Goal: Task Accomplishment & Management: Complete application form

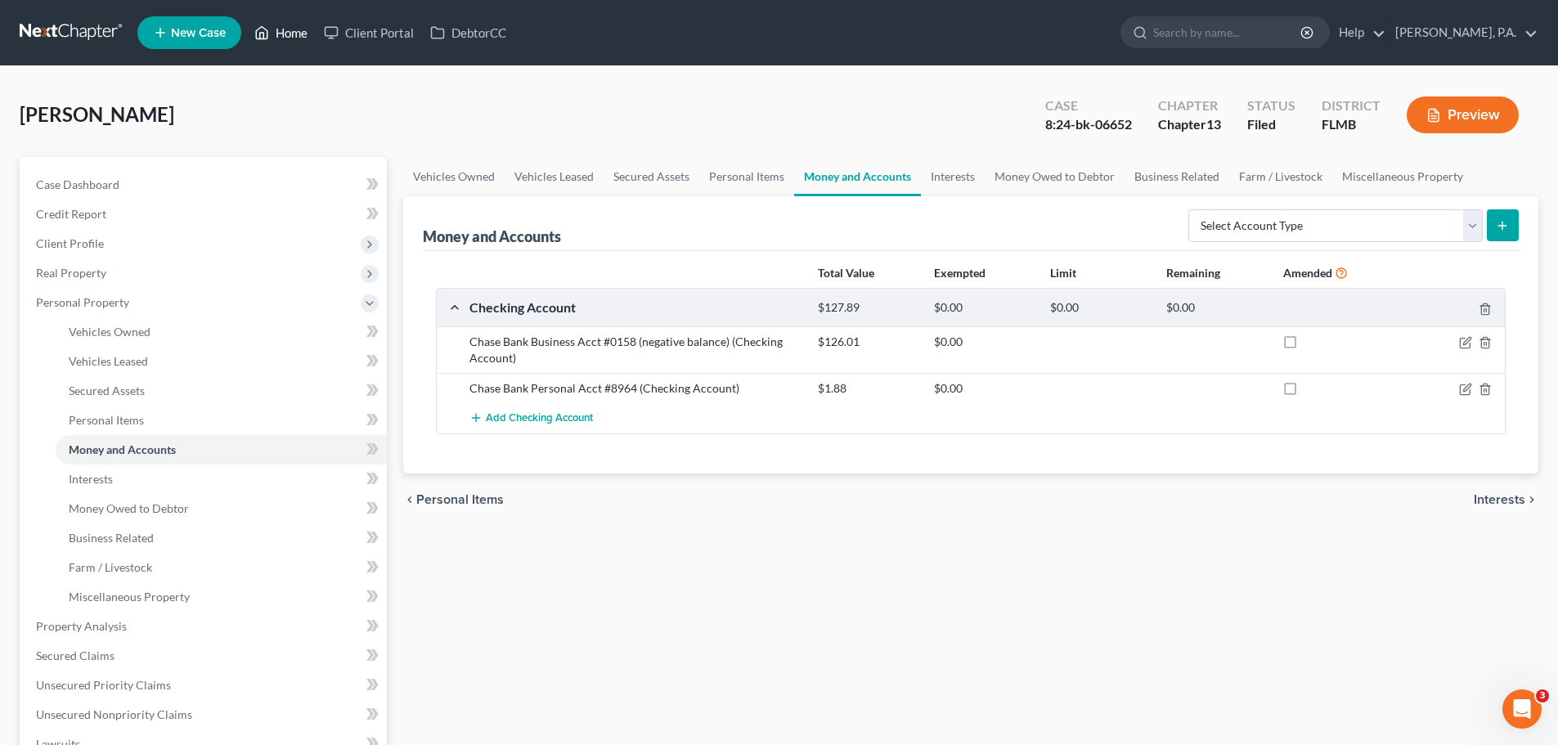
click at [290, 42] on link "Home" at bounding box center [281, 32] width 70 height 29
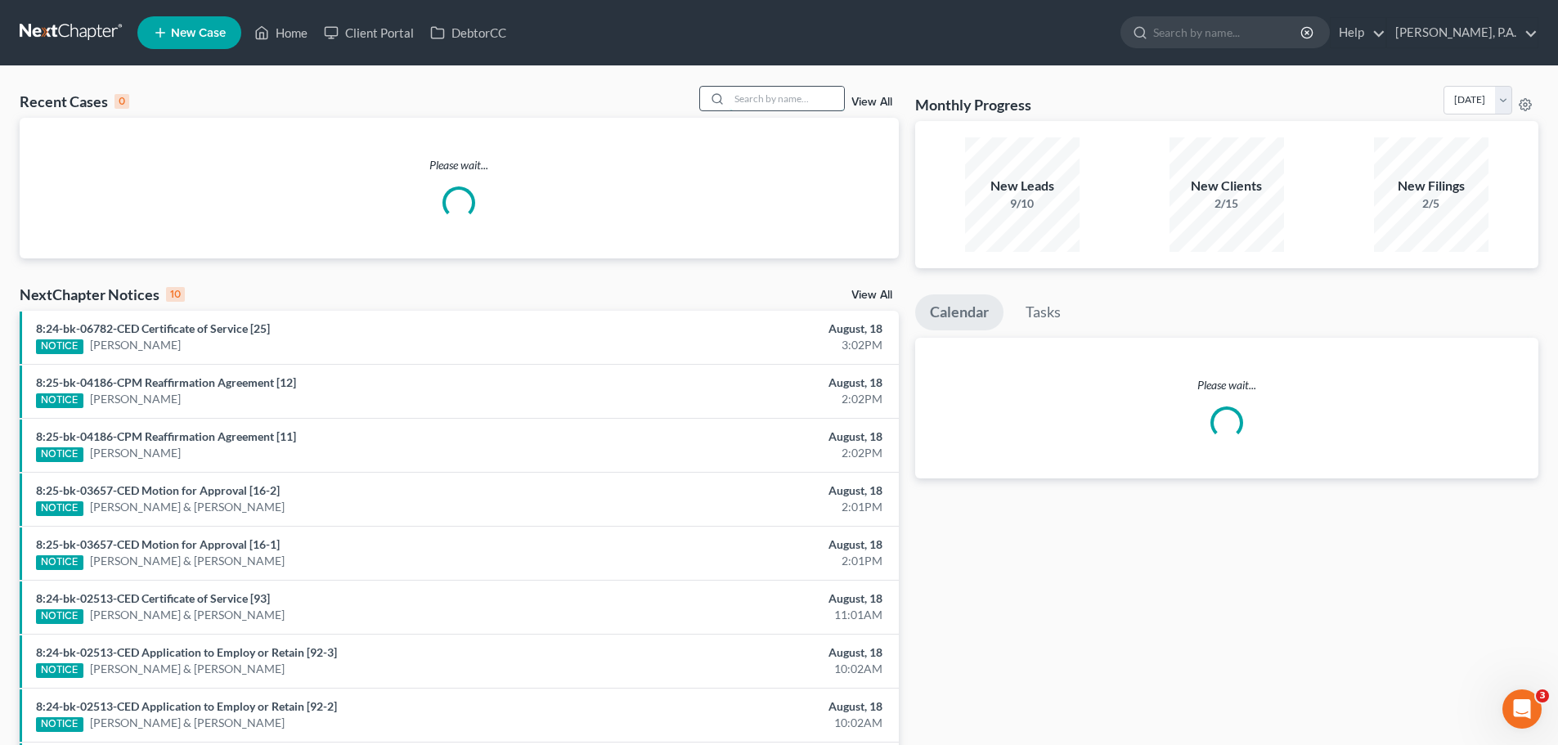
click at [807, 97] on input "search" at bounding box center [787, 99] width 115 height 24
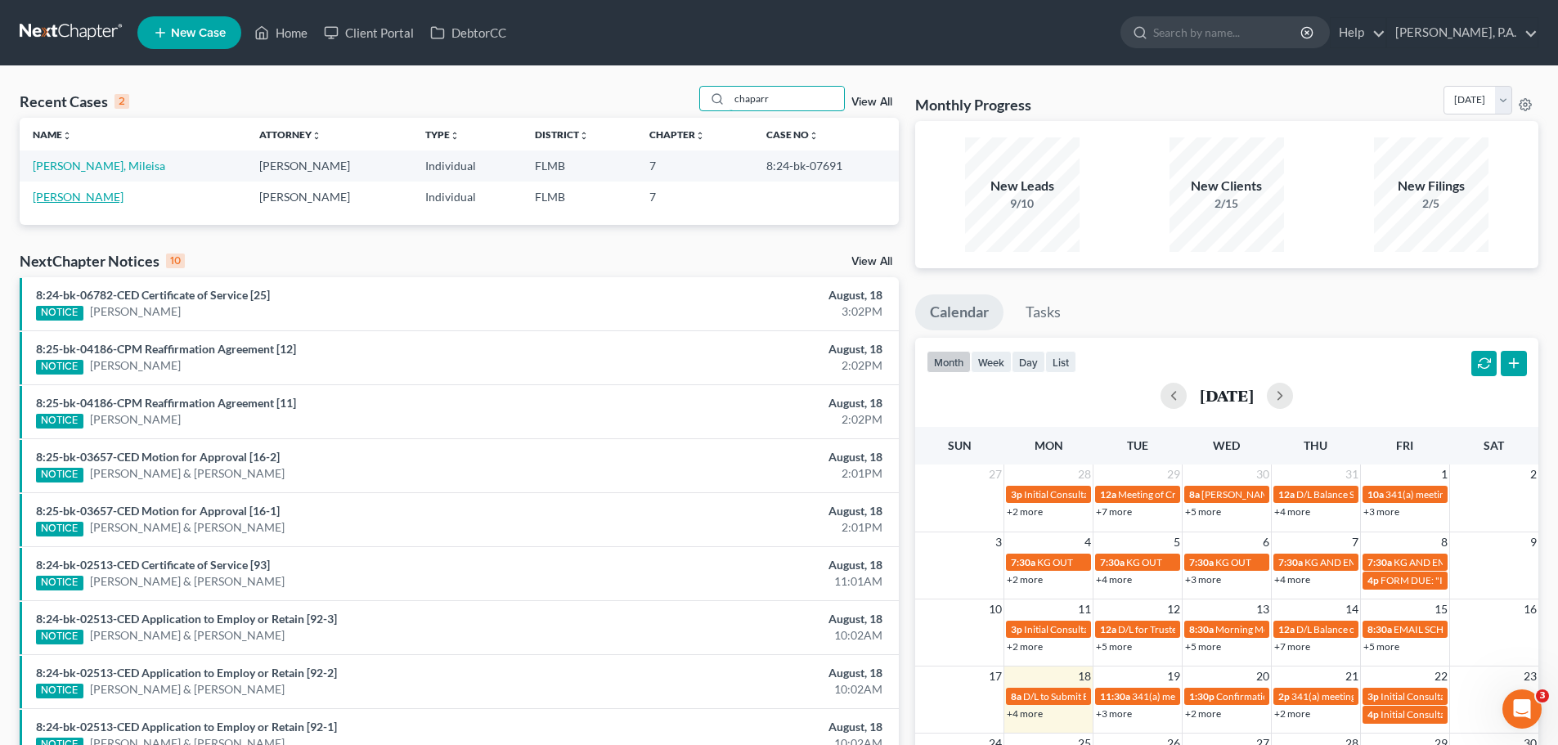
type input "chaparr"
click at [86, 201] on link "[PERSON_NAME]" at bounding box center [78, 197] width 91 height 14
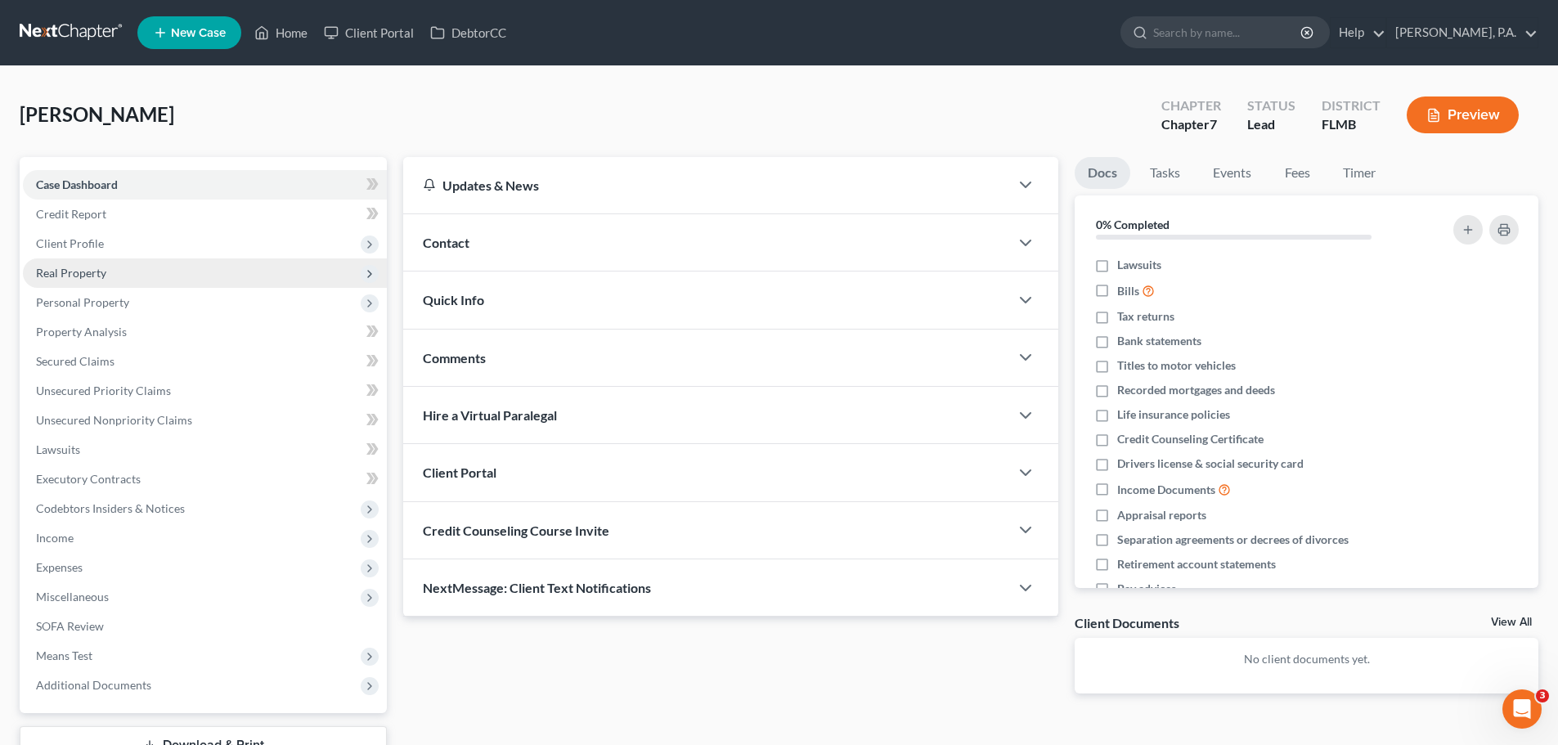
click at [181, 276] on span "Real Property" at bounding box center [205, 272] width 364 height 29
click at [181, 279] on span "Real Property" at bounding box center [205, 272] width 364 height 29
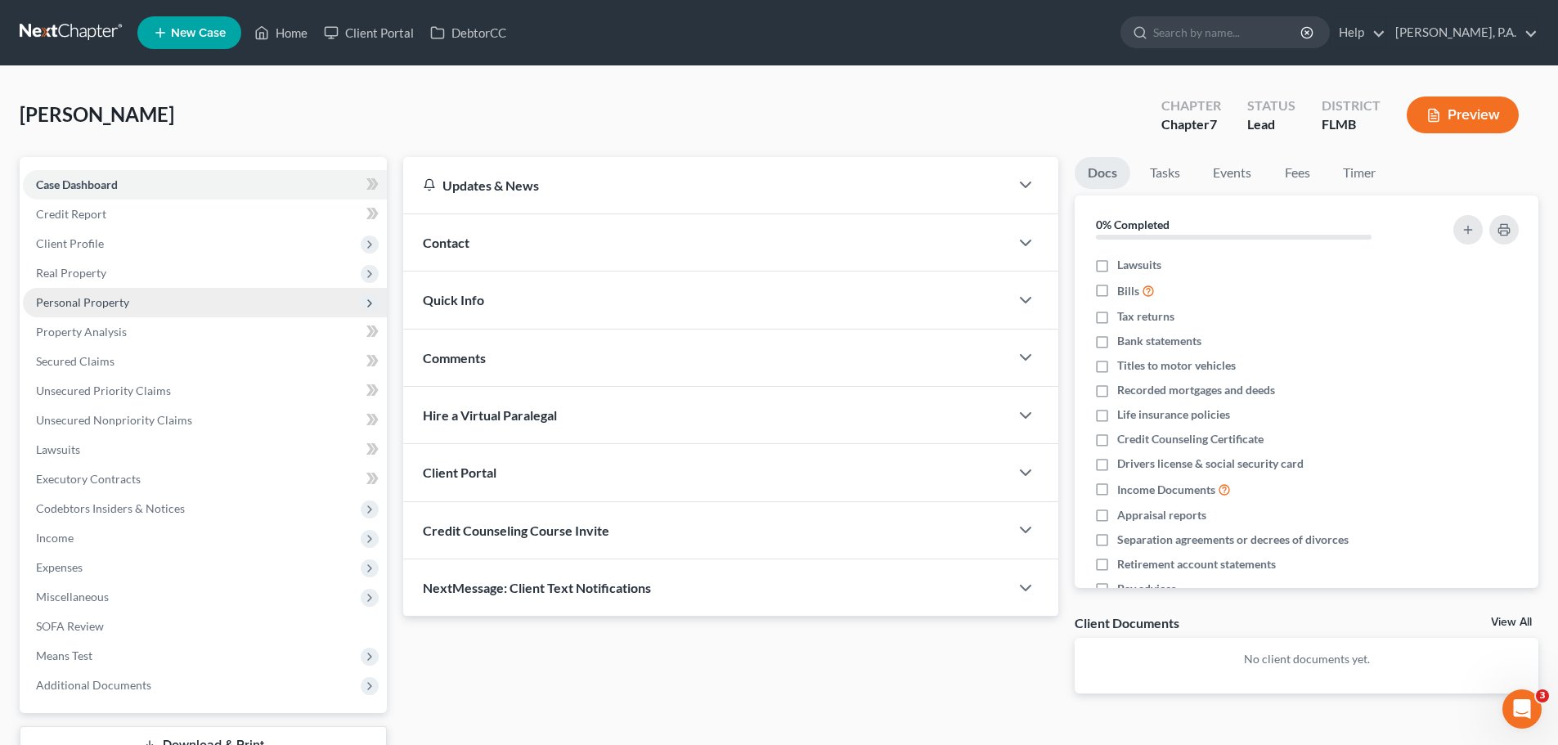
click at [169, 304] on span "Personal Property" at bounding box center [205, 302] width 364 height 29
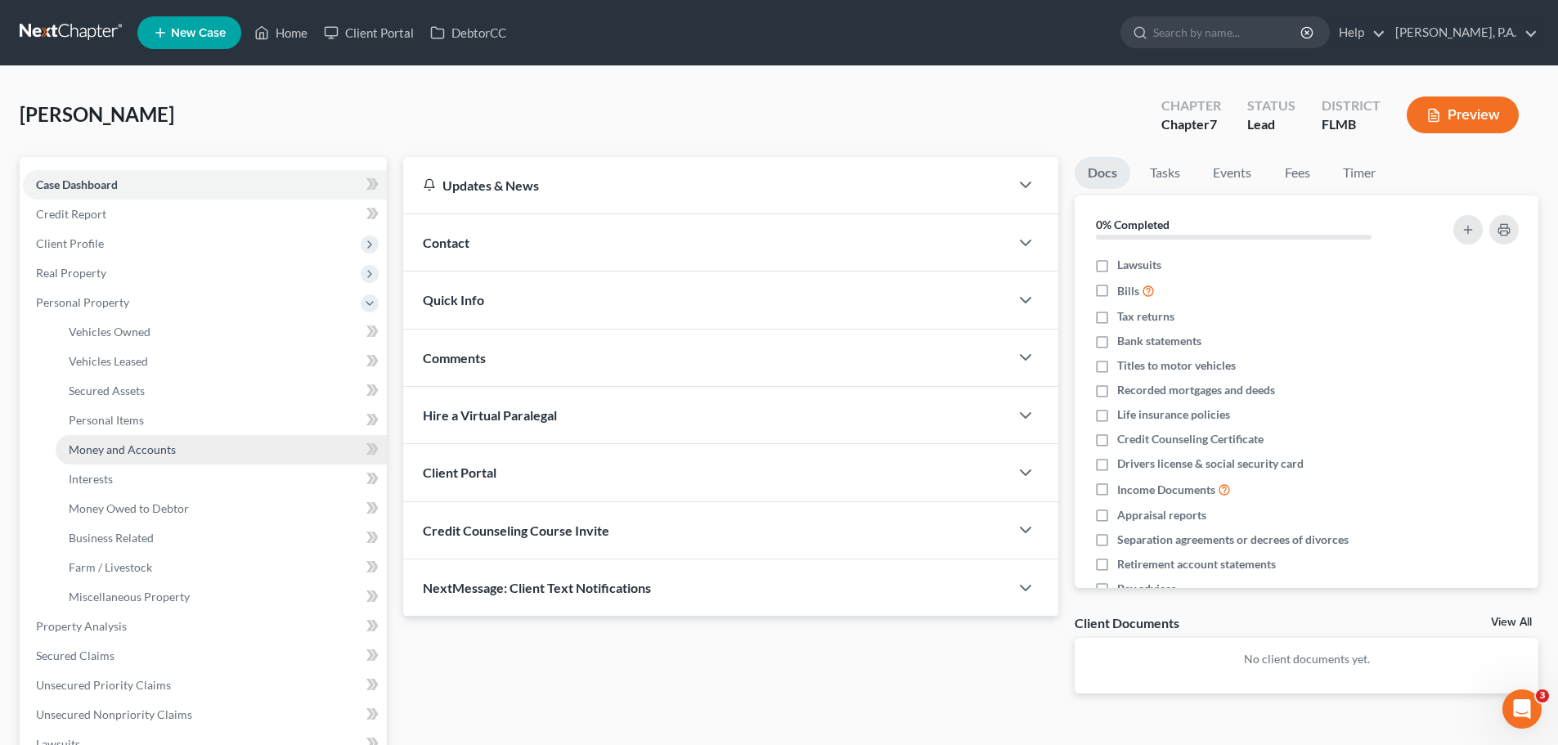
click at [184, 451] on link "Money and Accounts" at bounding box center [221, 449] width 331 height 29
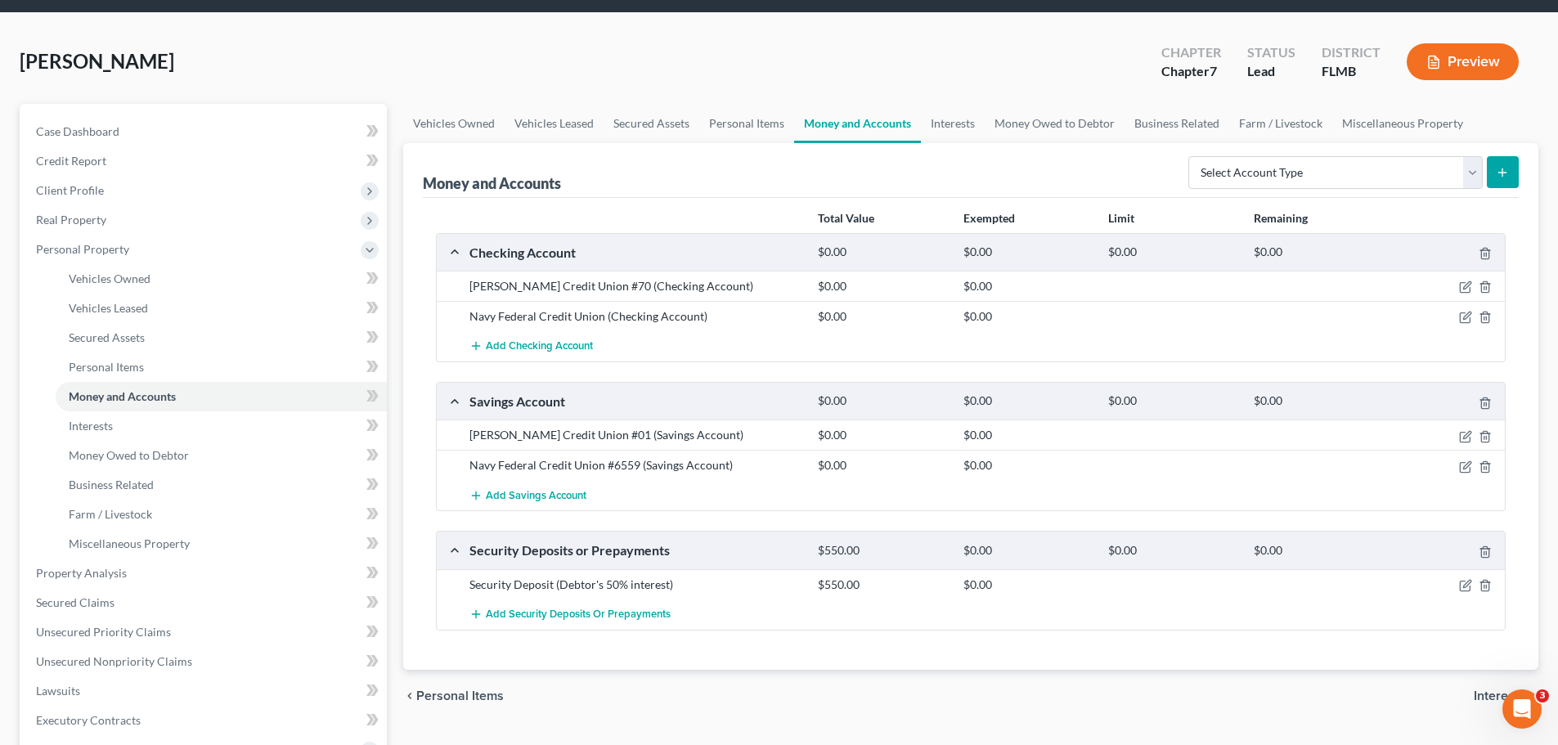
scroll to position [82, 0]
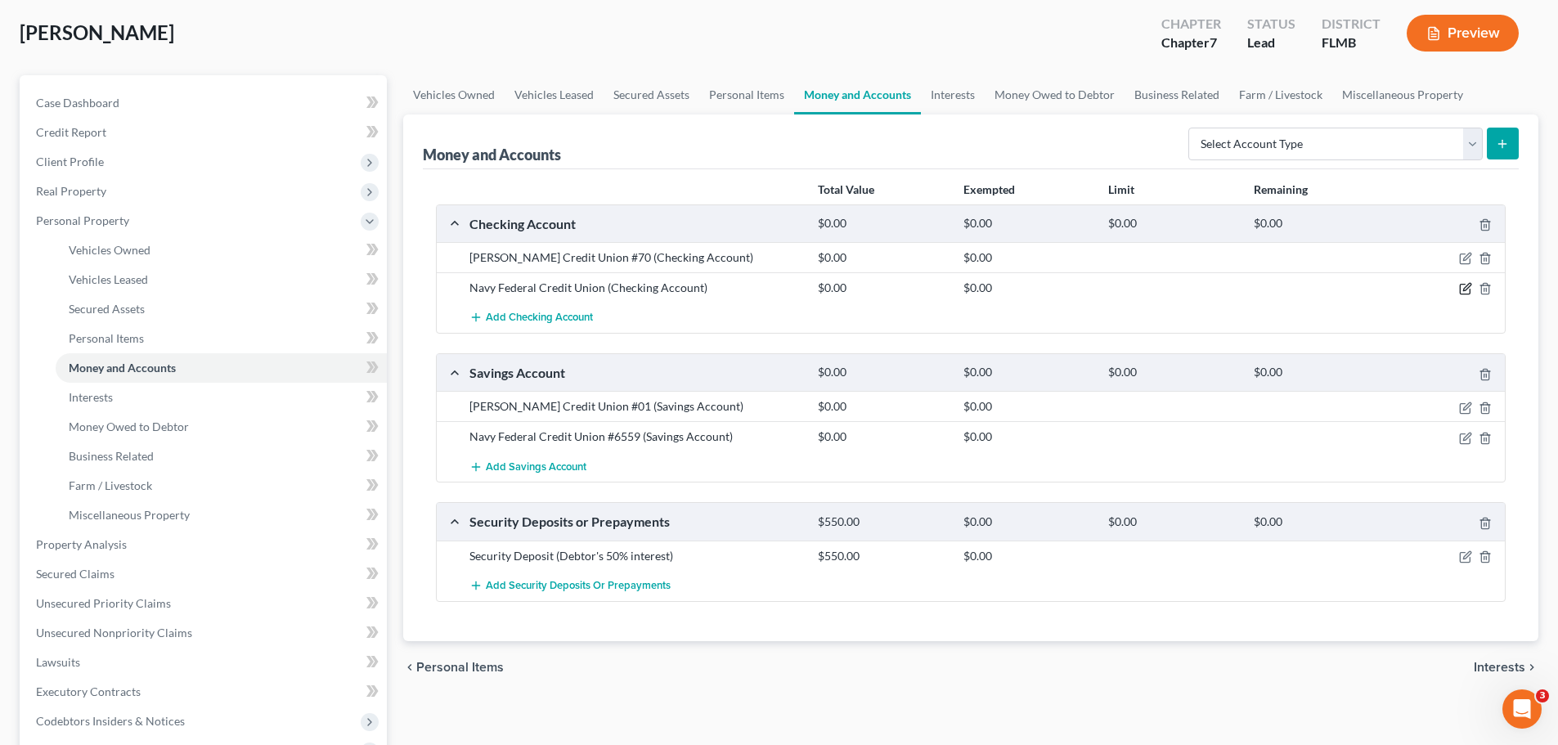
click at [1464, 289] on icon "button" at bounding box center [1466, 287] width 7 height 7
select select "48"
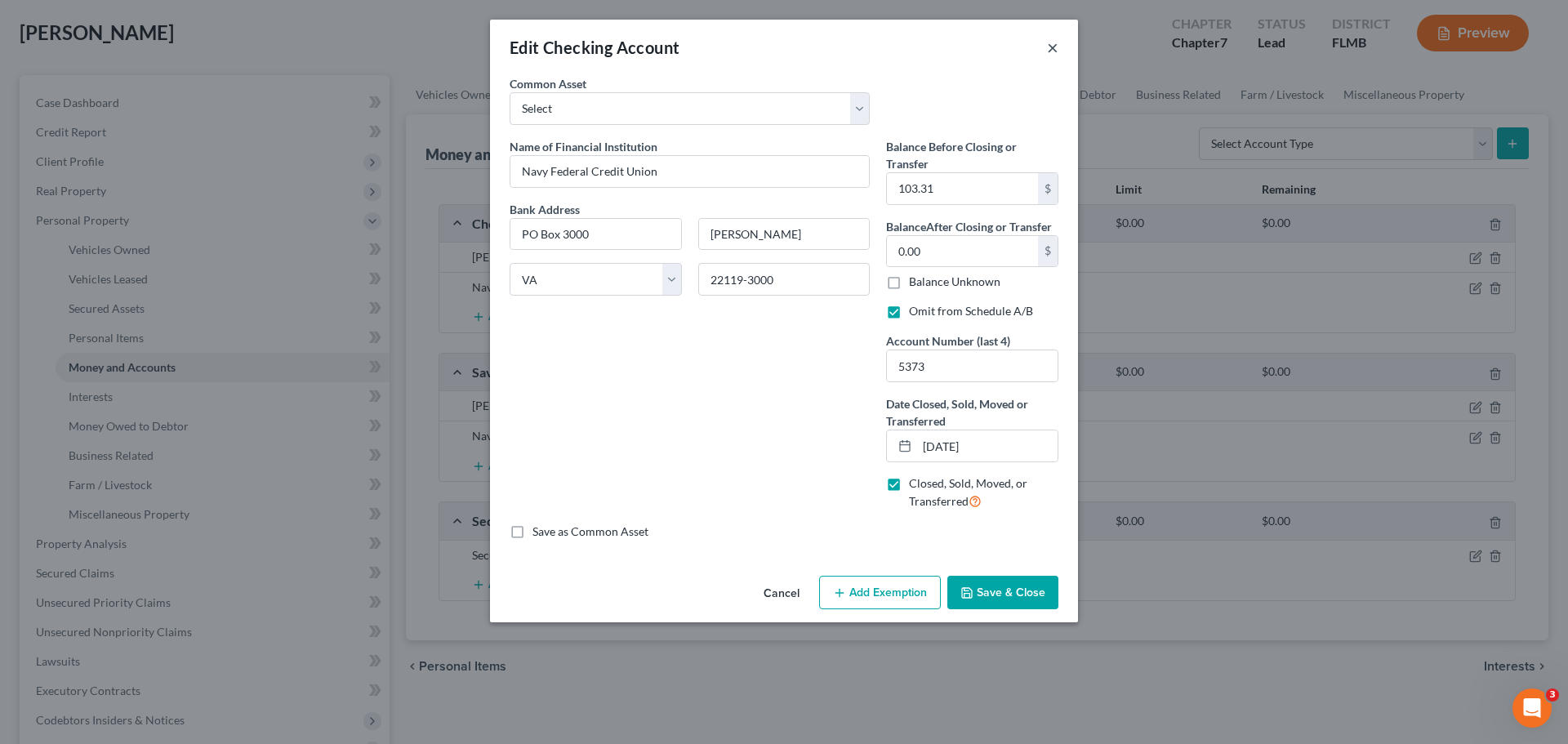
click at [1051, 51] on button "×" at bounding box center [1053, 48] width 11 height 20
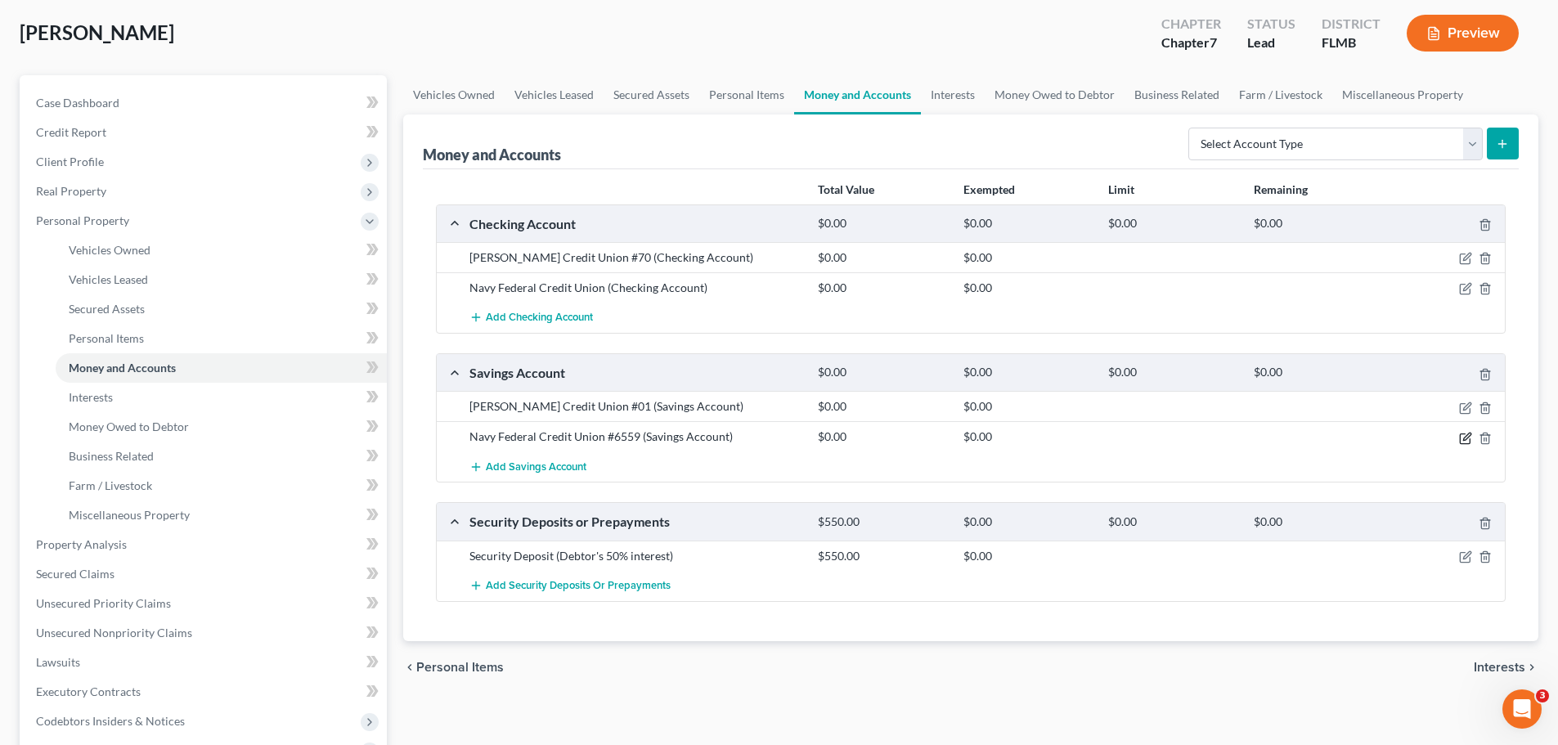
click at [1464, 436] on icon "button" at bounding box center [1465, 438] width 13 height 13
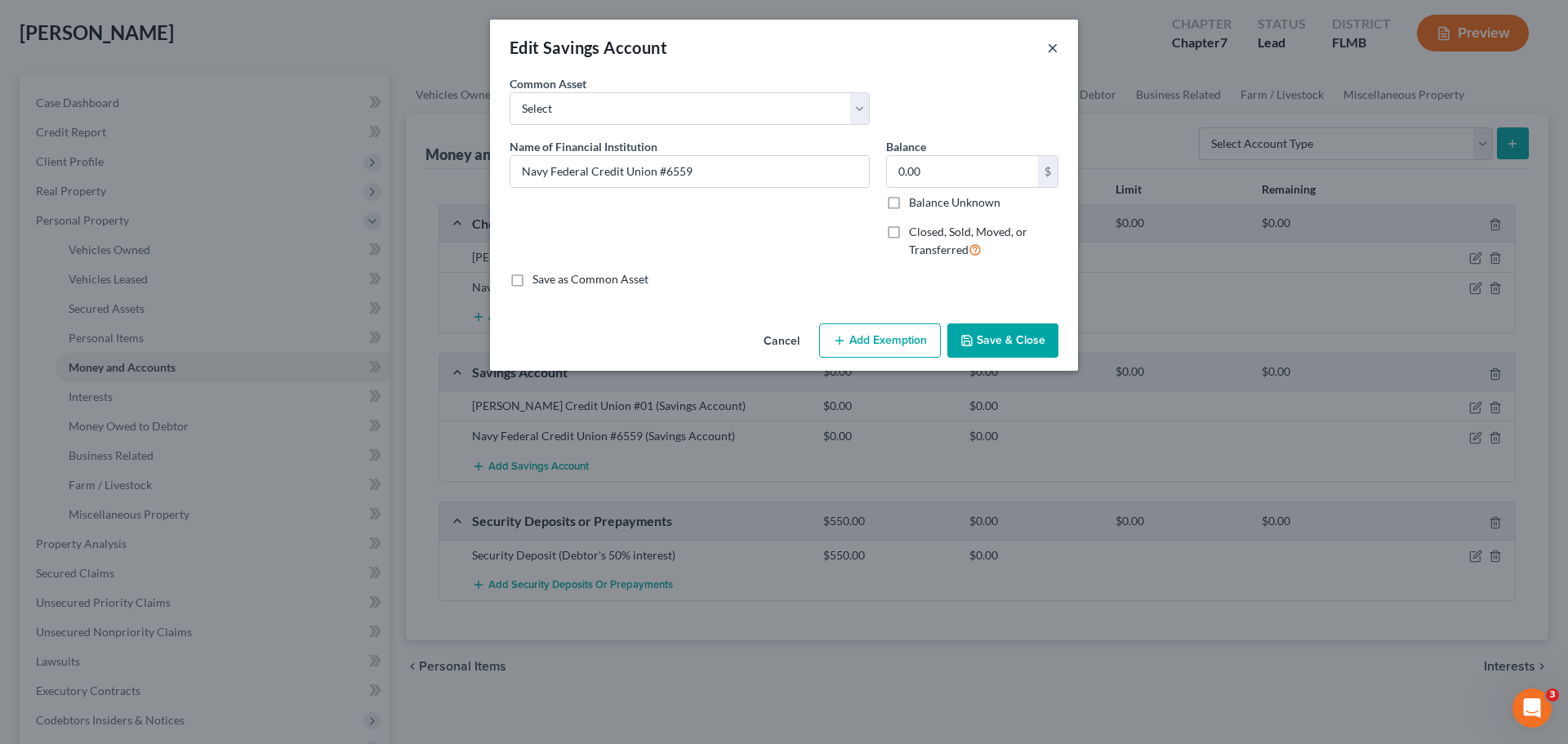
click at [1056, 47] on button "×" at bounding box center [1053, 48] width 11 height 20
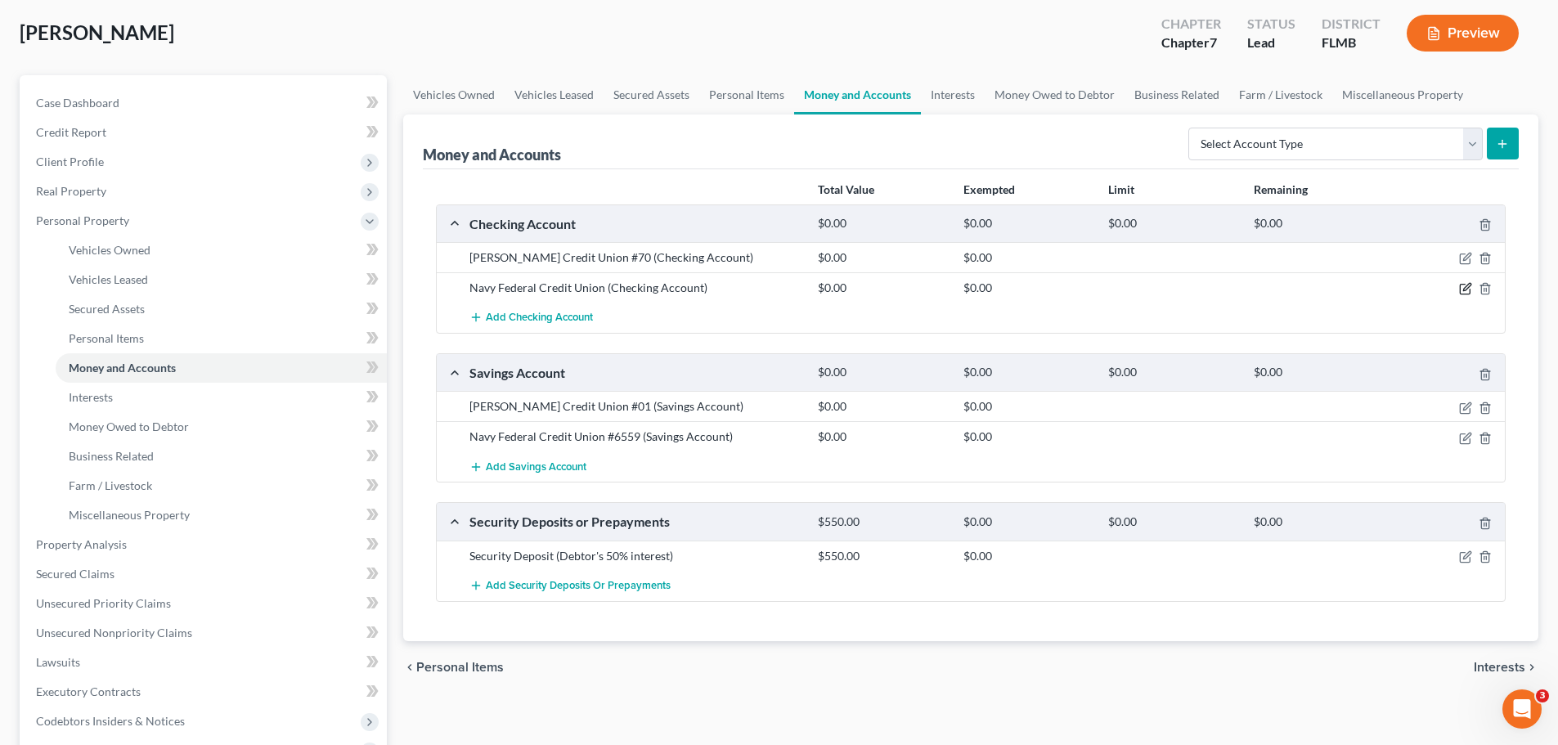
click at [1466, 290] on icon "button" at bounding box center [1466, 287] width 7 height 7
select select "48"
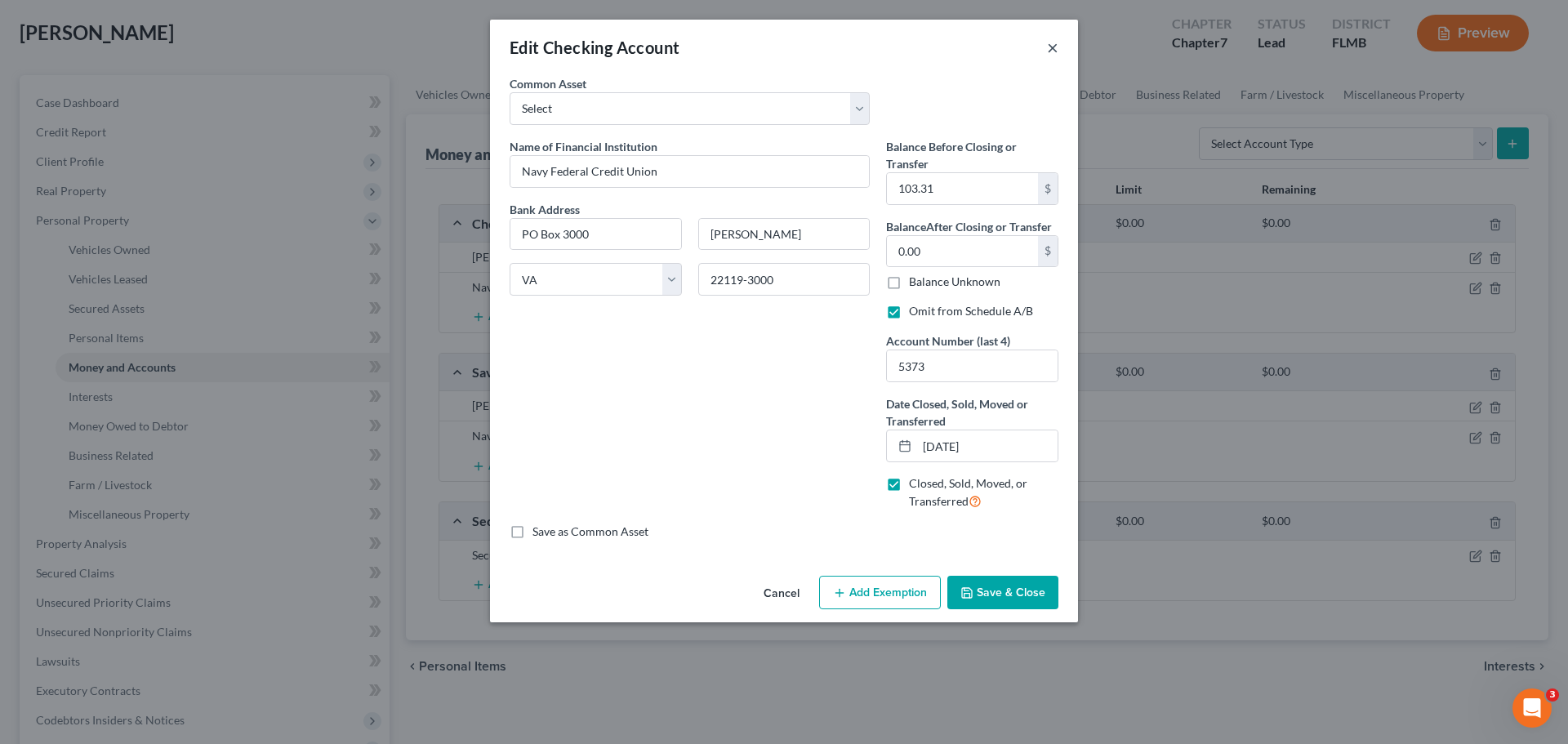
click at [1051, 48] on button "×" at bounding box center [1053, 48] width 11 height 20
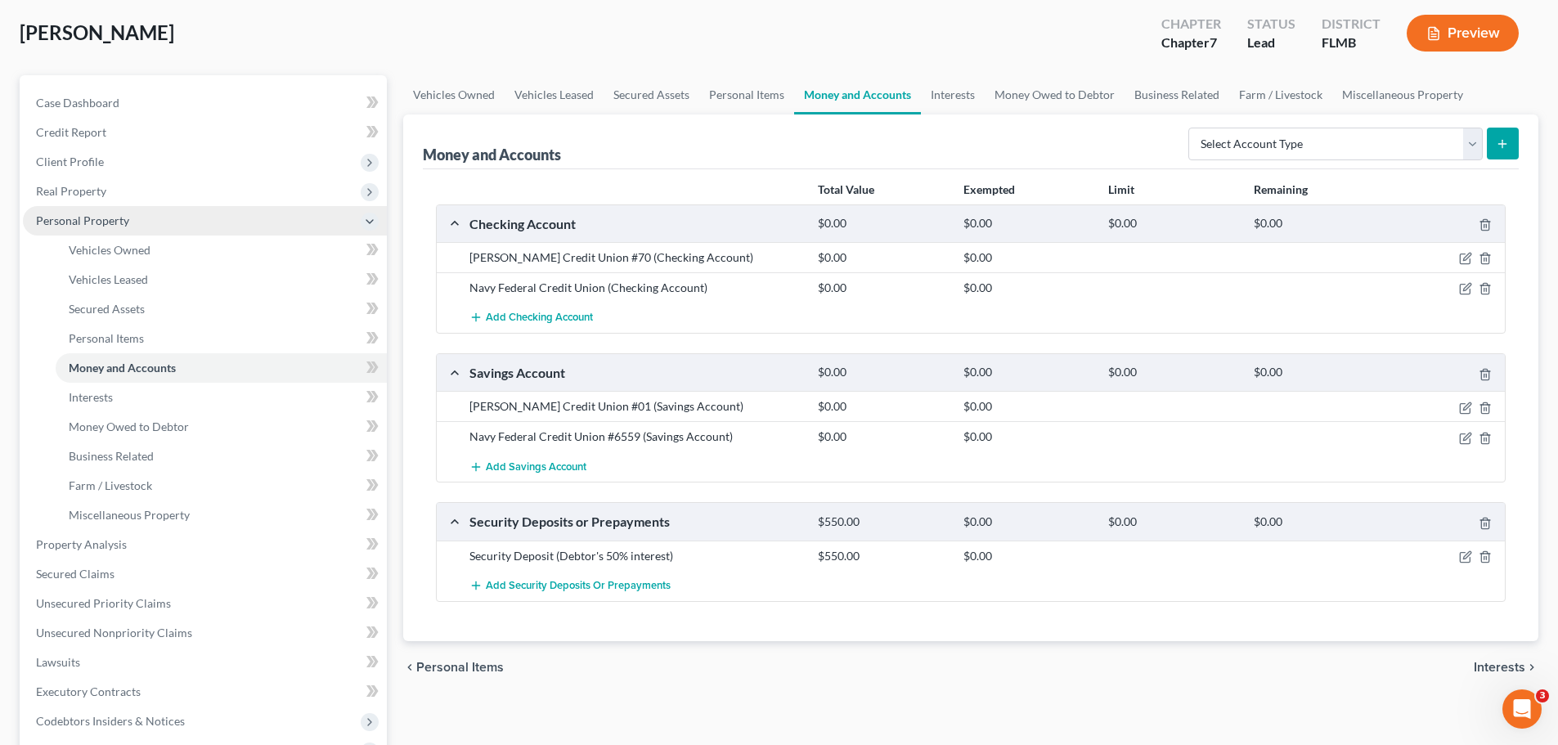
click at [195, 227] on span "Personal Property" at bounding box center [205, 220] width 364 height 29
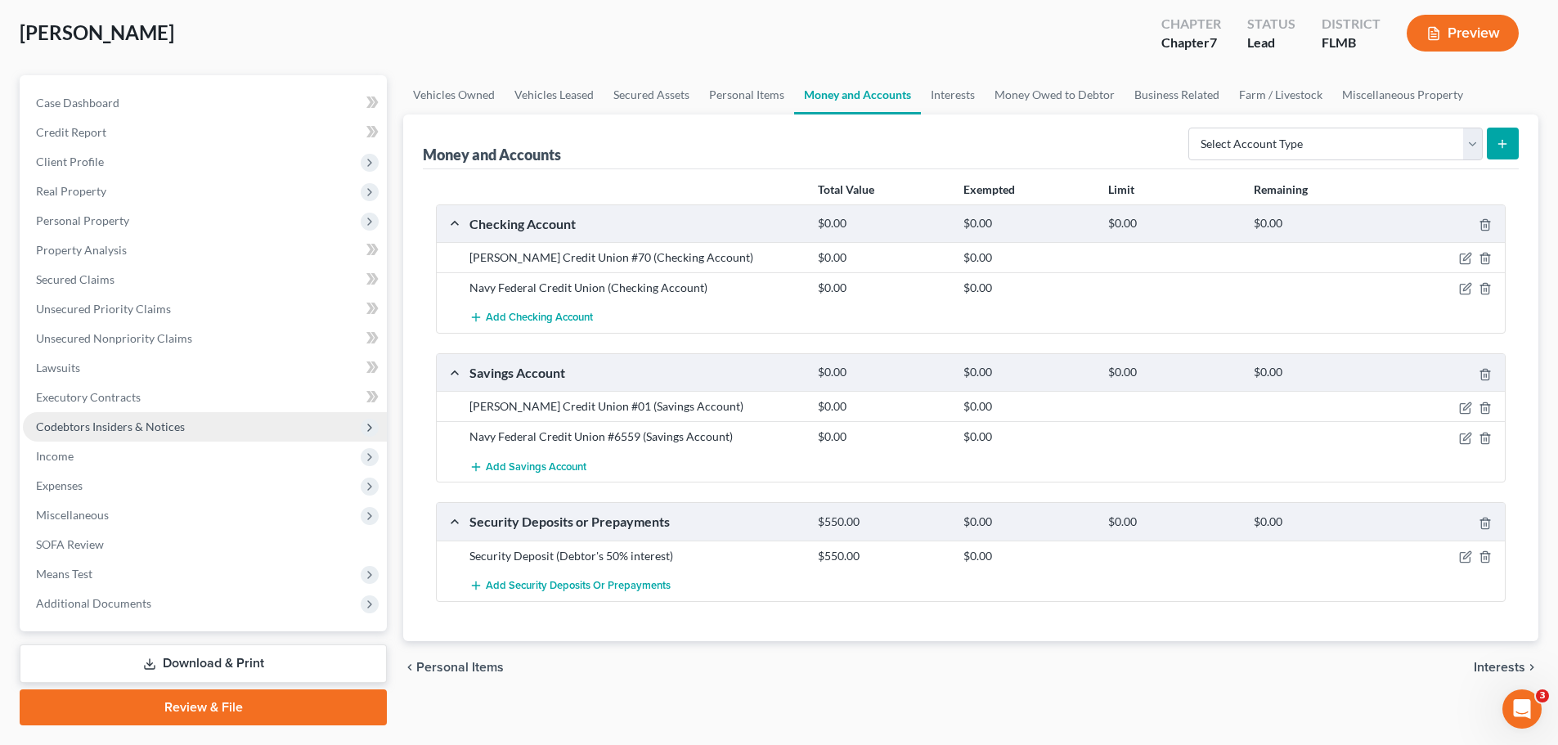
click at [128, 424] on span "Codebtors Insiders & Notices" at bounding box center [110, 427] width 149 height 14
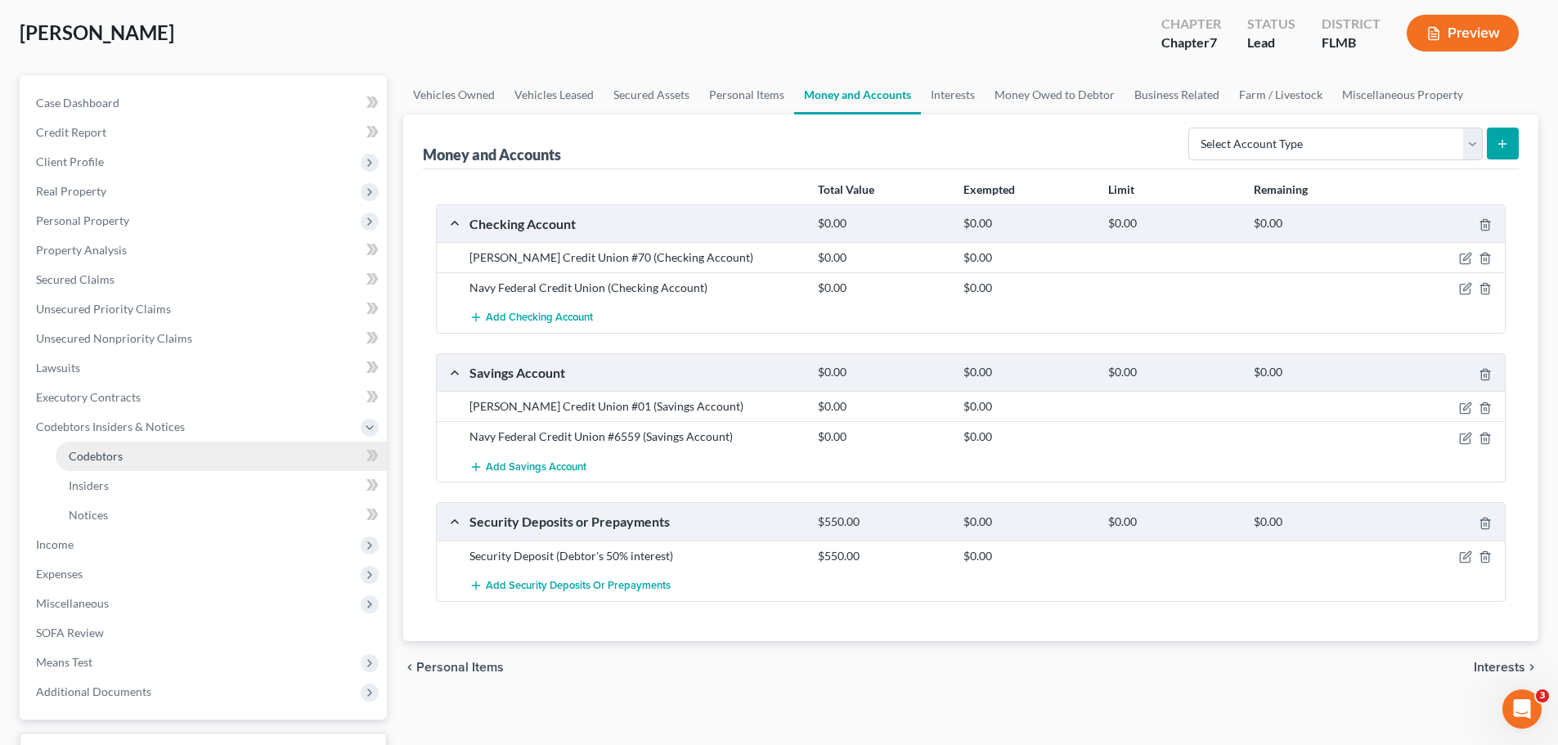
click at [138, 469] on link "Codebtors" at bounding box center [221, 456] width 331 height 29
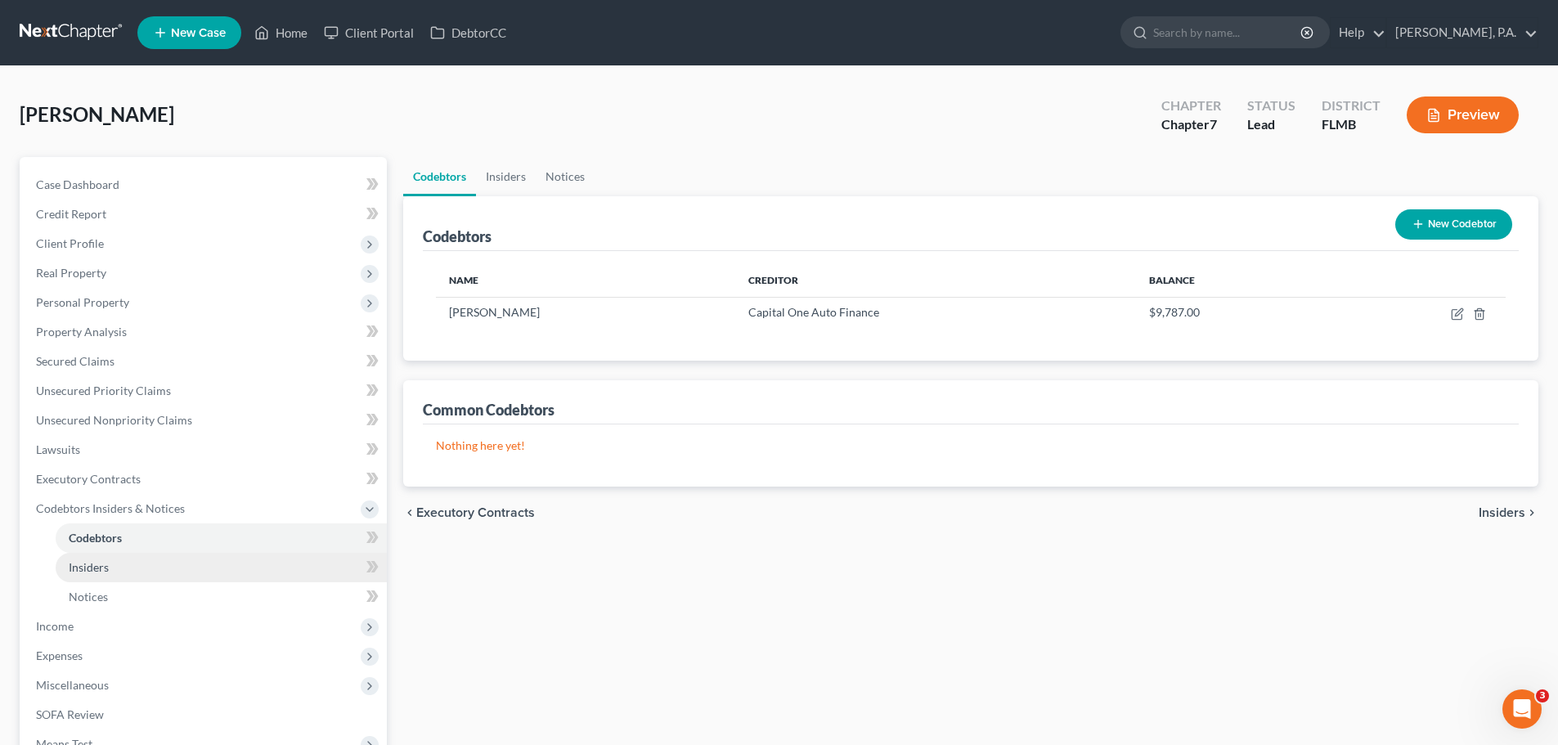
click at [133, 555] on link "Insiders" at bounding box center [221, 567] width 331 height 29
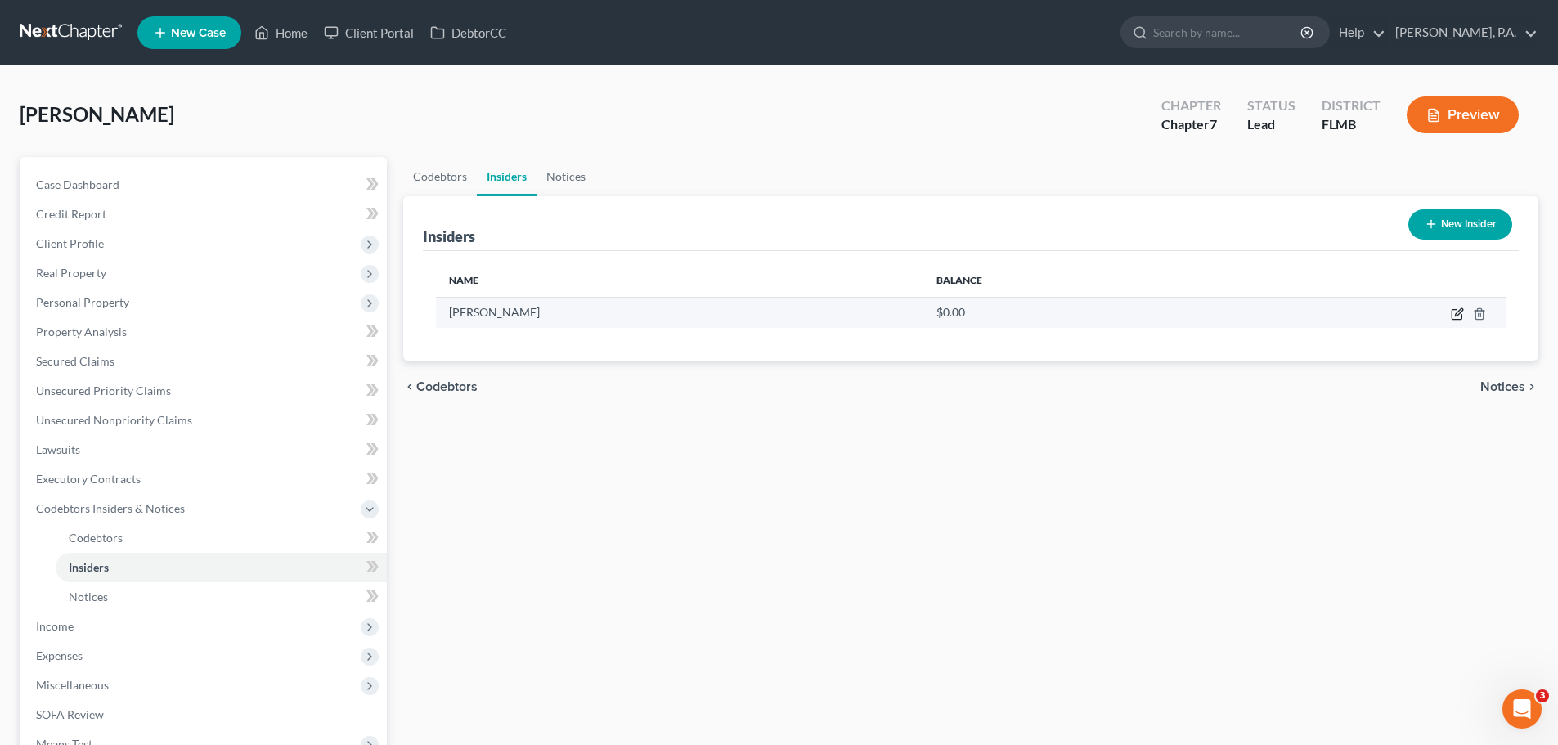
click at [1454, 315] on icon "button" at bounding box center [1457, 314] width 13 height 13
select select "33"
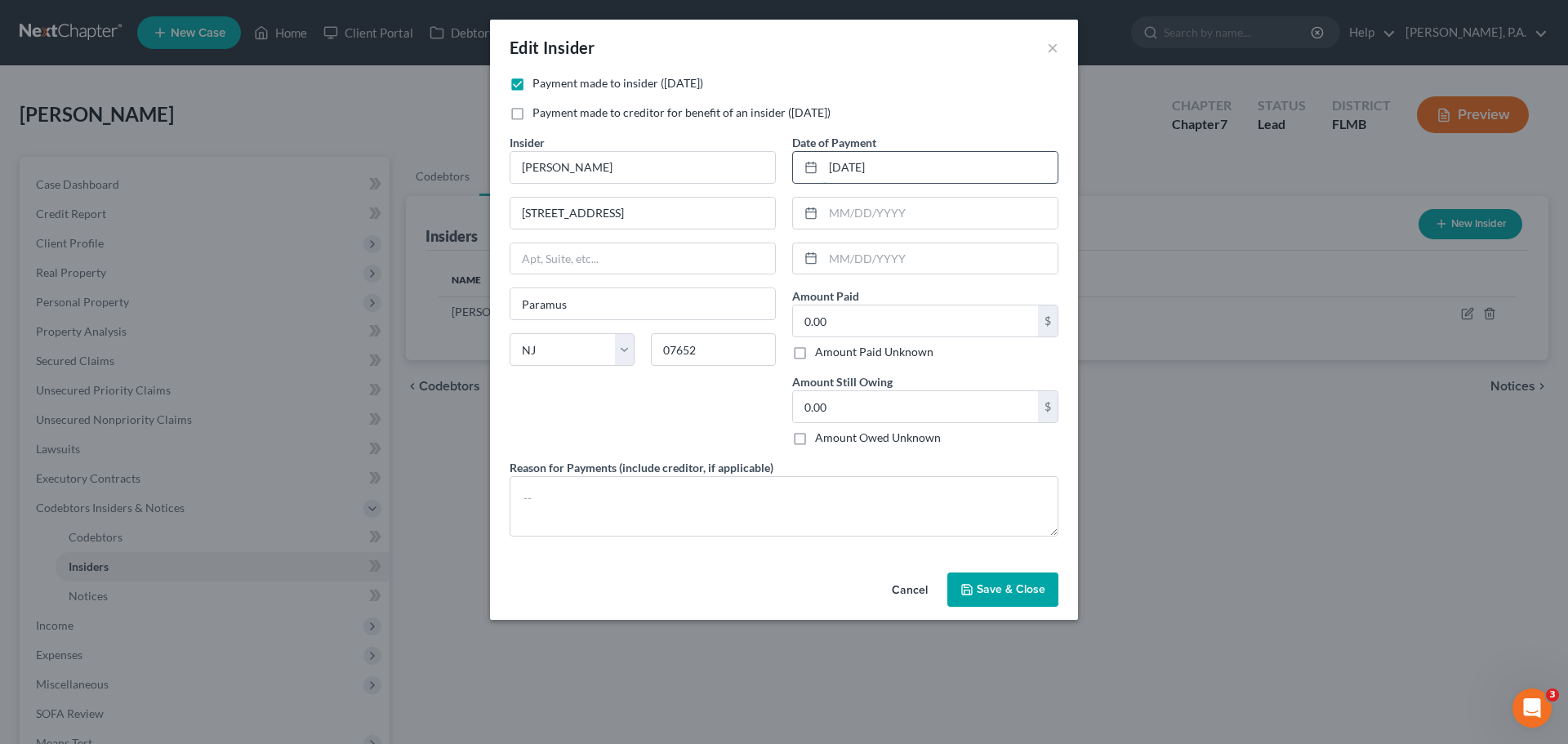
drag, startPoint x: 844, startPoint y: 165, endPoint x: 910, endPoint y: 227, distance: 90.6
click at [844, 166] on input "[DATE]" at bounding box center [940, 167] width 235 height 31
type input "[DATE]"
click at [889, 317] on input "0.00" at bounding box center [915, 321] width 245 height 31
type input "2,000.00"
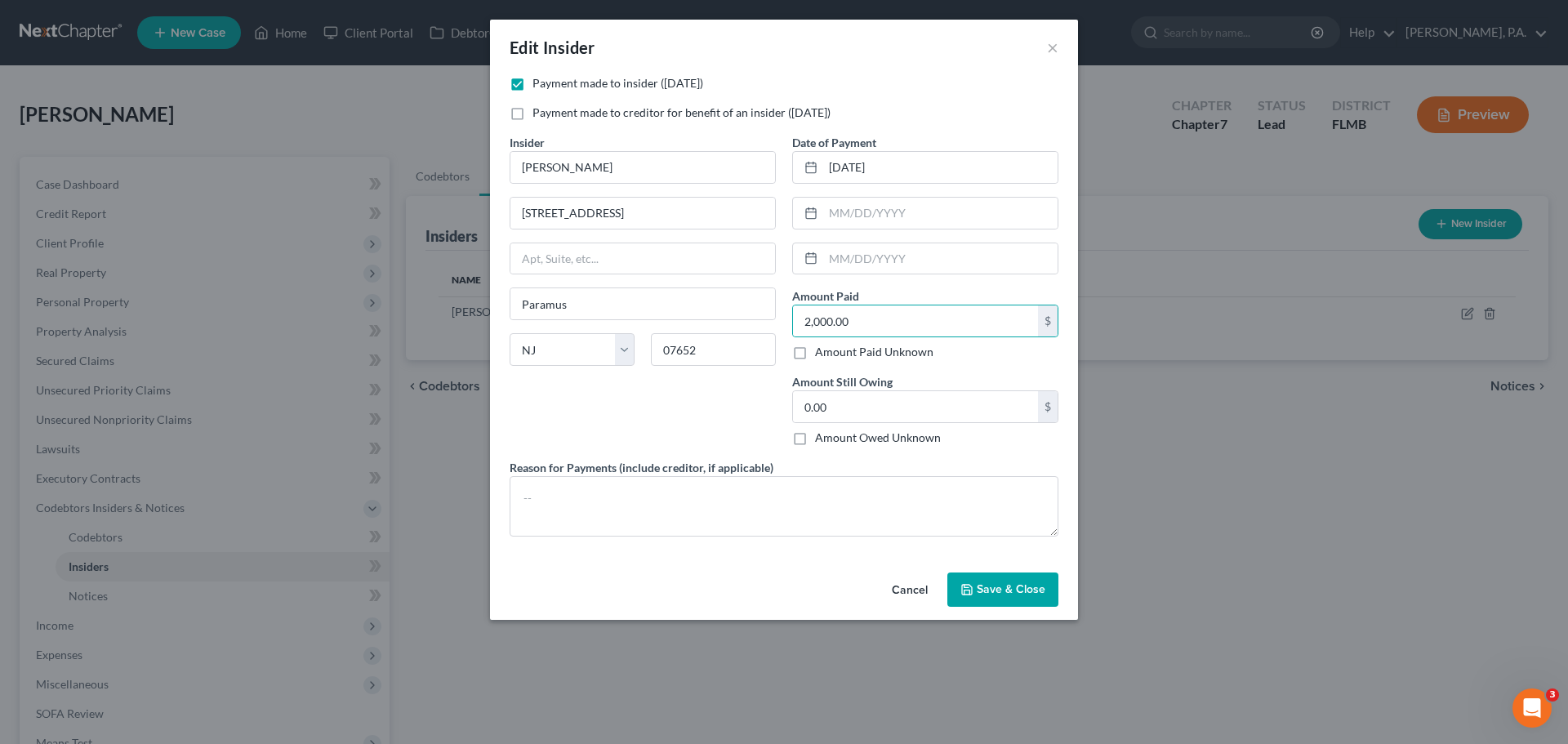
click at [831, 539] on div "Payment made to insider ([DATE]) Payment made to creditor for benefit of an ins…" at bounding box center [784, 312] width 565 height 474
click at [821, 520] on textarea at bounding box center [784, 506] width 549 height 61
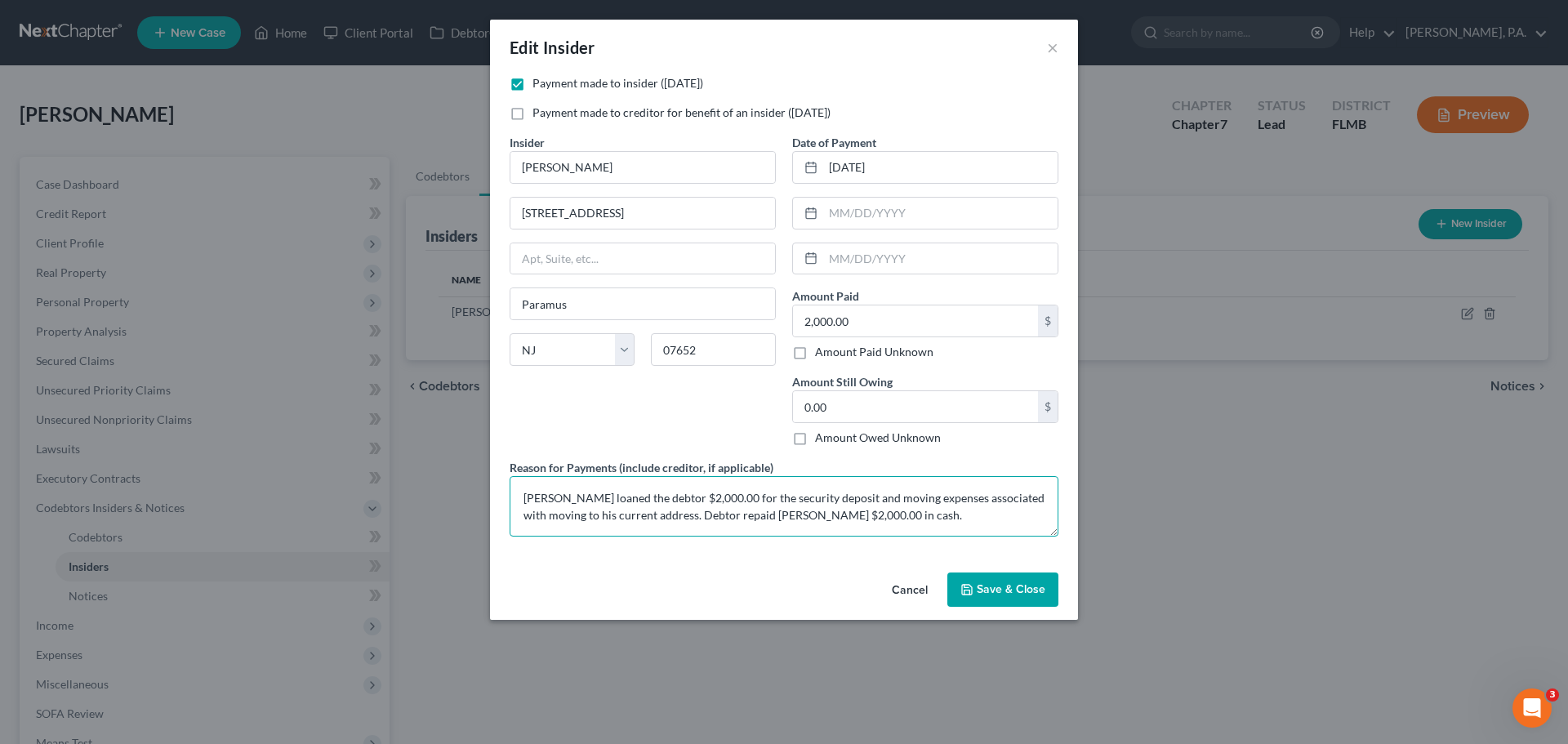
type textarea "[PERSON_NAME] loaned the debtor $2,000.00 for the security deposit and moving e…"
click at [1043, 599] on button "Save & Close" at bounding box center [1003, 589] width 111 height 34
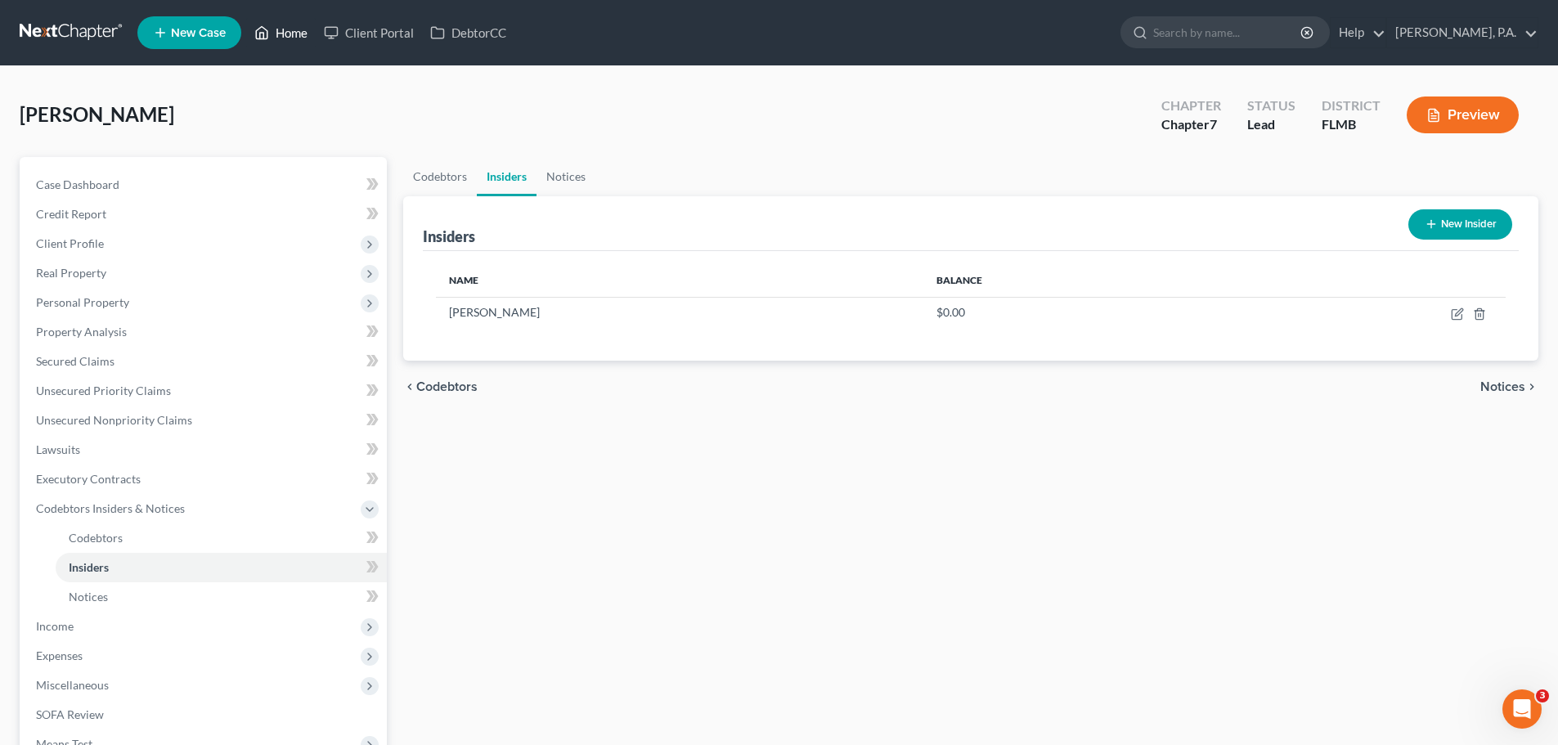
click at [291, 34] on link "Home" at bounding box center [281, 32] width 70 height 29
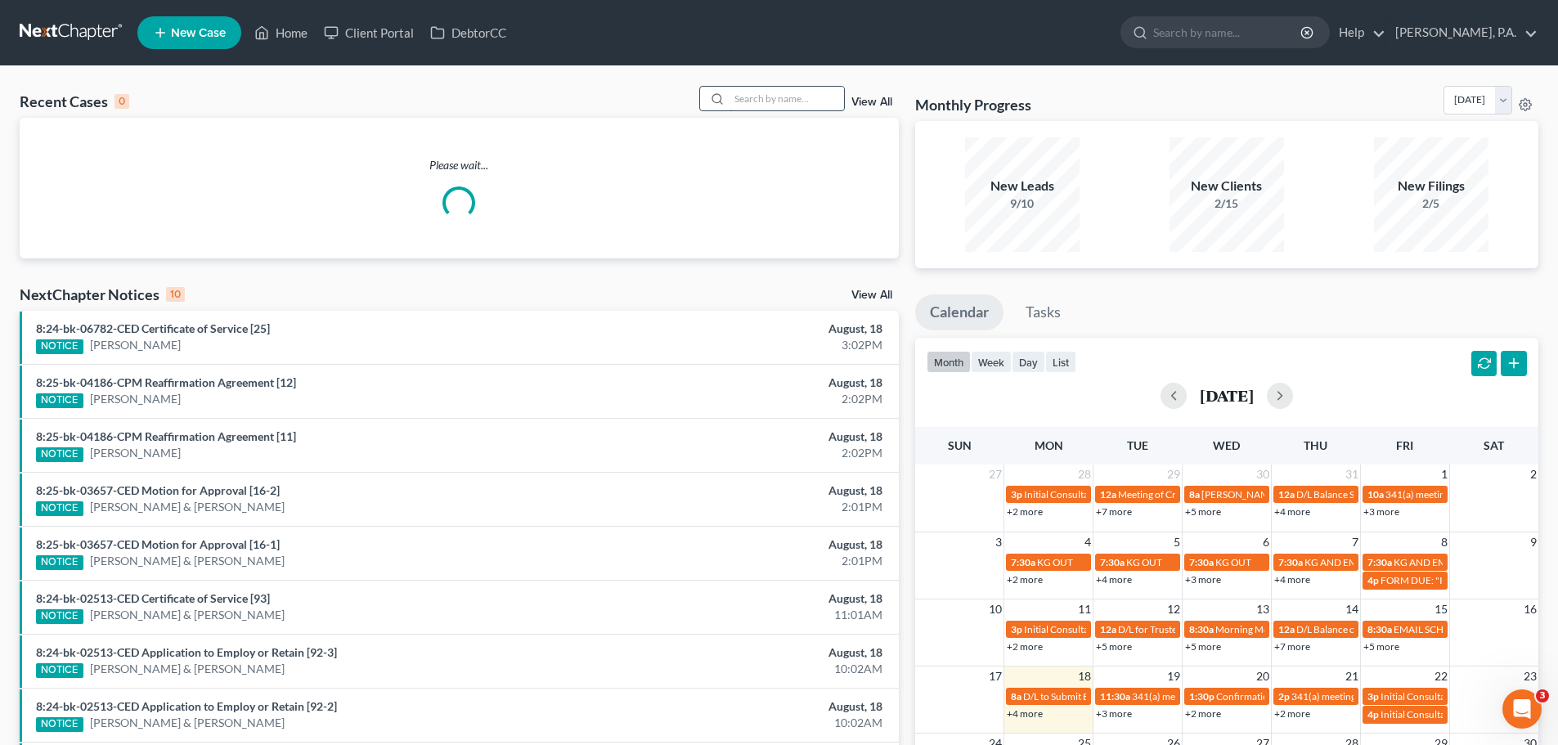
click at [807, 104] on input "search" at bounding box center [787, 99] width 115 height 24
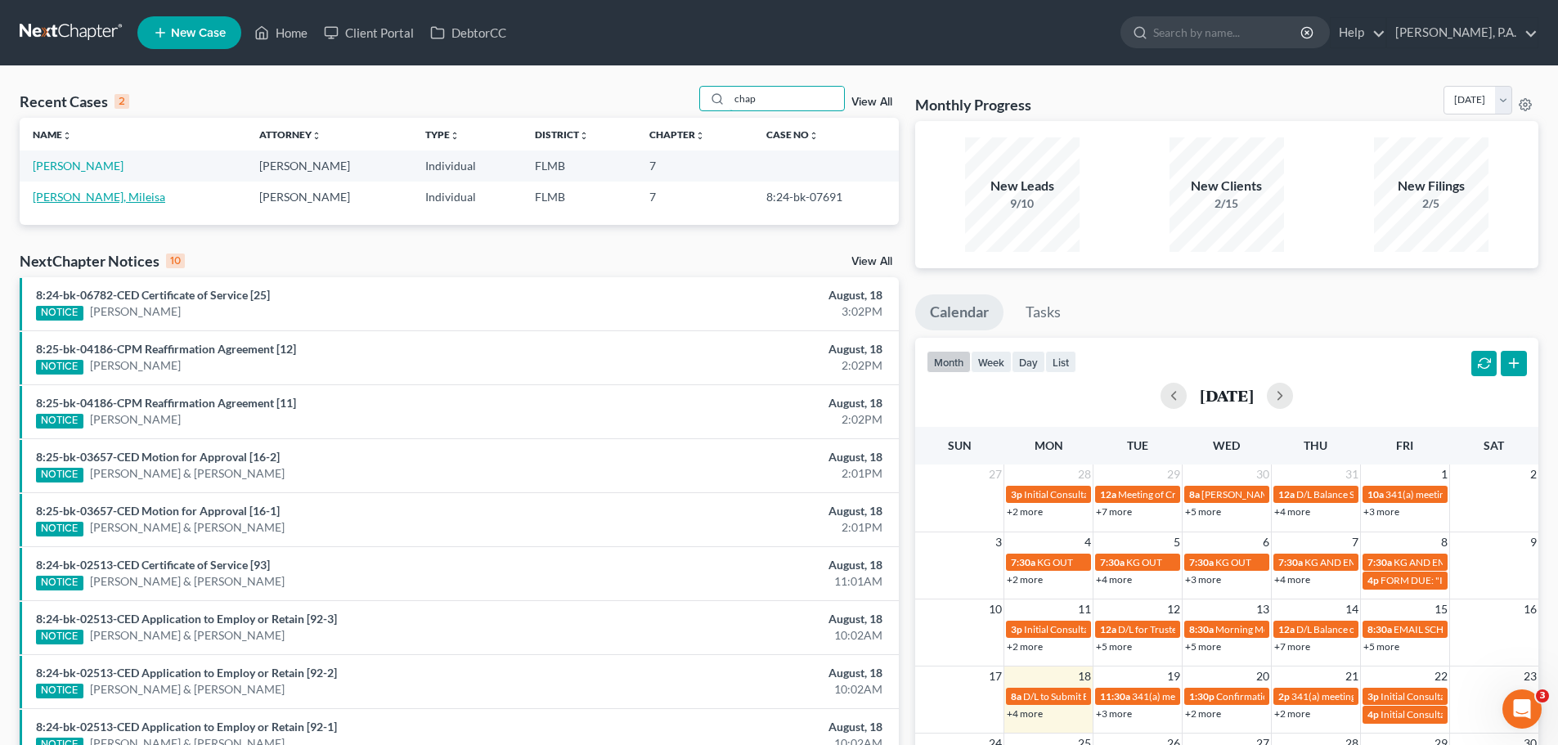
type input "chap"
click at [99, 197] on link "[PERSON_NAME], Mileisa" at bounding box center [99, 197] width 132 height 14
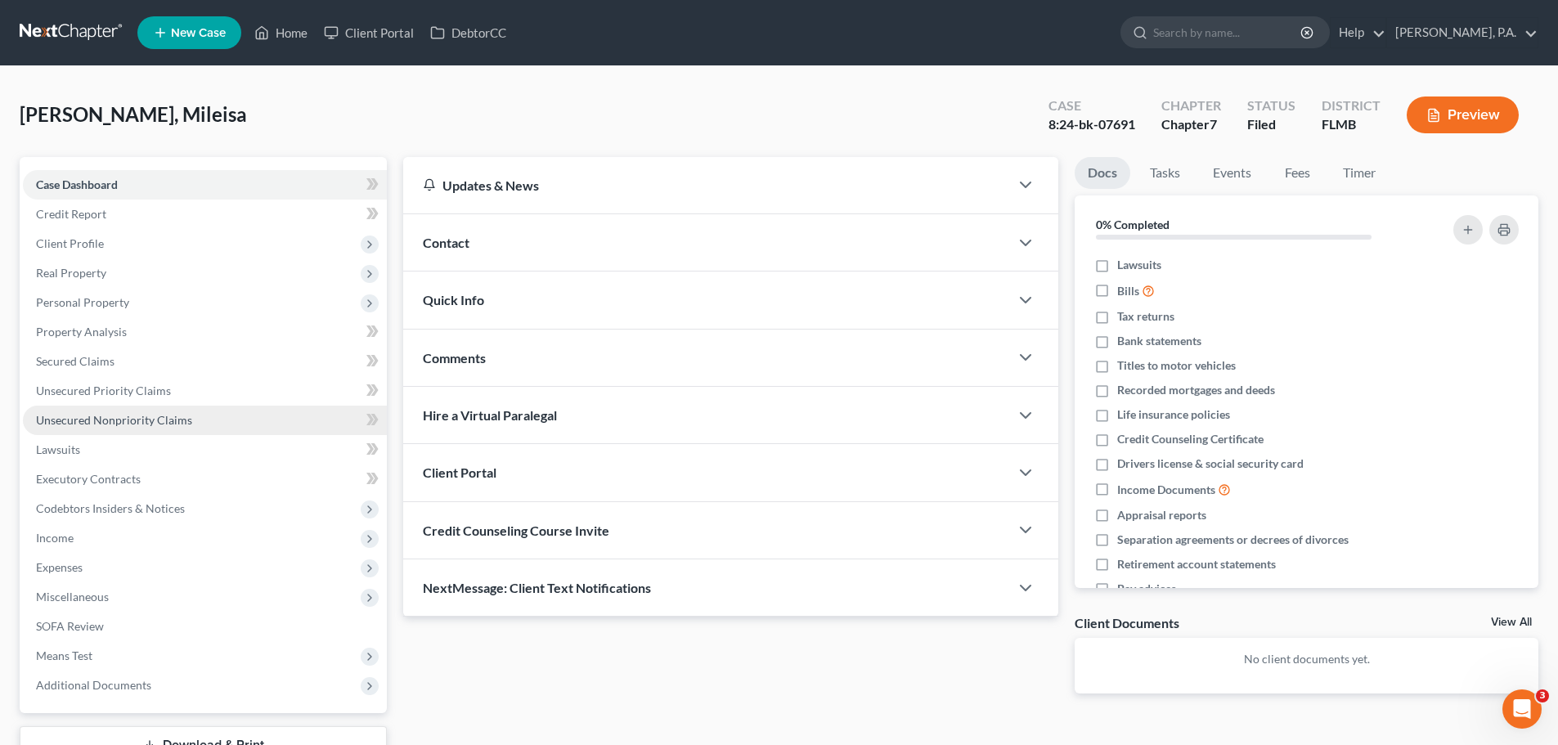
click at [184, 416] on span "Unsecured Nonpriority Claims" at bounding box center [114, 420] width 156 height 14
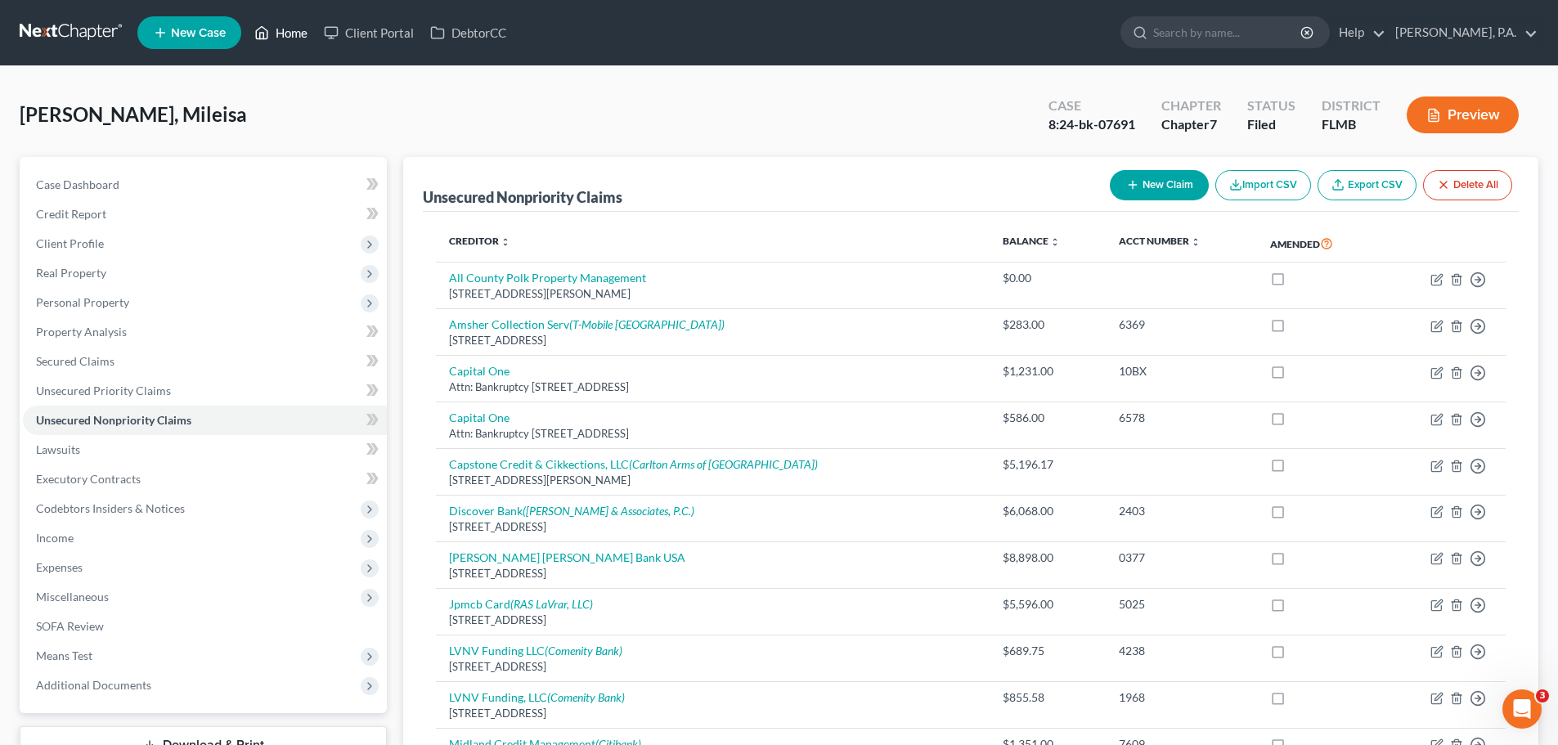
click at [265, 30] on icon at bounding box center [261, 33] width 15 height 20
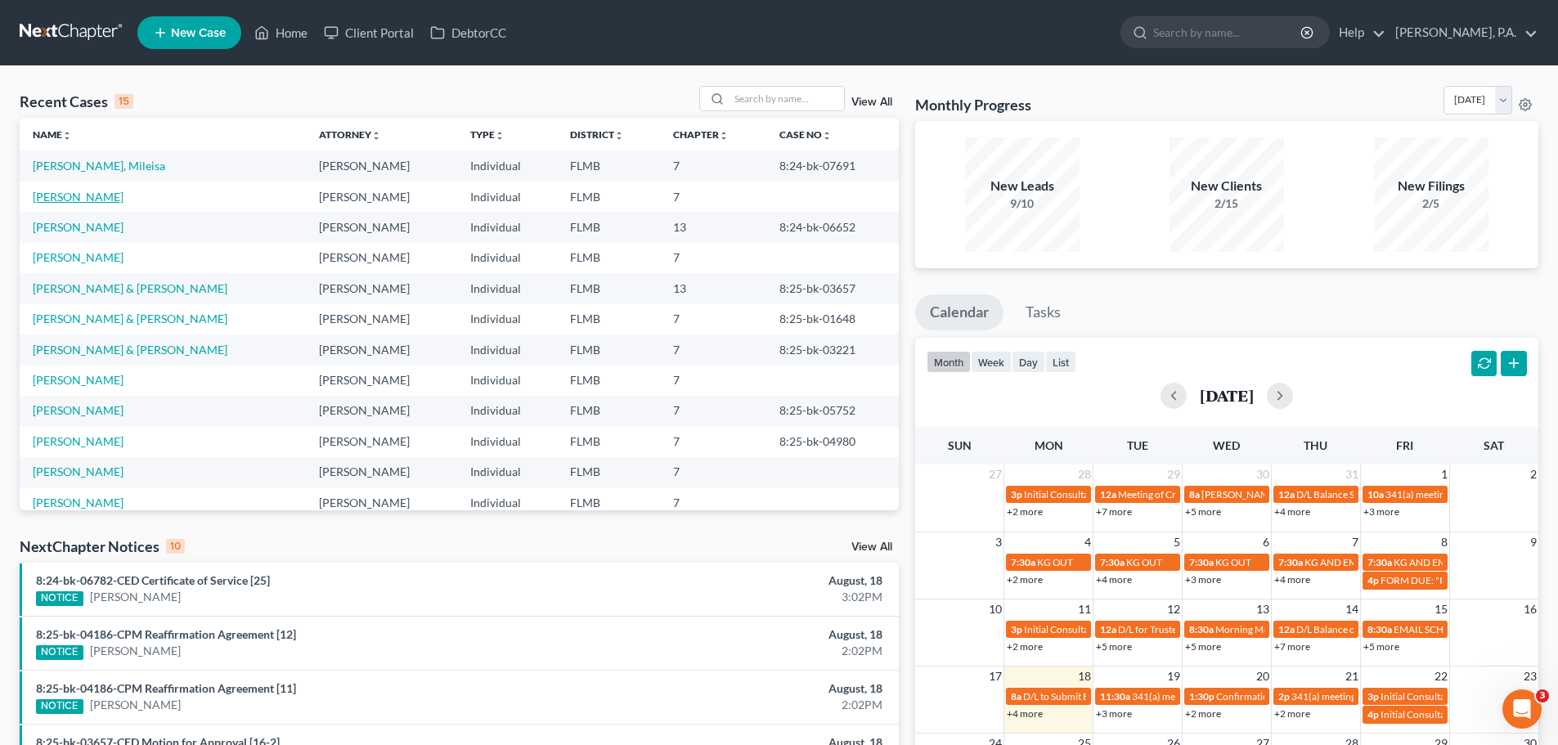
click at [115, 194] on link "[PERSON_NAME]" at bounding box center [78, 197] width 91 height 14
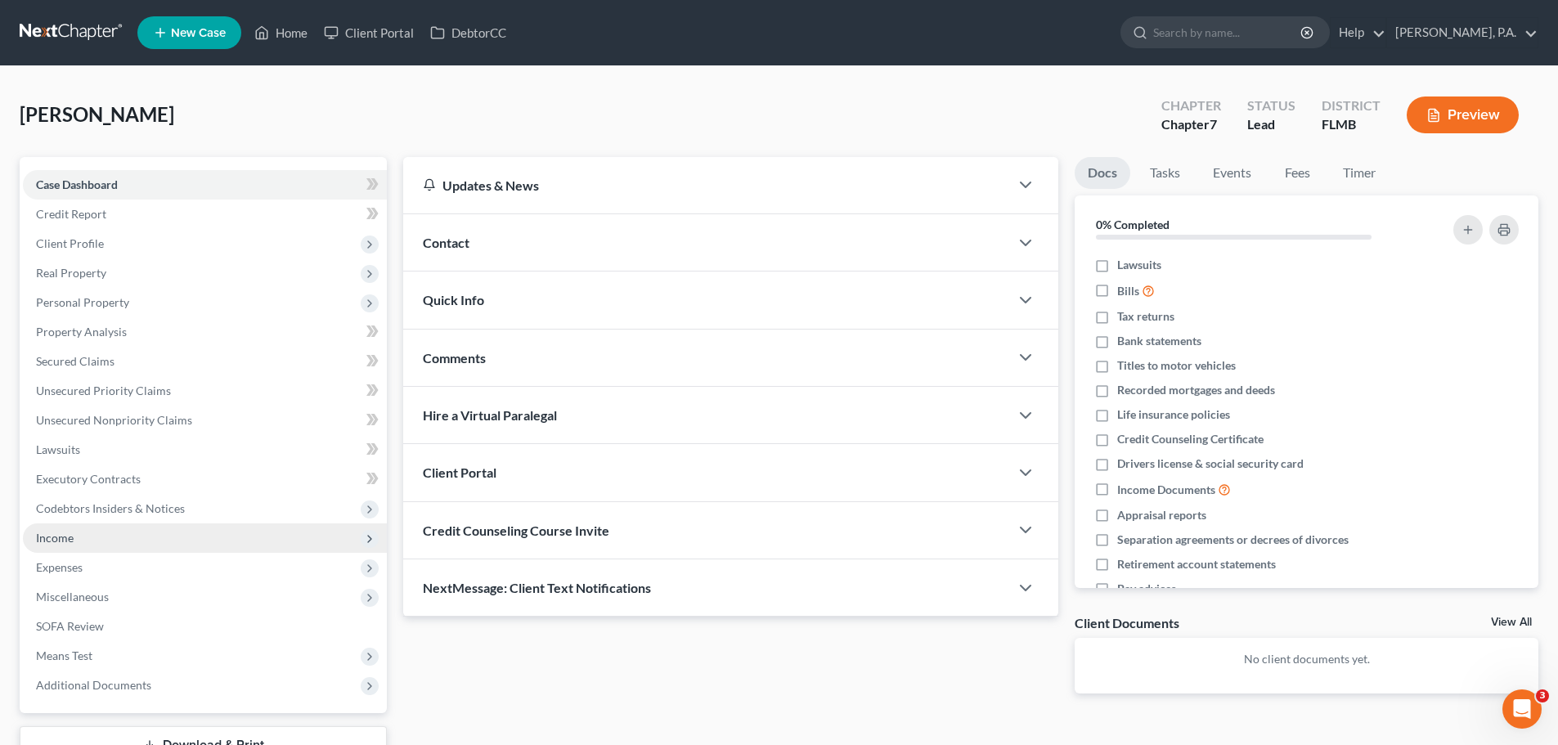
click at [144, 535] on span "Income" at bounding box center [205, 537] width 364 height 29
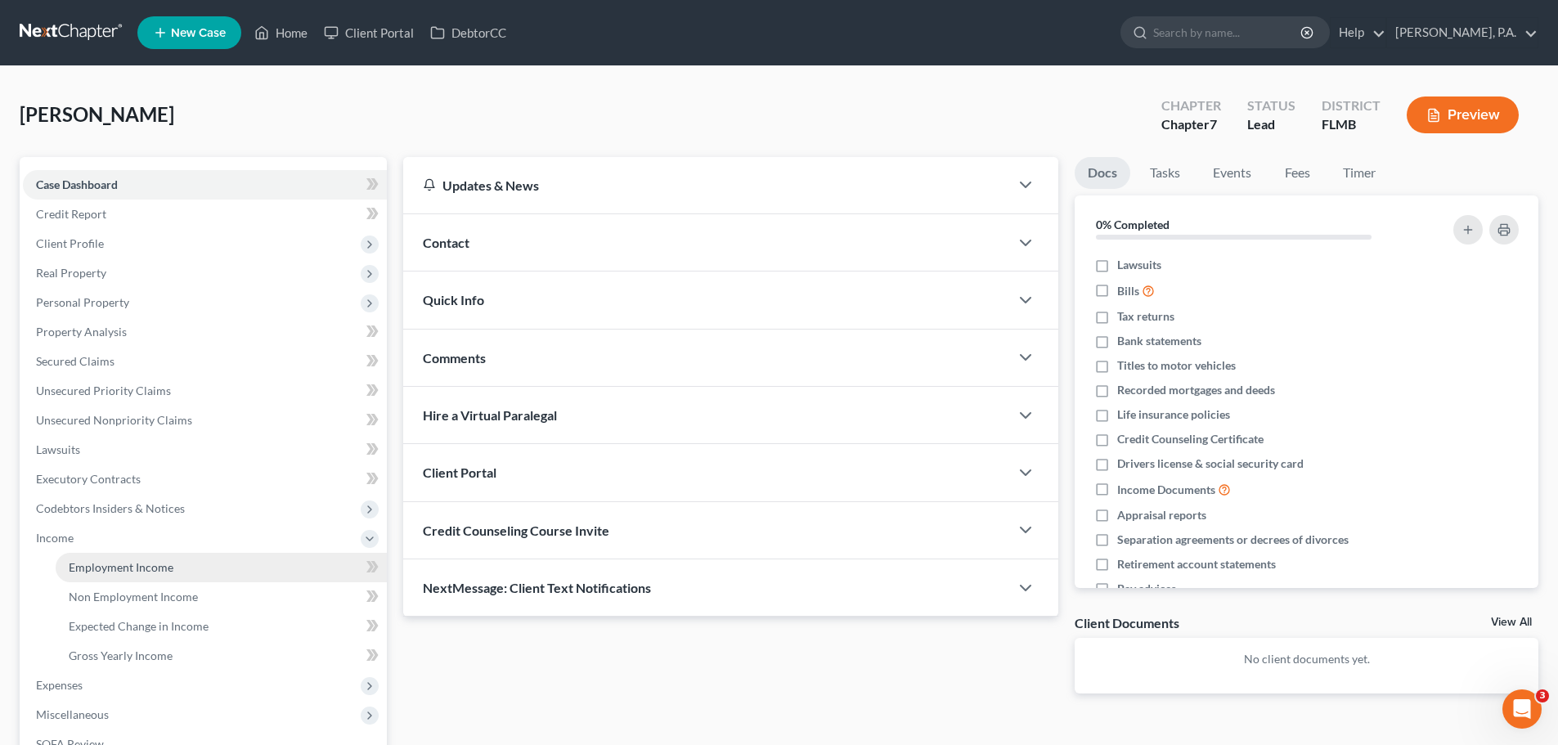
click at [142, 571] on span "Employment Income" at bounding box center [121, 567] width 105 height 14
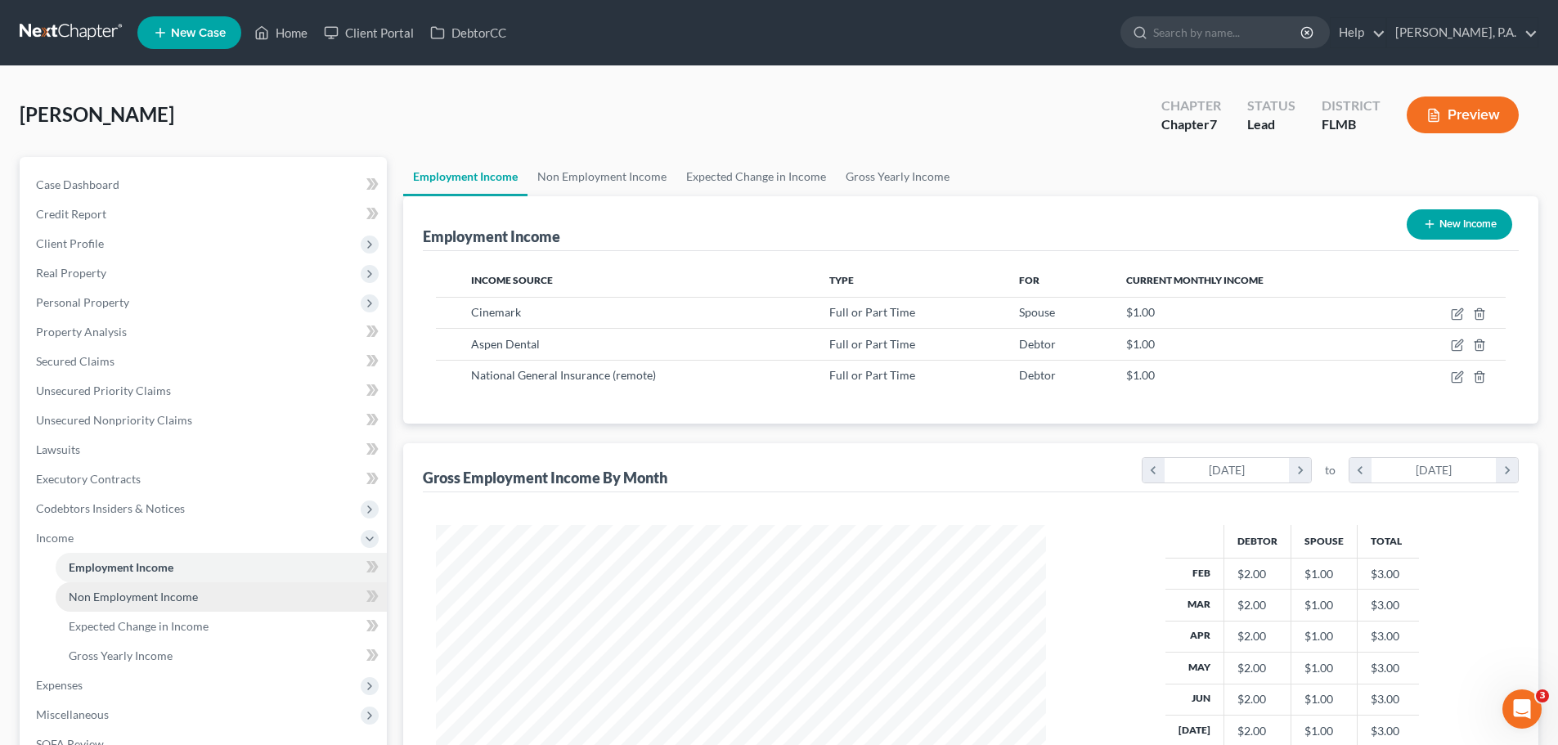
scroll to position [305, 643]
click at [155, 596] on span "Non Employment Income" at bounding box center [133, 597] width 129 height 14
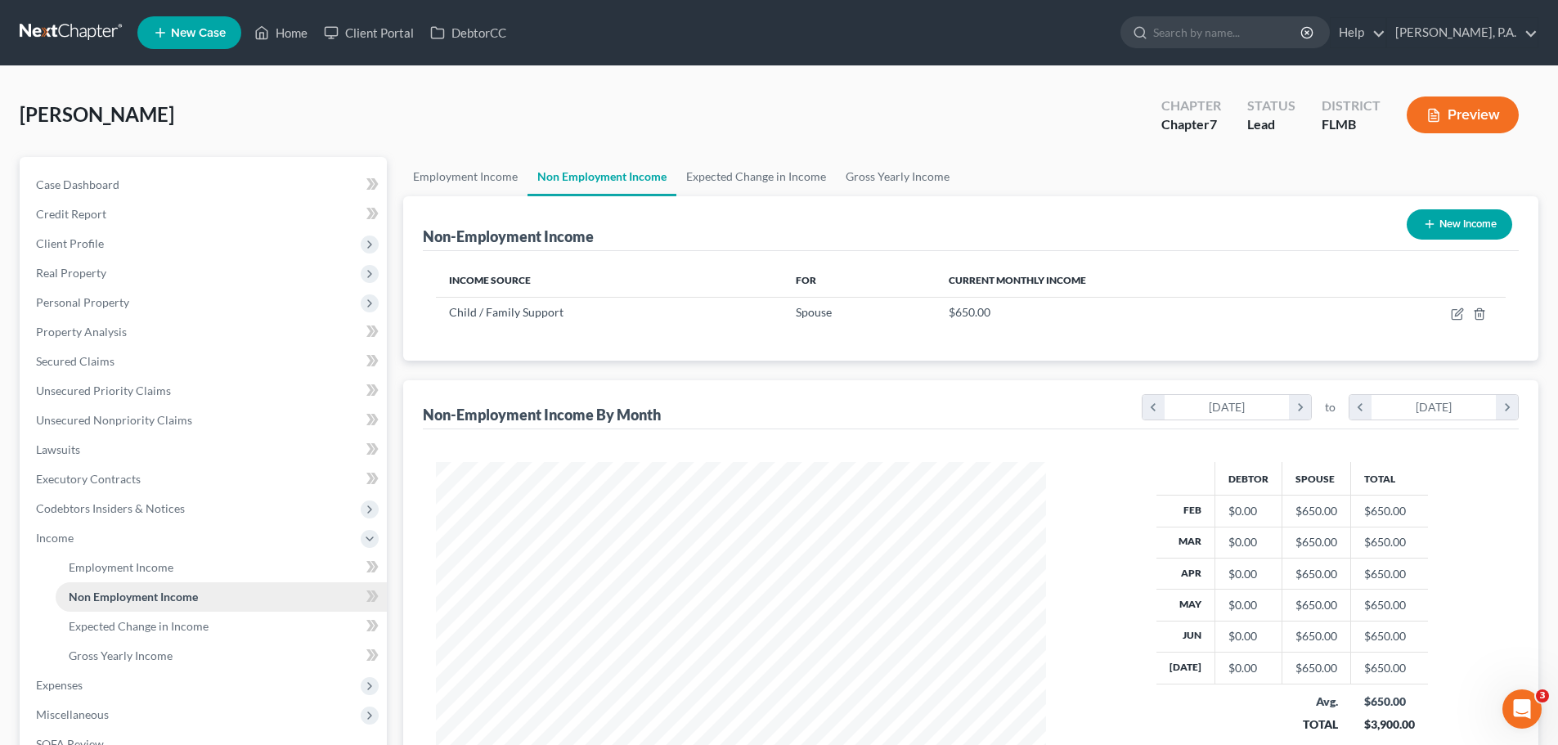
scroll to position [305, 643]
click at [157, 623] on span "Expected Change in Income" at bounding box center [139, 626] width 140 height 14
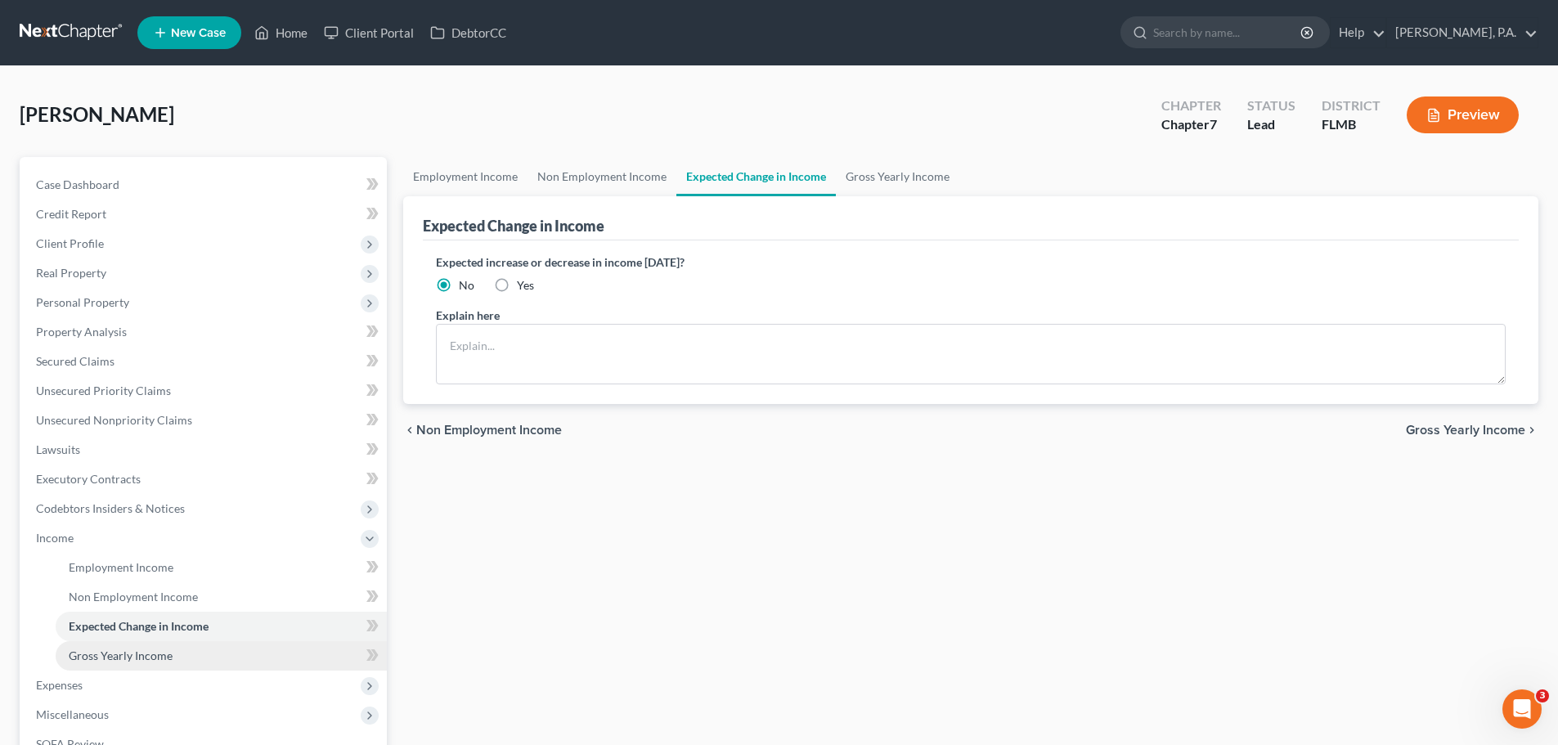
click at [167, 654] on span "Gross Yearly Income" at bounding box center [121, 656] width 104 height 14
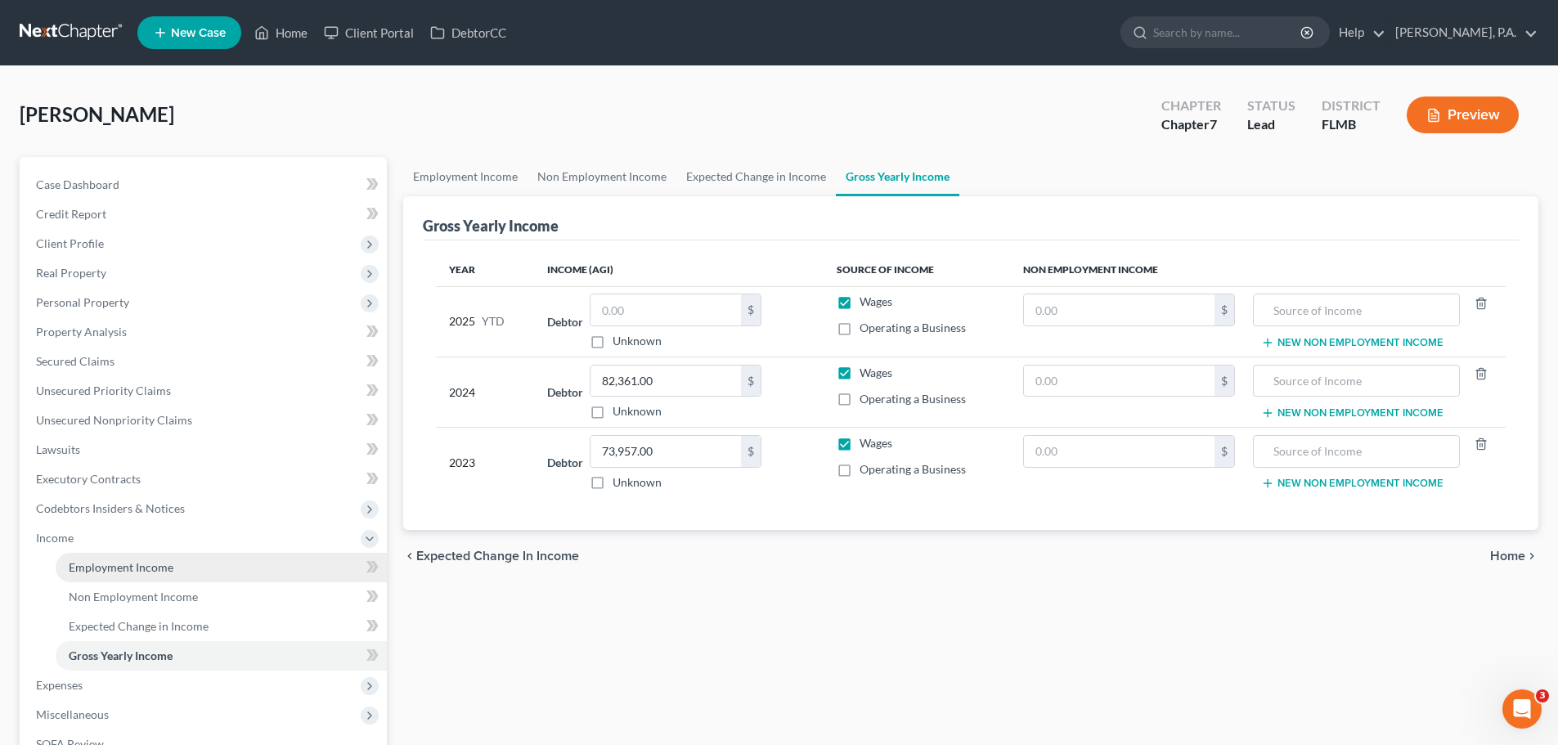
click at [177, 559] on link "Employment Income" at bounding box center [221, 567] width 331 height 29
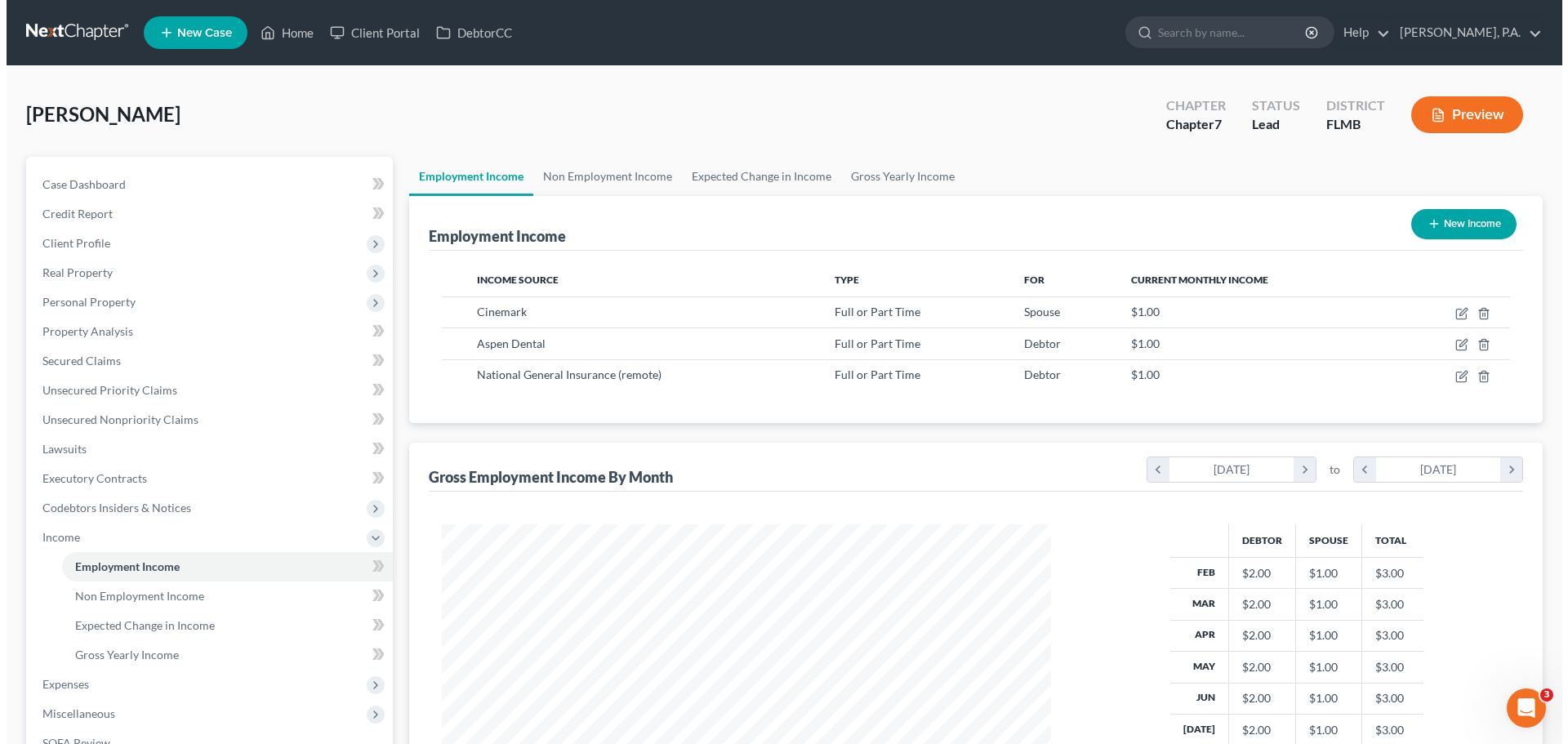
scroll to position [305, 642]
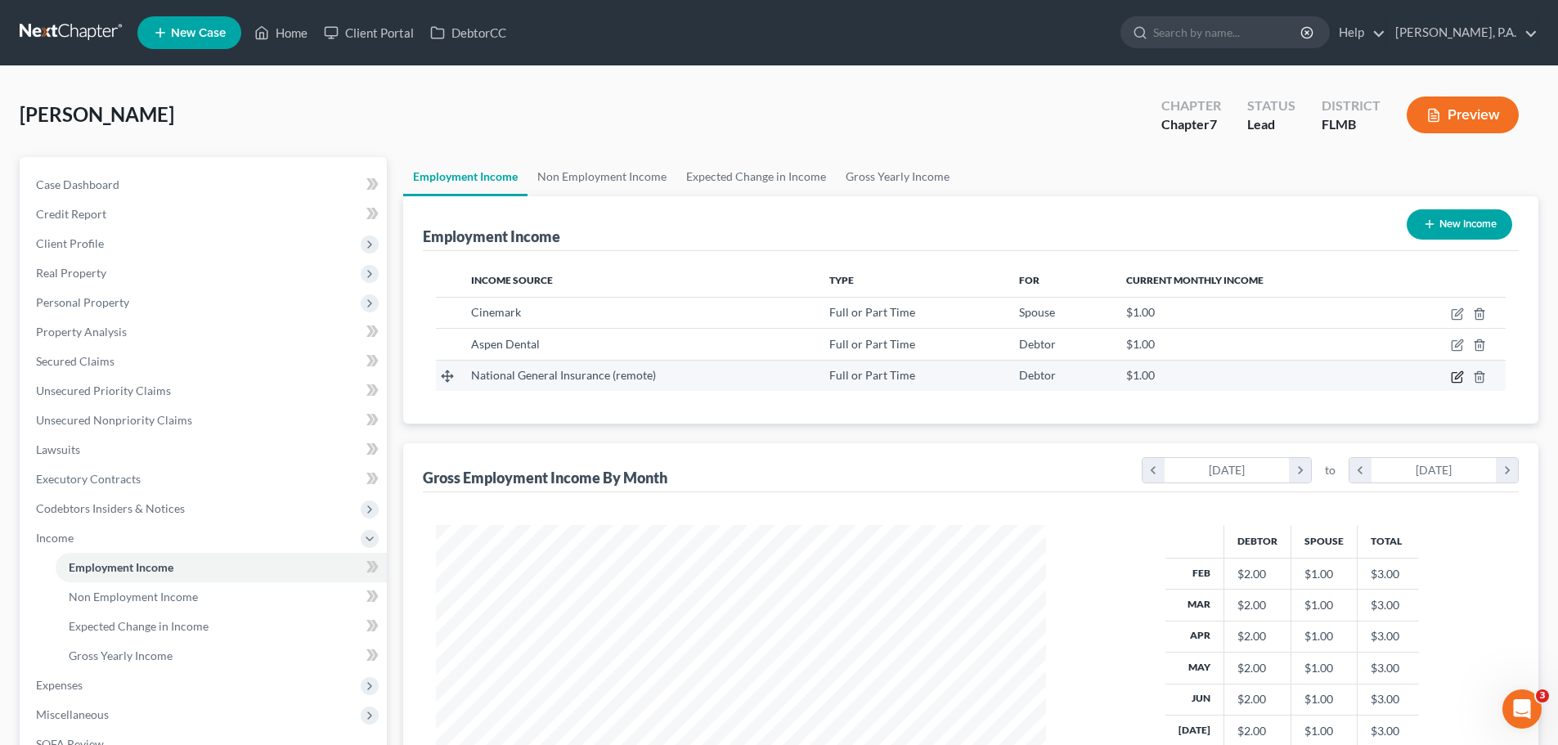
click at [1457, 378] on icon "button" at bounding box center [1457, 377] width 13 height 13
select select "0"
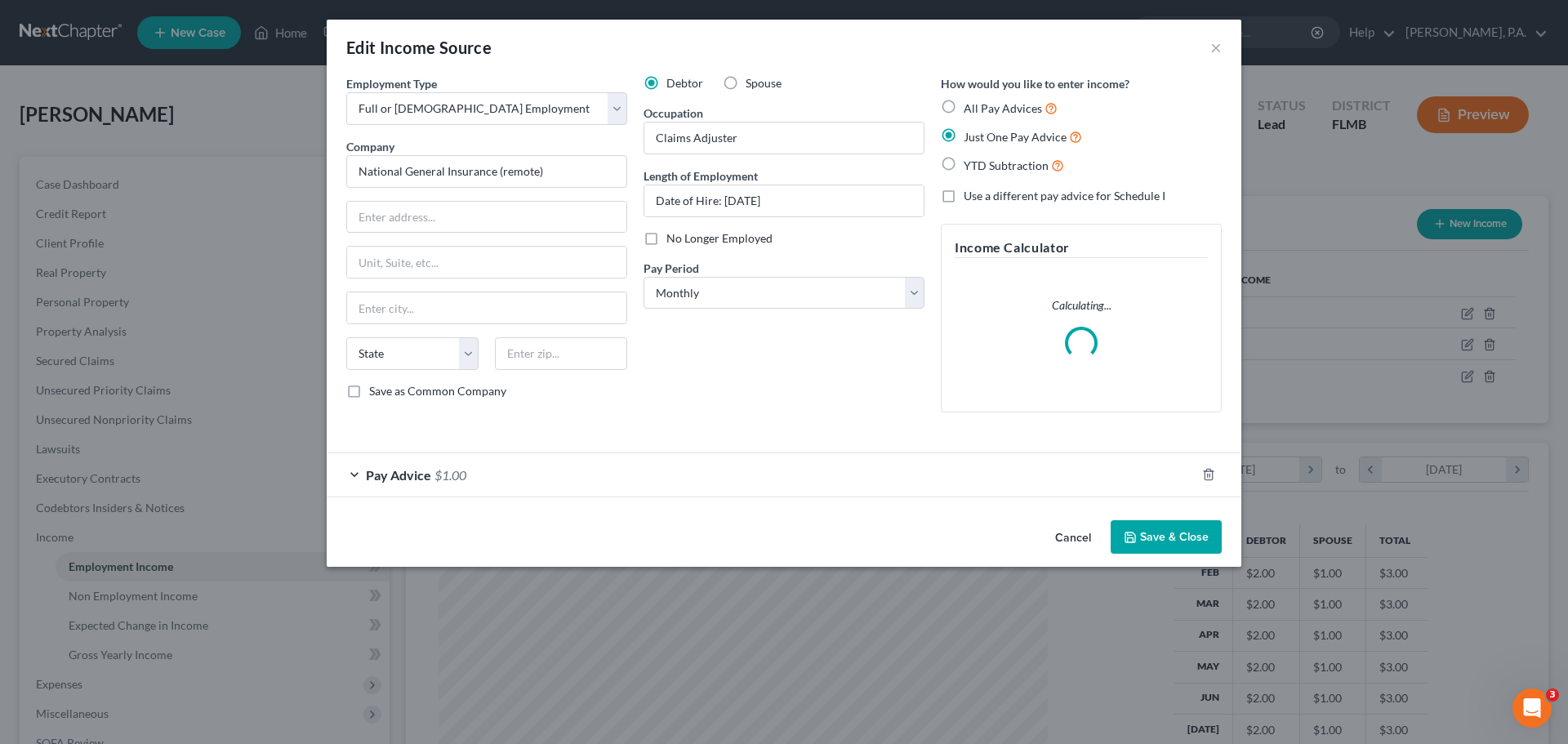
scroll to position [308, 648]
click at [673, 472] on div "Pay Advice $1.00" at bounding box center [761, 474] width 869 height 43
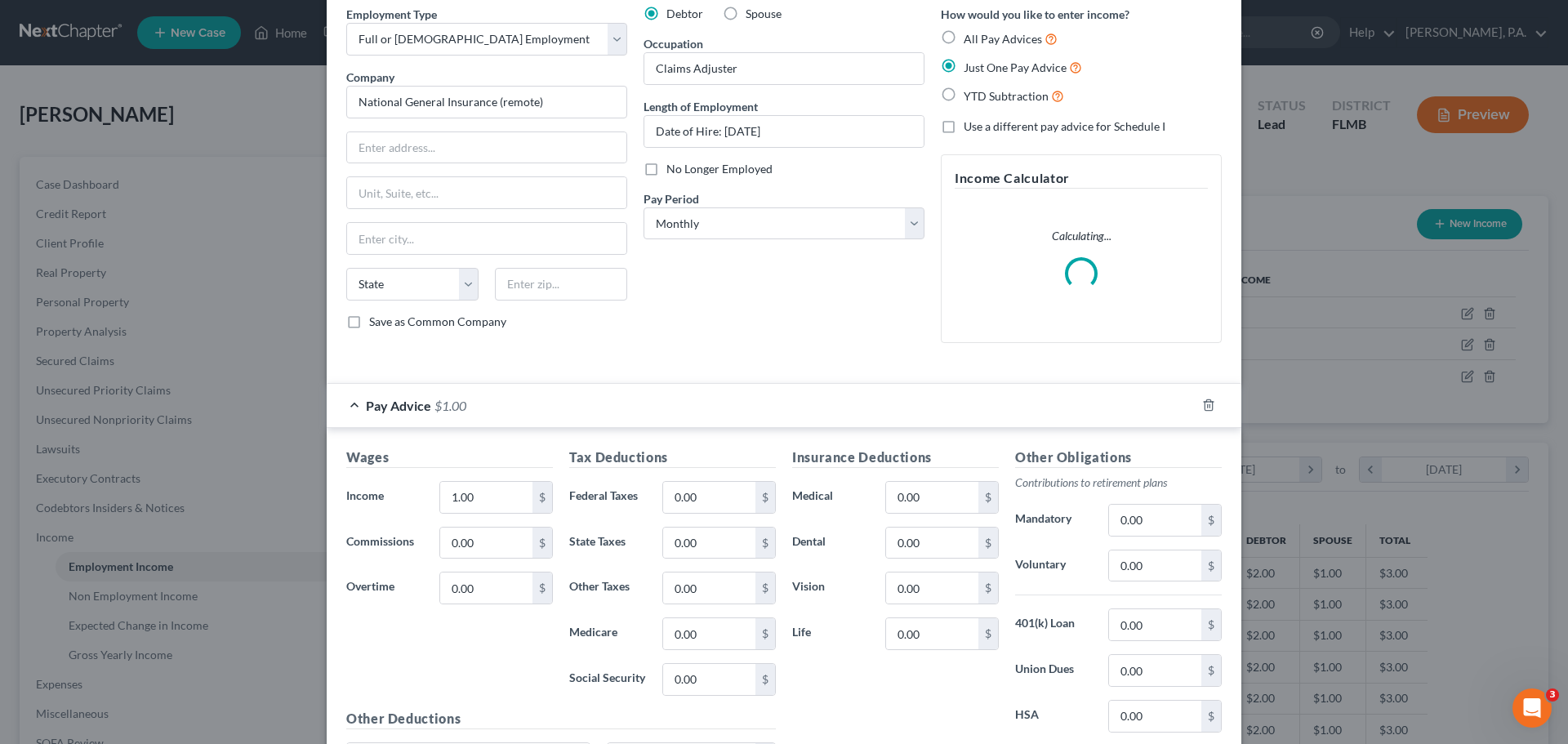
scroll to position [164, 0]
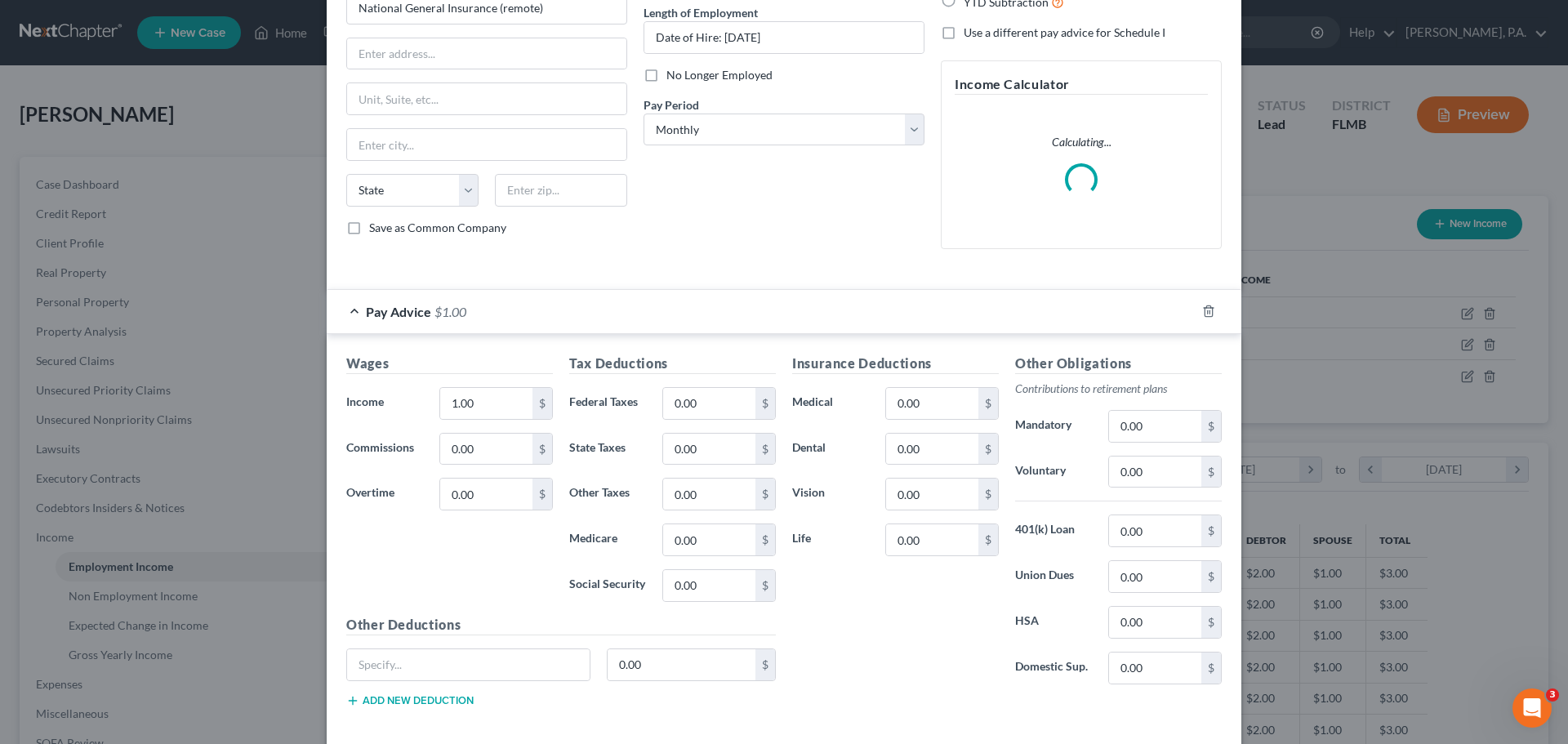
click at [476, 419] on div "Wages Income * 1.00 $ Commissions 0.00 $ Overtime 0.00 $" at bounding box center [449, 484] width 223 height 262
click at [477, 413] on input "1.00" at bounding box center [486, 403] width 92 height 31
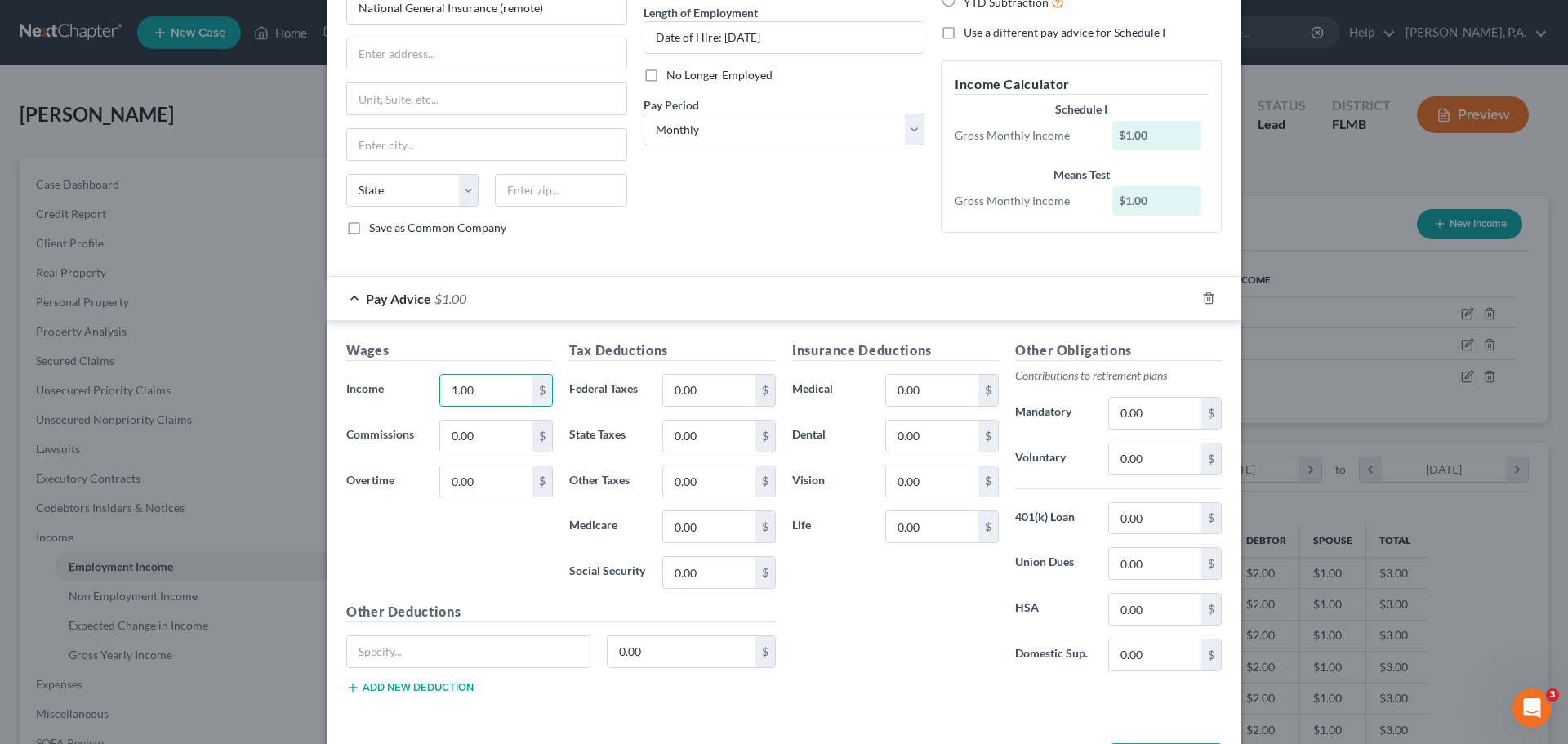
click at [764, 246] on div "Debtor Spouse Occupation Claims Adjuster Length of Employment Date of Hire: [DA…" at bounding box center [784, 81] width 298 height 338
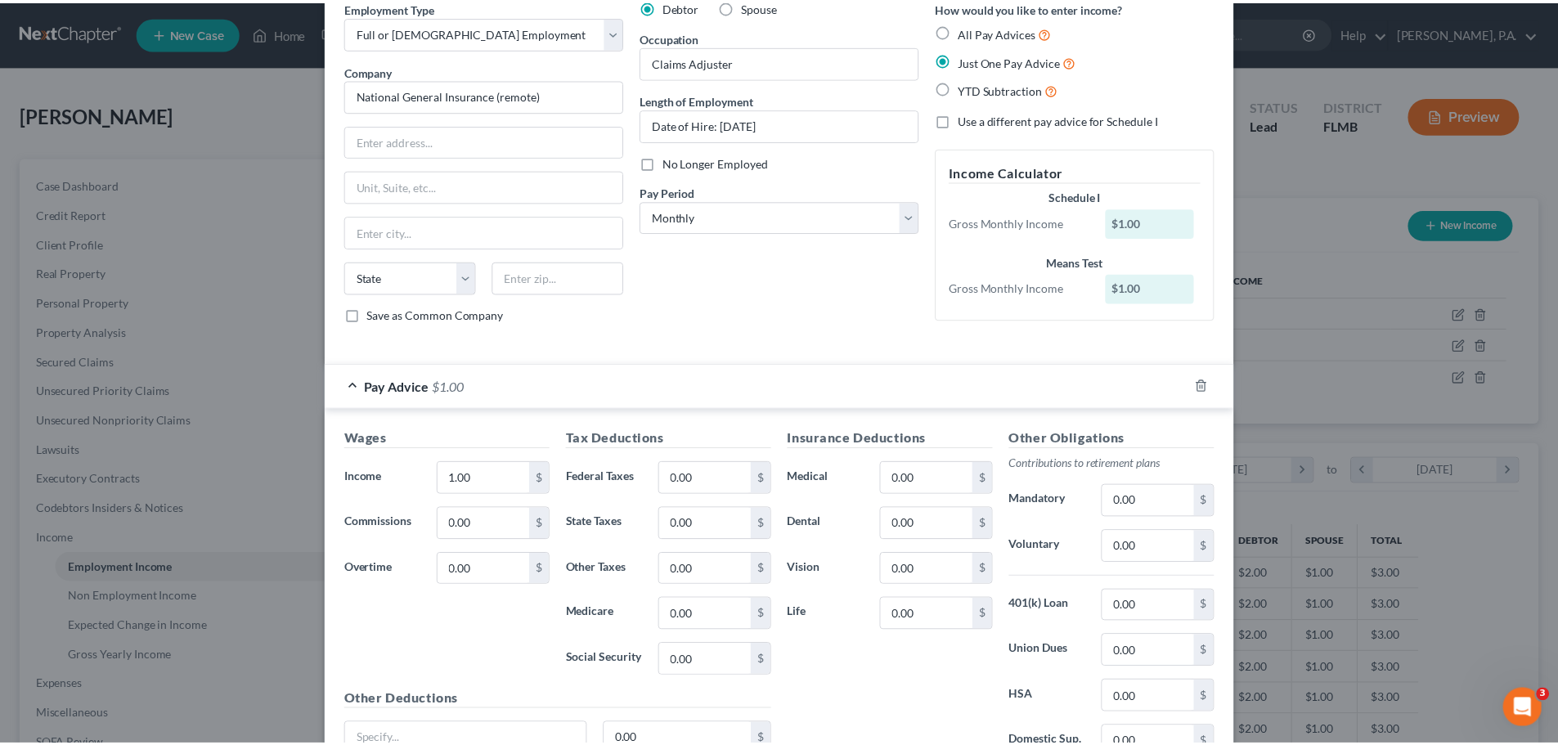
scroll to position [0, 0]
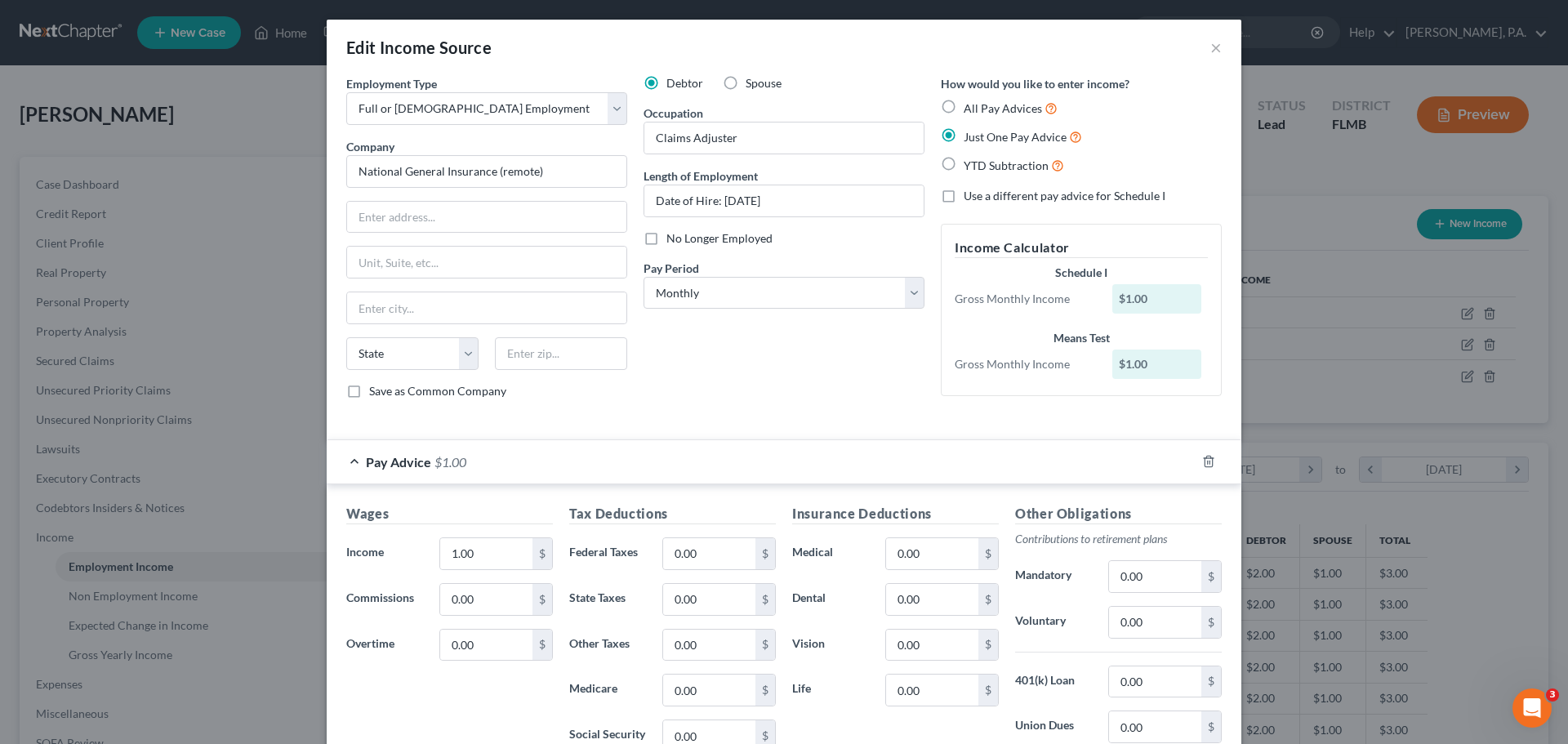
click at [1217, 43] on div "Edit Income Source ×" at bounding box center [784, 48] width 915 height 56
click at [1210, 47] on button "×" at bounding box center [1215, 48] width 11 height 20
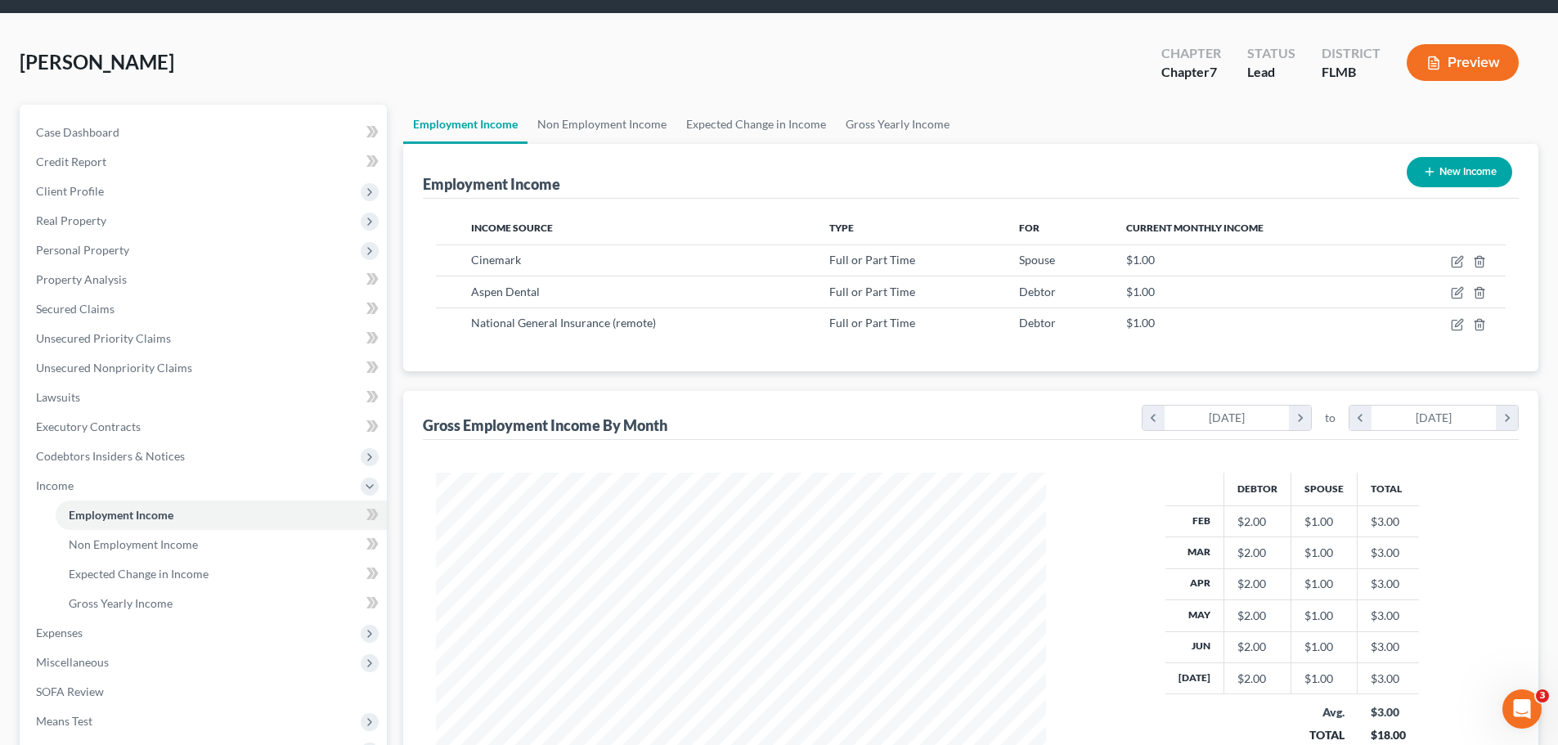
scroll to position [82, 0]
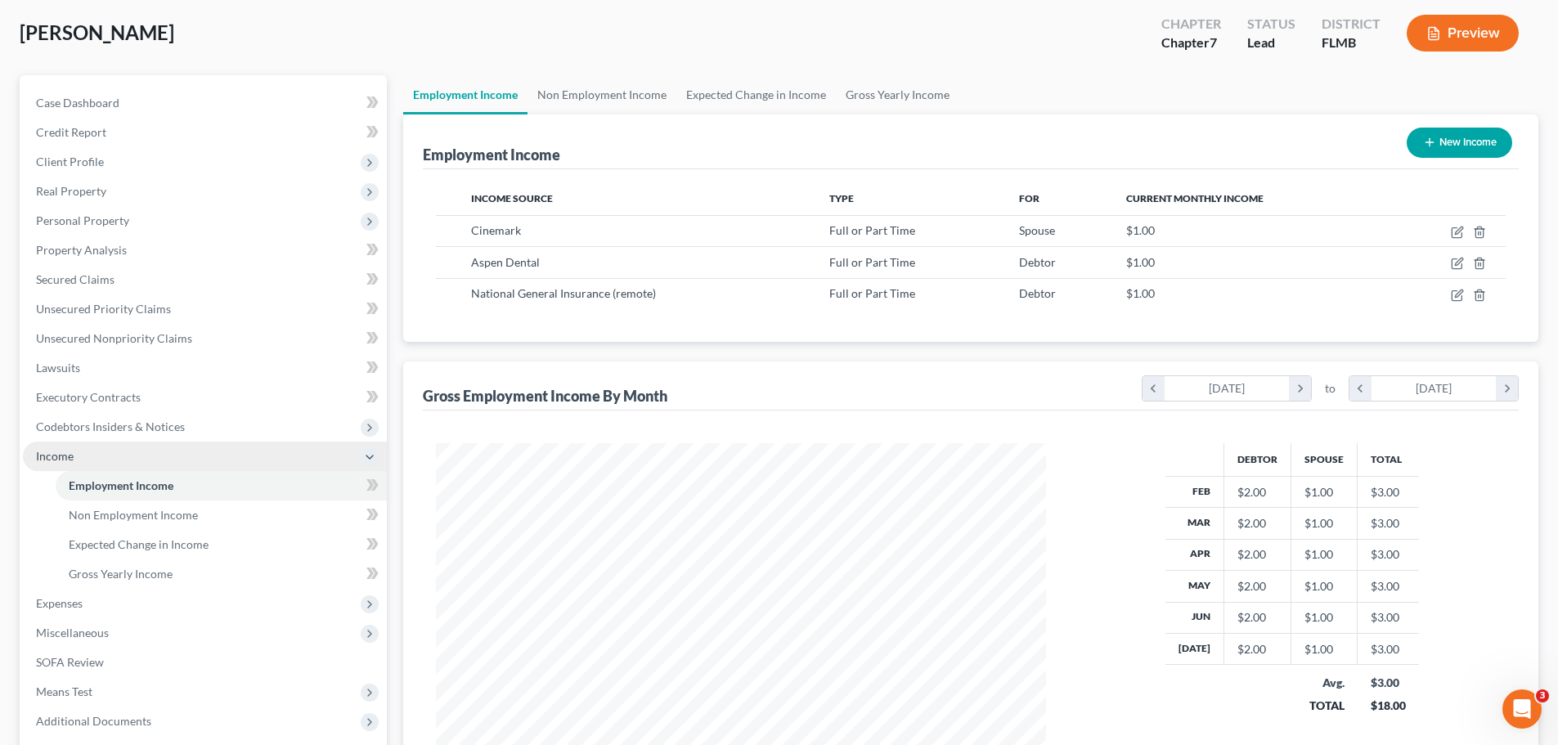
click at [153, 457] on span "Income" at bounding box center [205, 456] width 364 height 29
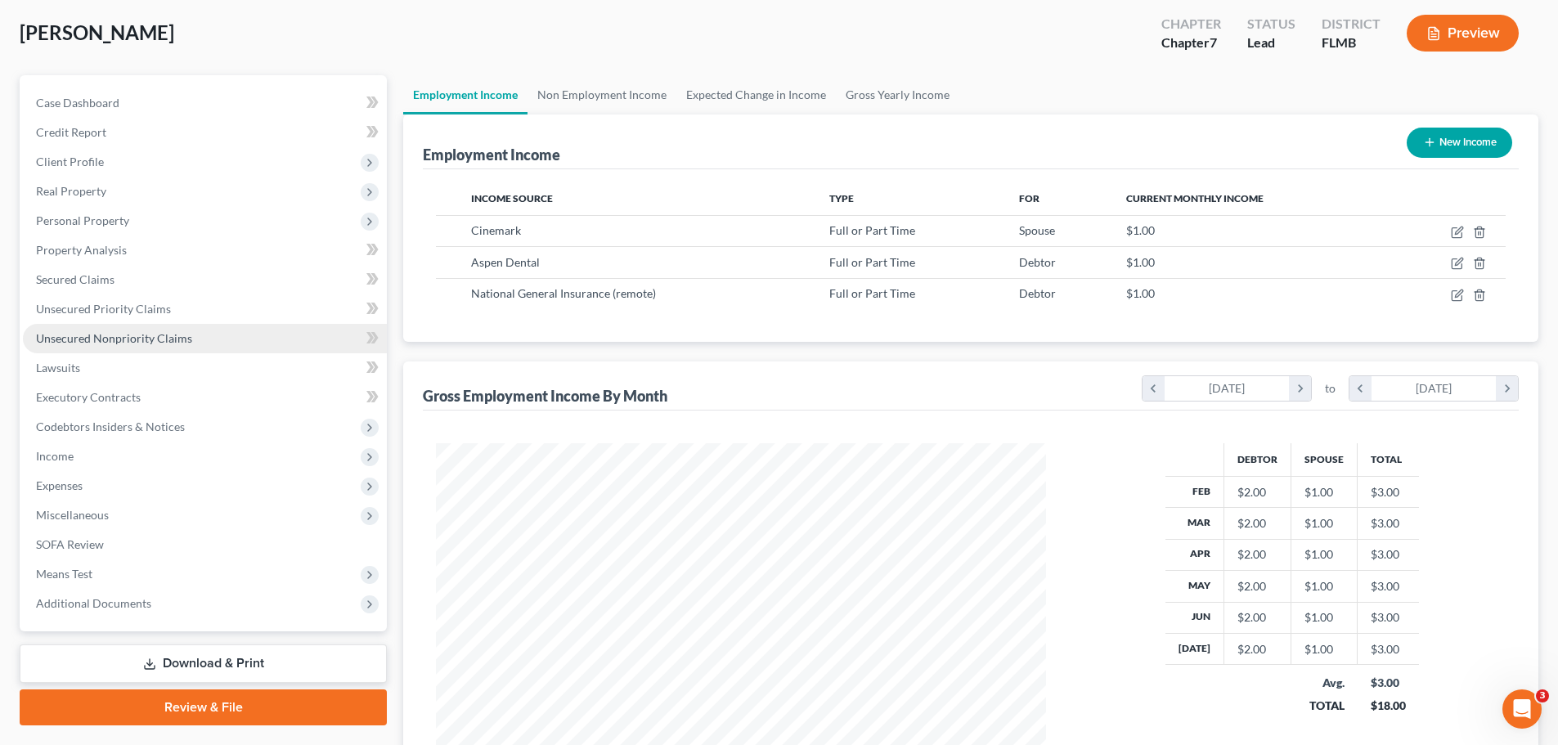
click at [161, 331] on span "Unsecured Nonpriority Claims" at bounding box center [114, 338] width 156 height 14
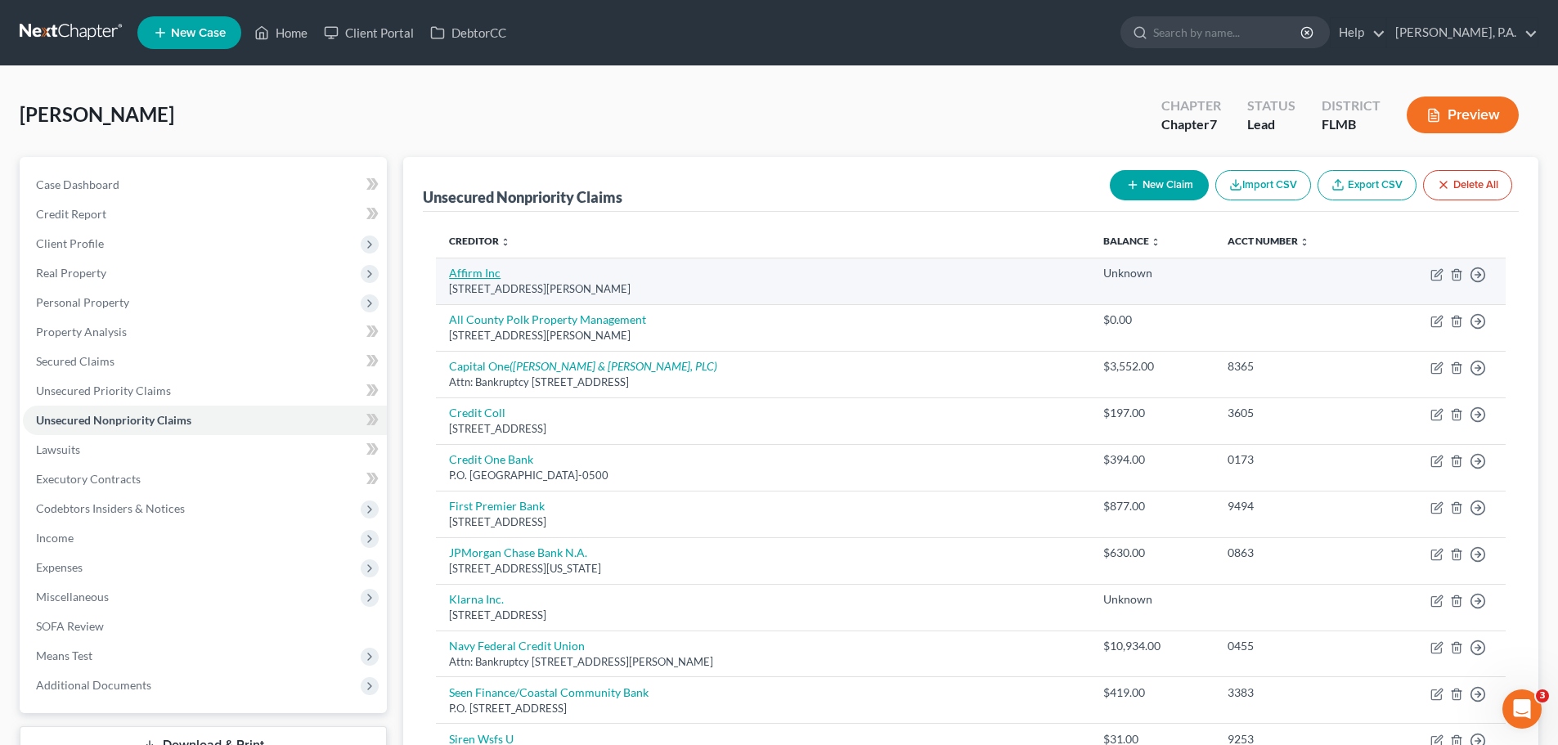
click at [486, 270] on link "Affirm Inc" at bounding box center [475, 273] width 52 height 14
select select "39"
select select "10"
select select "0"
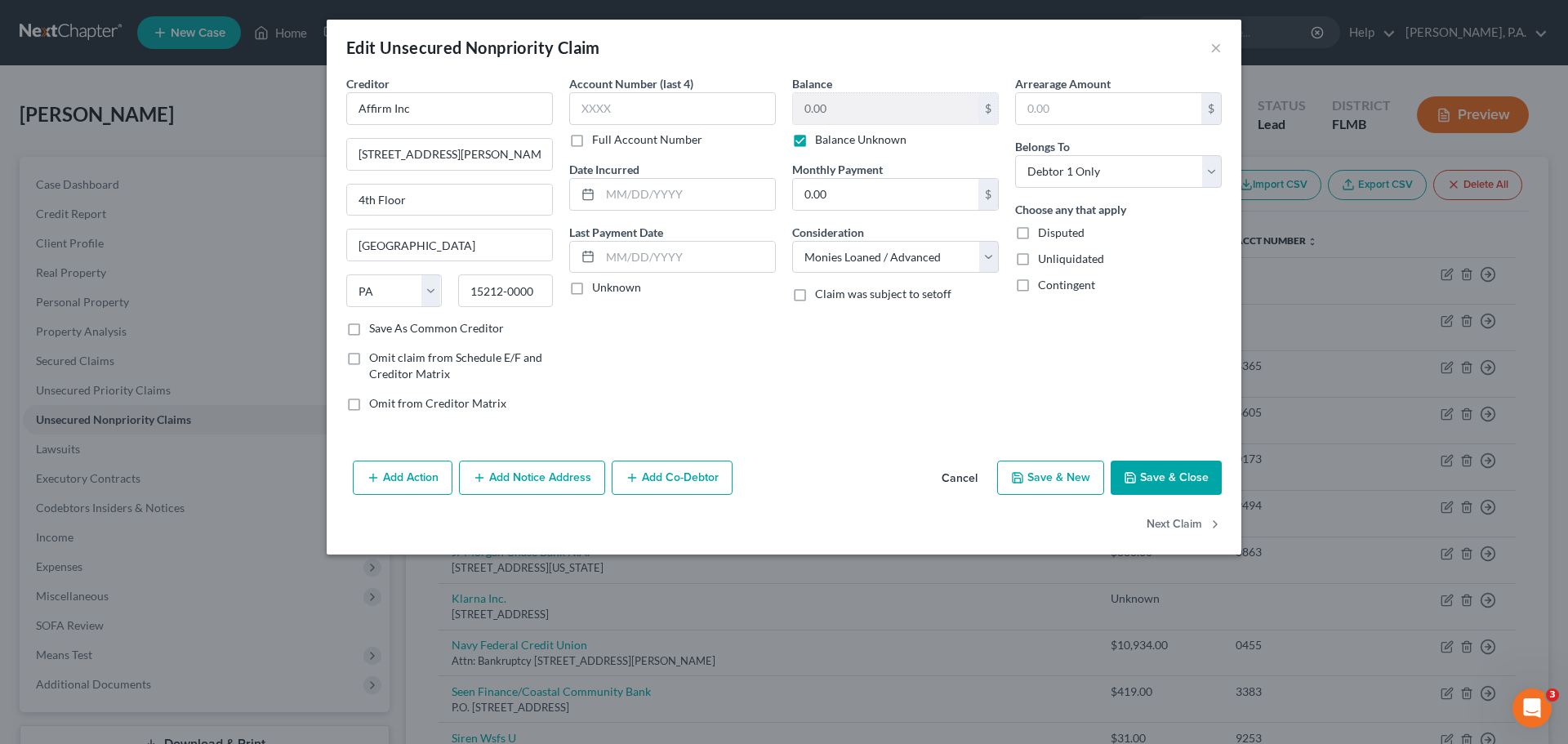
click at [815, 142] on label "Balance Unknown" at bounding box center [861, 140] width 92 height 16
click at [822, 142] on input "Balance Unknown" at bounding box center [827, 137] width 11 height 11
checkbox input "false"
click at [848, 104] on input "0.00" at bounding box center [886, 108] width 186 height 31
type input "2,365.41"
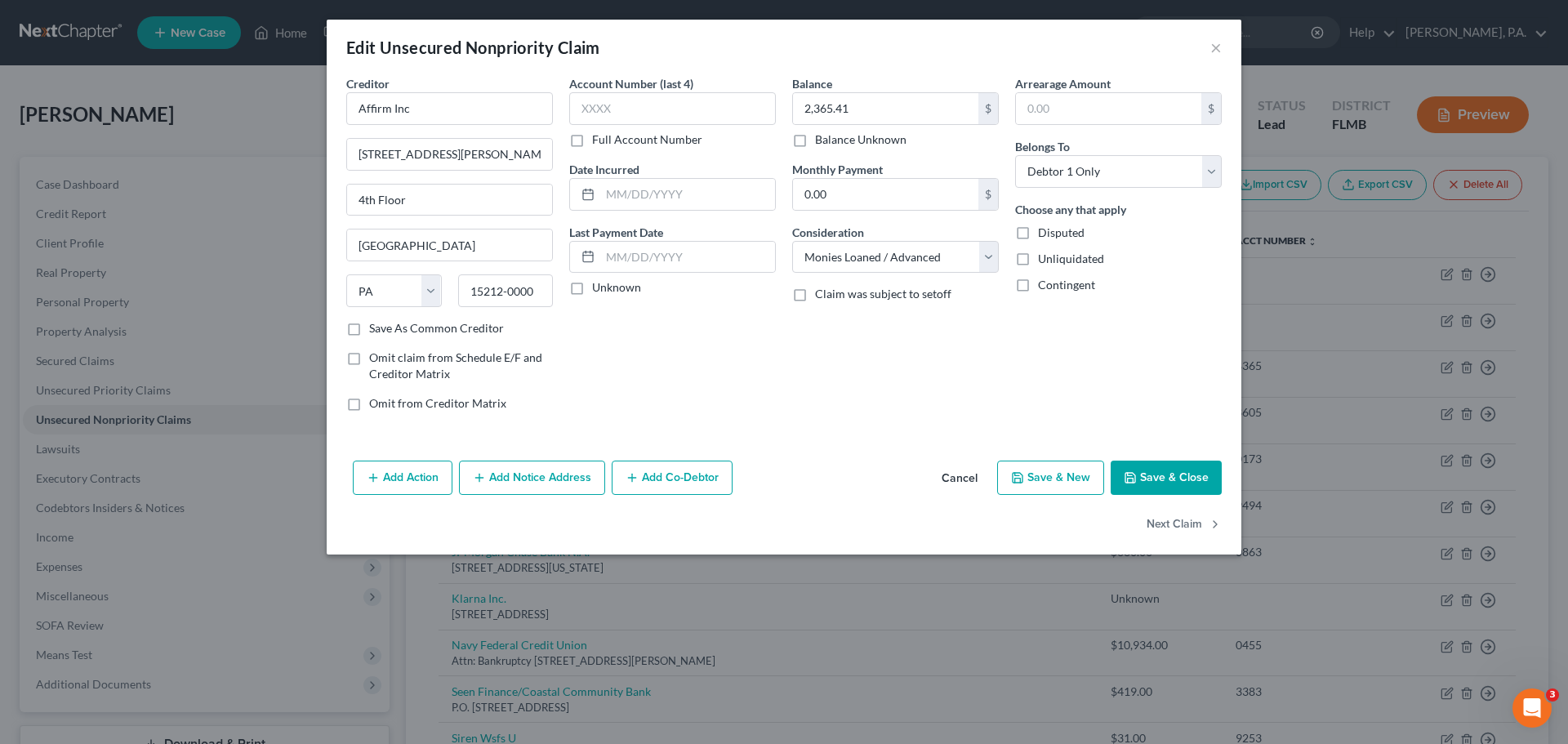
click at [1199, 485] on button "Save & Close" at bounding box center [1166, 477] width 111 height 34
type input "0"
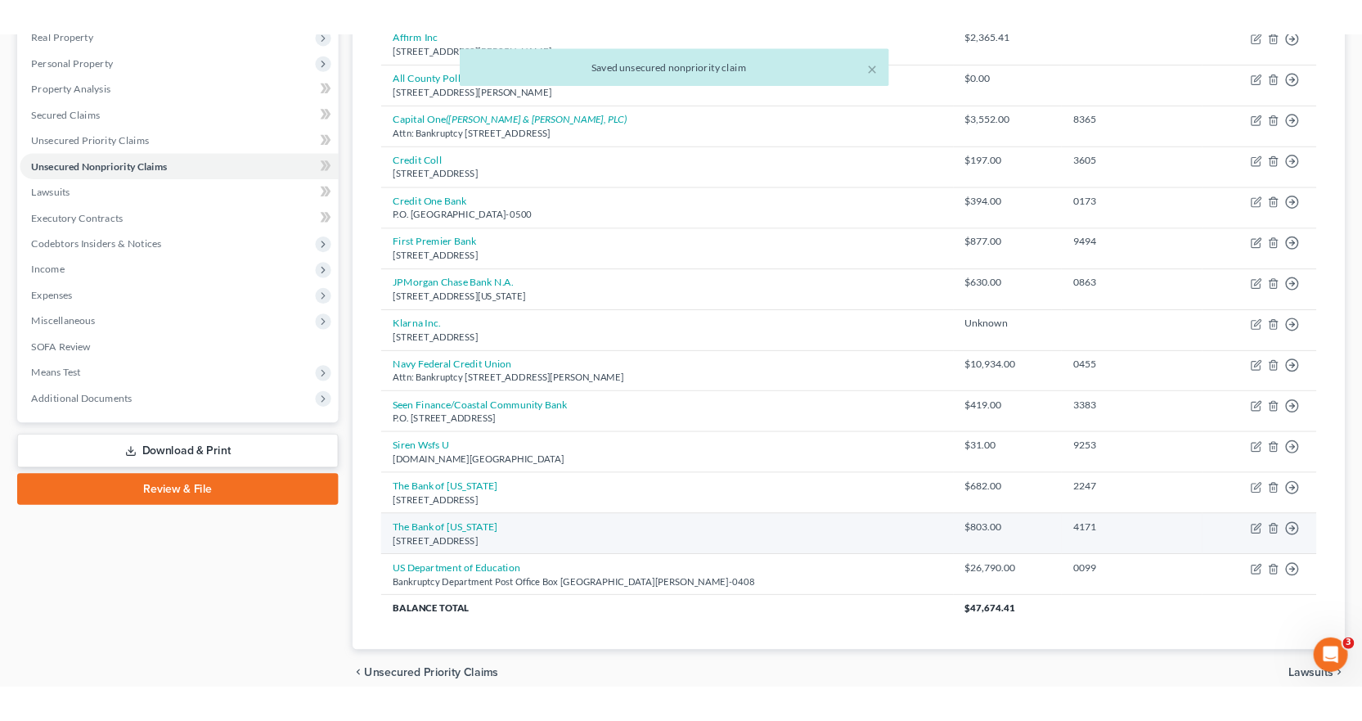
scroll to position [245, 0]
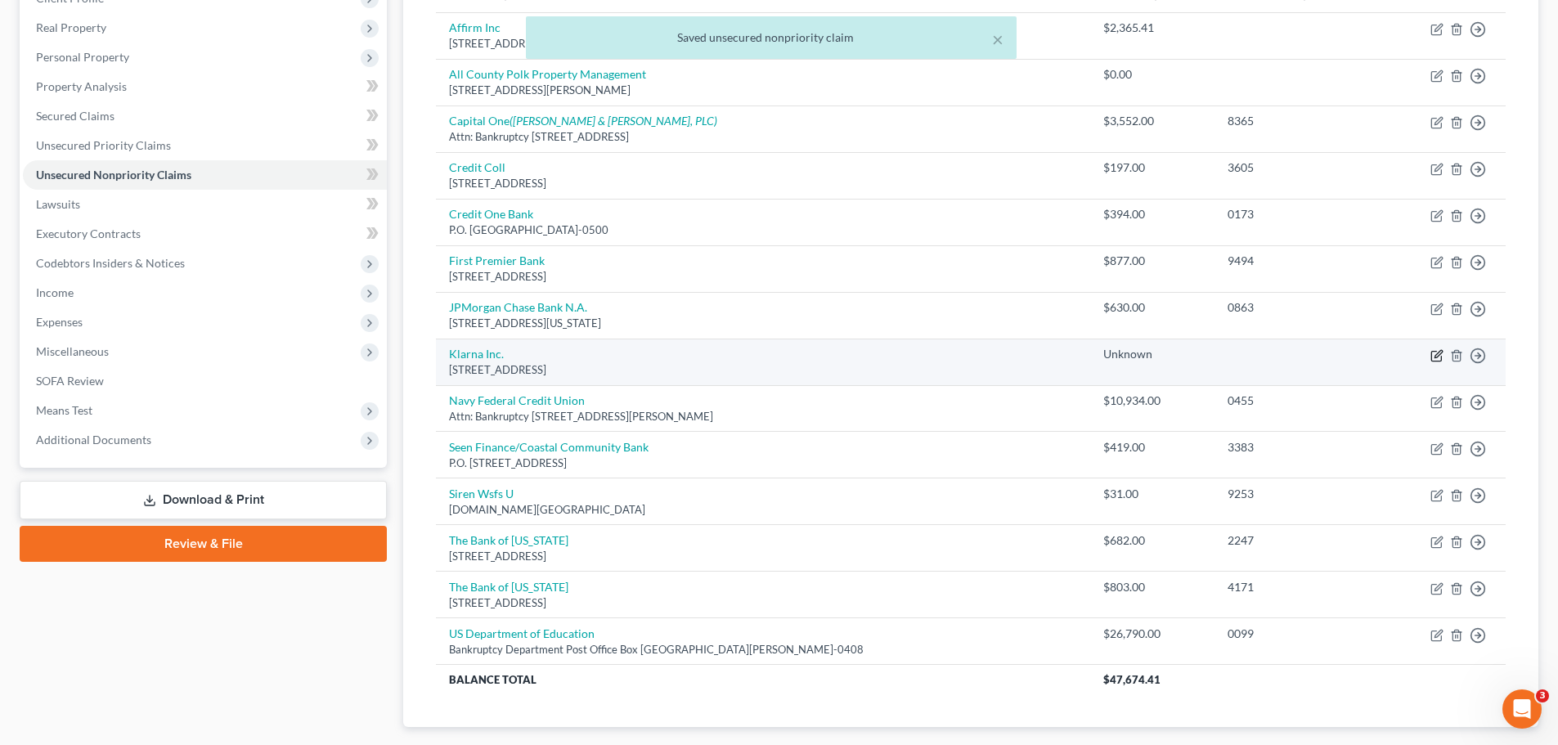
click at [1435, 358] on icon "button" at bounding box center [1437, 355] width 13 height 13
select select "36"
select select "10"
select select "0"
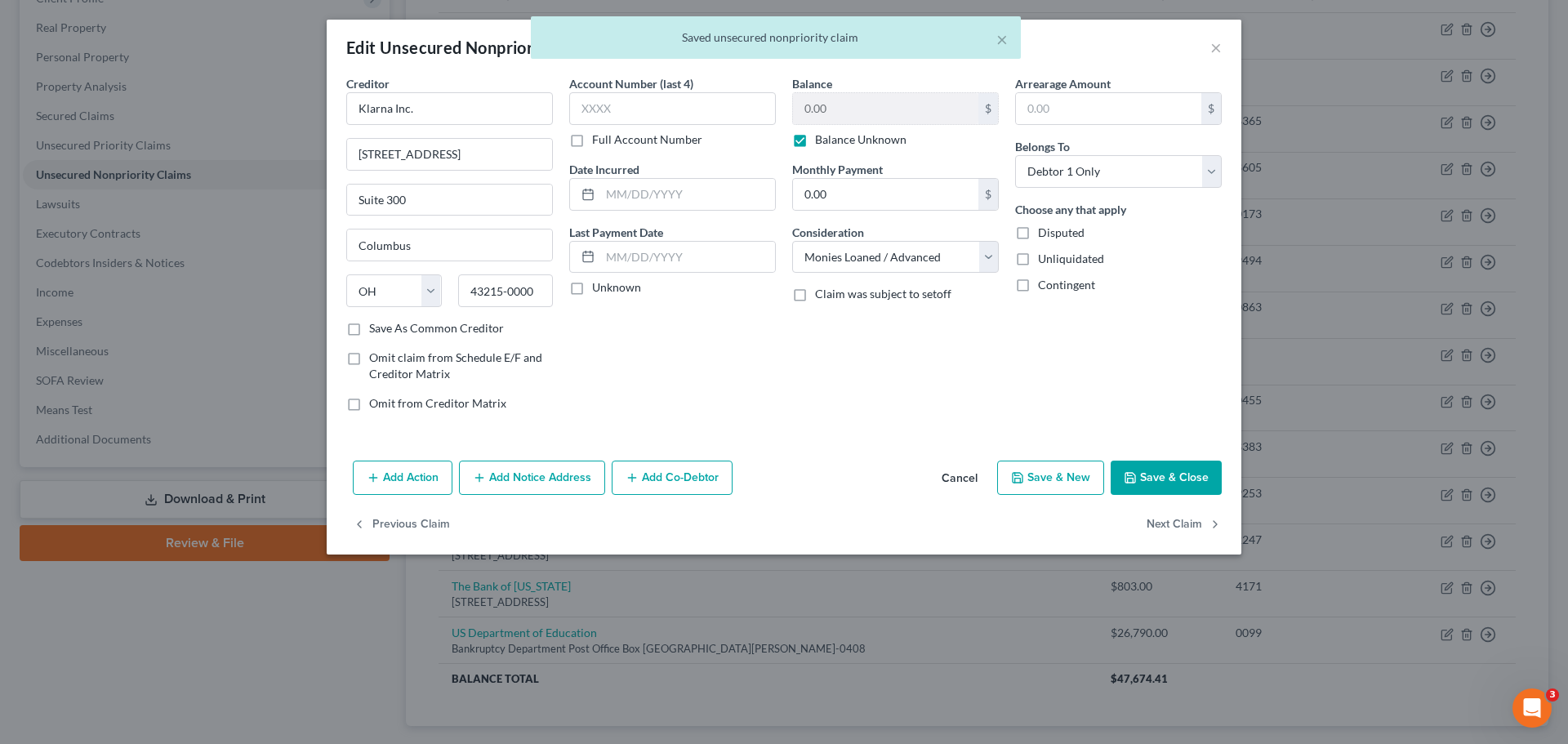
click at [792, 144] on div "Balance 0.00 $ Balance Unknown Balance Undetermined 0.00 $ Balance Unknown Mont…" at bounding box center [895, 250] width 223 height 350
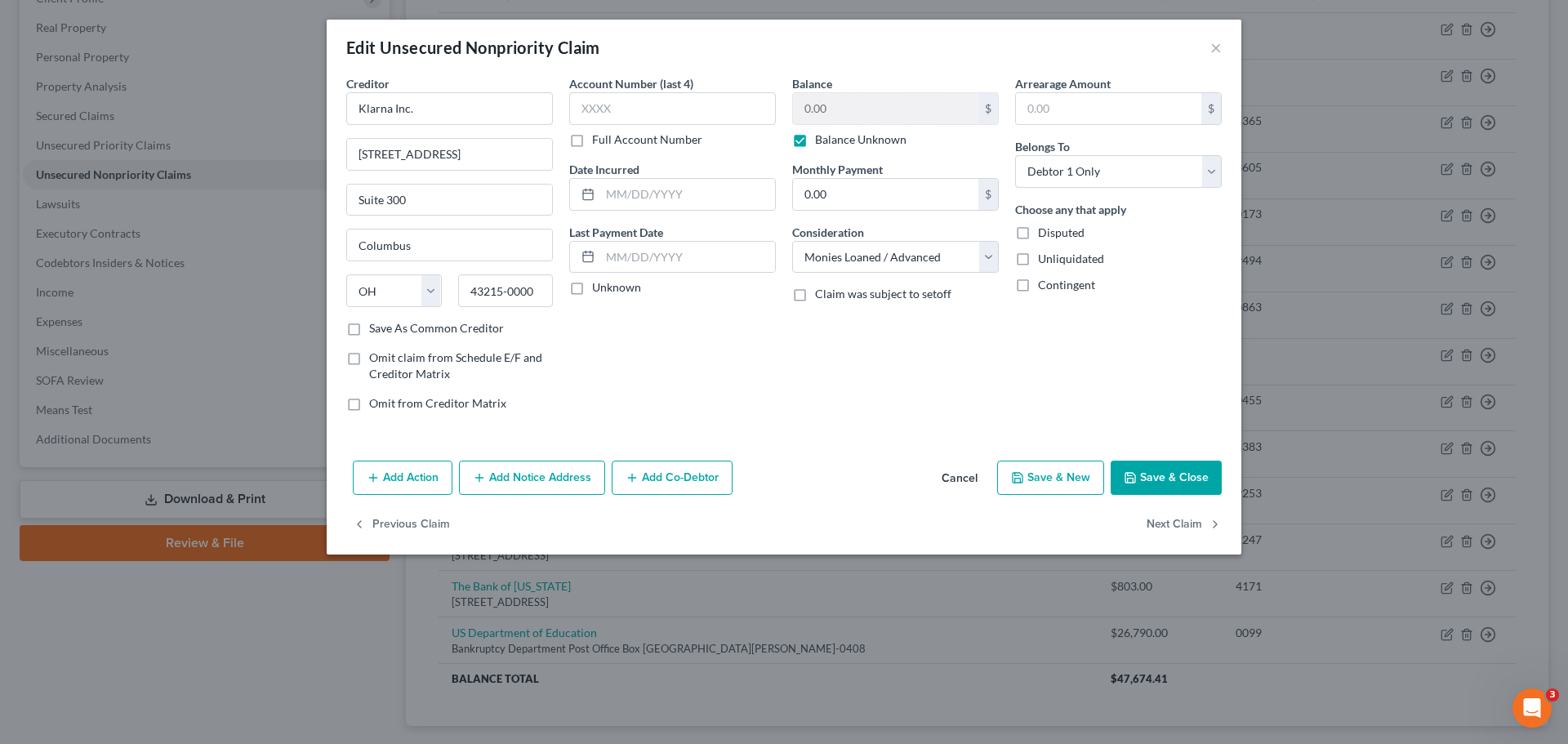
click at [815, 140] on label "Balance Unknown" at bounding box center [861, 140] width 92 height 16
click at [822, 140] on input "Balance Unknown" at bounding box center [827, 137] width 11 height 11
checkbox input "false"
click at [849, 111] on input "0.00" at bounding box center [886, 108] width 186 height 31
type input "636.49"
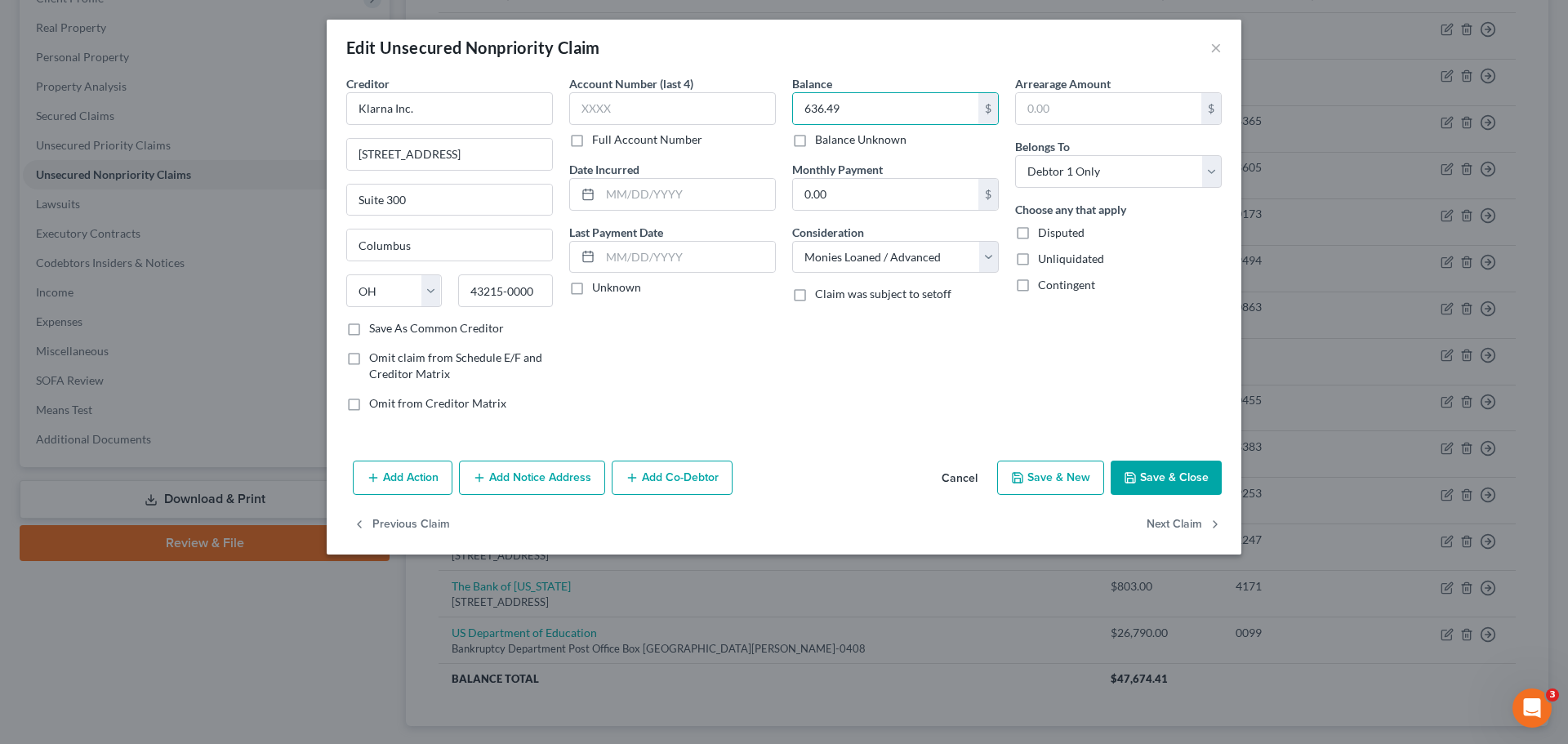
click at [1182, 492] on button "Save & Close" at bounding box center [1166, 477] width 111 height 34
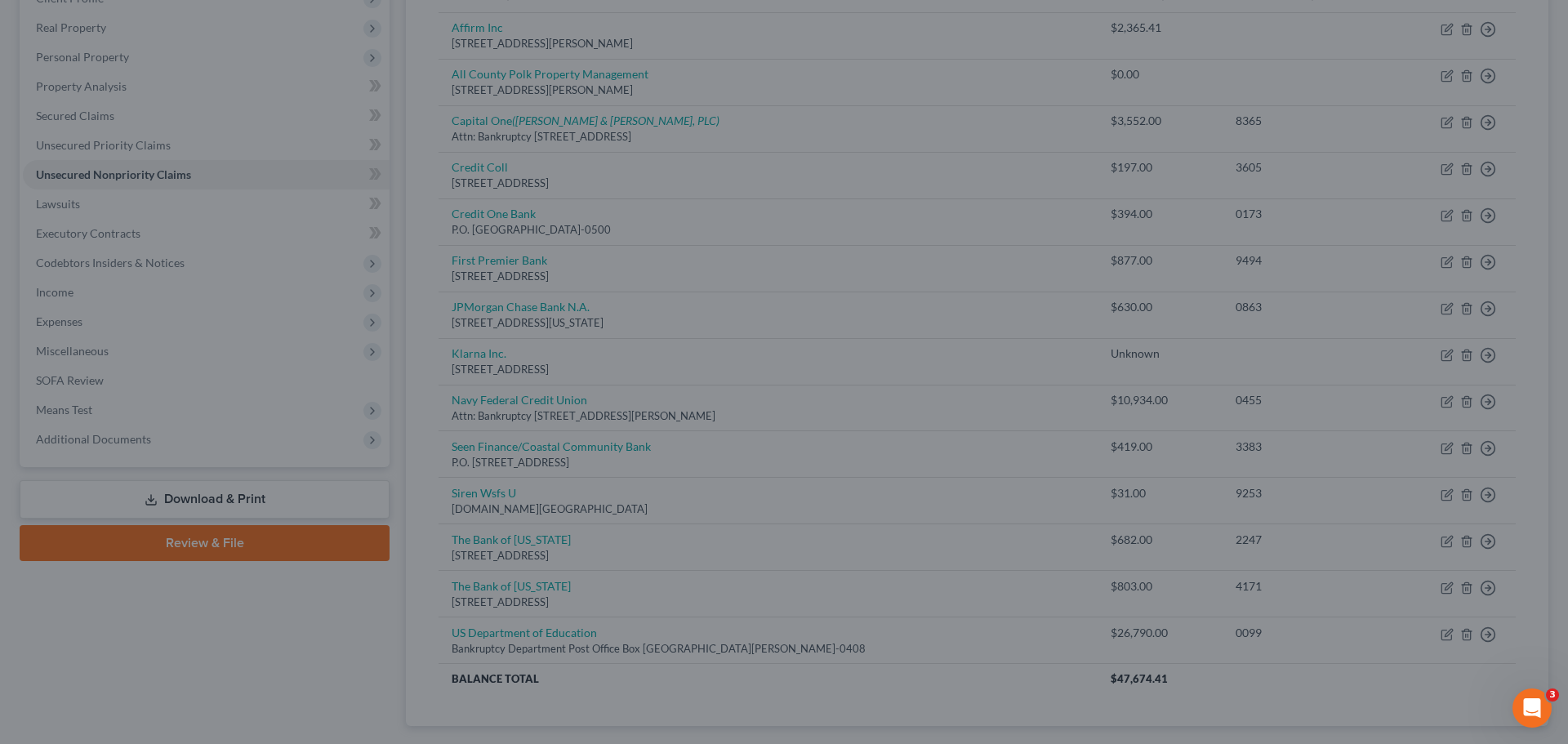
type input "0"
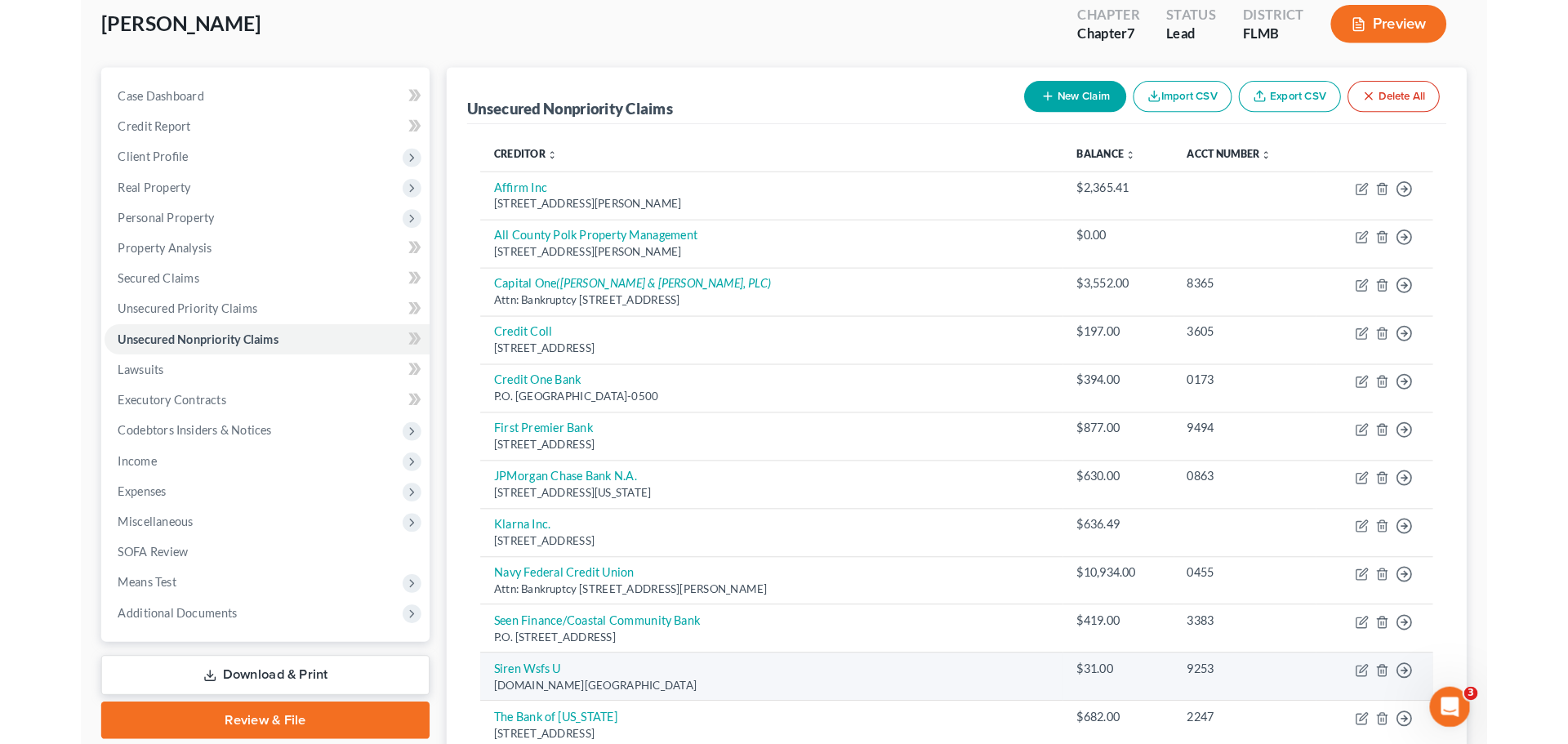
scroll to position [82, 0]
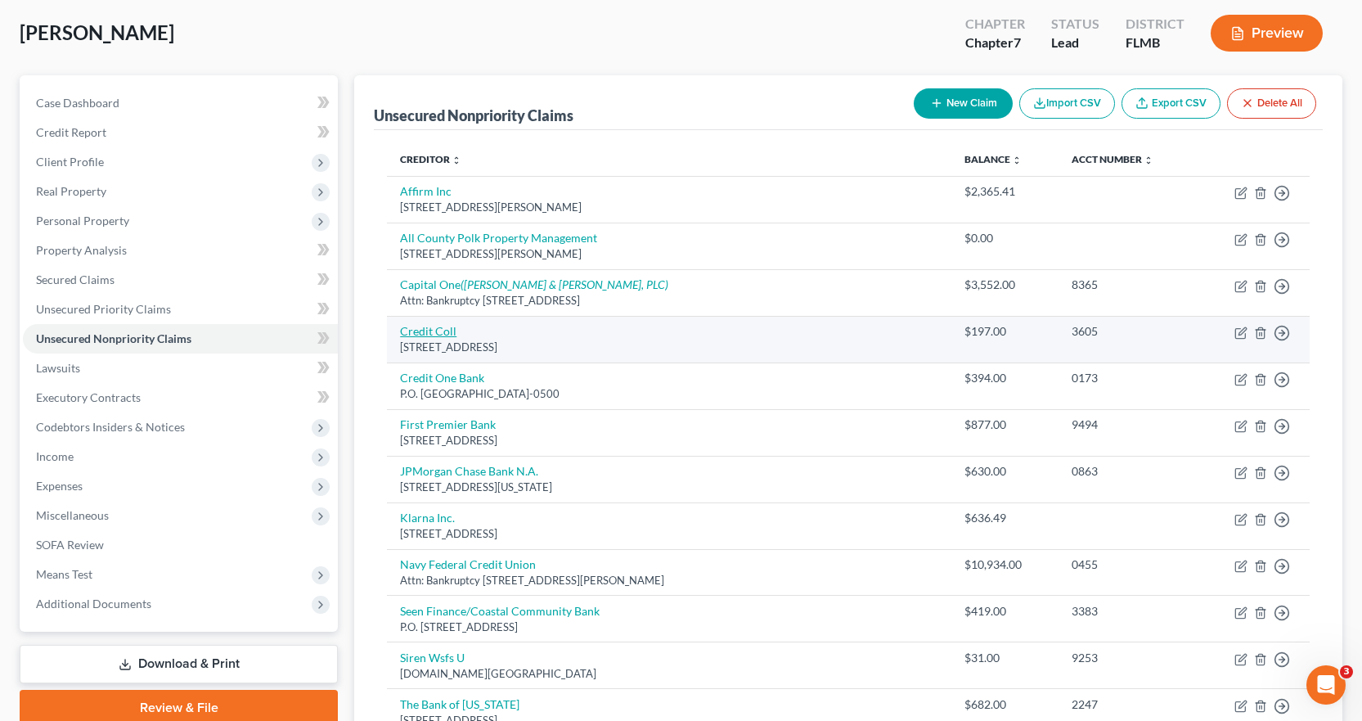
click at [438, 332] on link "Credit Coll" at bounding box center [428, 331] width 56 height 14
select select "22"
select select "0"
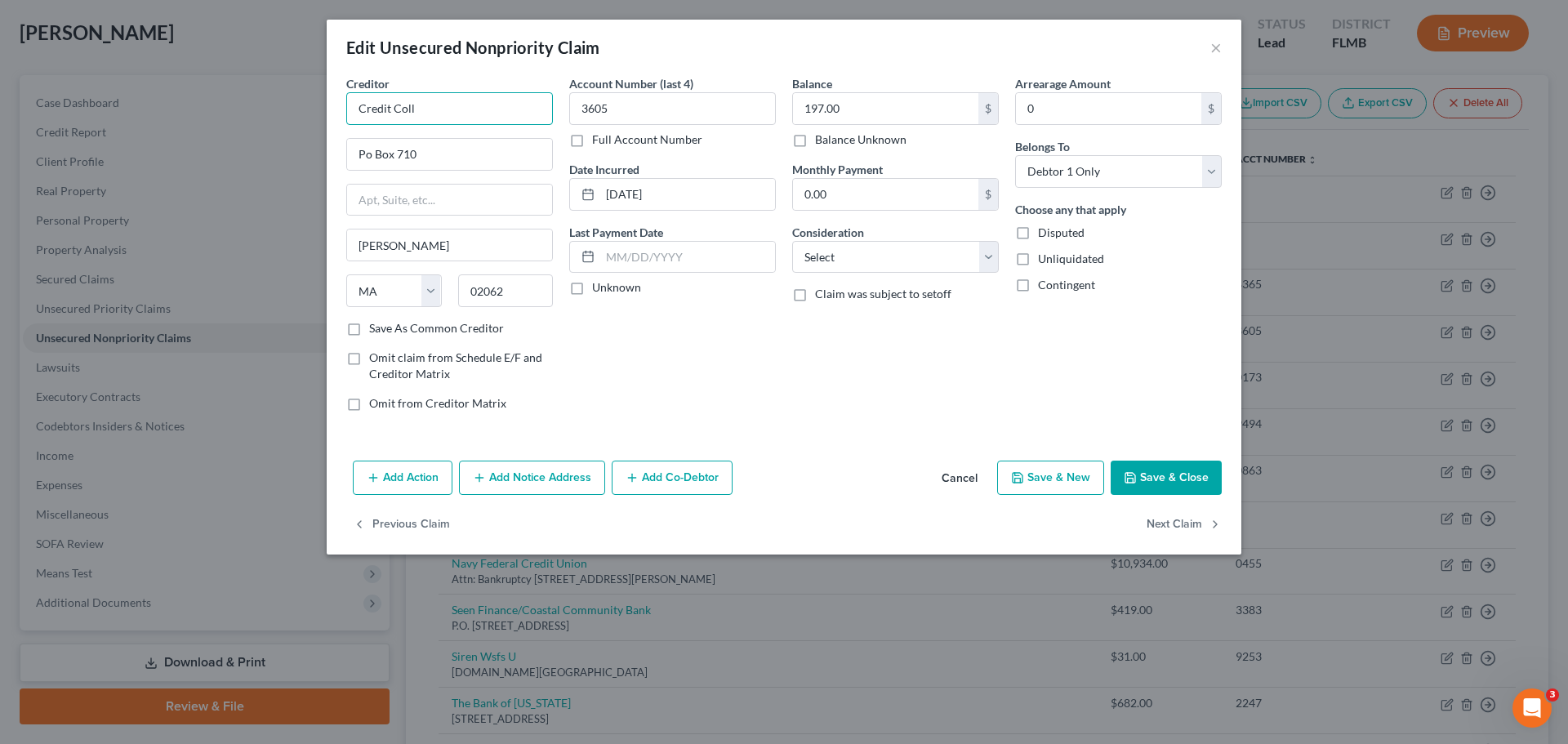
drag, startPoint x: 480, startPoint y: 119, endPoint x: 207, endPoint y: 97, distance: 273.9
click at [209, 112] on div "Edit Unsecured Nonpriority Claim × Creditor * Credit Coll Po Box [GEOGRAPHIC_DA…" at bounding box center [784, 372] width 1568 height 744
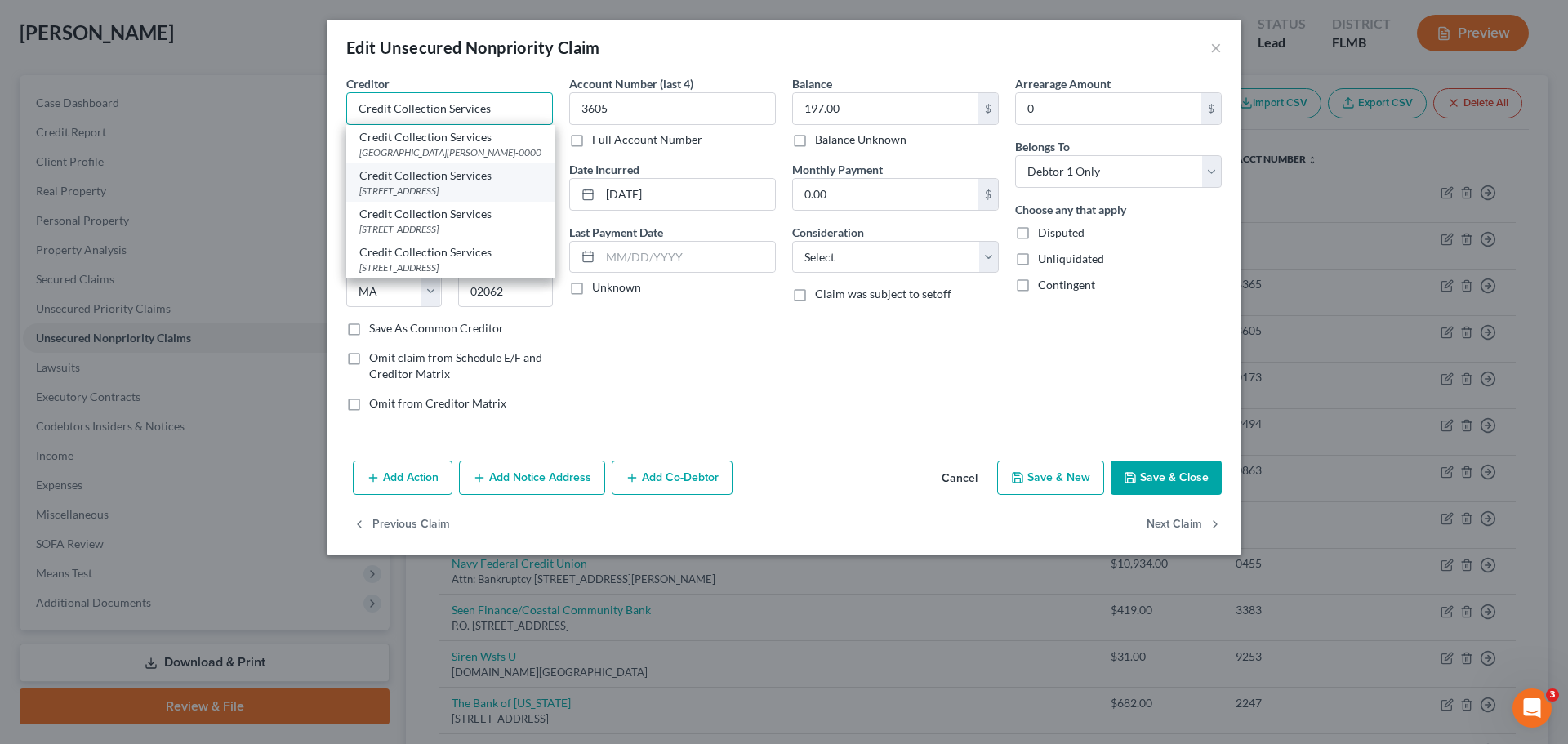
type input "Credit Collection Services"
click at [493, 198] on div "[STREET_ADDRESS]" at bounding box center [450, 191] width 182 height 14
type input "PO Box 337"
type input "02062-0337"
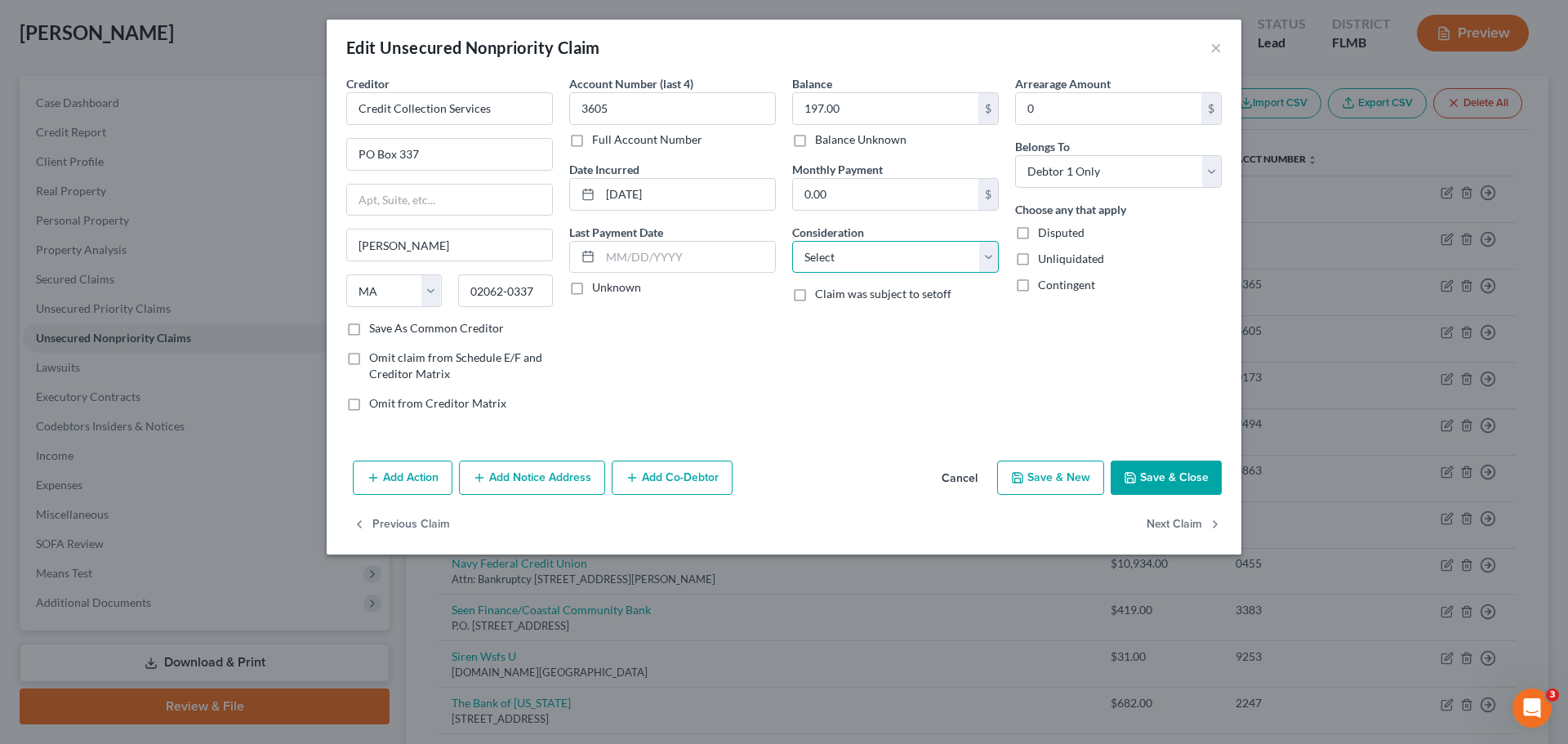
click at [835, 258] on select "Select Cable / Satellite Services Collection Agency Credit Card Debt Debt Couns…" at bounding box center [895, 257] width 207 height 33
click at [792, 241] on select "Select Cable / Satellite Services Collection Agency Credit Card Debt Debt Couns…" at bounding box center [895, 257] width 207 height 33
click at [878, 255] on select "Select Cable / Satellite Services Collection Agency Credit Card Debt Debt Couns…" at bounding box center [895, 257] width 207 height 33
select select "19"
click at [792, 241] on select "Select Cable / Satellite Services Collection Agency Credit Card Debt Debt Couns…" at bounding box center [895, 257] width 207 height 33
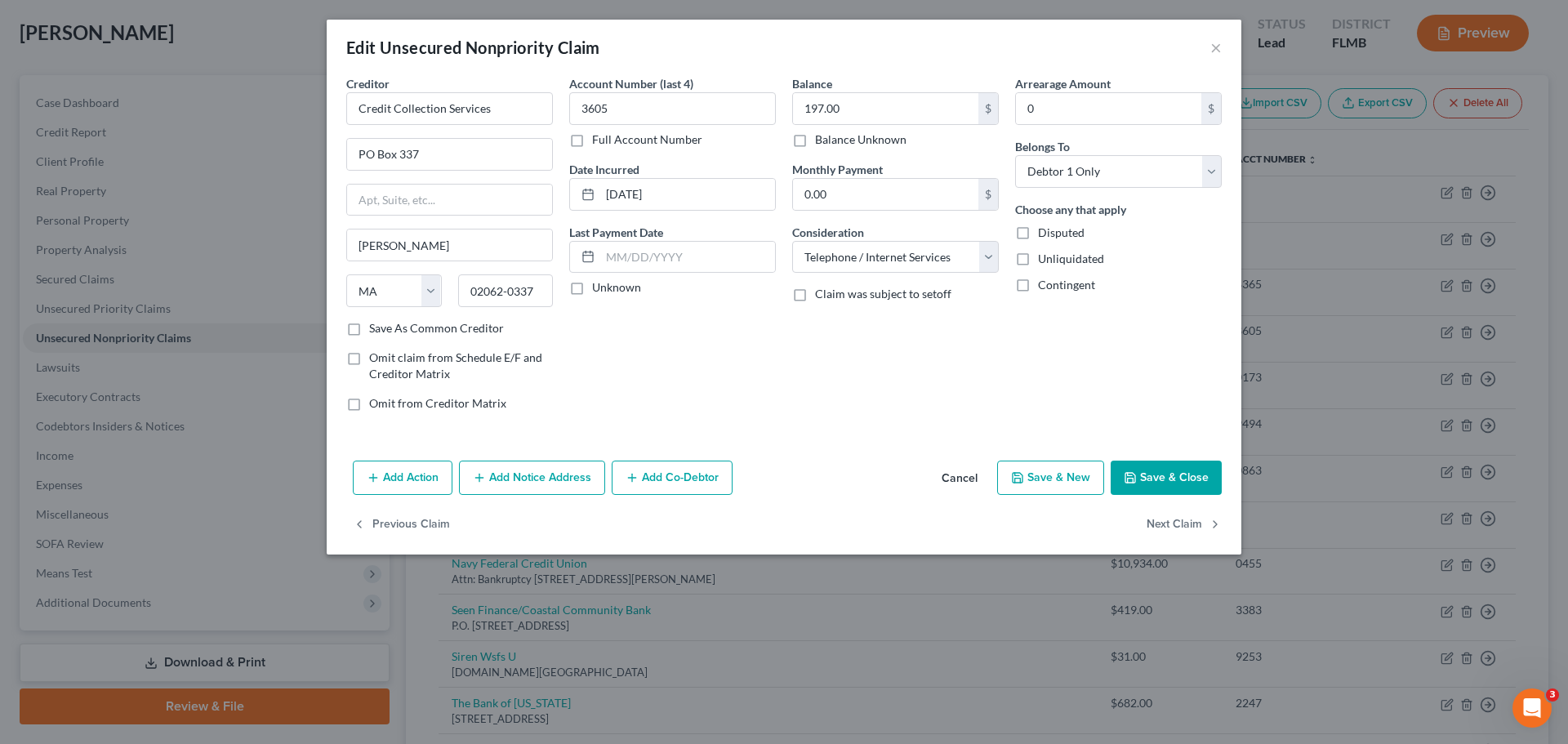
click at [514, 479] on button "Add Notice Address" at bounding box center [532, 477] width 146 height 34
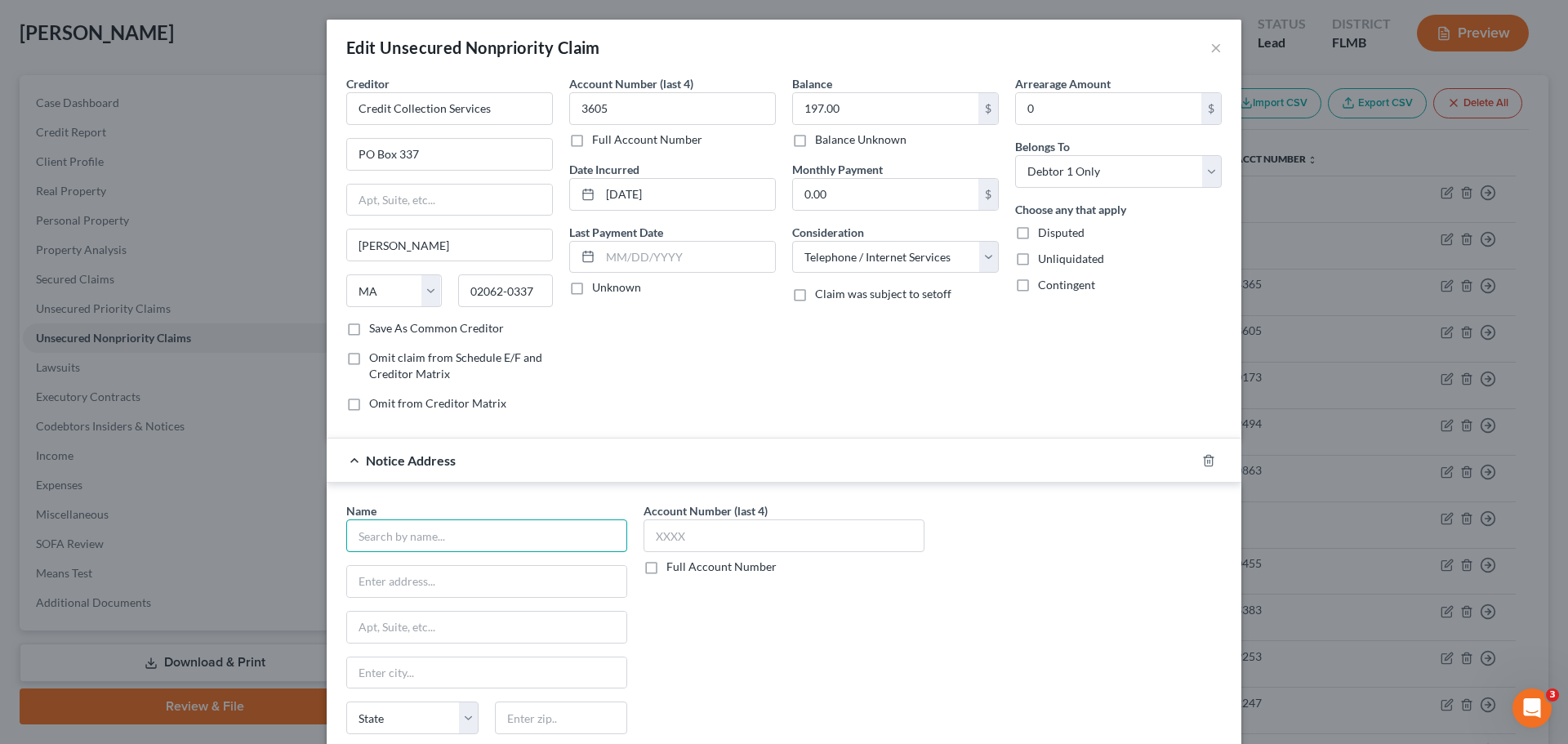
click at [437, 528] on input "text" at bounding box center [486, 535] width 281 height 33
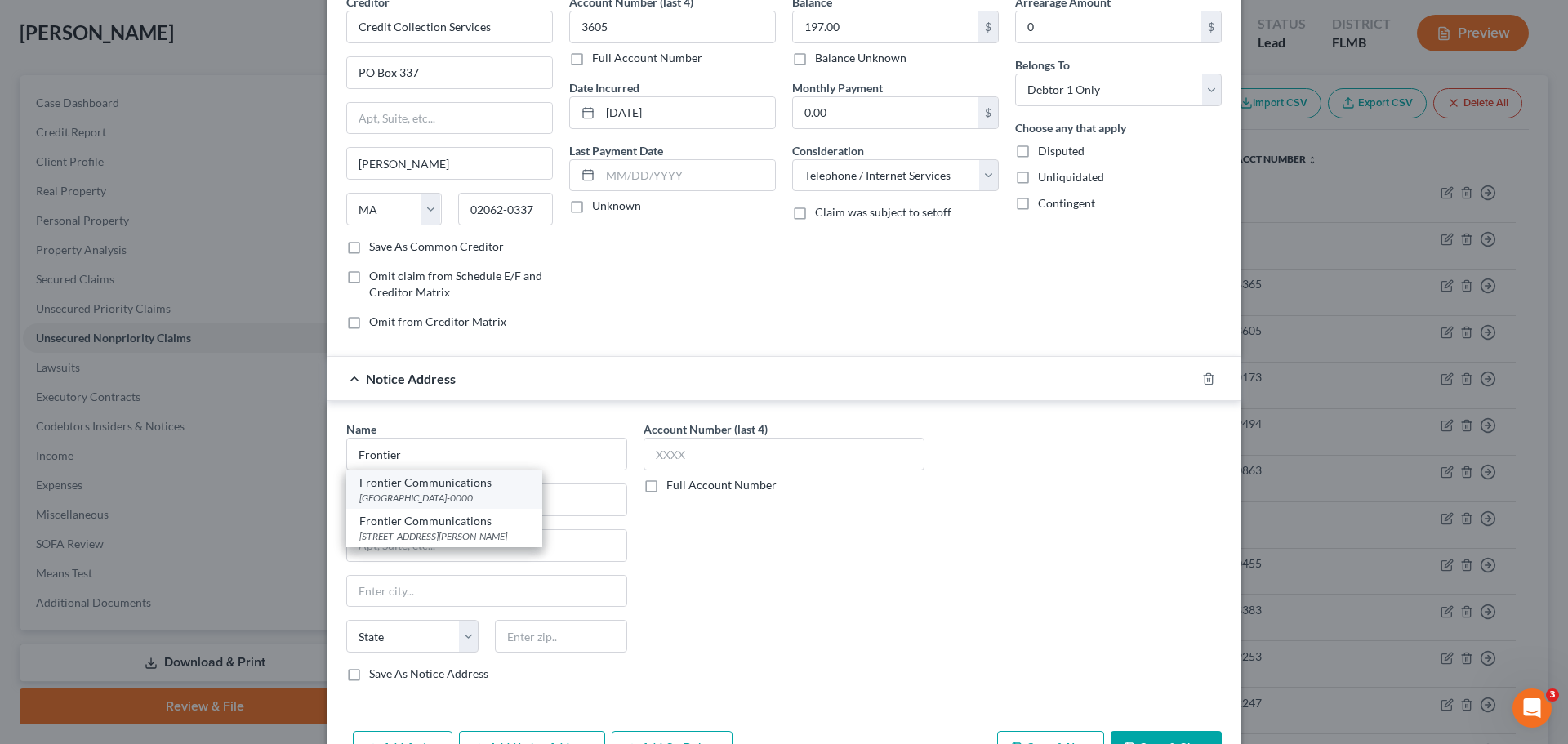
click at [483, 491] on div "[GEOGRAPHIC_DATA]-0000" at bounding box center [444, 498] width 170 height 14
type input "Frontier Communications"
type input "PO Box 5157"
type input "[GEOGRAPHIC_DATA]"
select select "9"
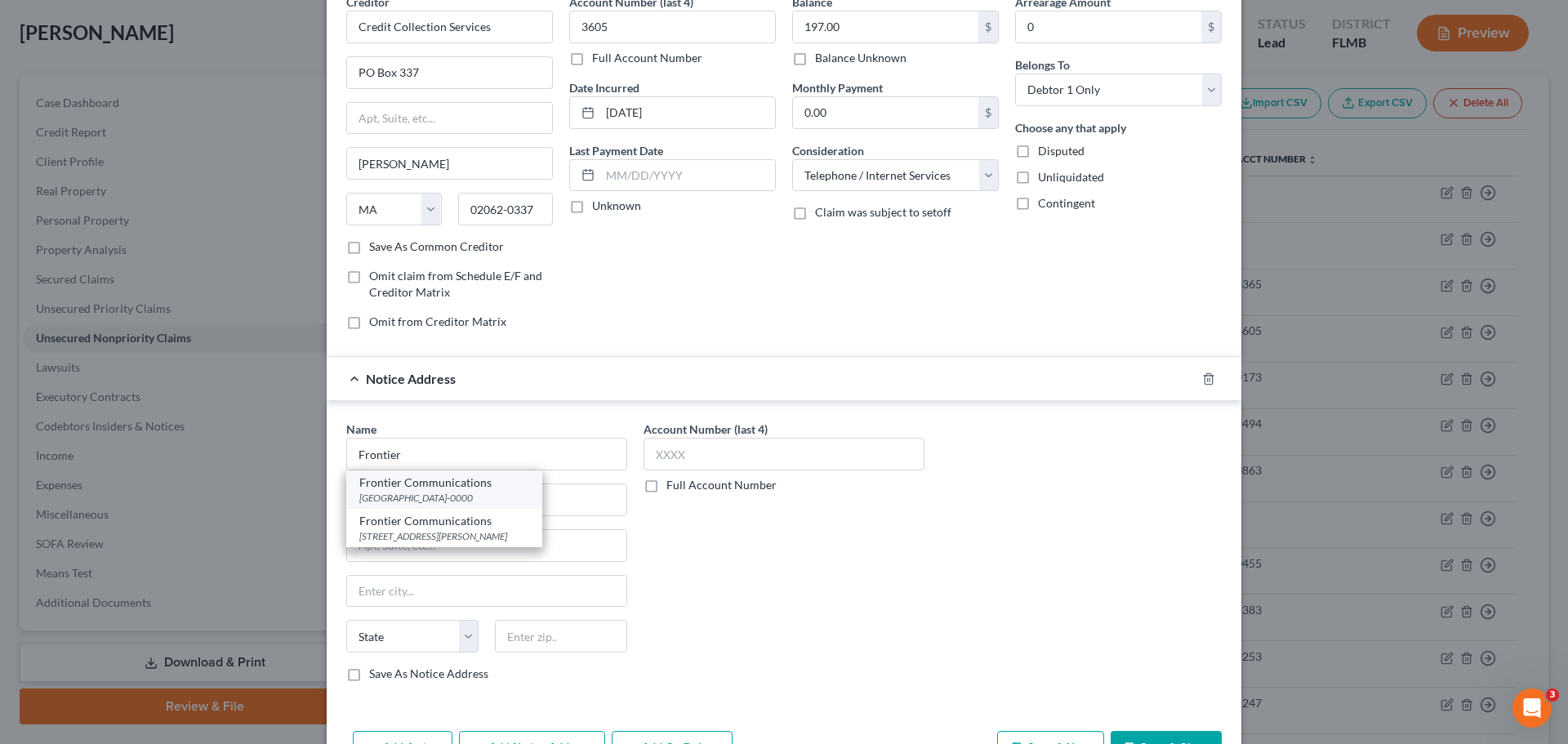
type input "33675-0000"
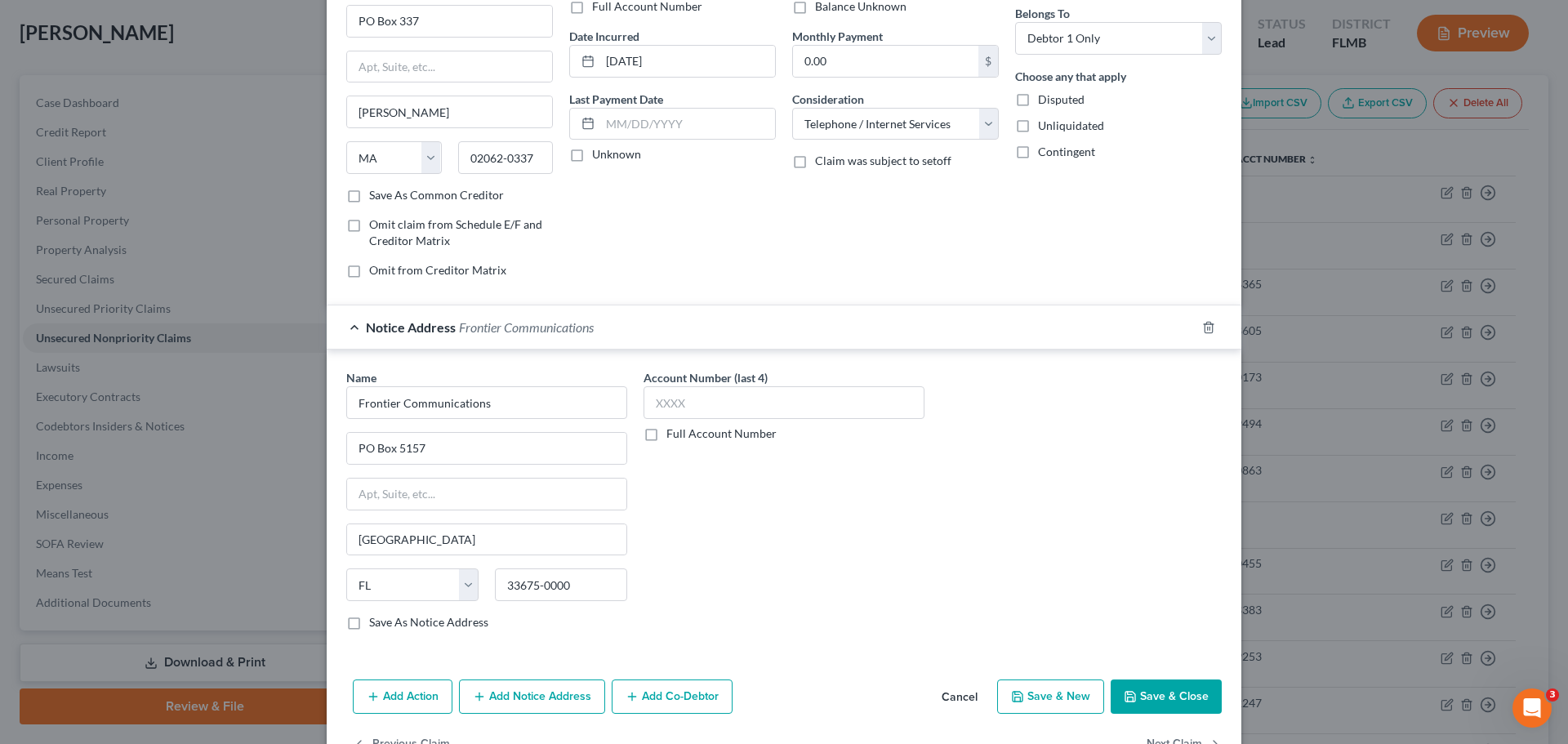
scroll to position [182, 0]
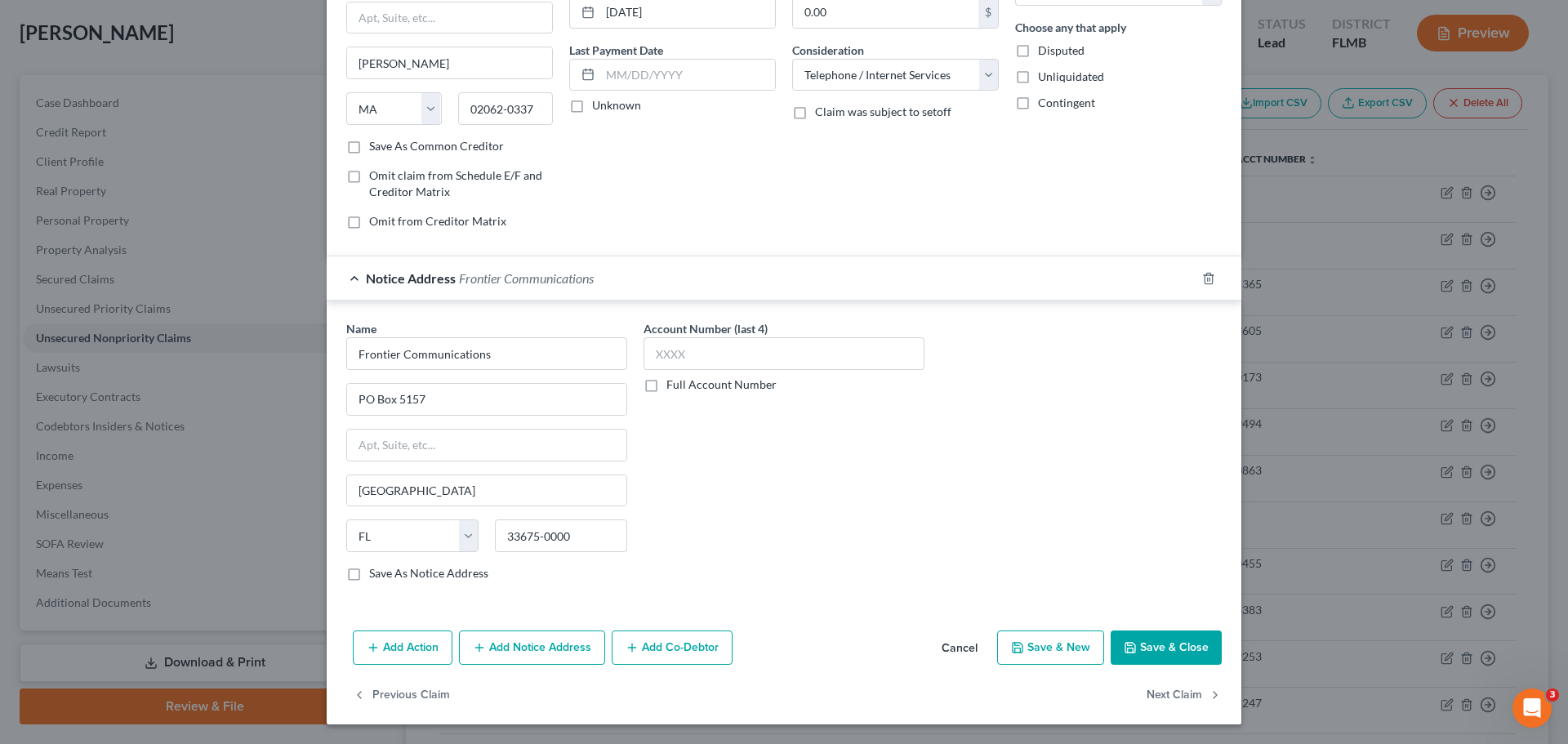
click at [1185, 638] on button "Save & Close" at bounding box center [1166, 647] width 111 height 34
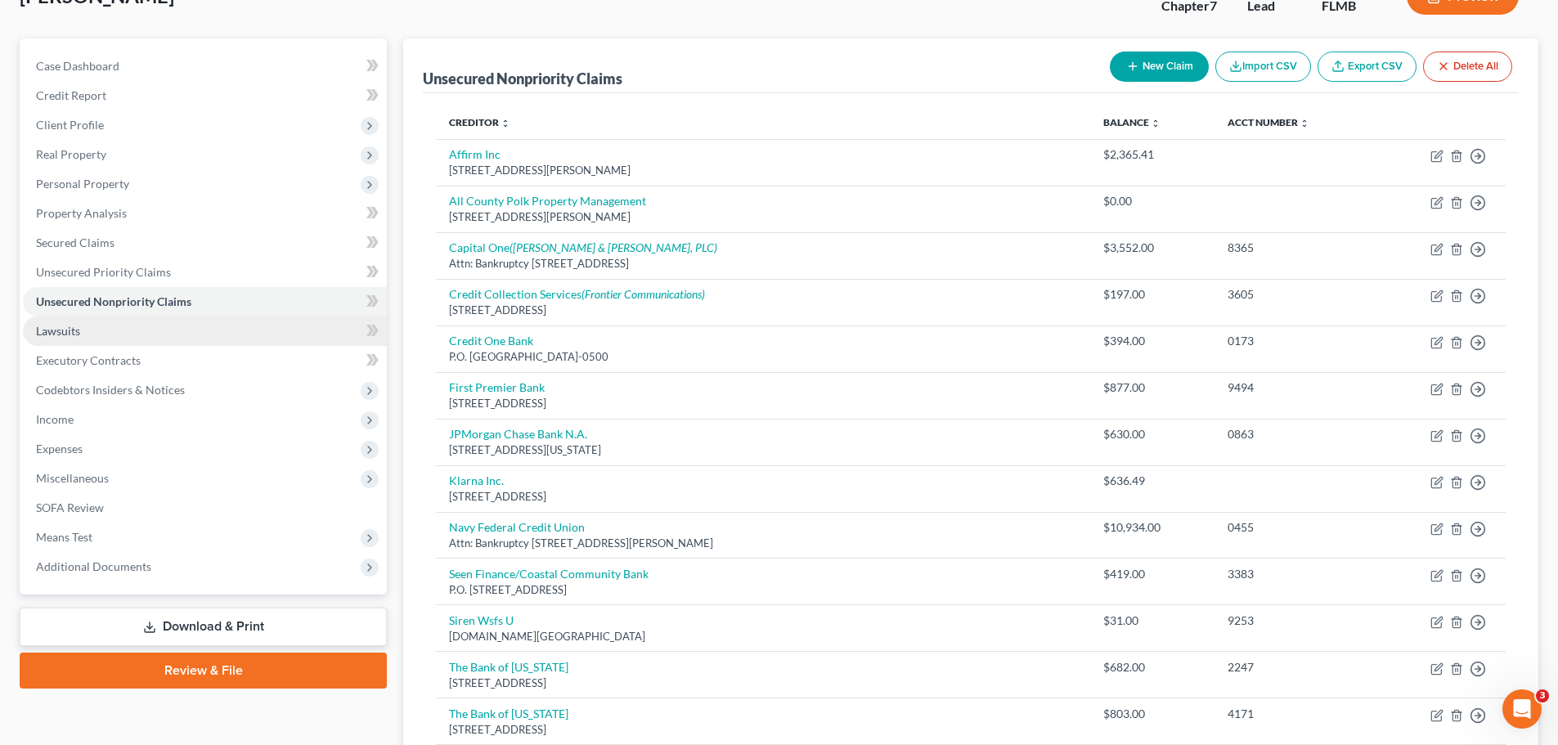
scroll to position [97, 0]
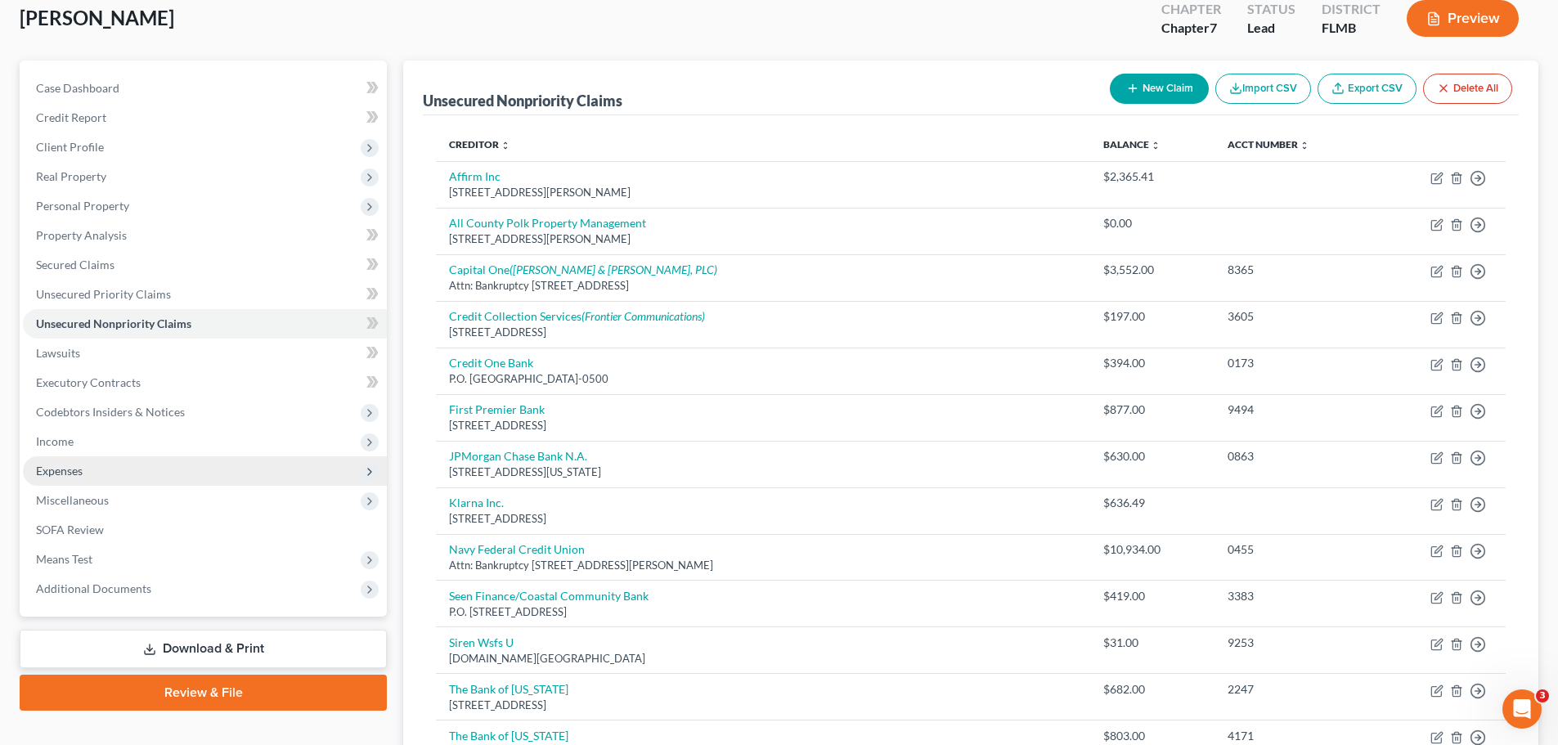
click at [91, 474] on span "Expenses" at bounding box center [205, 470] width 364 height 29
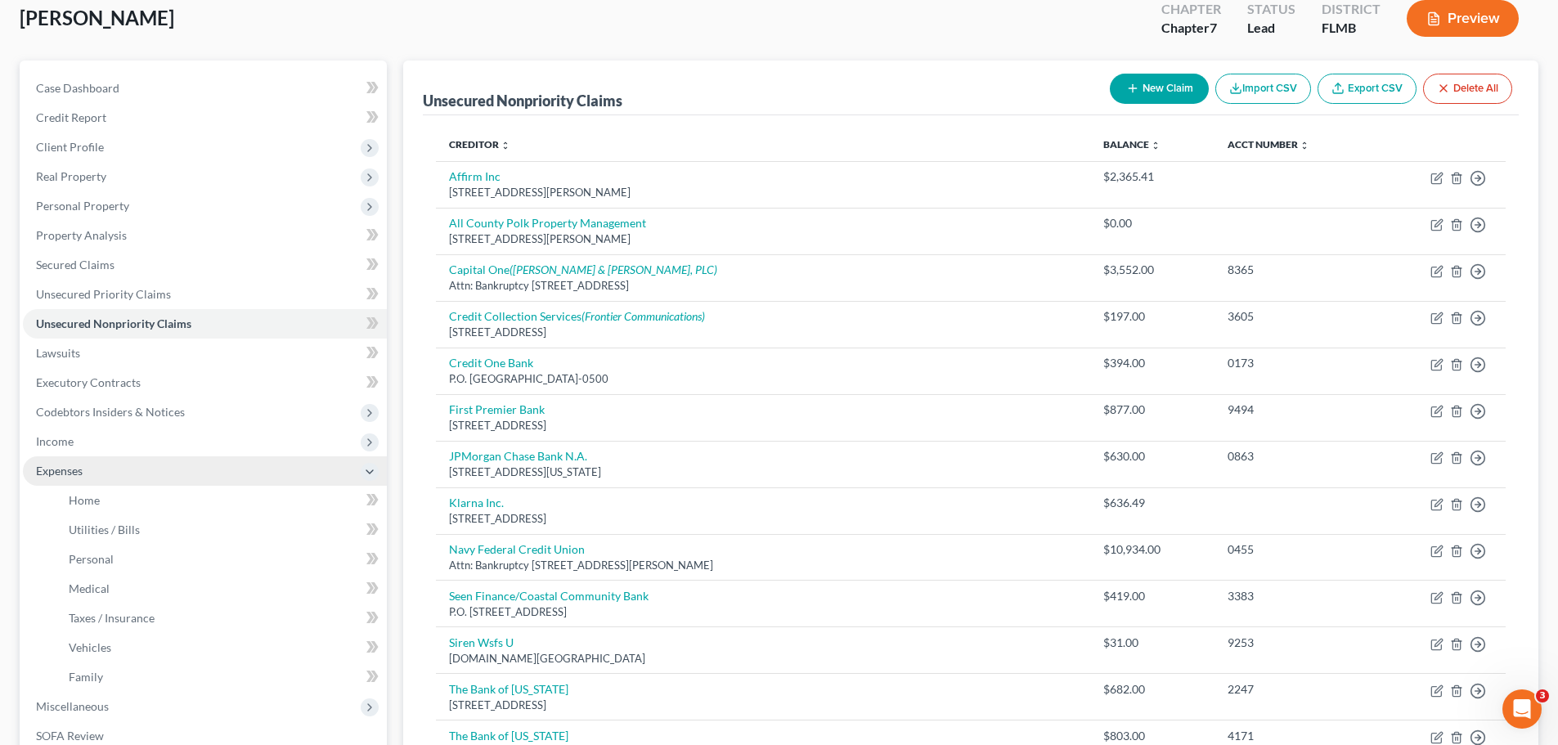
click at [103, 470] on span "Expenses" at bounding box center [205, 470] width 364 height 29
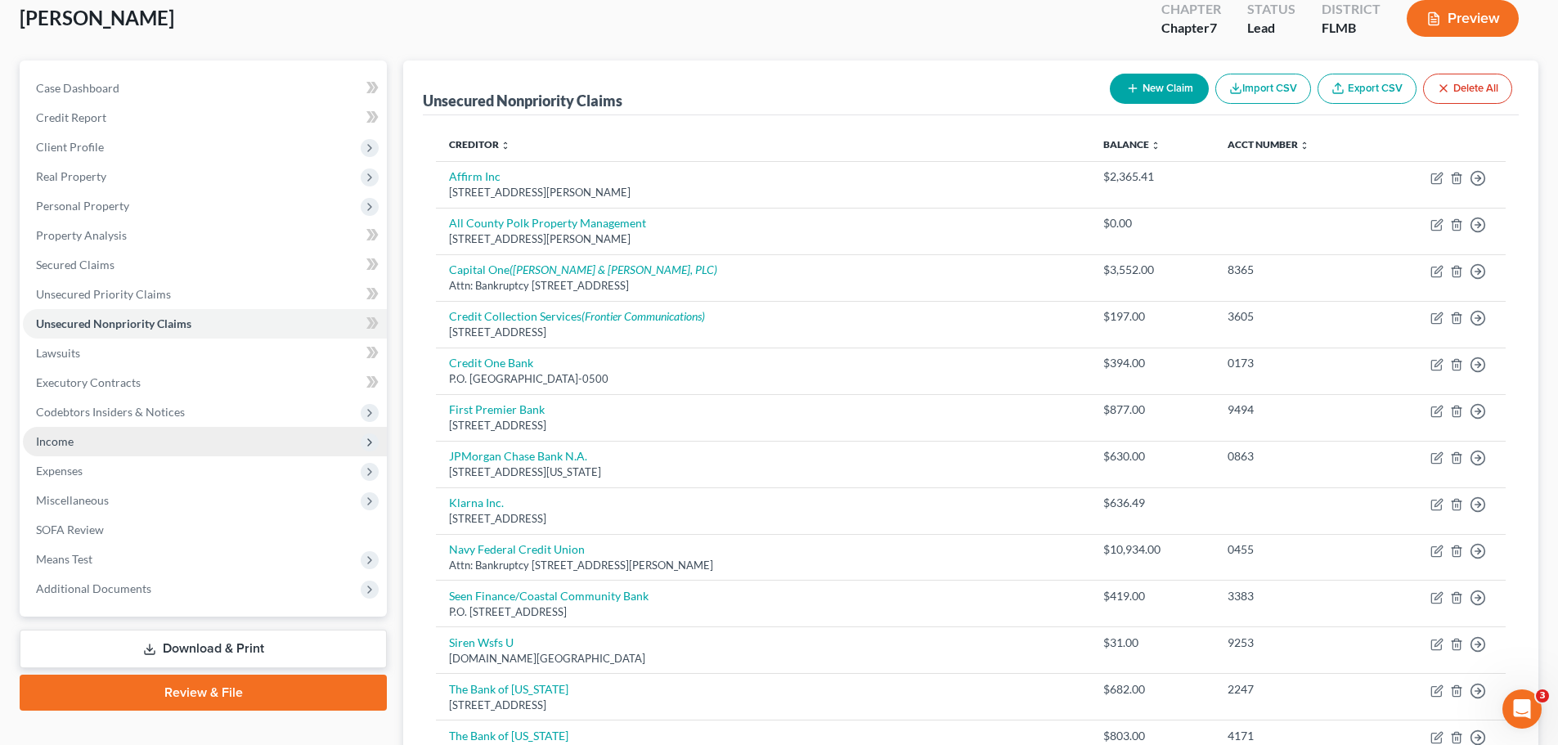
click at [102, 451] on span "Income" at bounding box center [205, 441] width 364 height 29
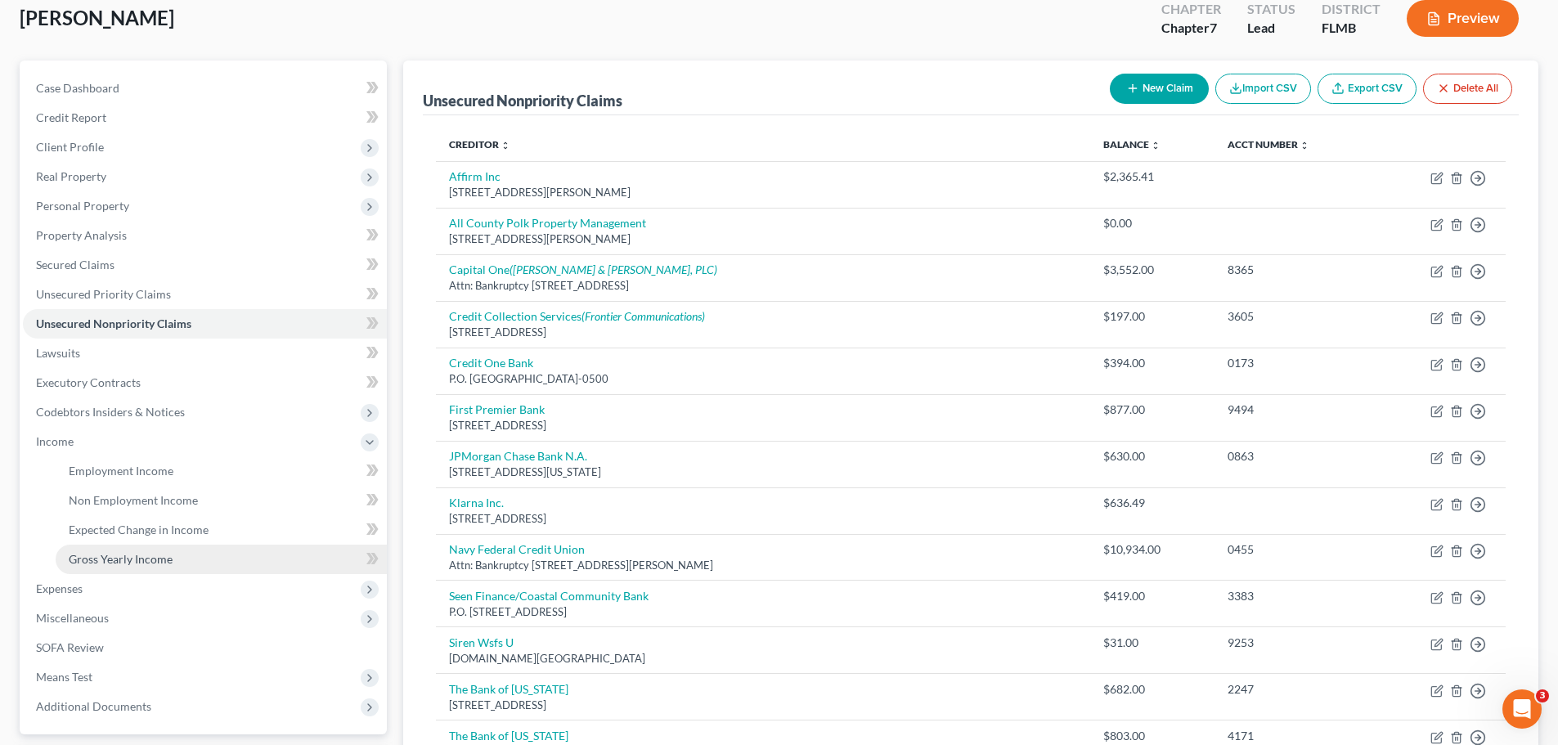
click at [111, 554] on span "Gross Yearly Income" at bounding box center [121, 559] width 104 height 14
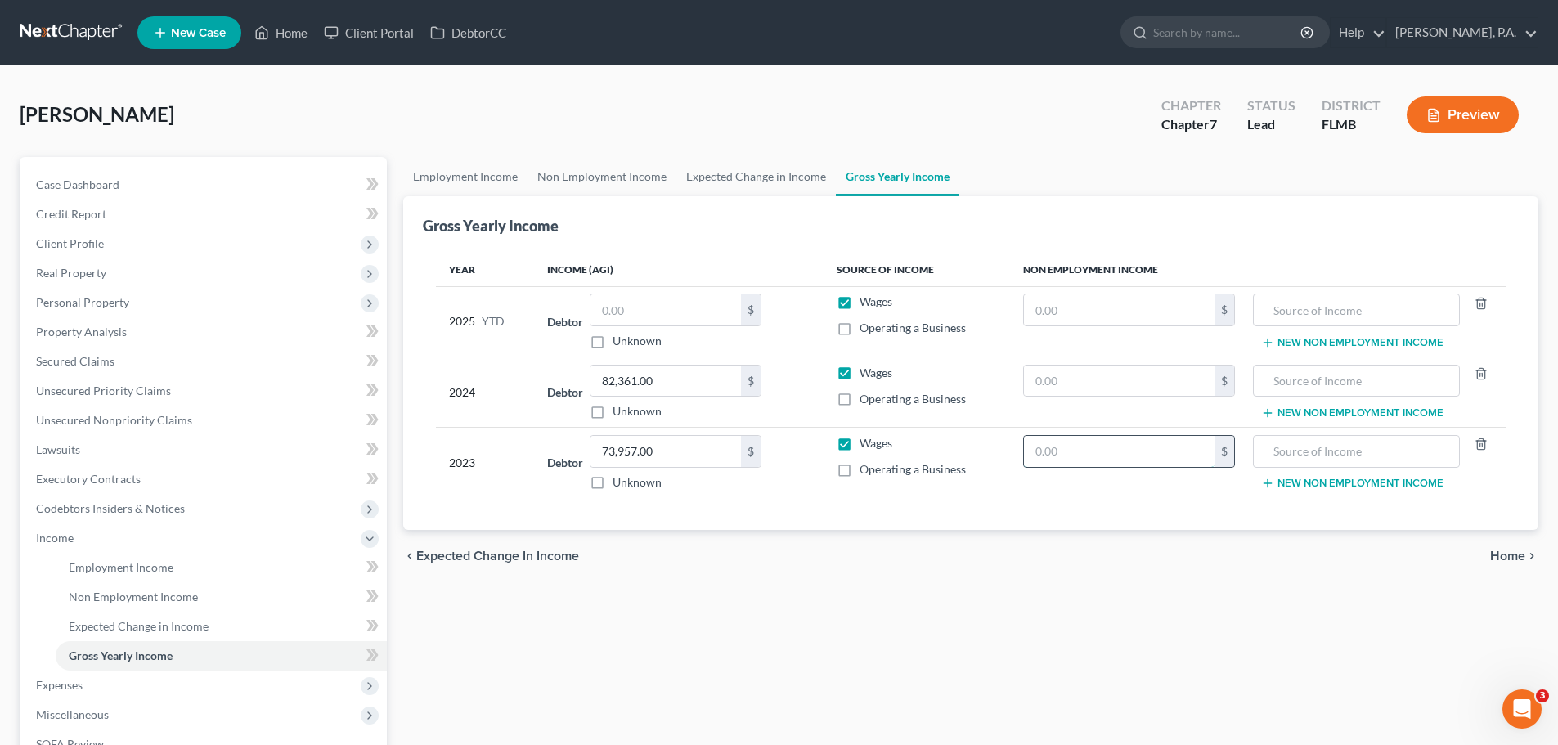
click at [1144, 458] on input "text" at bounding box center [1119, 451] width 191 height 31
type input "2,100.00"
click at [1290, 456] on input "text" at bounding box center [1356, 451] width 188 height 31
type input "C"
type input "Wife's Child Support Income"
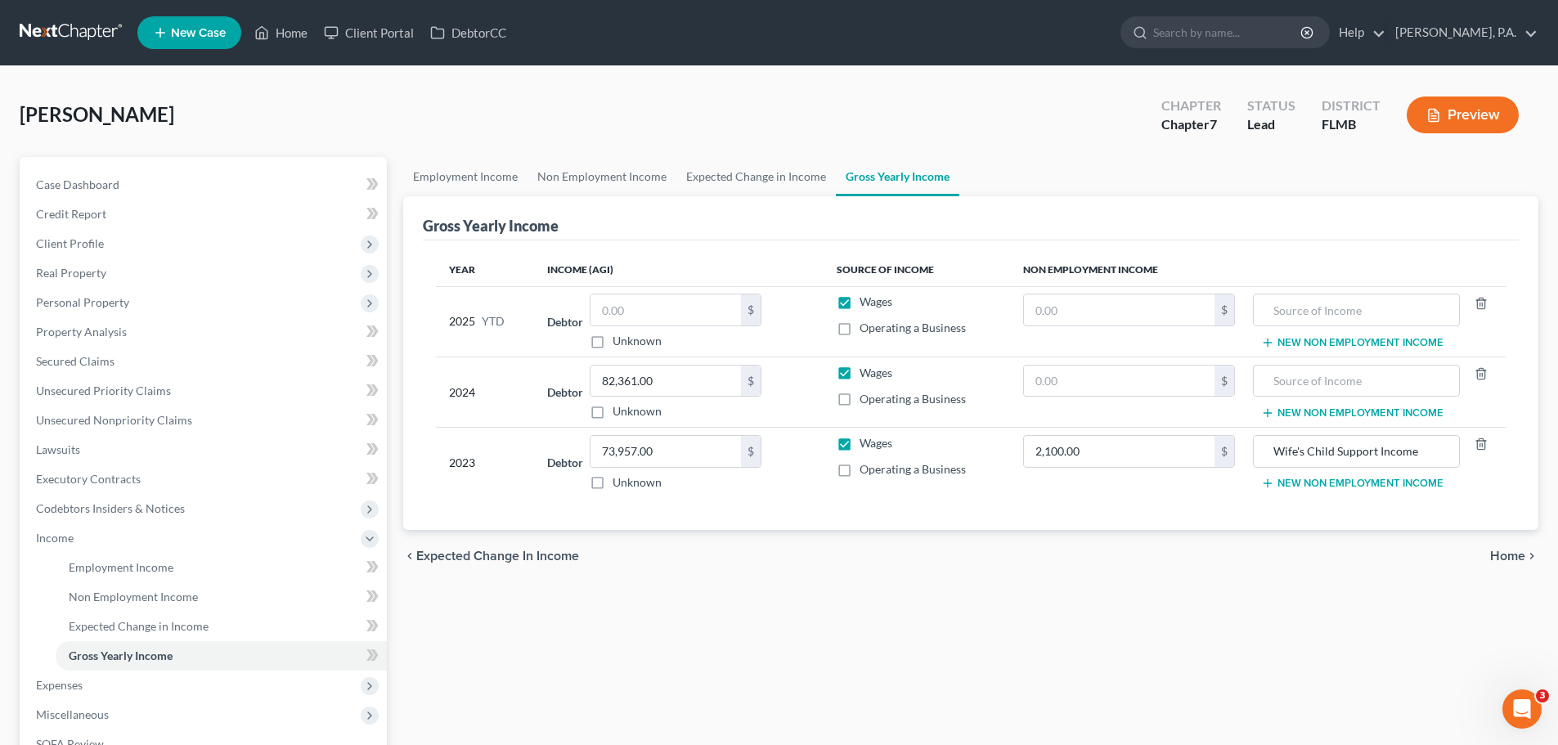
click at [1505, 525] on div "Year Income (AGI) Source of Income Non Employment Income 2025 YTD Debtor $ Unkn…" at bounding box center [971, 385] width 1096 height 290
click at [1509, 550] on span "Home" at bounding box center [1507, 556] width 35 height 13
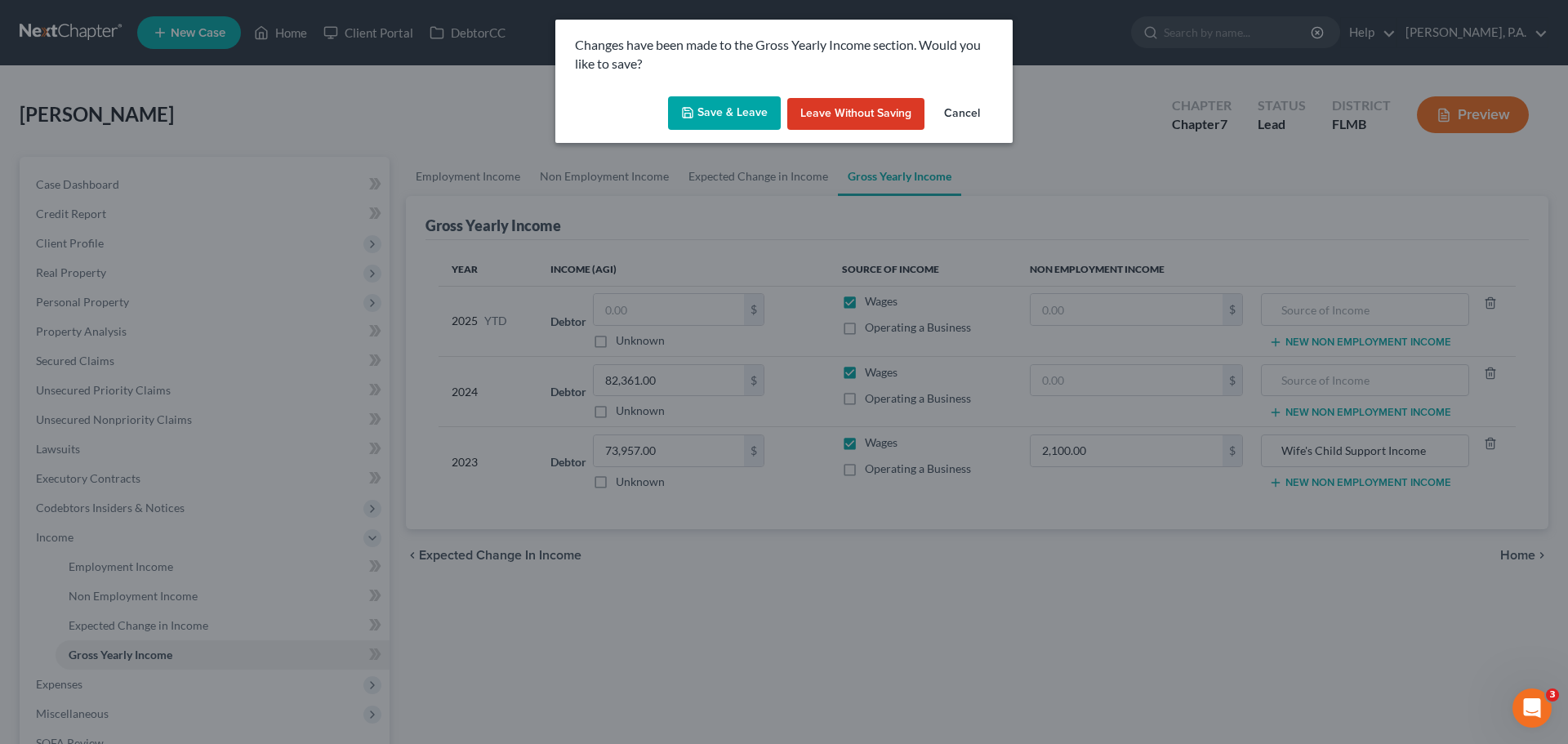
click at [729, 106] on button "Save & Leave" at bounding box center [724, 114] width 113 height 34
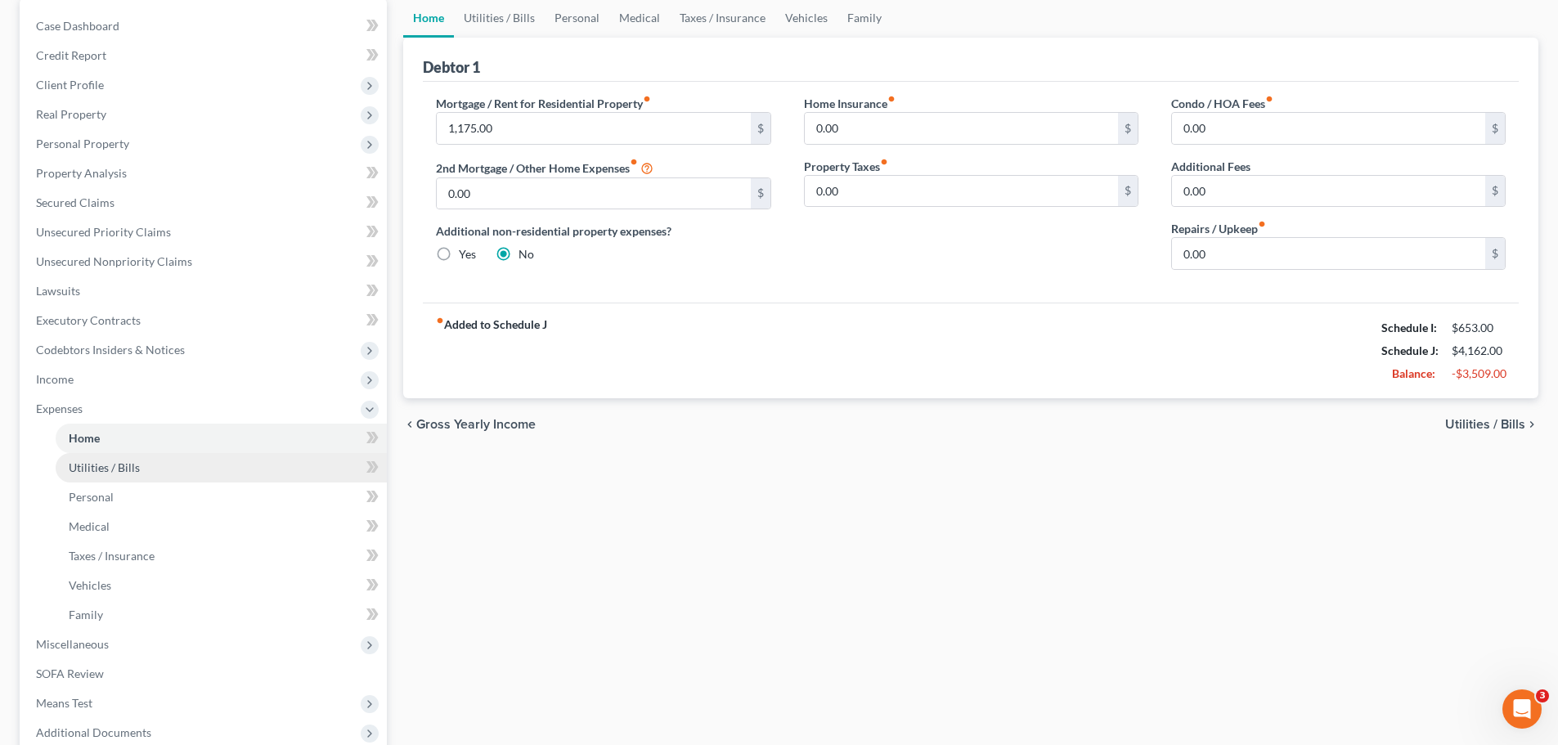
scroll to position [164, 0]
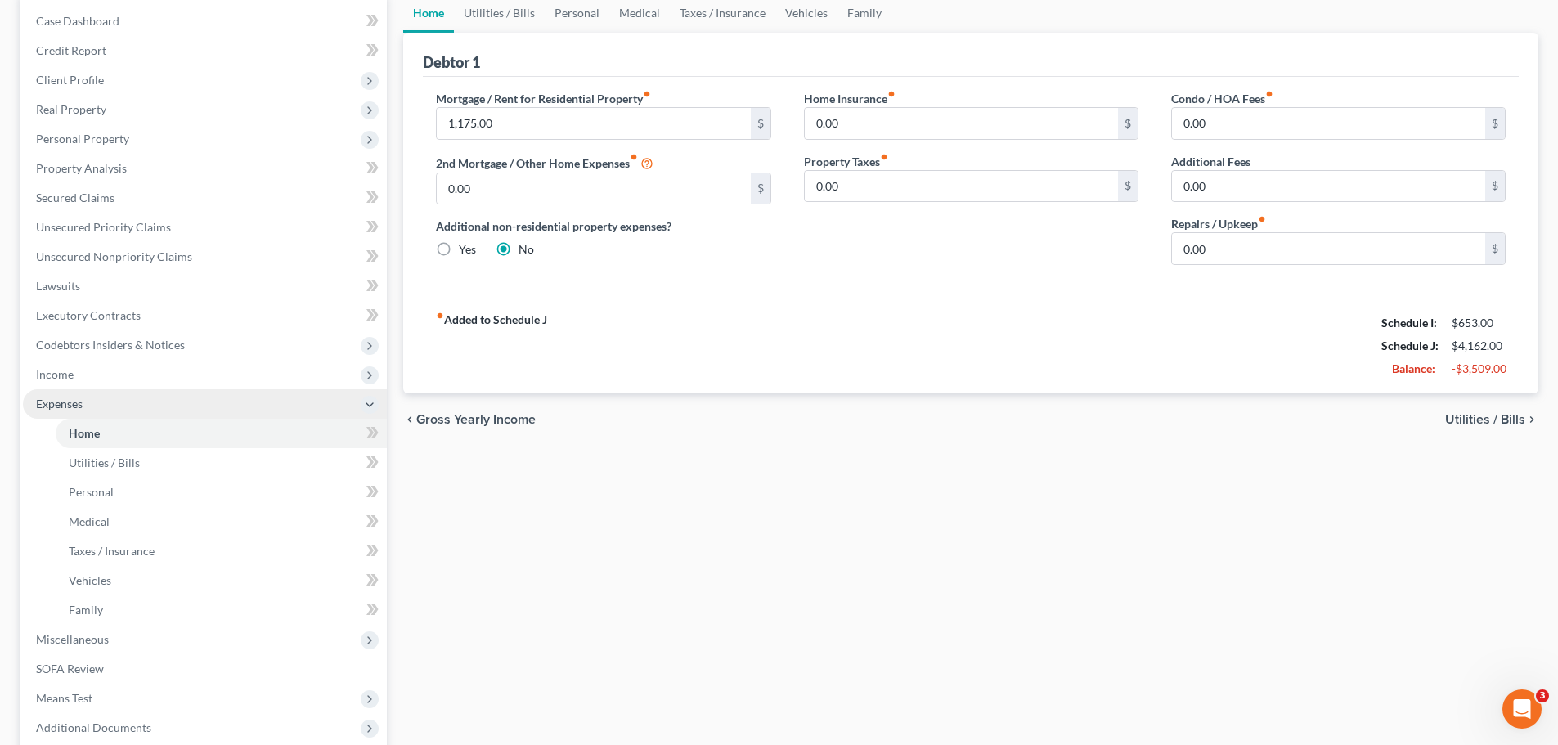
click at [169, 409] on span "Expenses" at bounding box center [205, 403] width 364 height 29
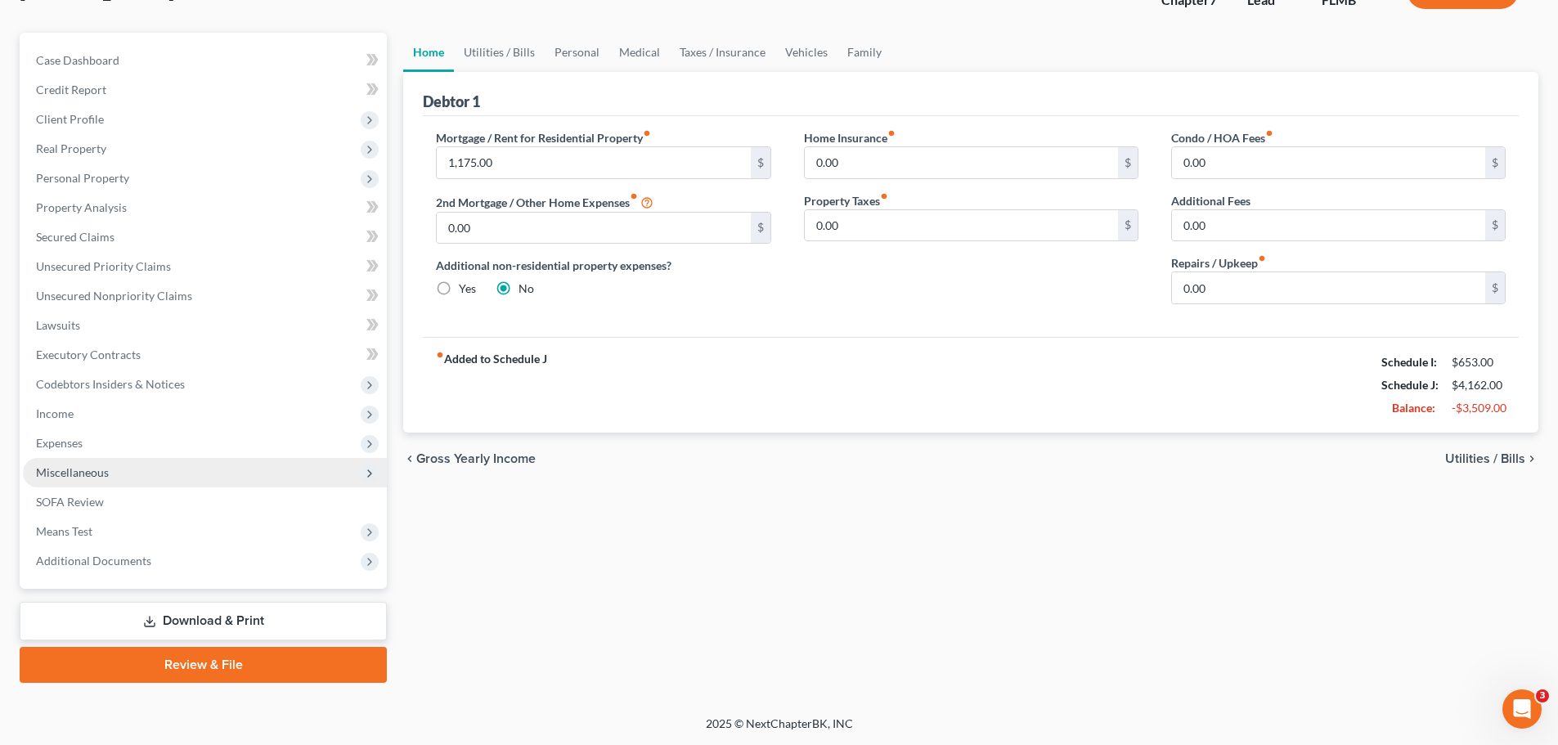
scroll to position [124, 0]
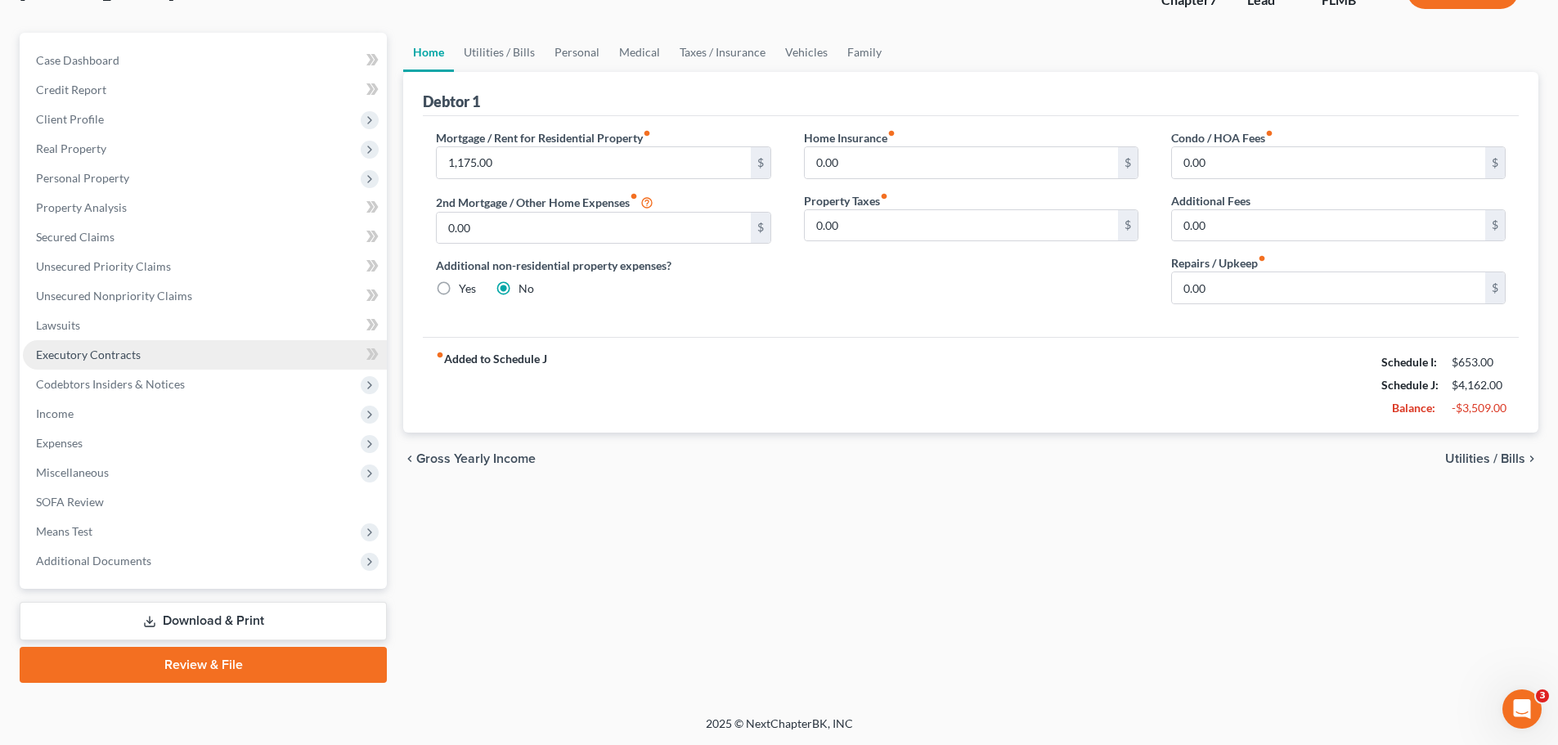
click at [158, 353] on link "Executory Contracts" at bounding box center [205, 354] width 364 height 29
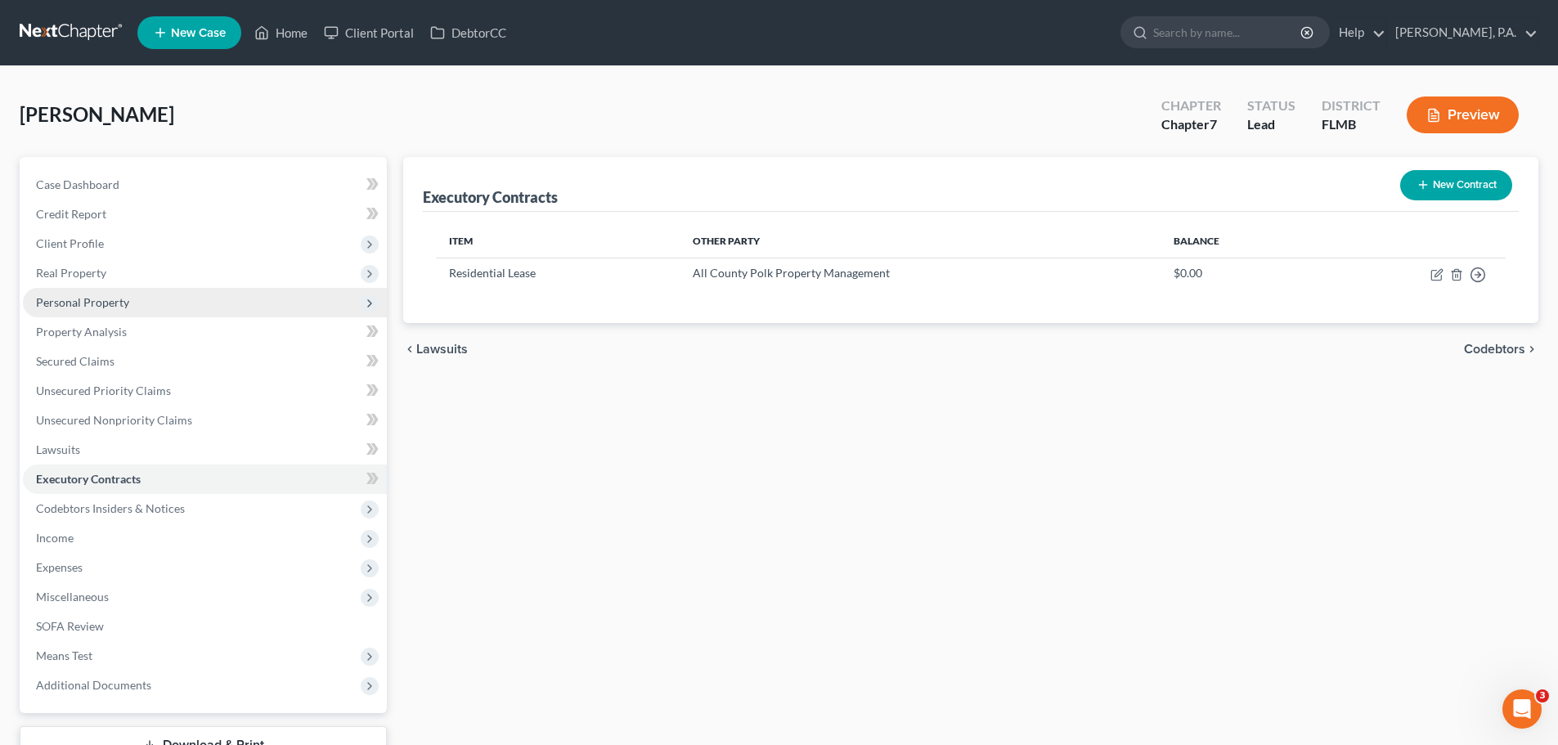
click at [180, 302] on span "Personal Property" at bounding box center [205, 302] width 364 height 29
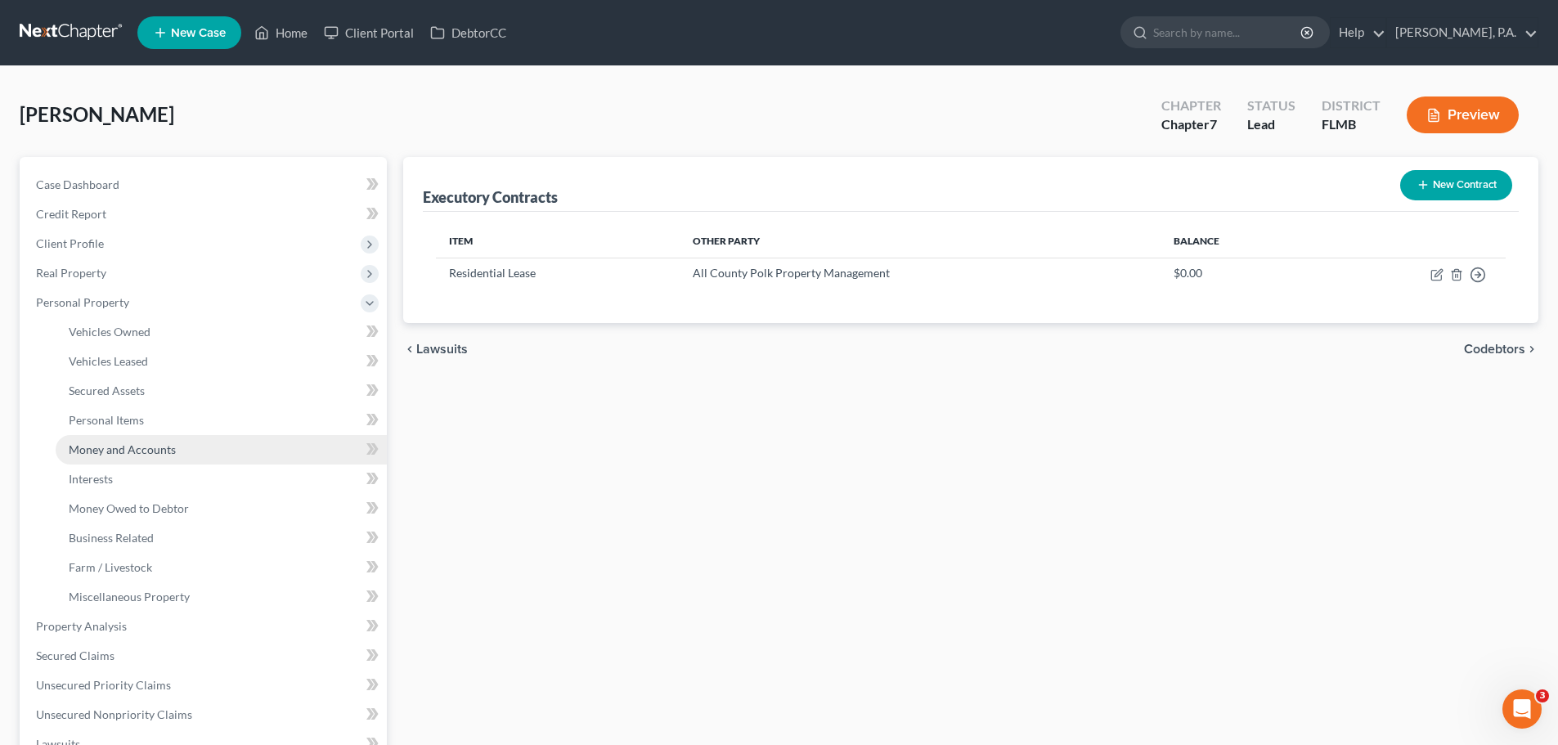
click at [162, 449] on span "Money and Accounts" at bounding box center [122, 449] width 107 height 14
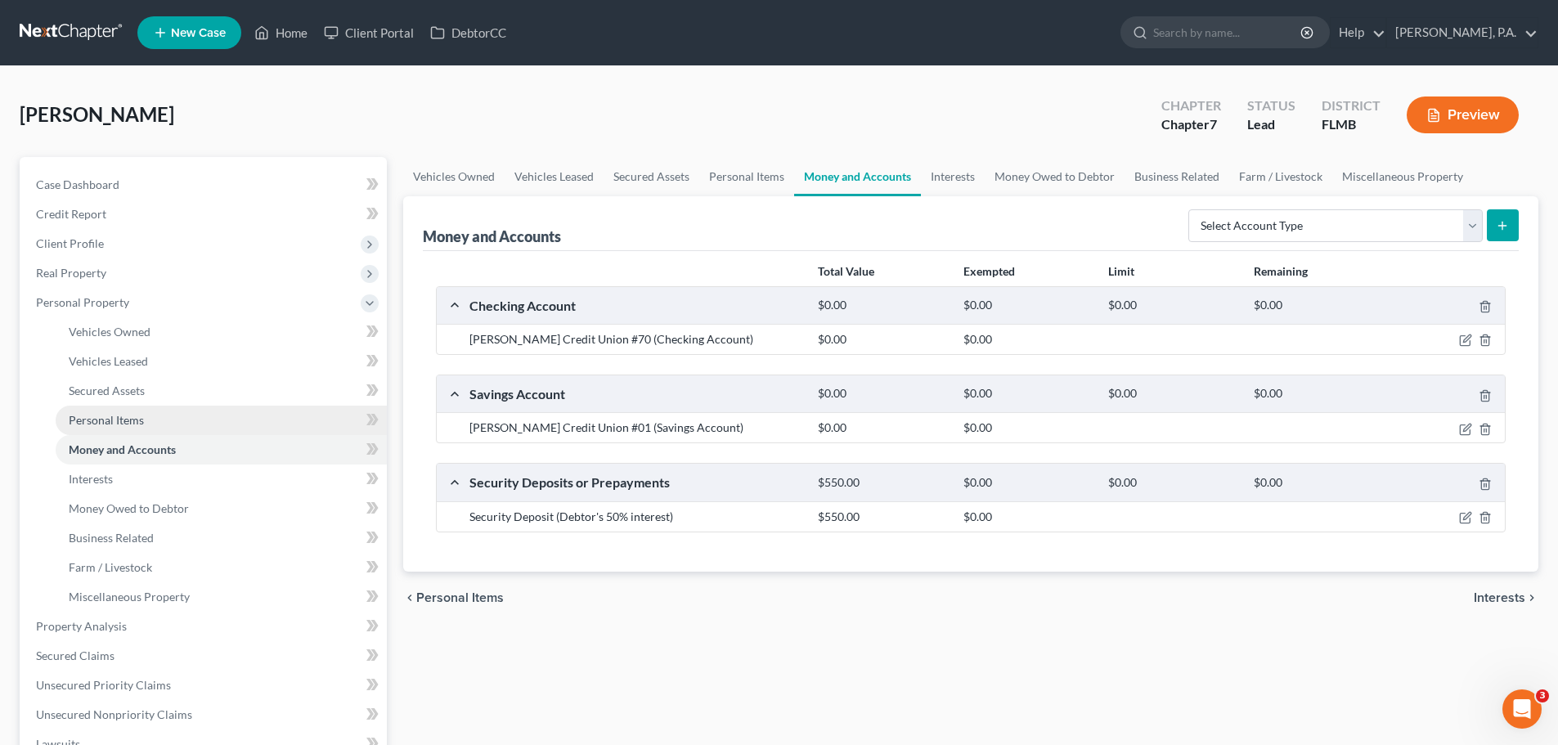
click at [162, 415] on link "Personal Items" at bounding box center [221, 420] width 331 height 29
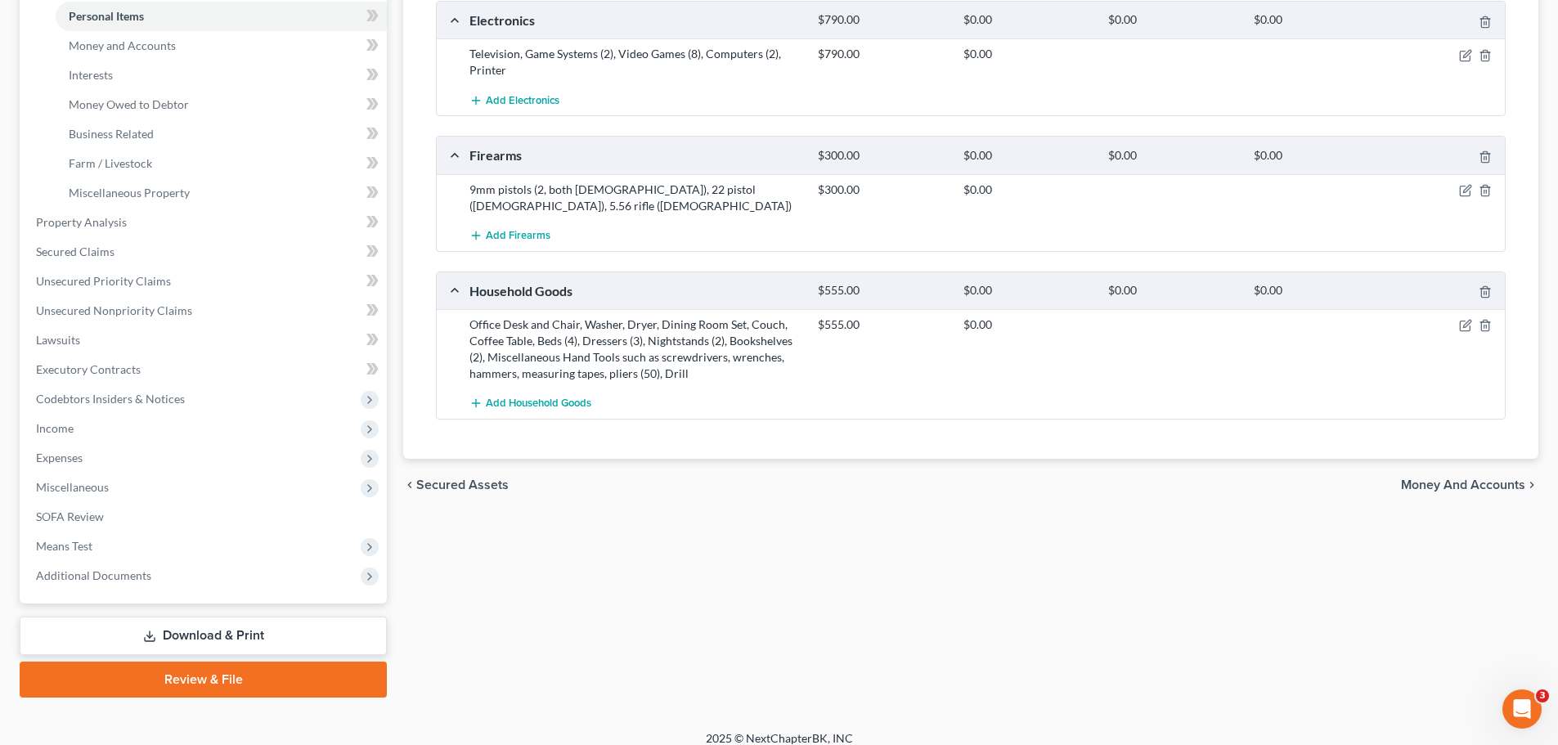
scroll to position [82, 0]
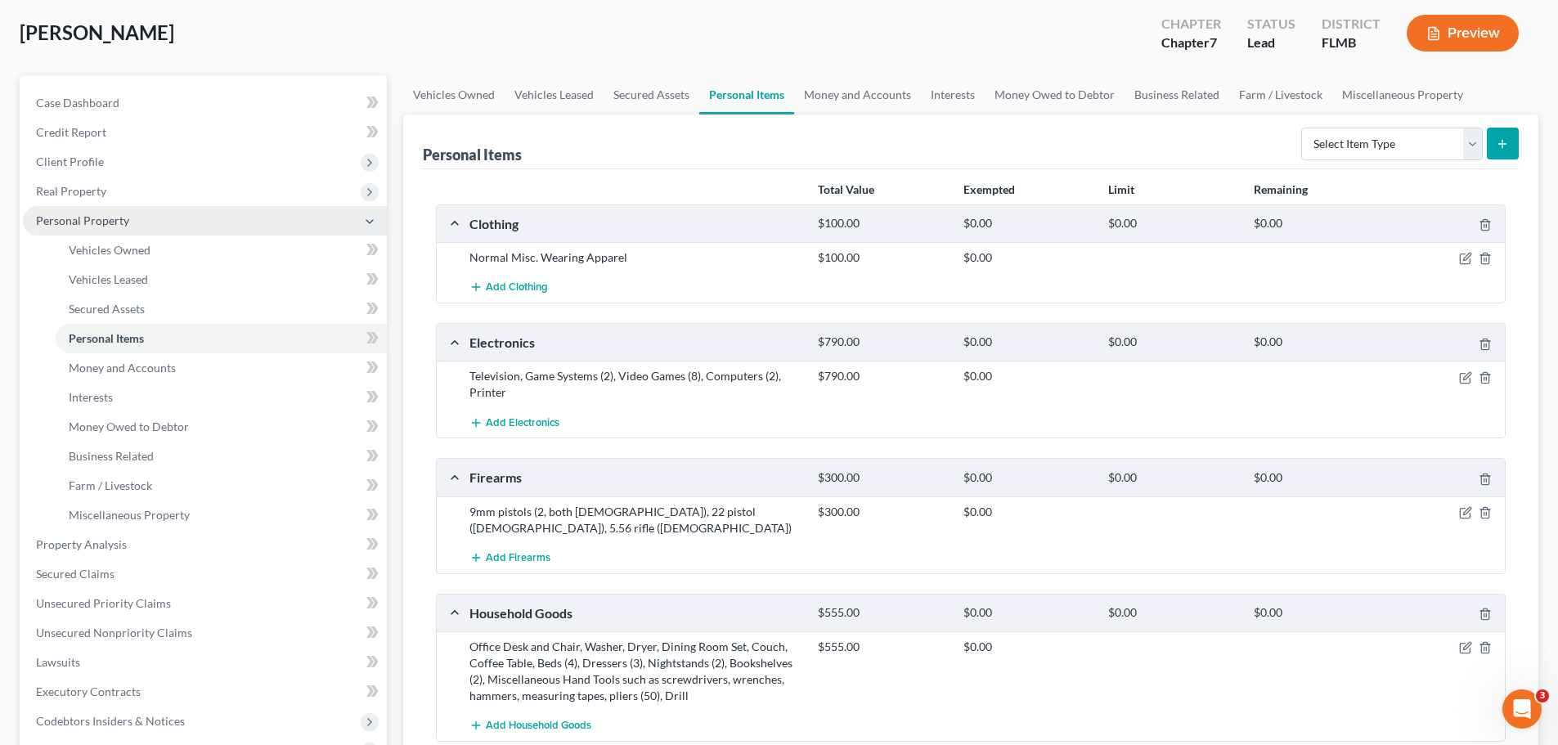
click at [201, 220] on span "Personal Property" at bounding box center [205, 220] width 364 height 29
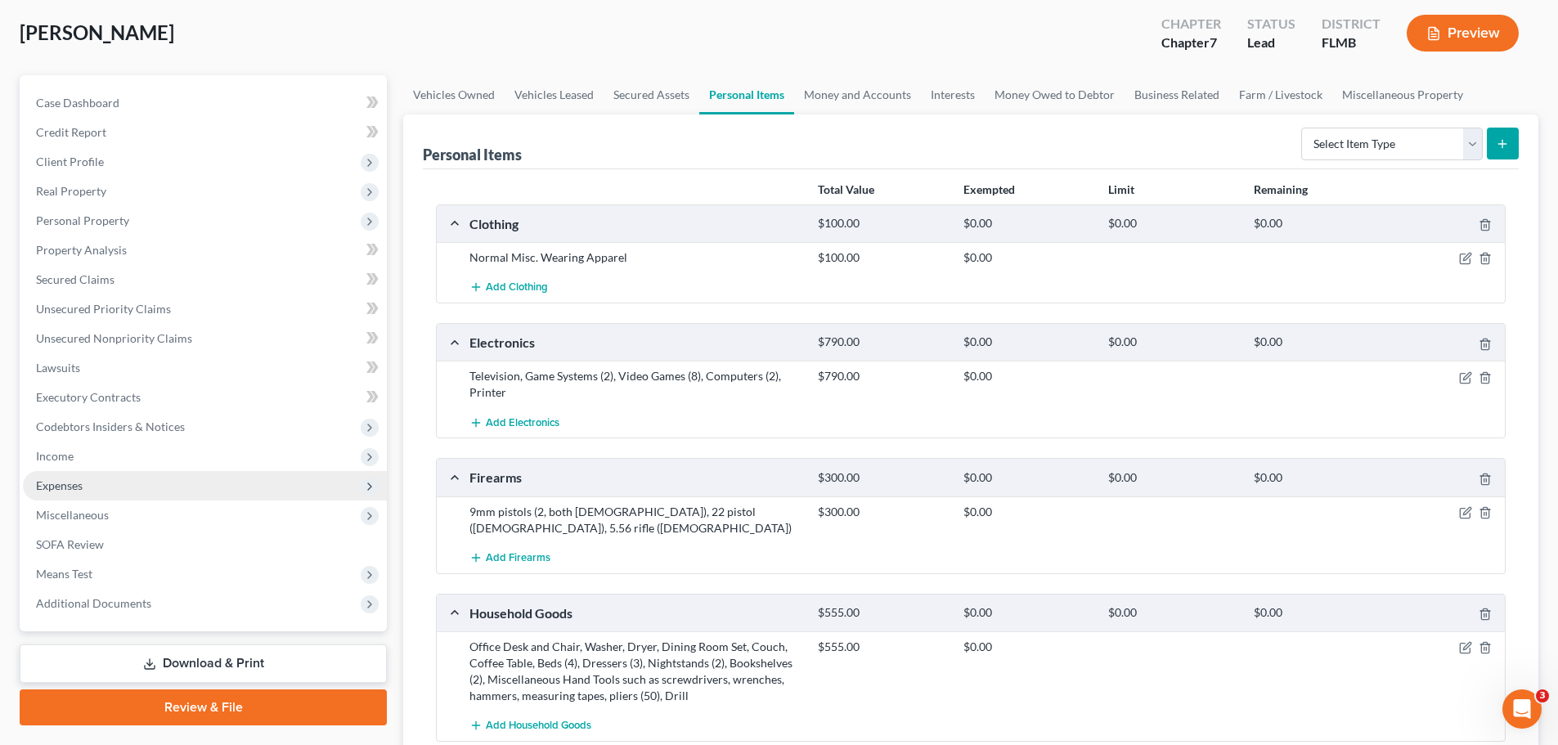
click at [124, 485] on span "Expenses" at bounding box center [205, 485] width 364 height 29
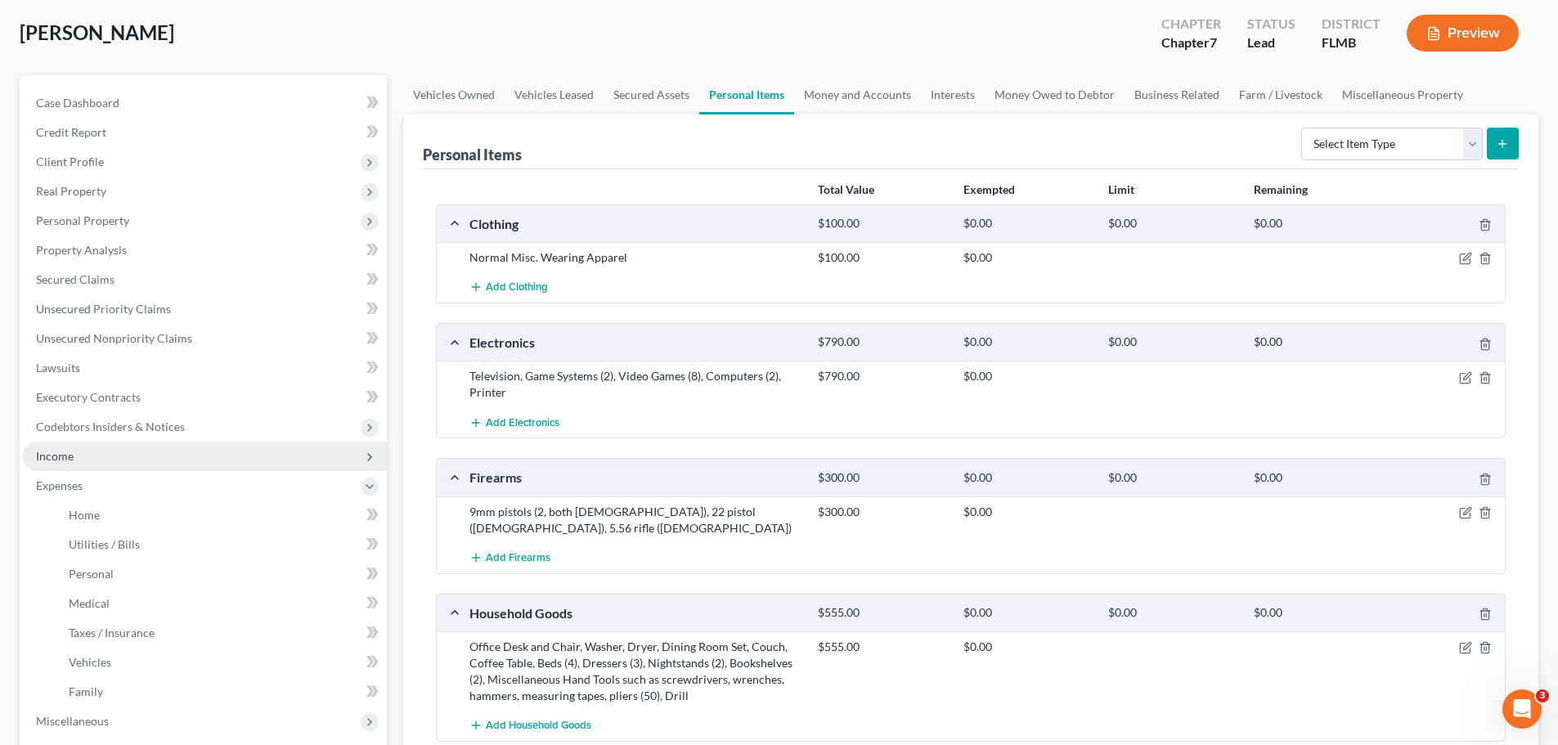
click at [98, 463] on span "Income" at bounding box center [205, 456] width 364 height 29
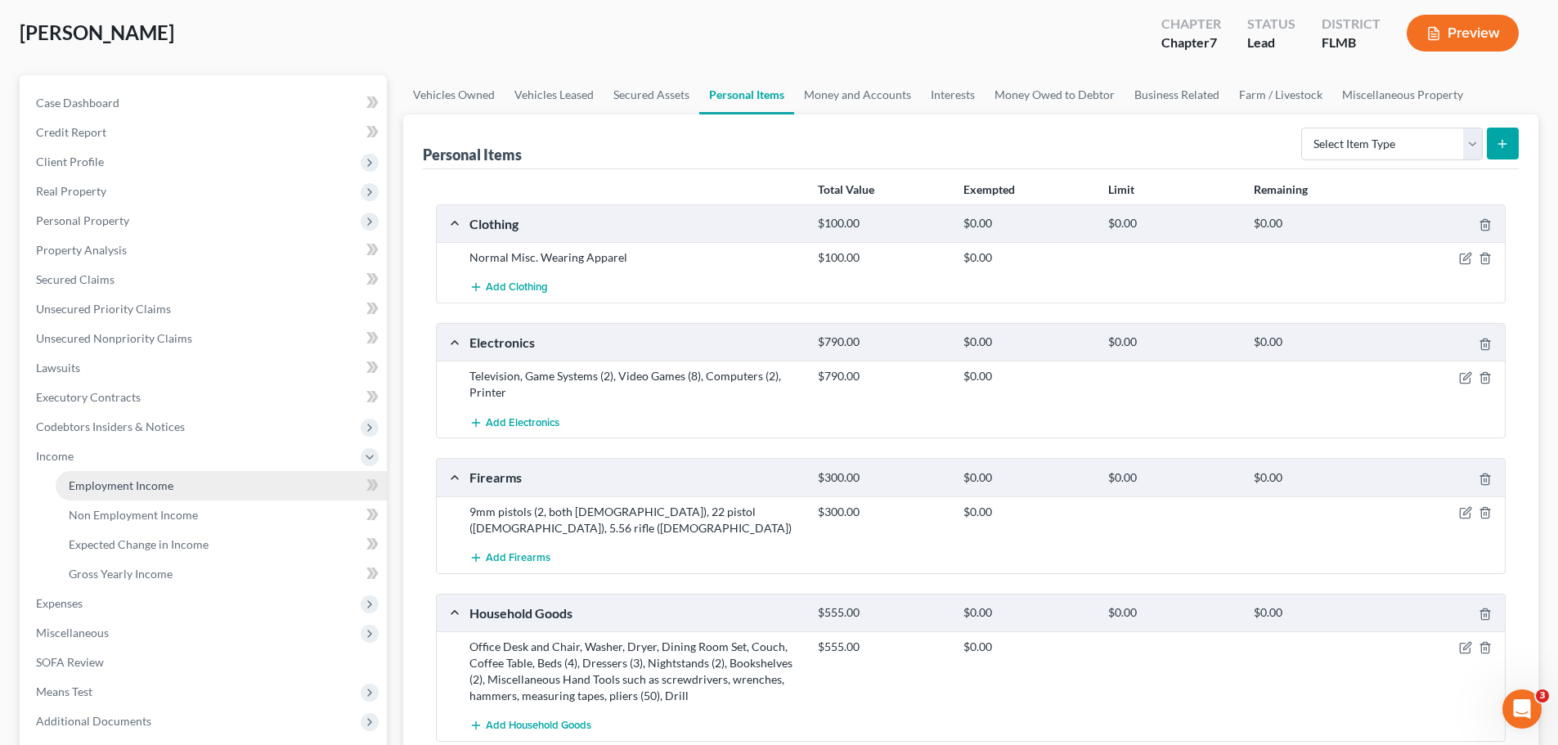
click at [99, 488] on span "Employment Income" at bounding box center [121, 485] width 105 height 14
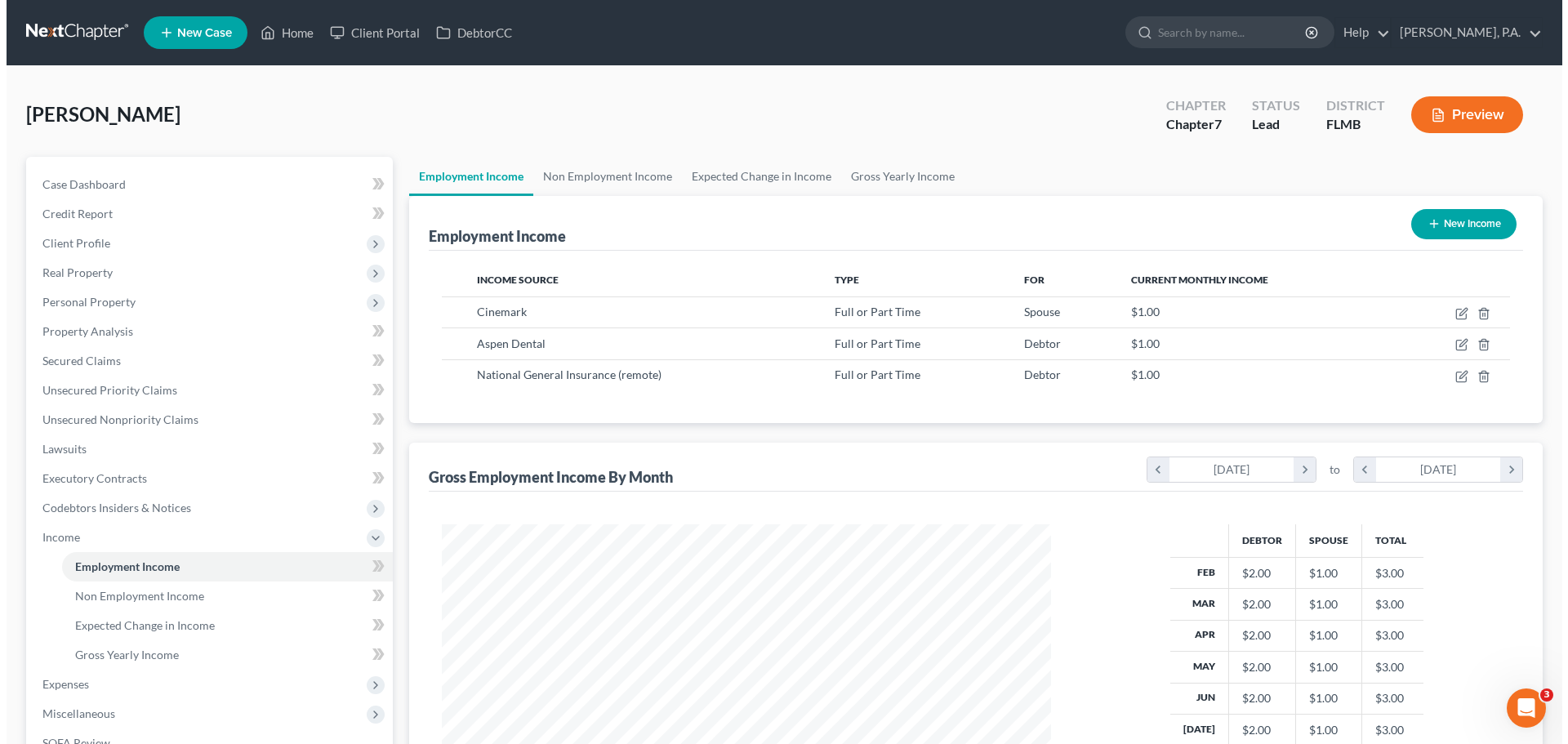
scroll to position [305, 642]
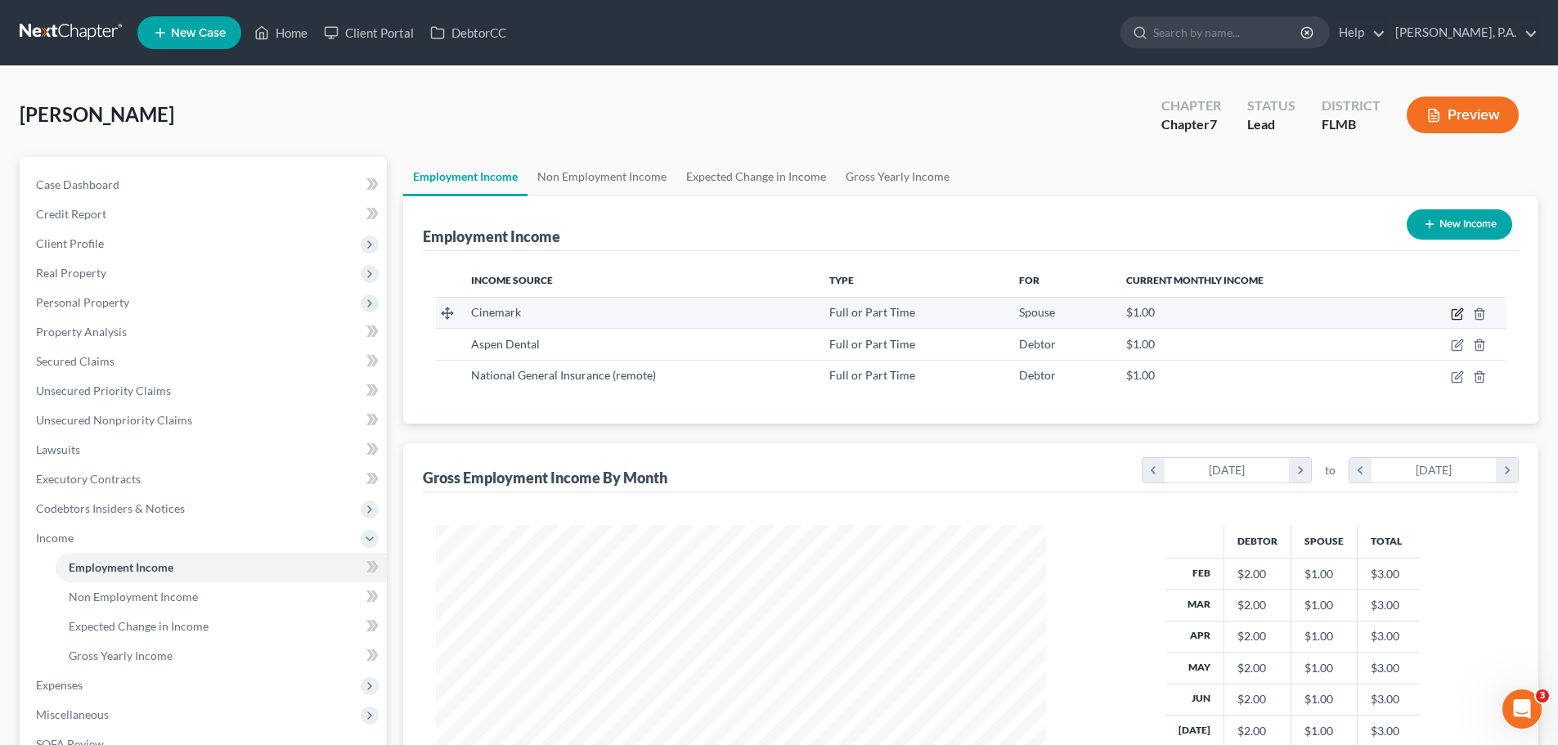
click at [1457, 312] on icon "button" at bounding box center [1457, 314] width 13 height 13
select select "0"
select select "9"
select select "0"
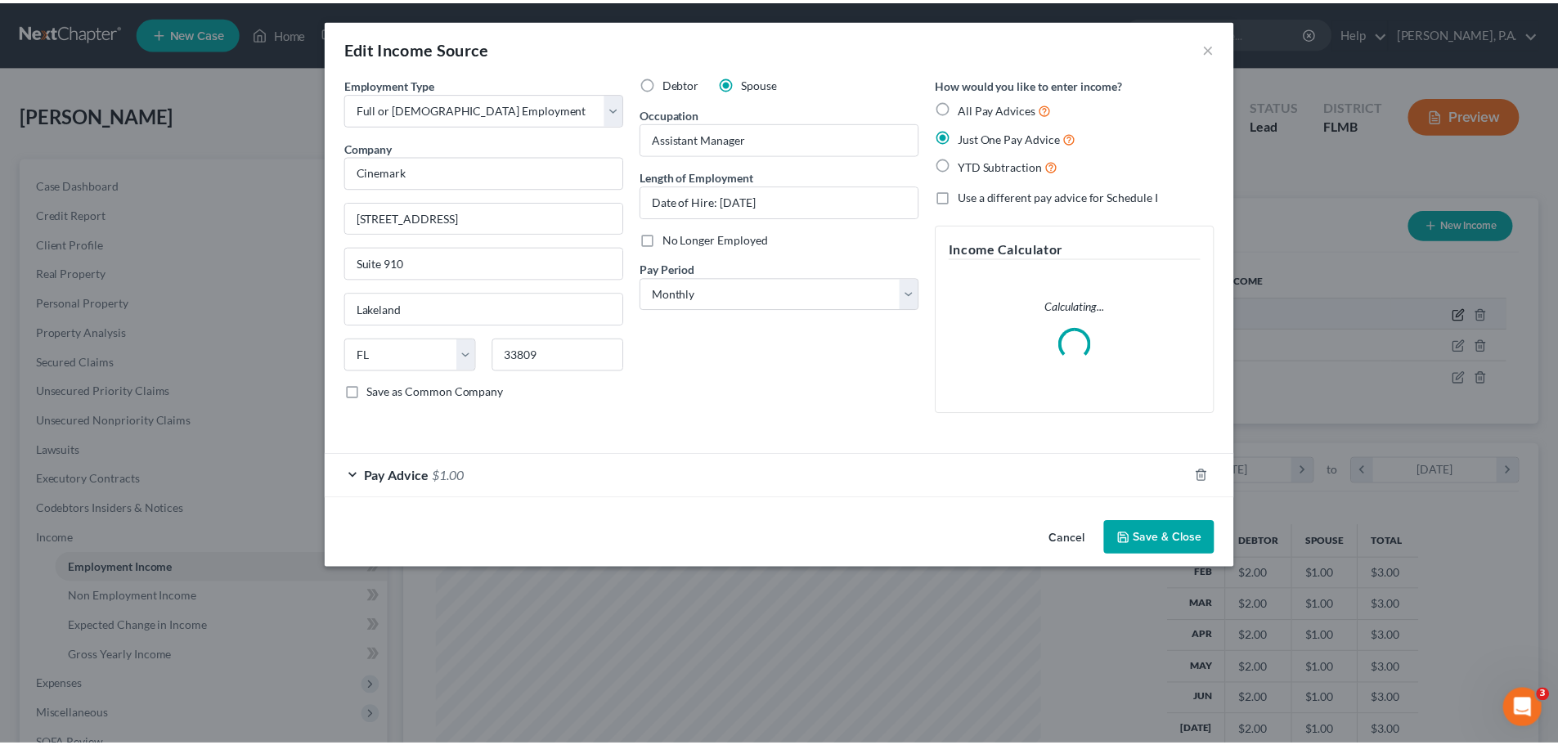
scroll to position [308, 649]
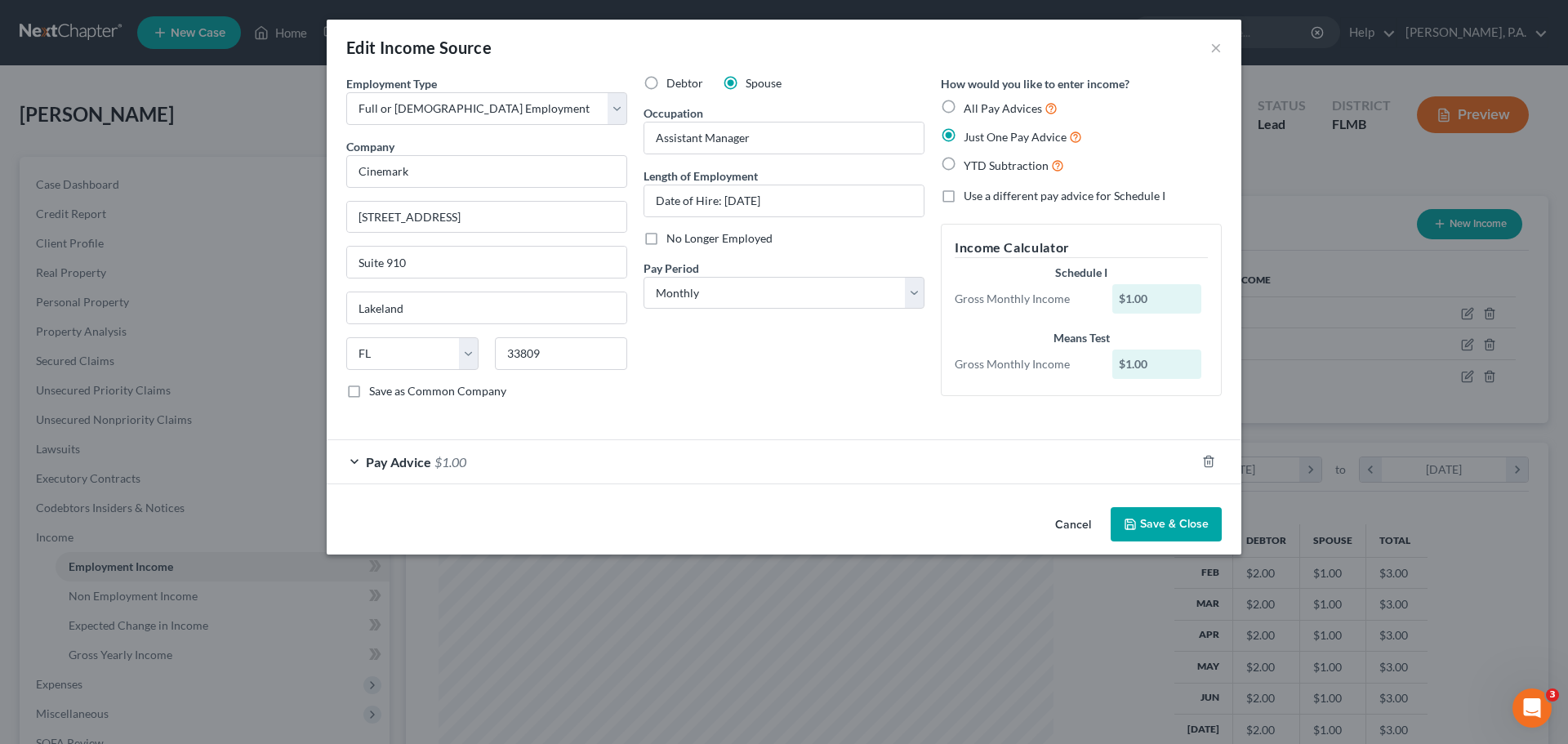
click at [1169, 533] on button "Save & Close" at bounding box center [1166, 524] width 111 height 34
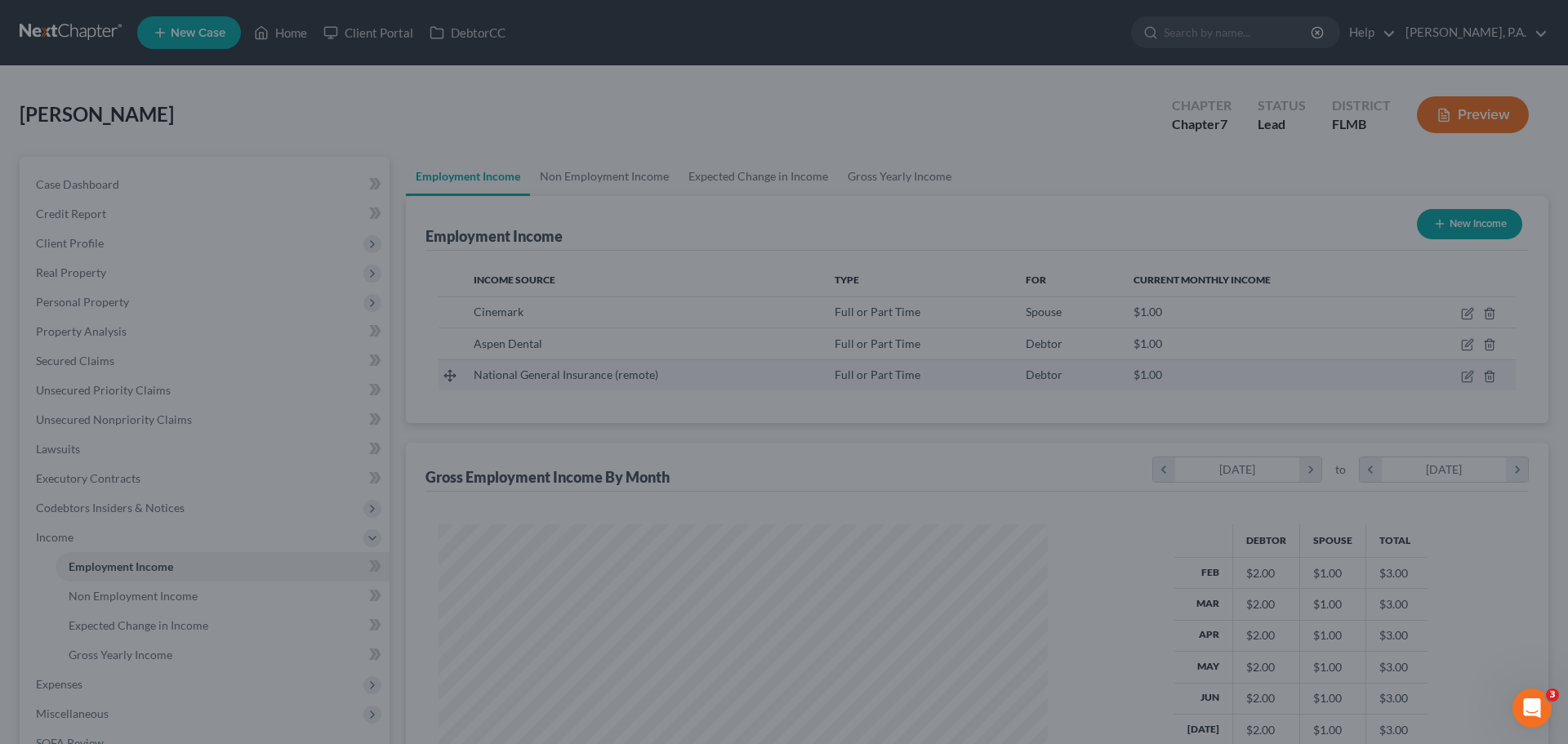
scroll to position [816499, 816217]
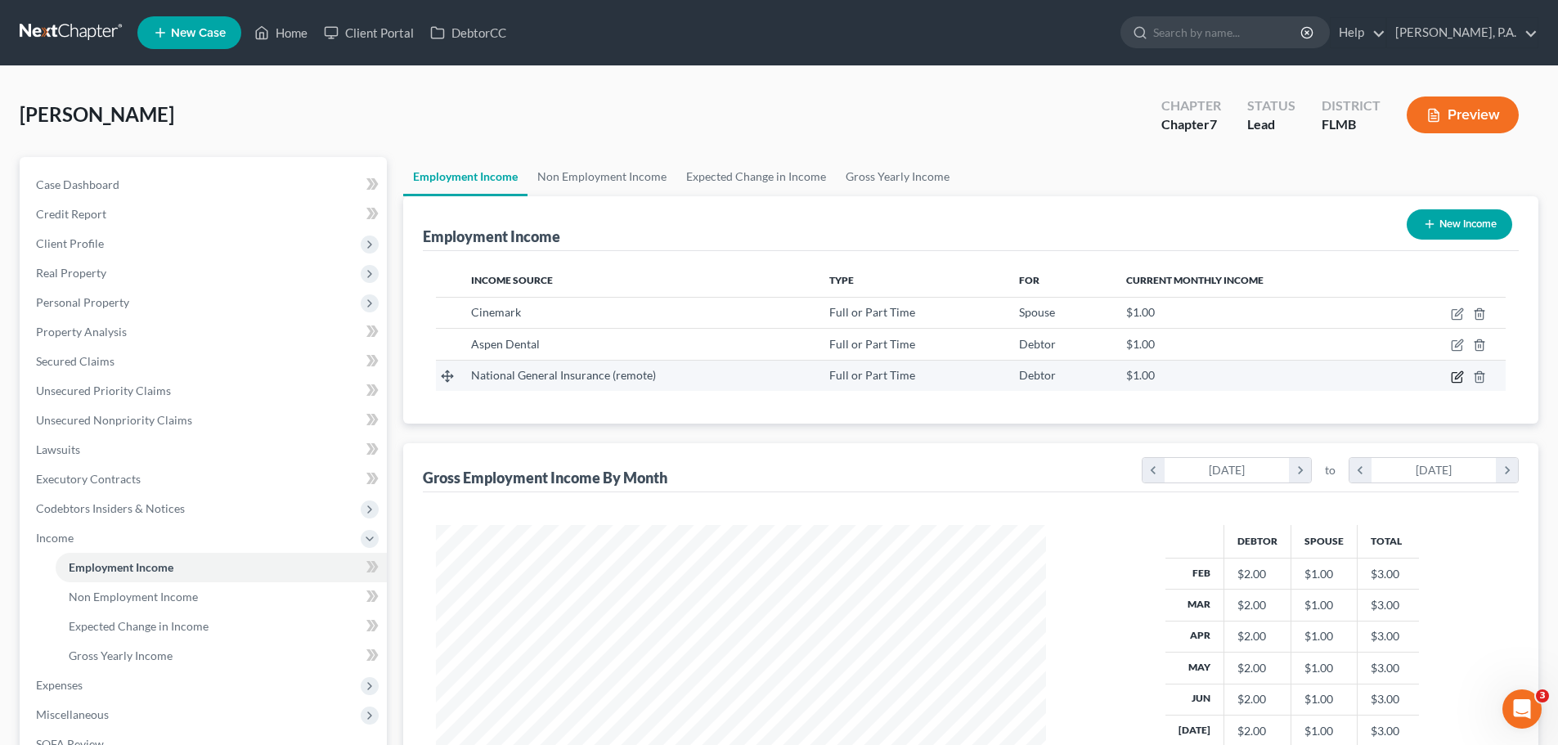
click at [1452, 377] on icon "button" at bounding box center [1457, 377] width 10 height 10
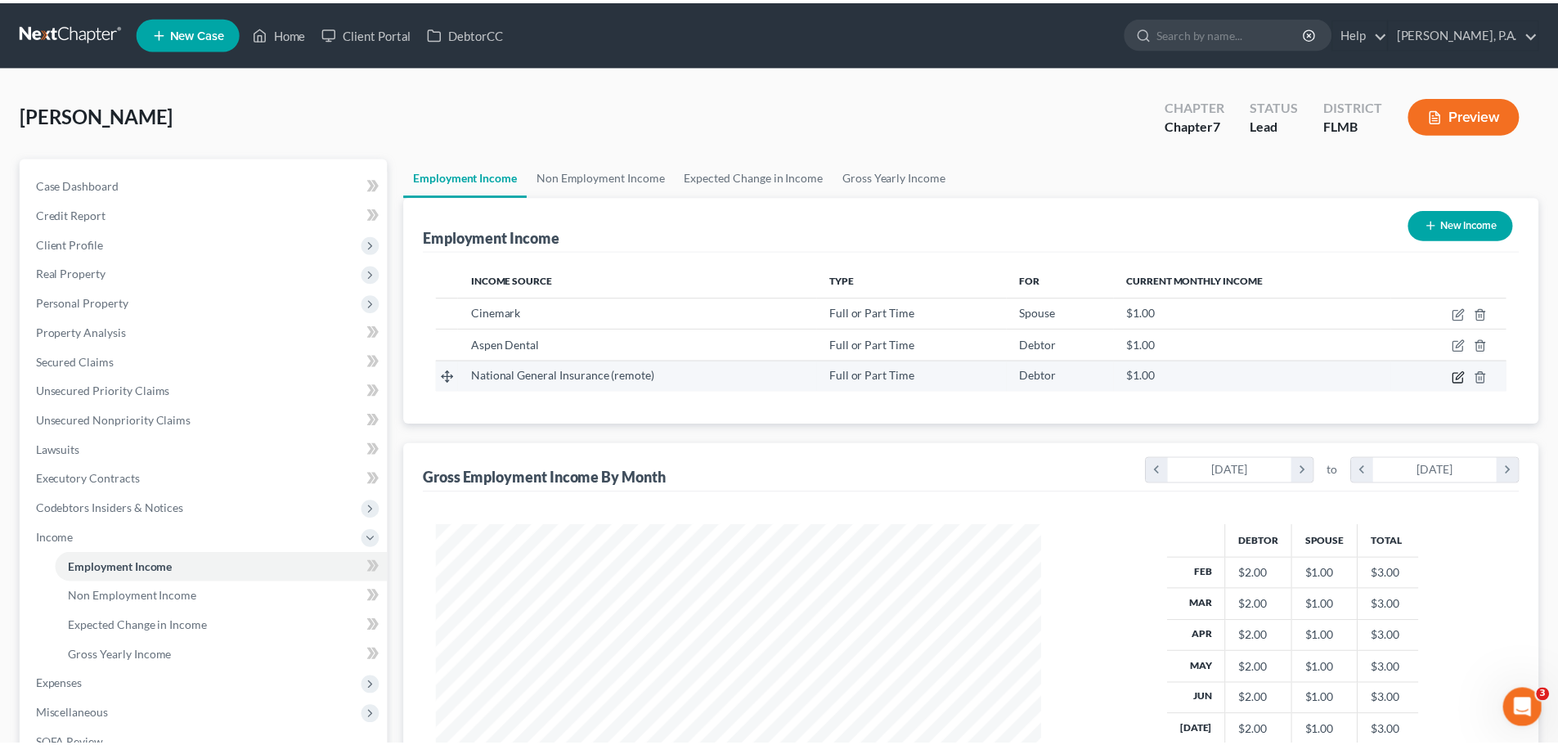
scroll to position [308, 649]
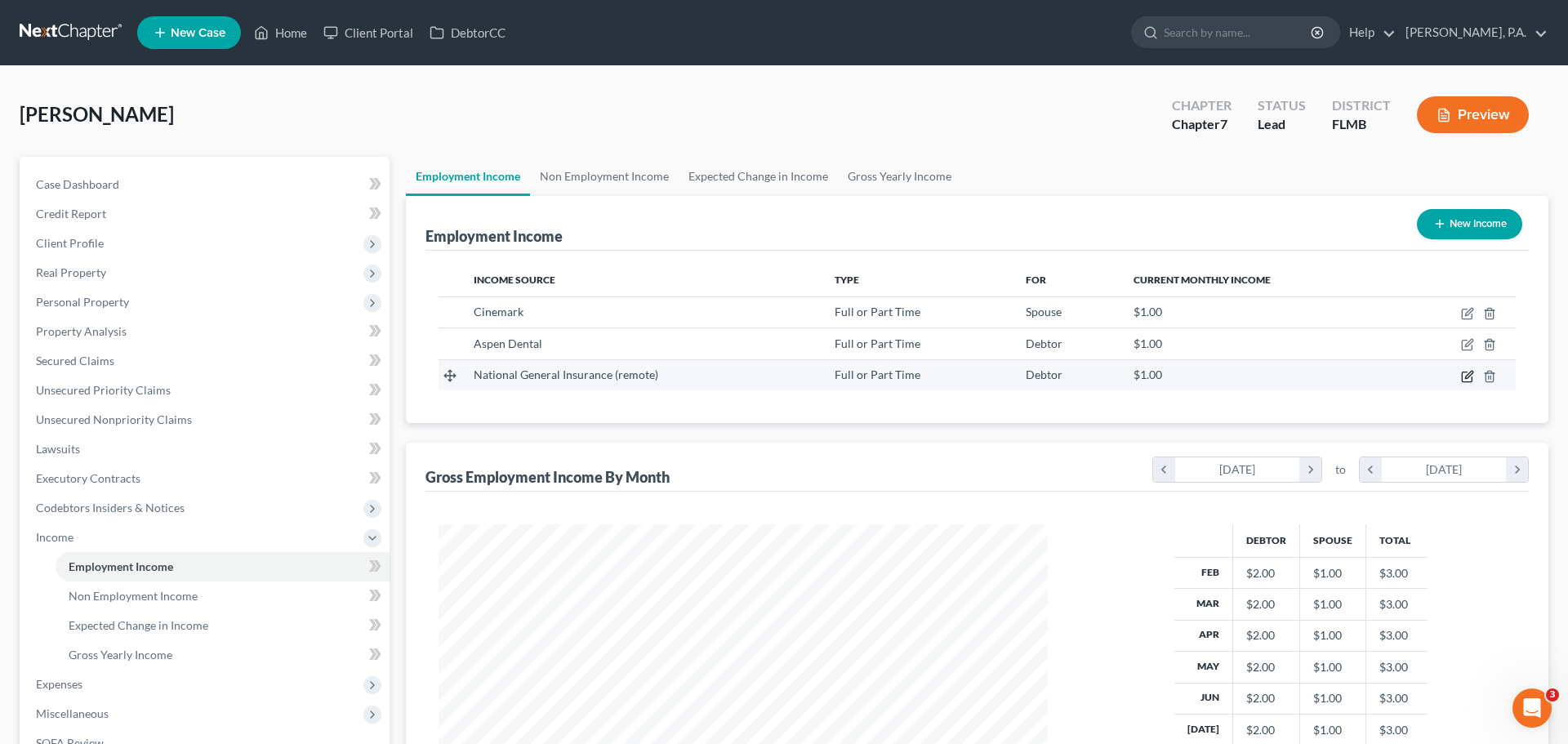
select select "0"
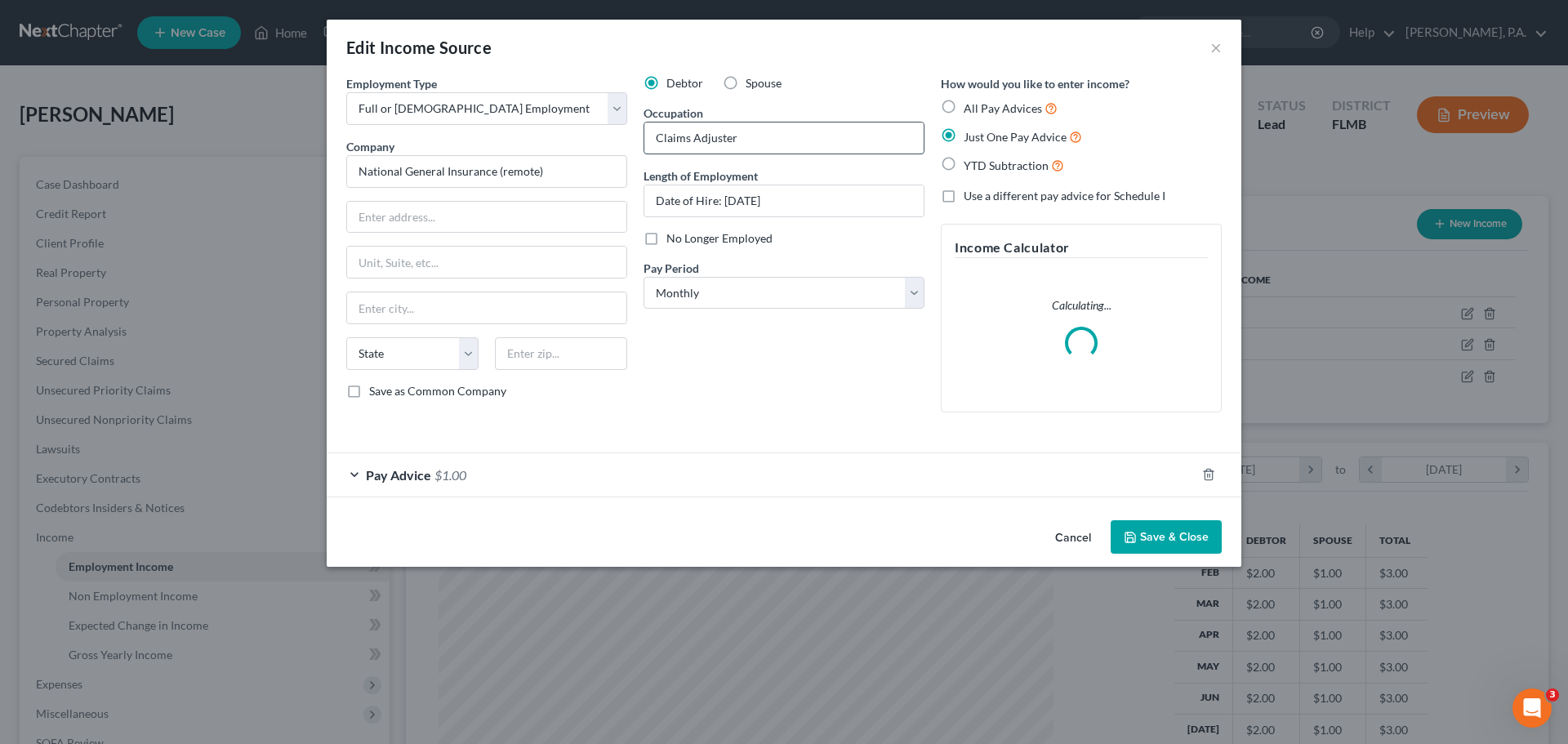
click at [752, 143] on input "Claims Adjuster" at bounding box center [784, 138] width 280 height 31
type input "Claims Adjuster"
click at [729, 393] on div "Debtor Spouse Occupation Claims Adjuster Length of Employment Date of Hire: [DA…" at bounding box center [784, 250] width 298 height 351
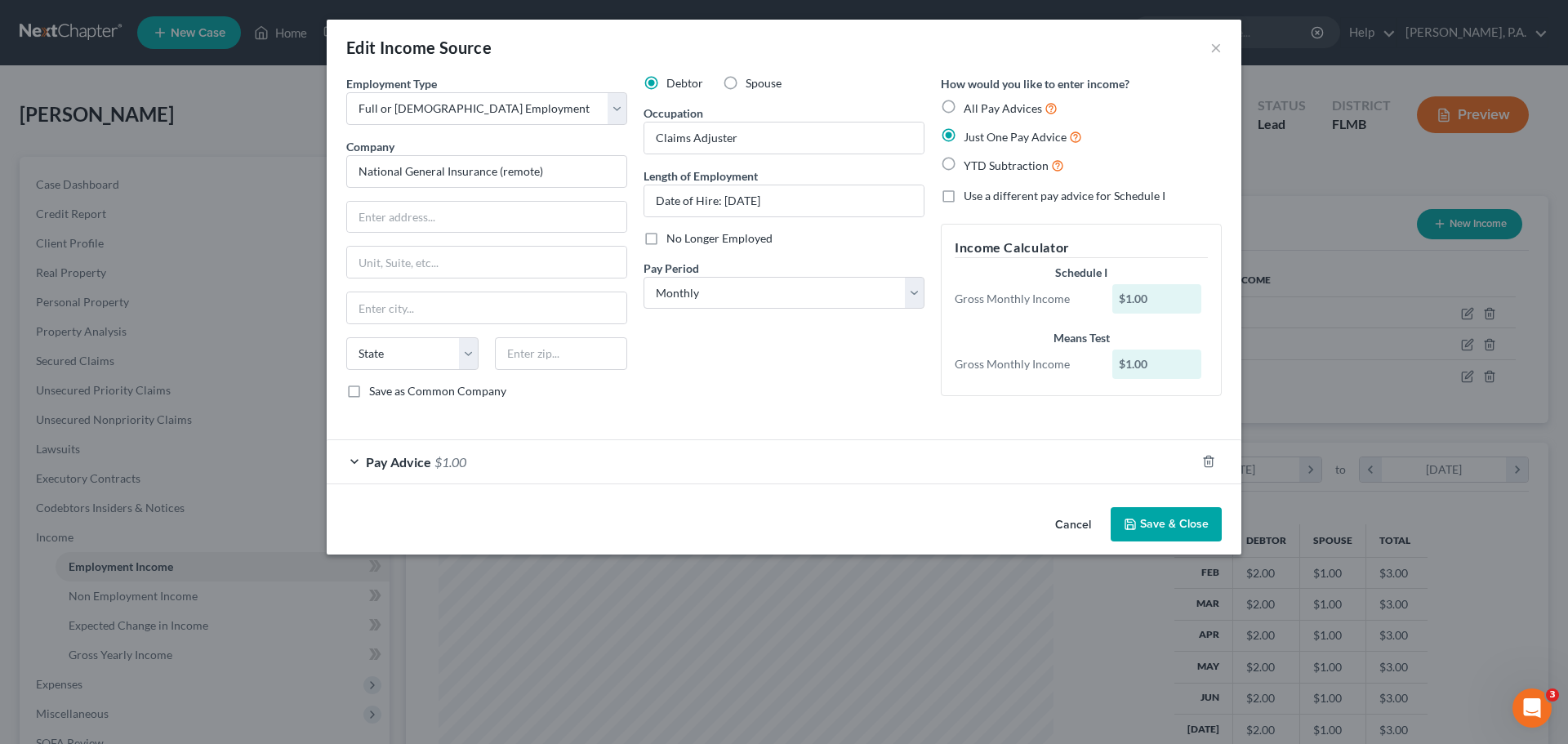
click at [1196, 527] on button "Save & Close" at bounding box center [1166, 524] width 111 height 34
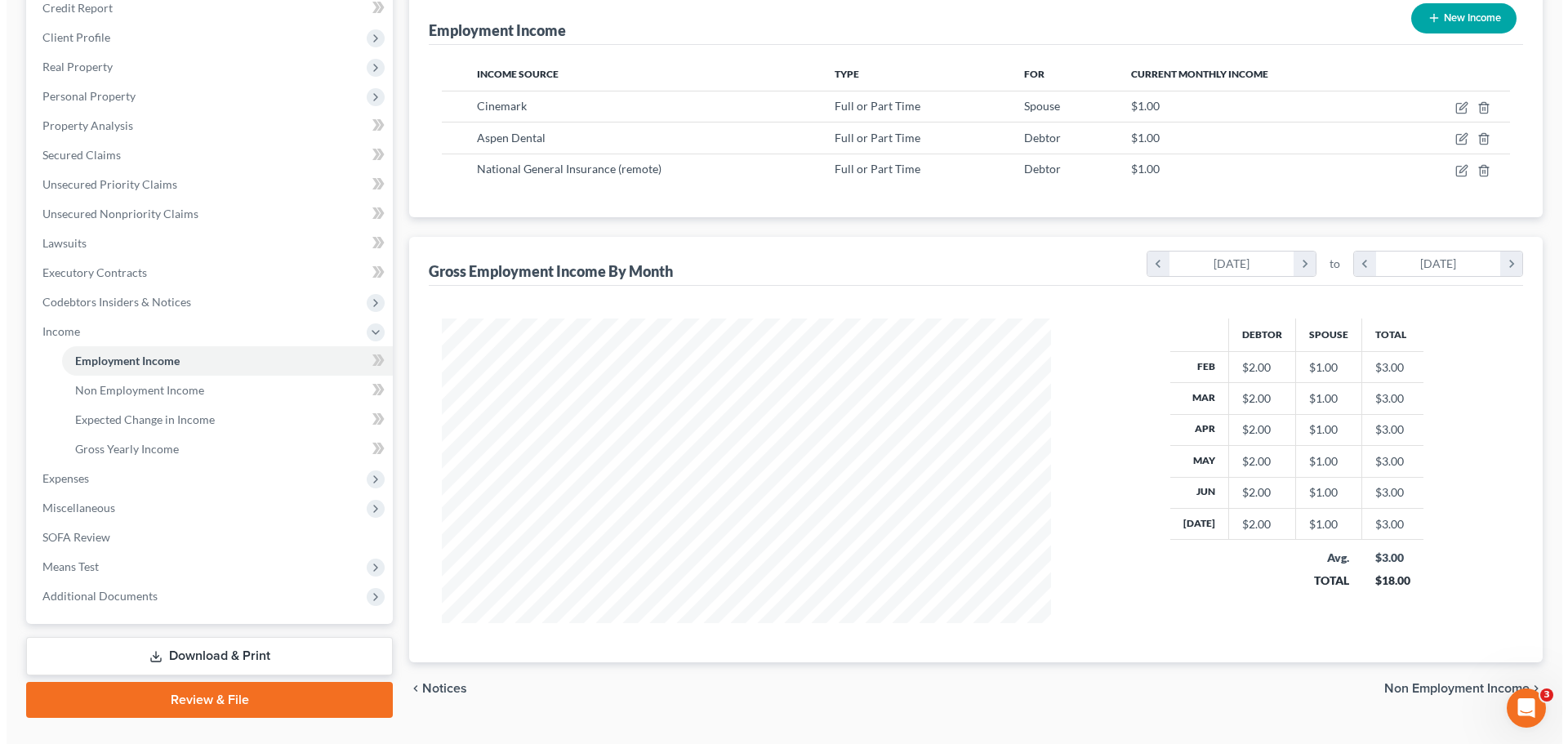
scroll to position [242, 0]
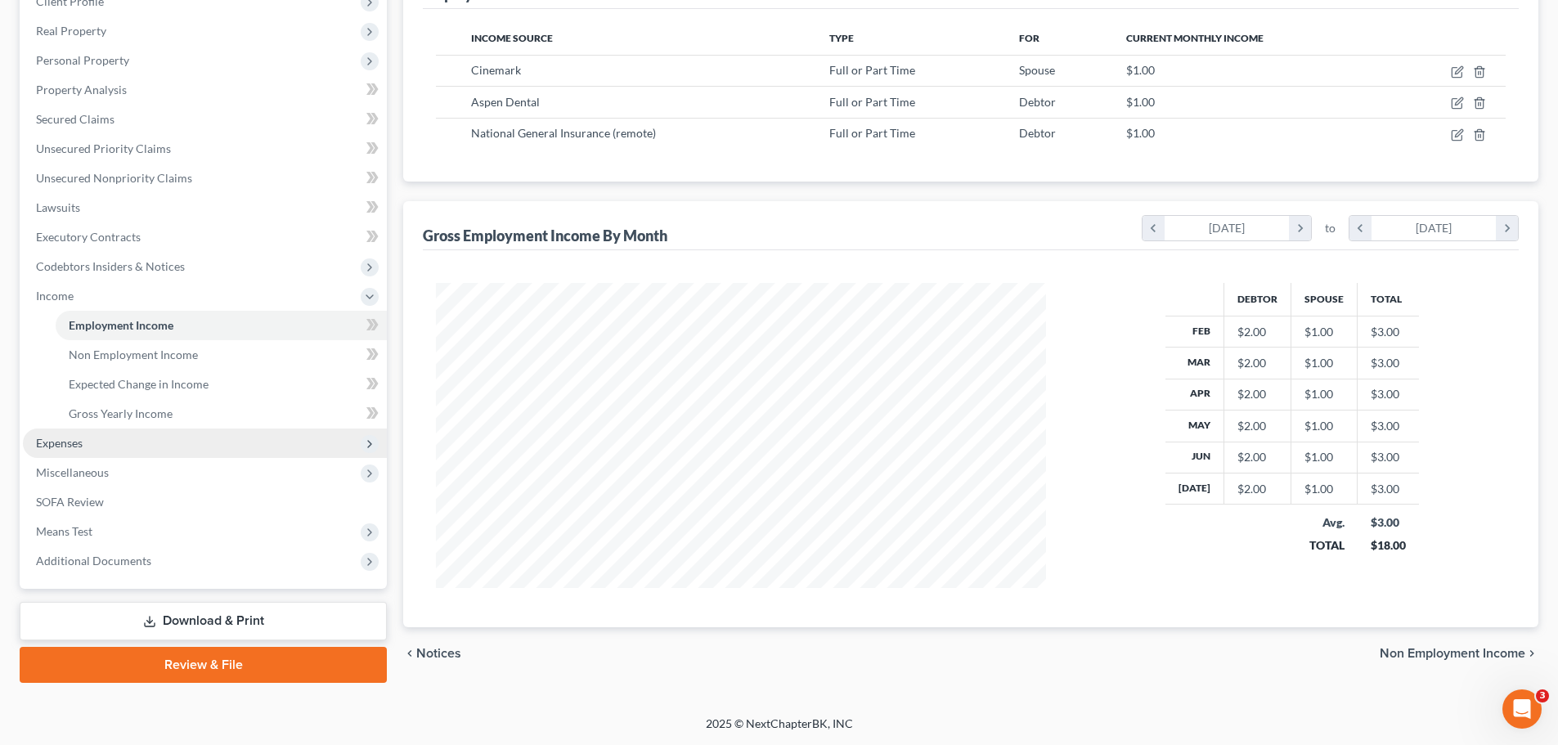
click at [154, 437] on span "Expenses" at bounding box center [205, 443] width 364 height 29
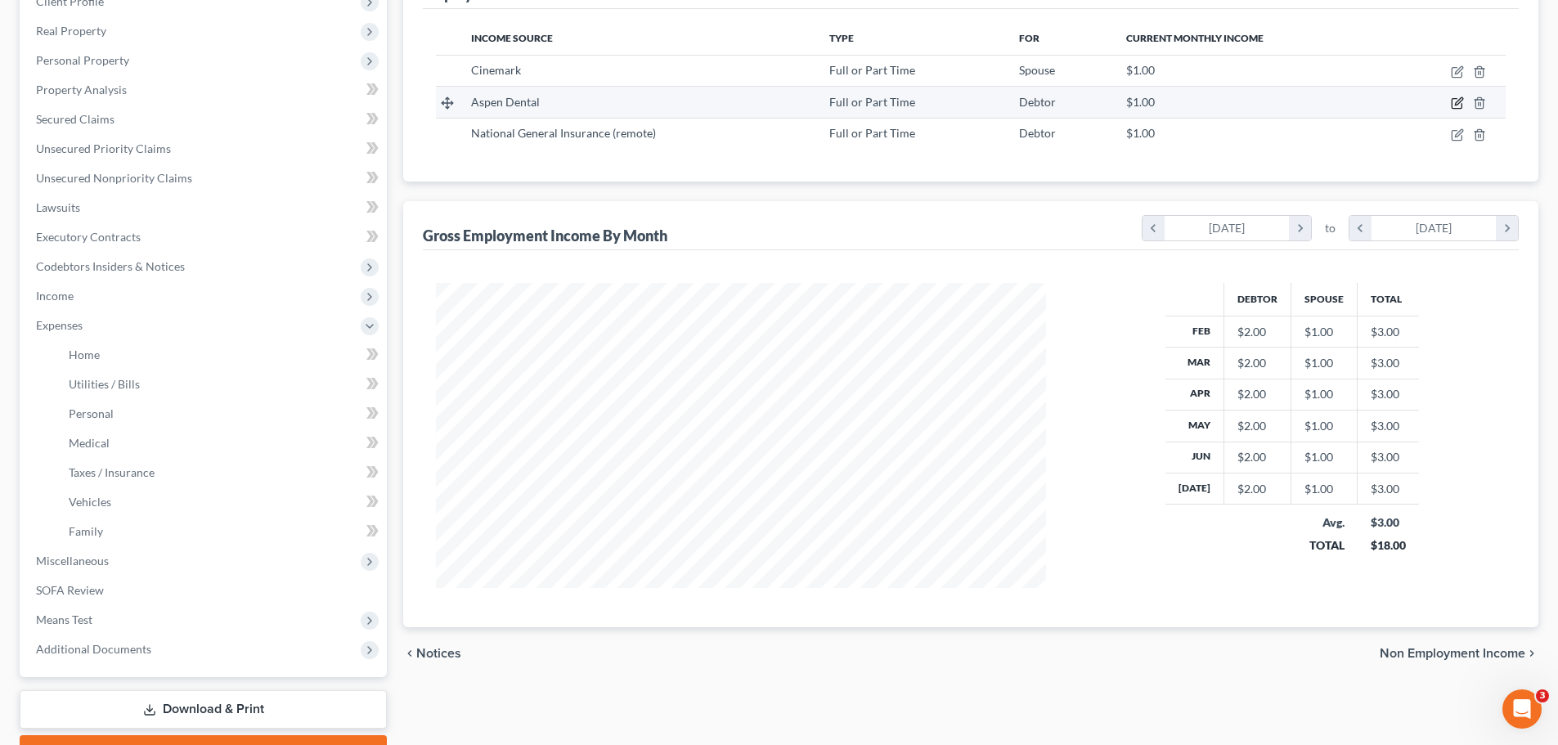
click at [1462, 105] on icon "button" at bounding box center [1457, 104] width 10 height 10
select select "0"
select select "9"
select select "0"
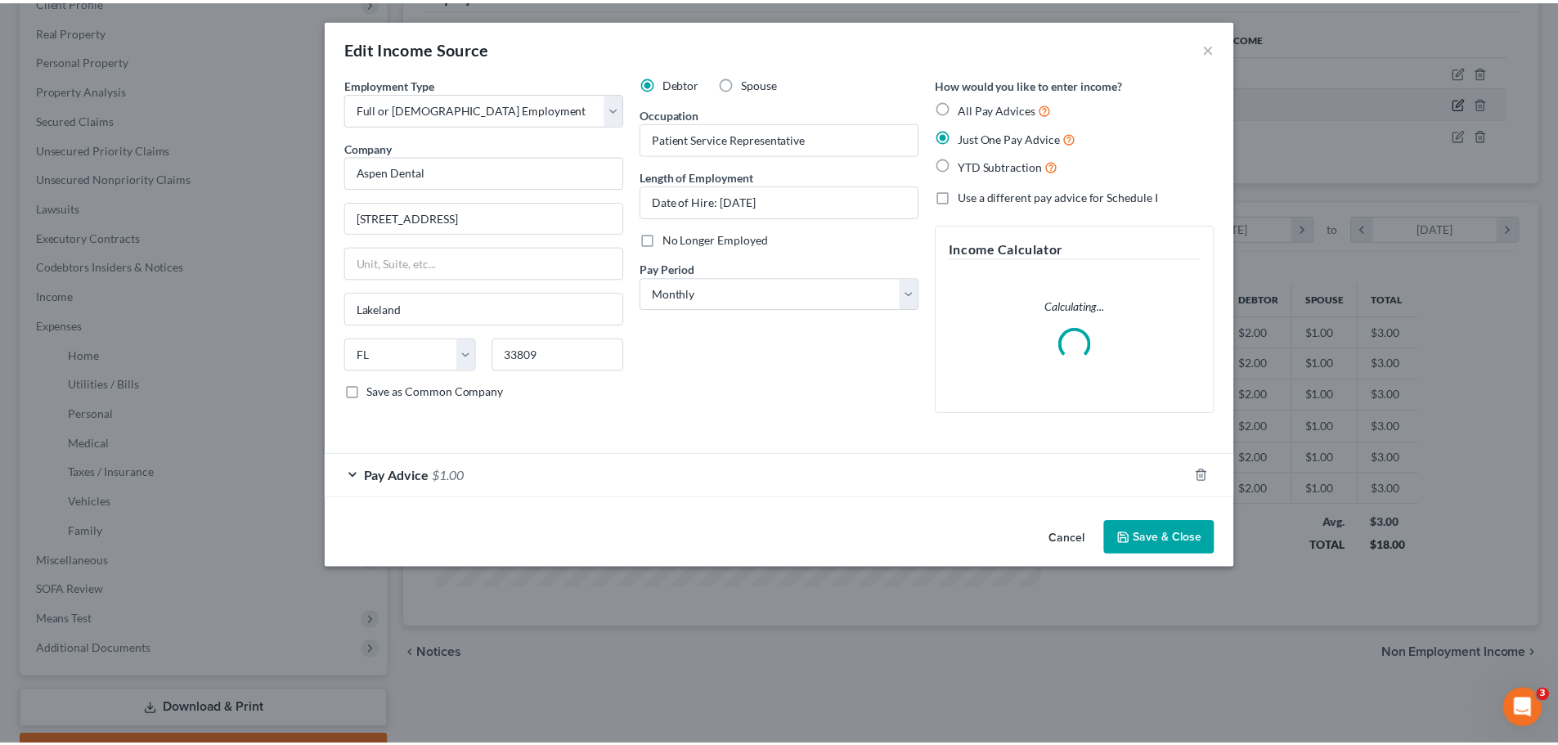
scroll to position [308, 649]
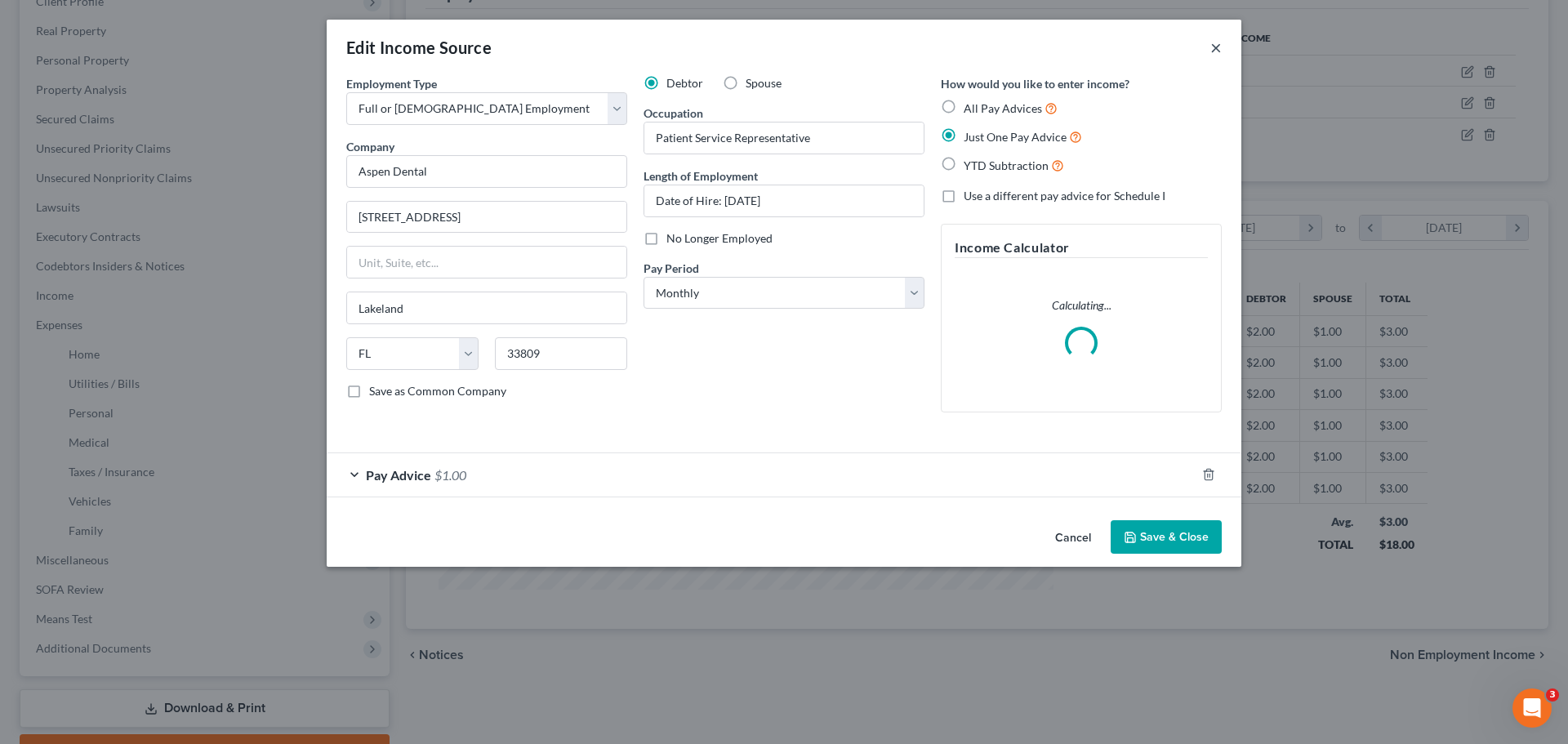
click at [1213, 50] on button "×" at bounding box center [1215, 48] width 11 height 20
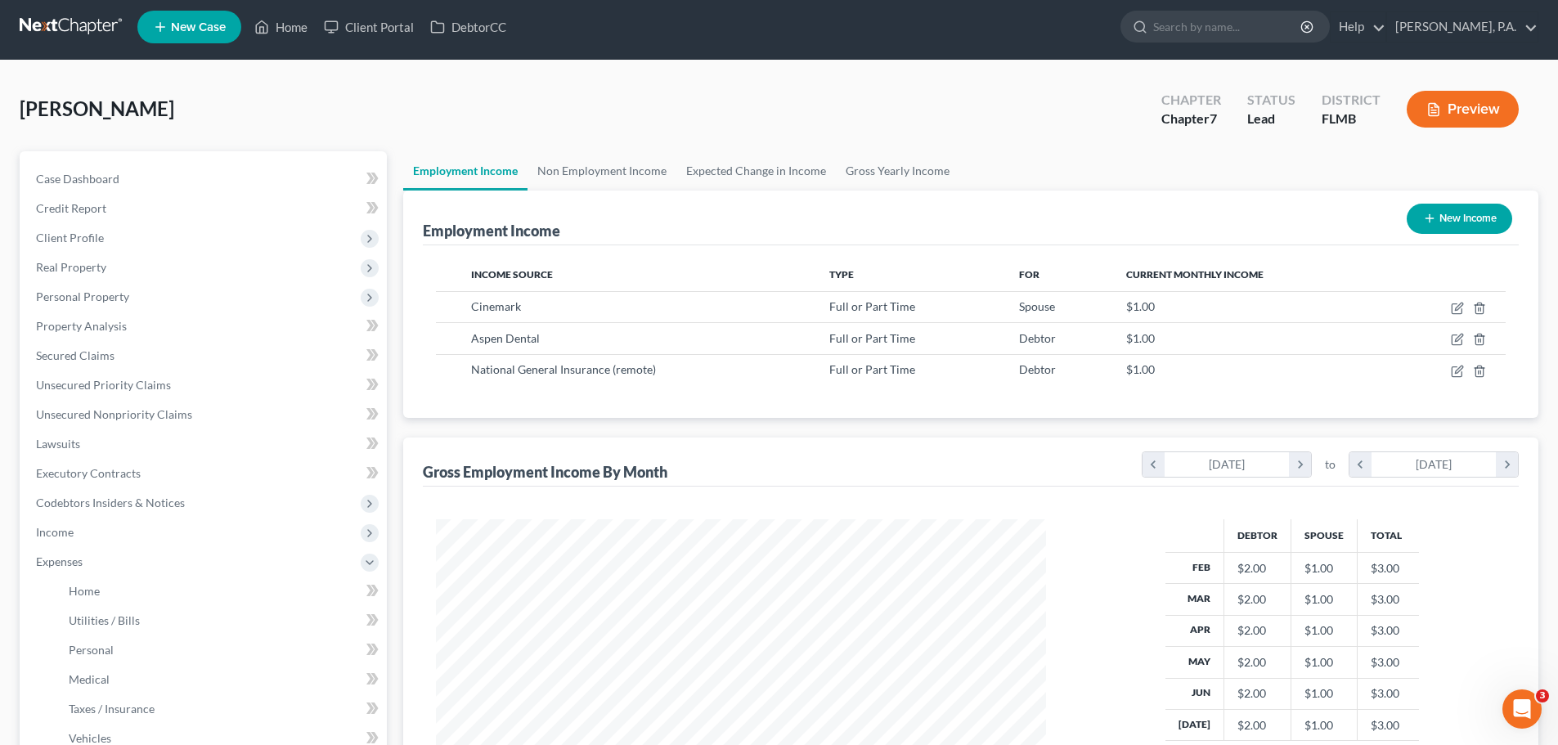
scroll to position [3, 0]
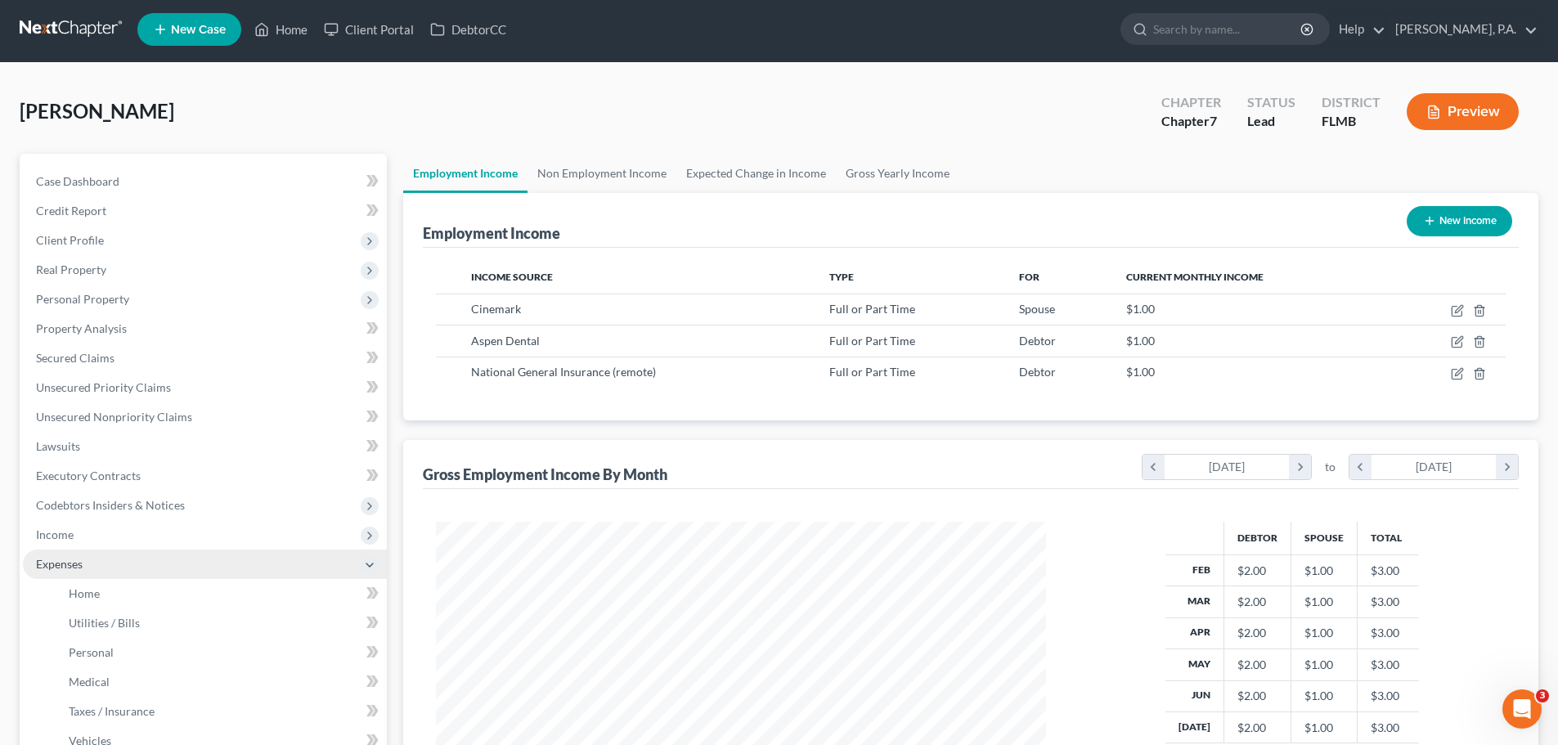
click at [126, 564] on span "Expenses" at bounding box center [205, 564] width 364 height 29
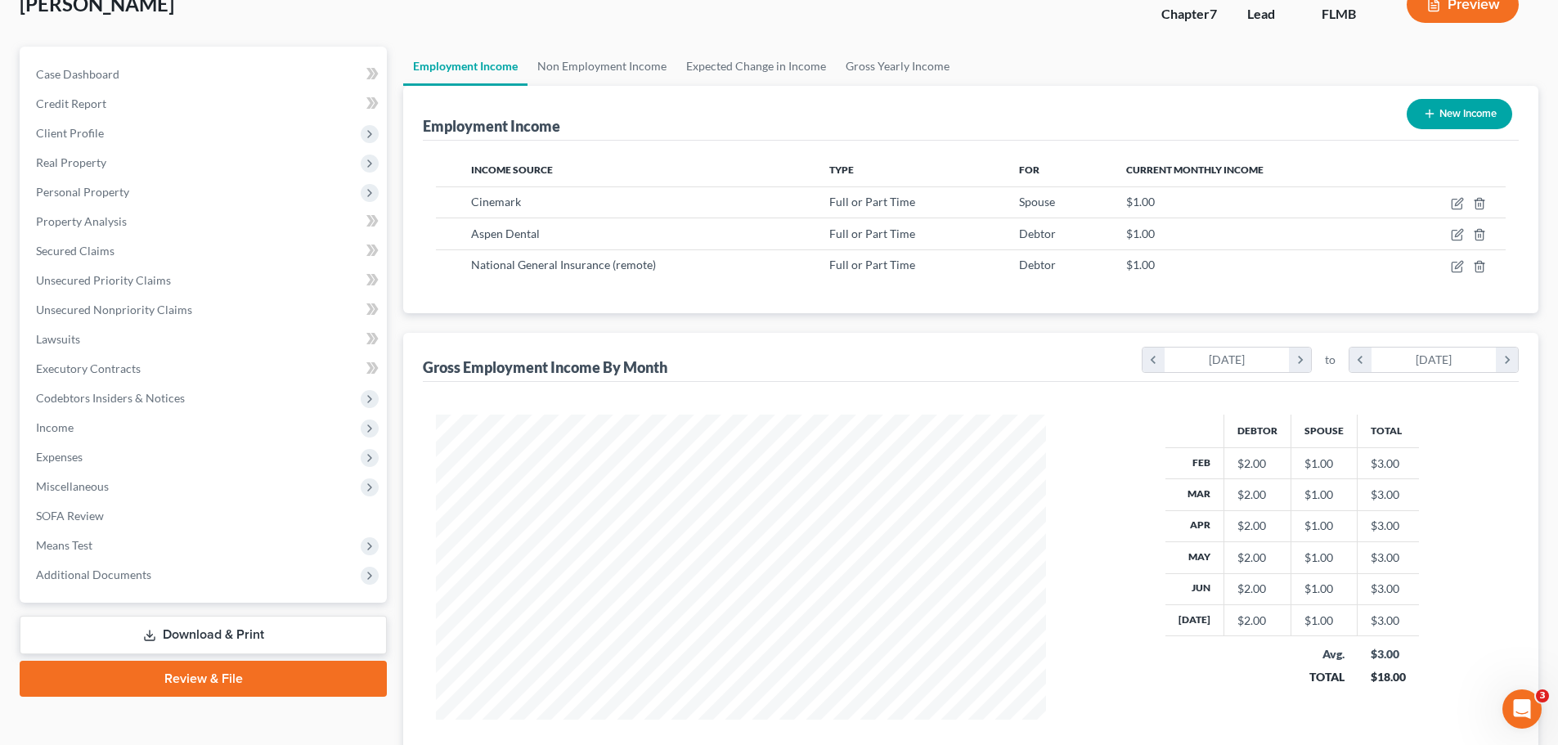
scroll to position [82, 0]
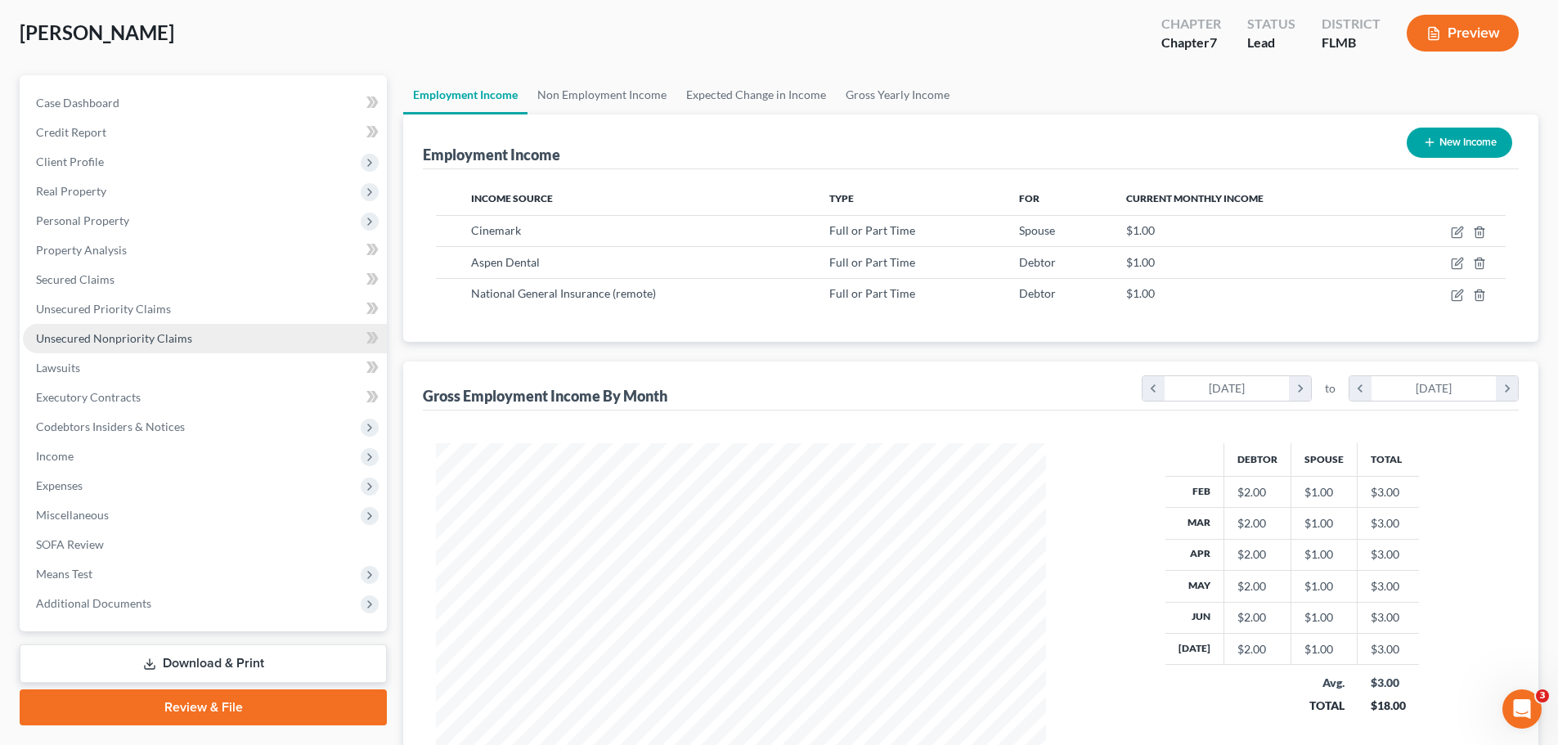
click at [155, 335] on span "Unsecured Nonpriority Claims" at bounding box center [114, 338] width 156 height 14
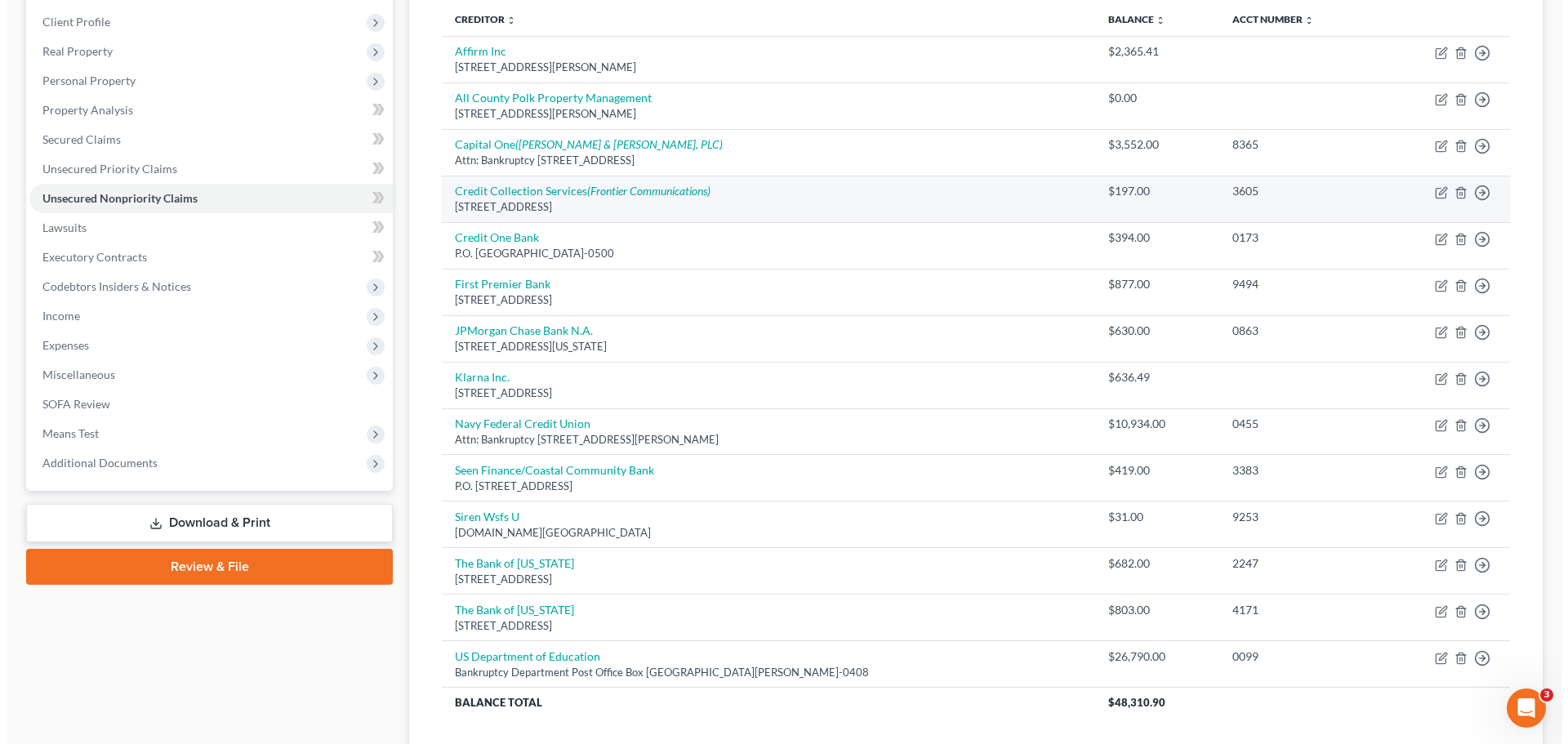
scroll to position [245, 0]
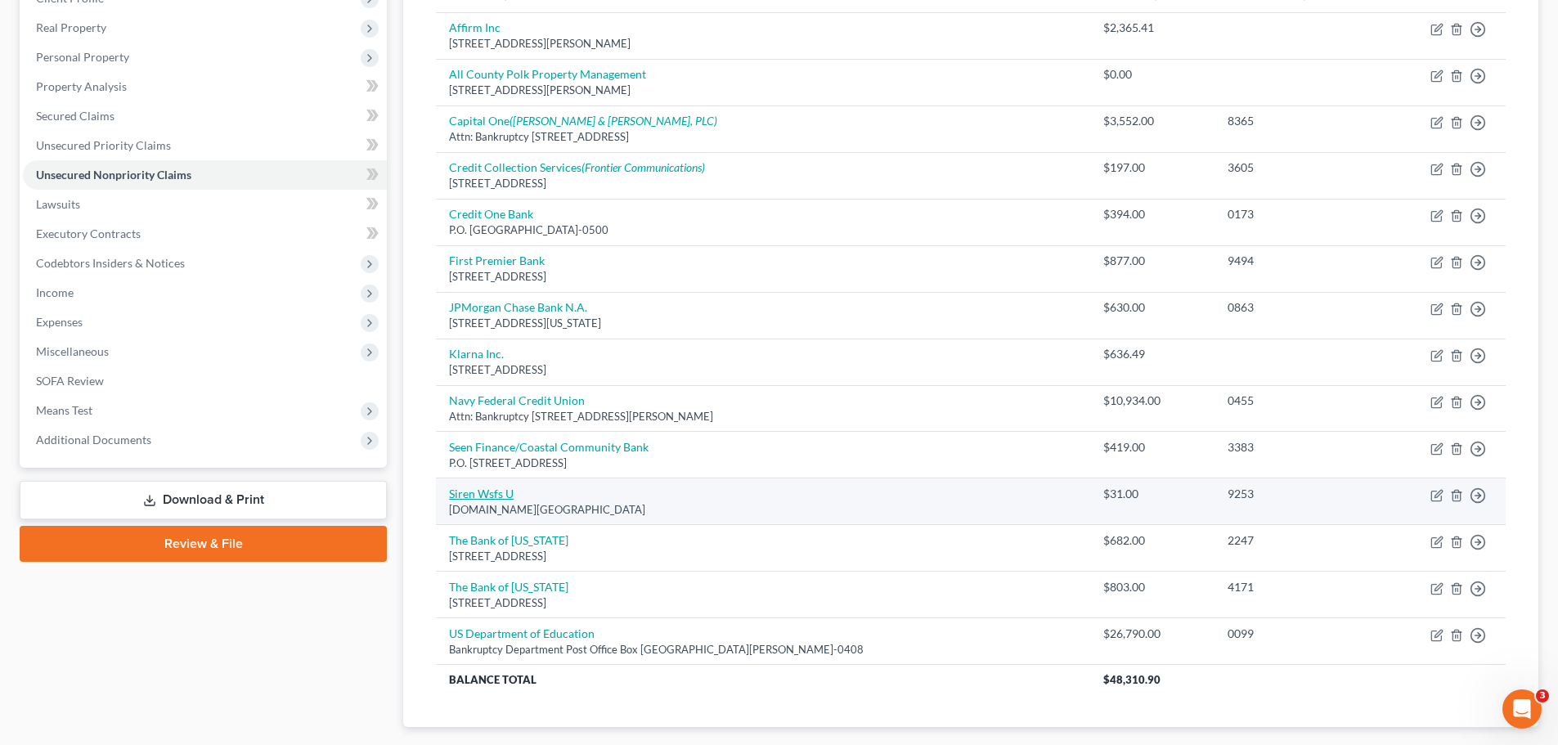
click at [478, 489] on link "Siren Wsfs U" at bounding box center [481, 494] width 65 height 14
select select "39"
select select "2"
select select "0"
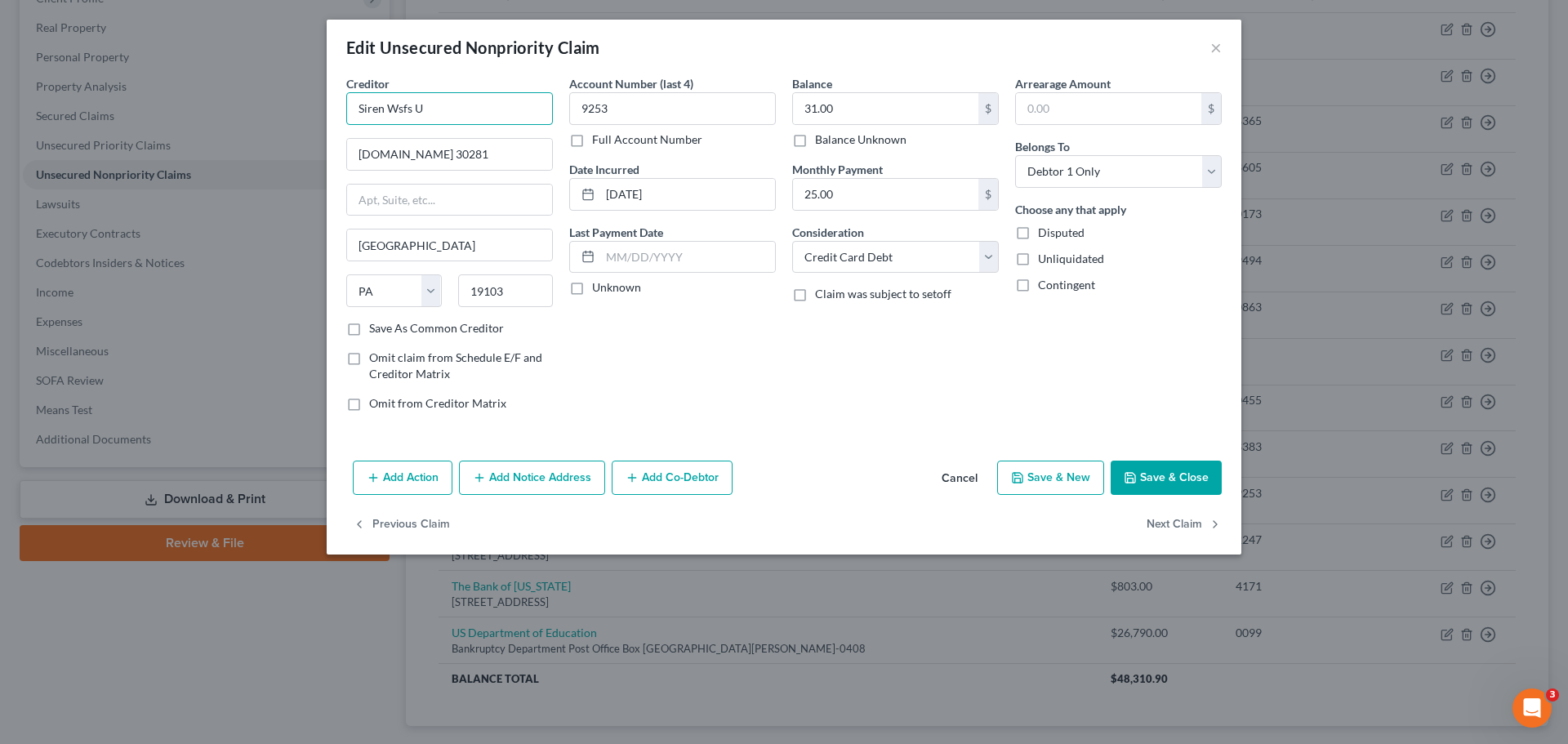
drag, startPoint x: 486, startPoint y: 97, endPoint x: 290, endPoint y: 97, distance: 196.0
click at [290, 97] on div "Edit Unsecured Nonpriority Claim × Creditor * Siren Wsfs U [DOMAIN_NAME] 30281 …" at bounding box center [784, 372] width 1568 height 744
type input "Wilmington Savings Fund Society, FSB"
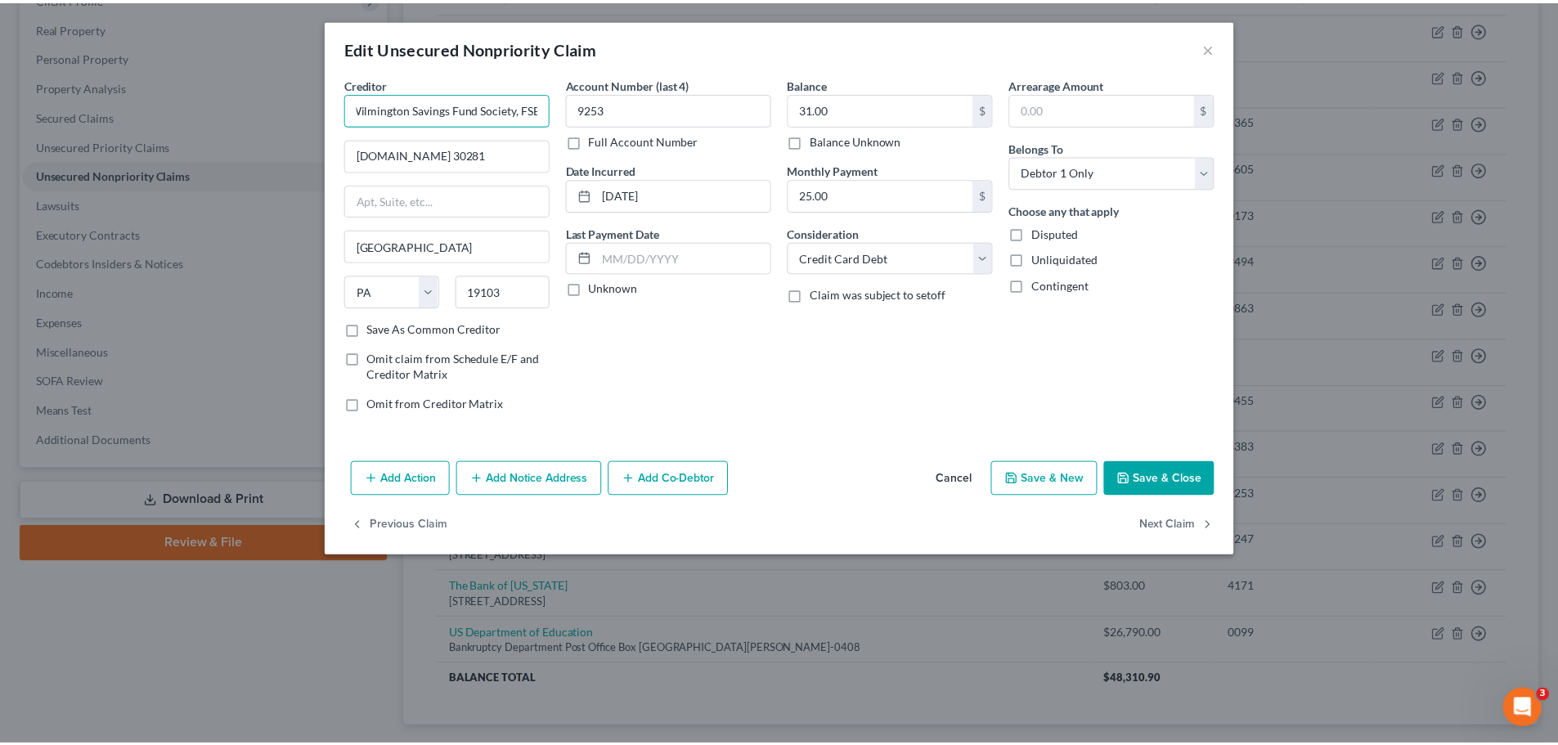
scroll to position [0, 0]
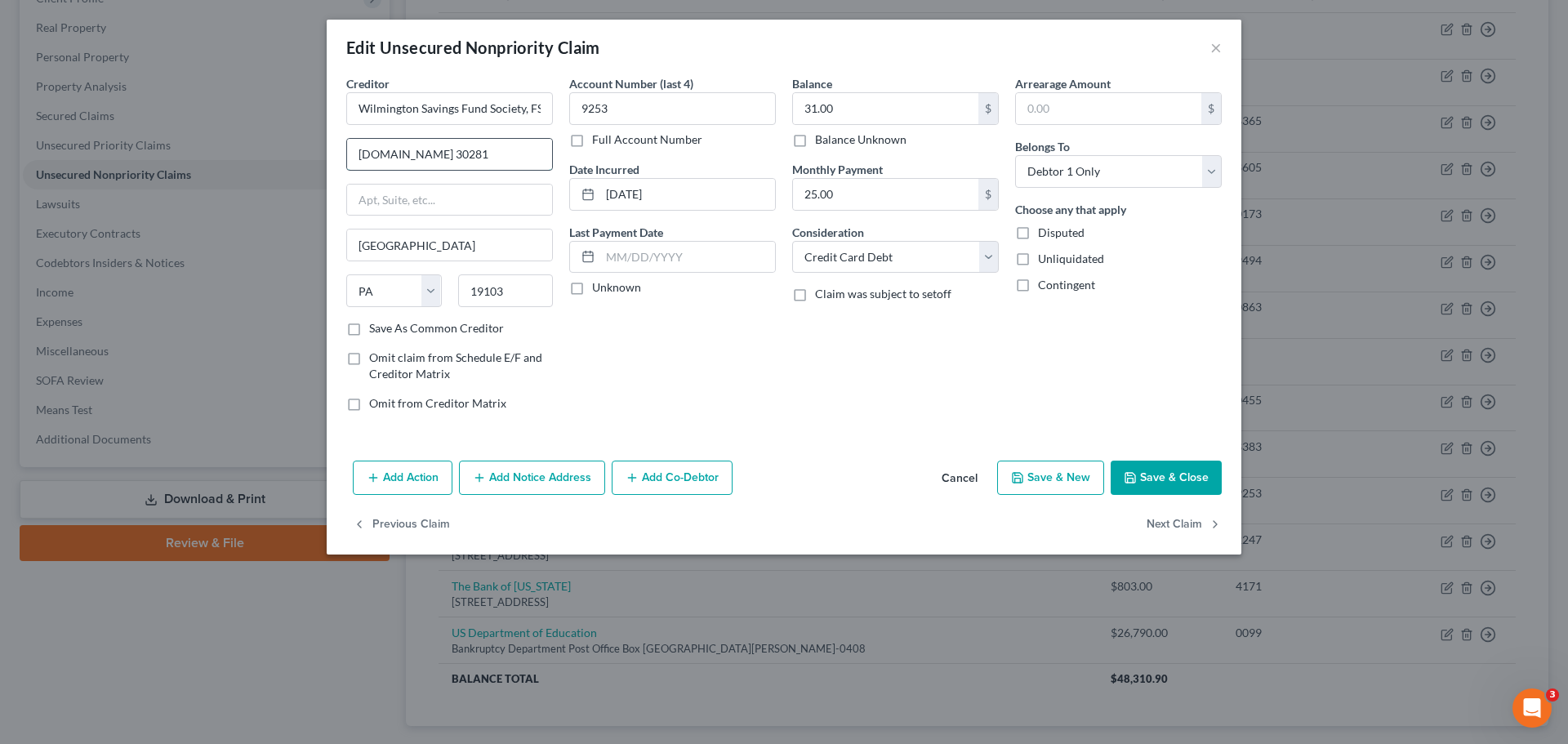
drag, startPoint x: 465, startPoint y: 158, endPoint x: 349, endPoint y: 158, distance: 116.0
click at [351, 158] on input "[DOMAIN_NAME] 30281" at bounding box center [449, 154] width 205 height 31
type input "[STREET_ADDRESS][US_STATE]"
click at [435, 245] on input "[GEOGRAPHIC_DATA]" at bounding box center [449, 245] width 205 height 31
type input "P"
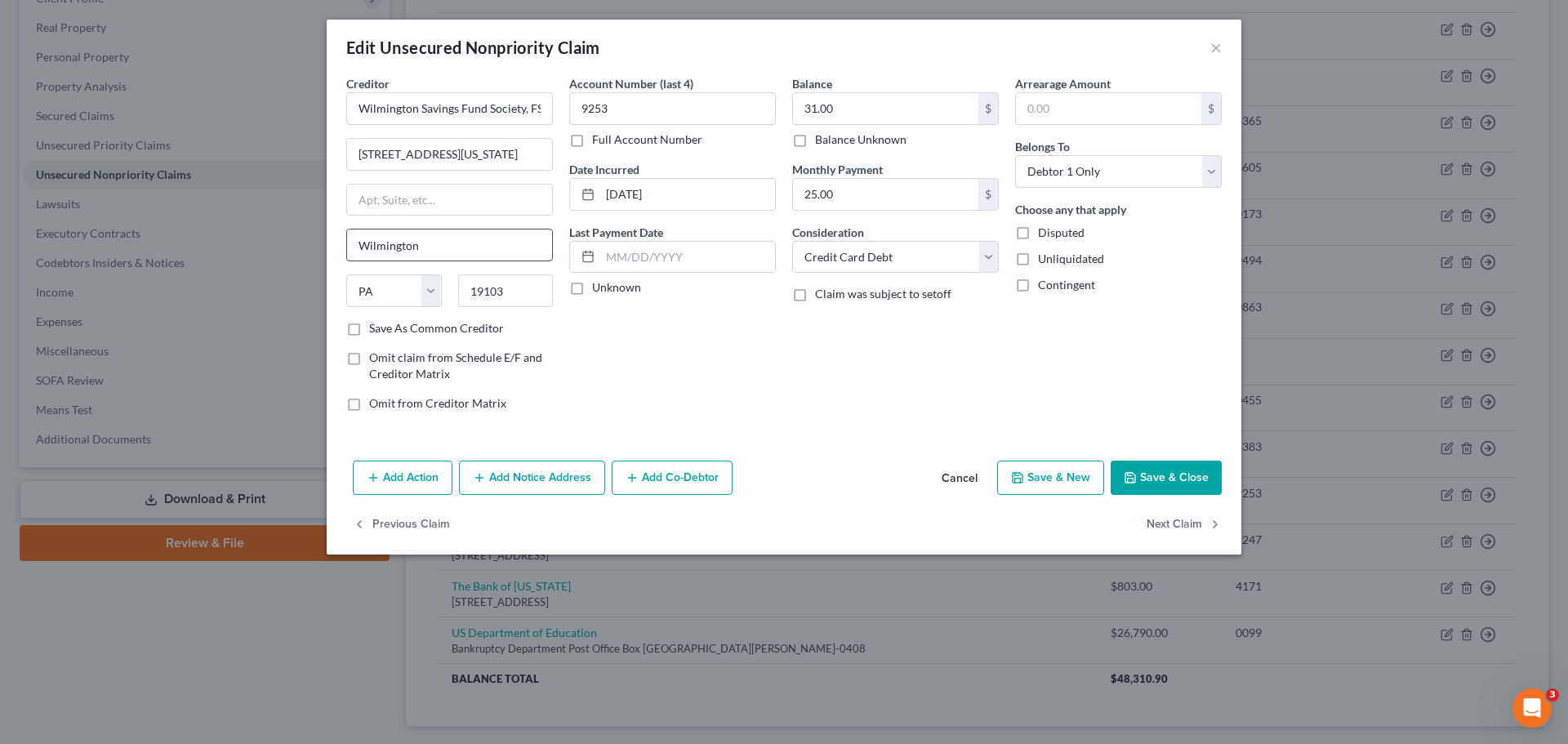
type input "Wilmington"
select select "7"
type input "19801"
click at [704, 388] on div "Account Number (last 4) 9253 Full Account Number Date Incurred [DATE] Last Paym…" at bounding box center [672, 250] width 223 height 350
click at [1142, 469] on button "Save & Close" at bounding box center [1166, 477] width 111 height 34
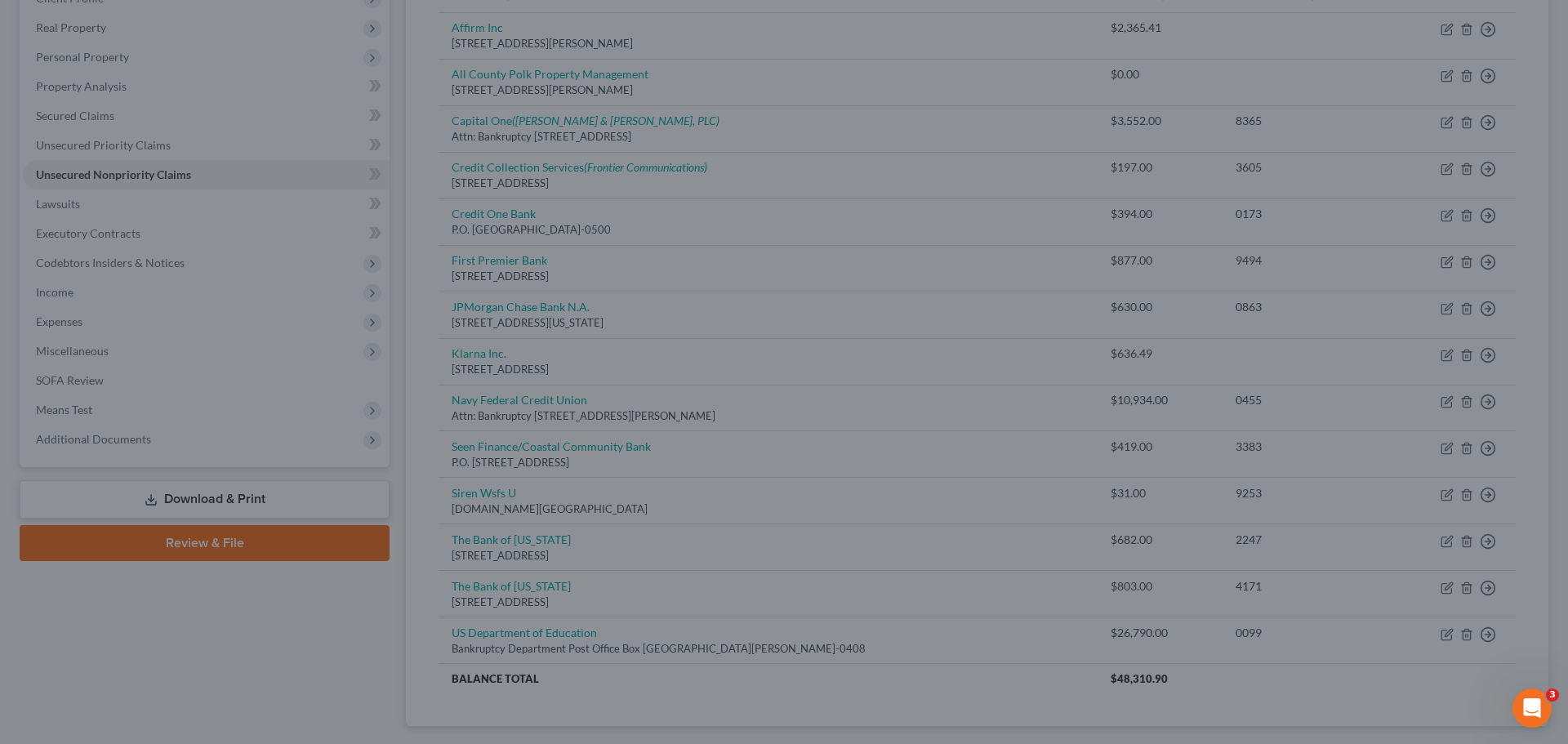
type input "0"
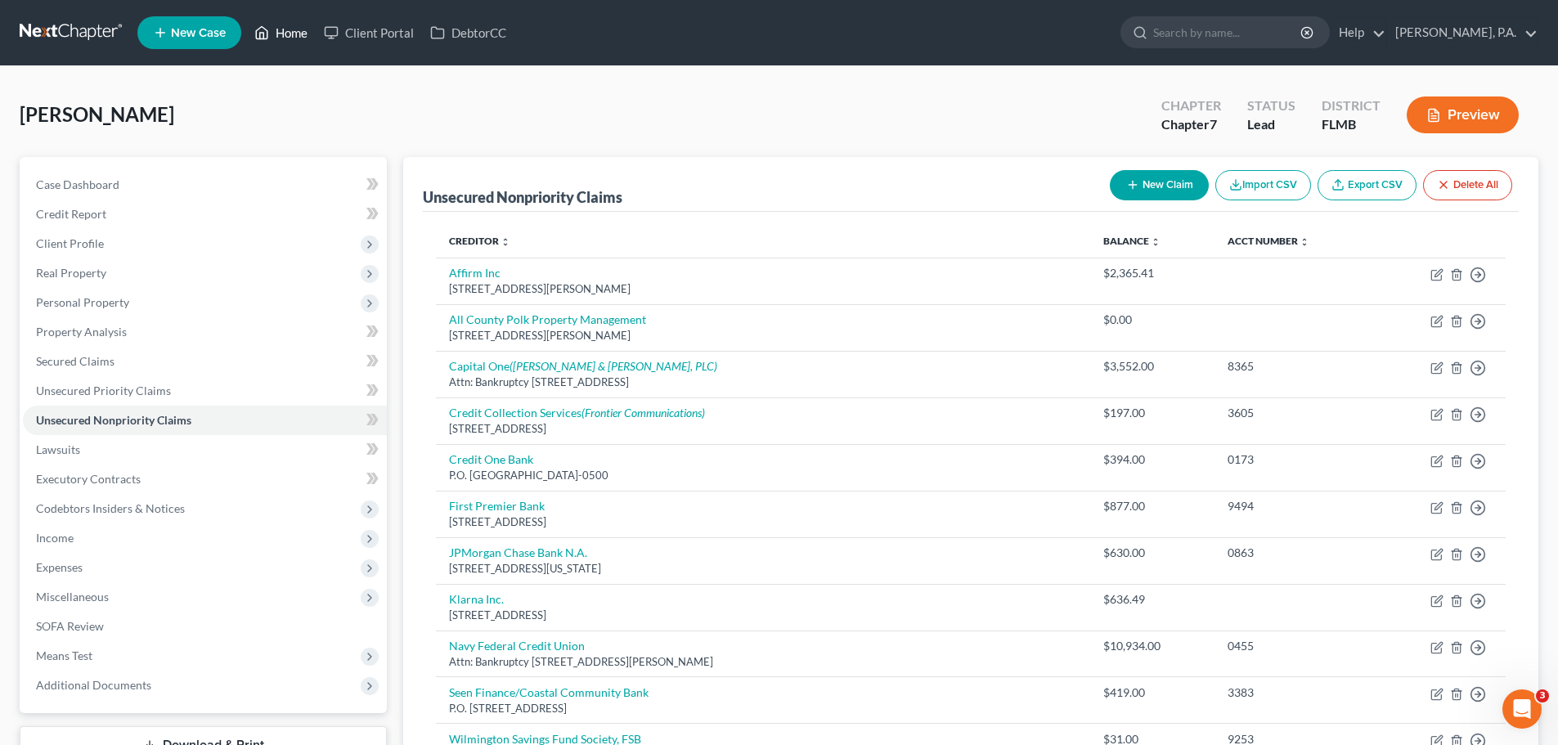
click at [261, 31] on icon at bounding box center [261, 33] width 15 height 20
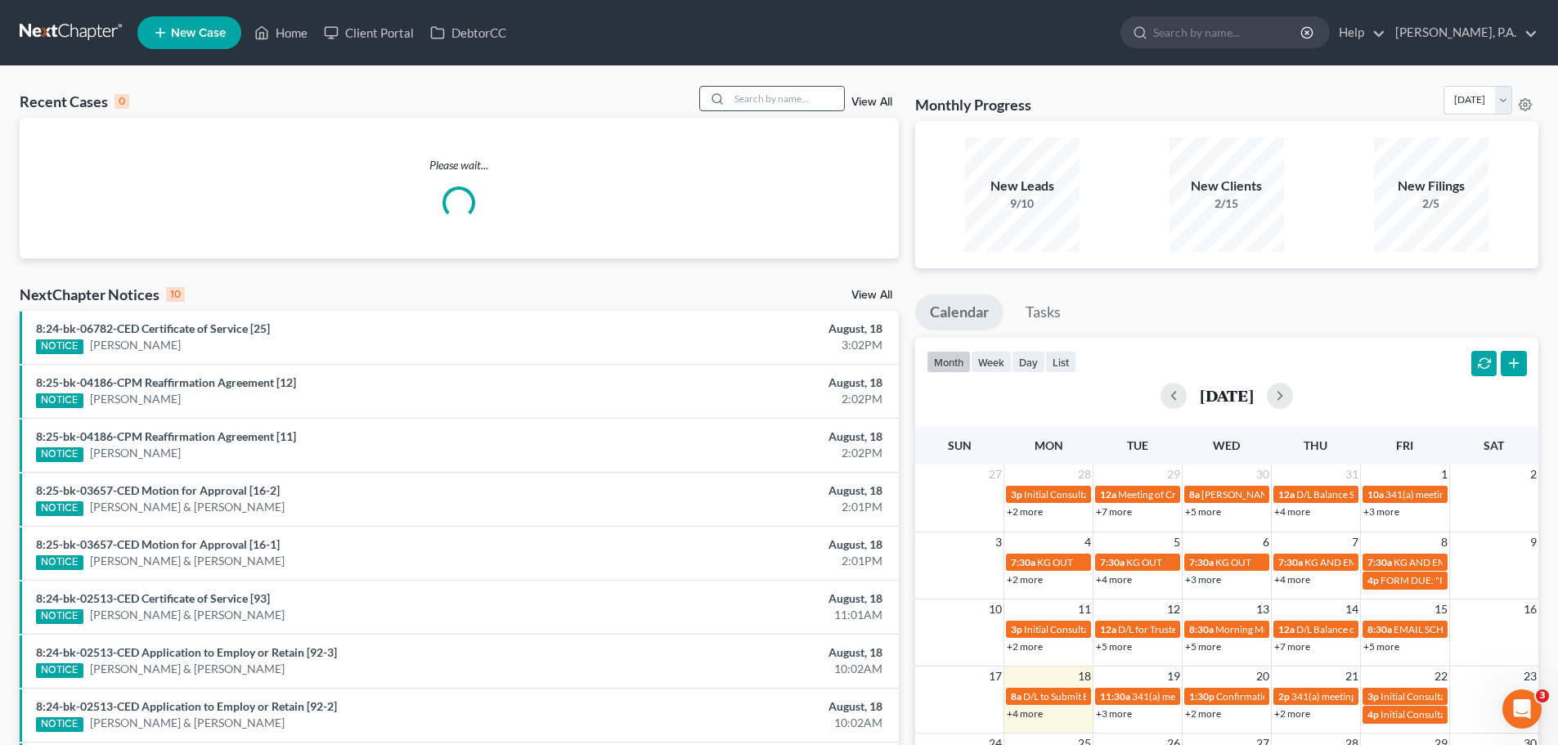
click at [724, 93] on icon at bounding box center [717, 98] width 13 height 13
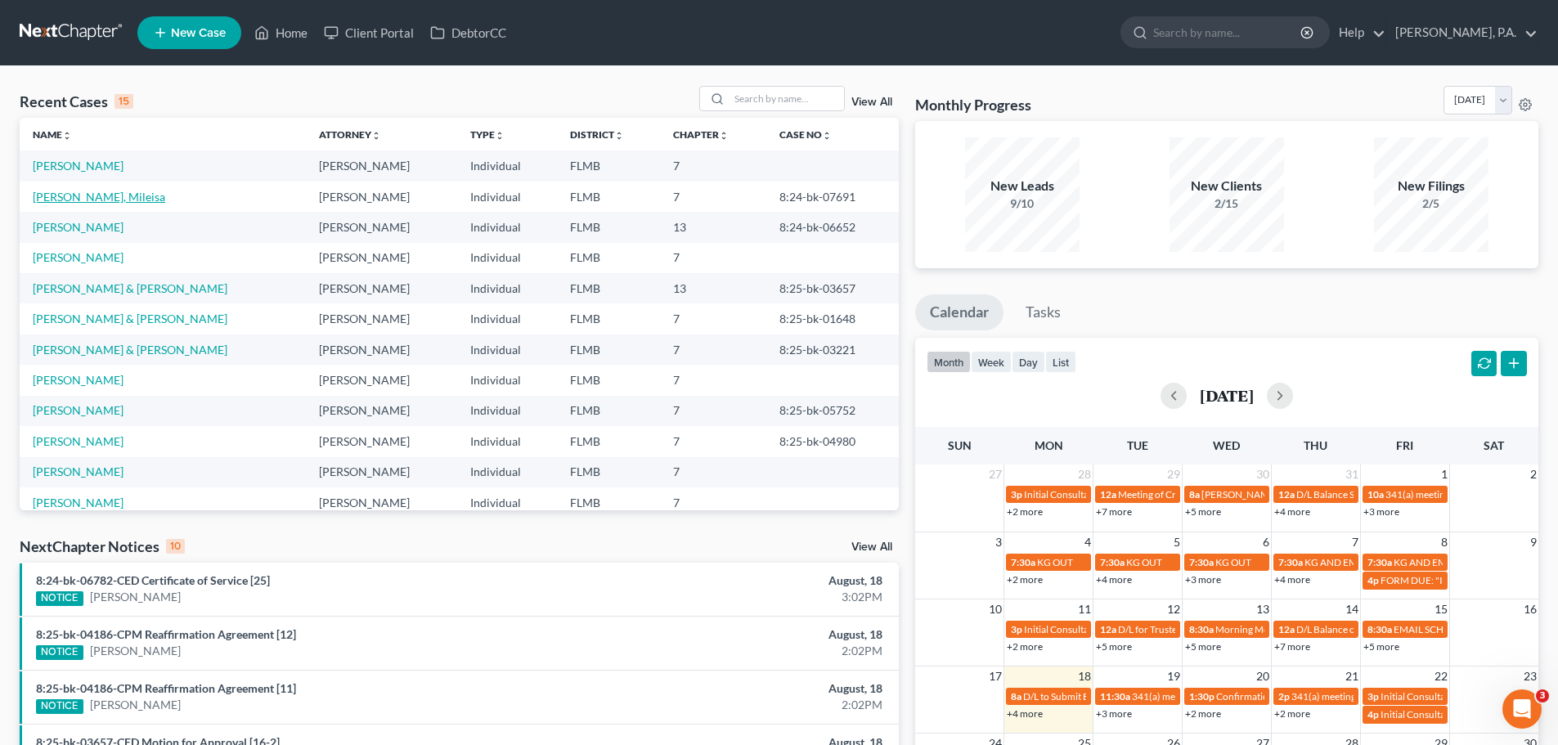
click at [113, 200] on link "[PERSON_NAME], Mileisa" at bounding box center [99, 197] width 132 height 14
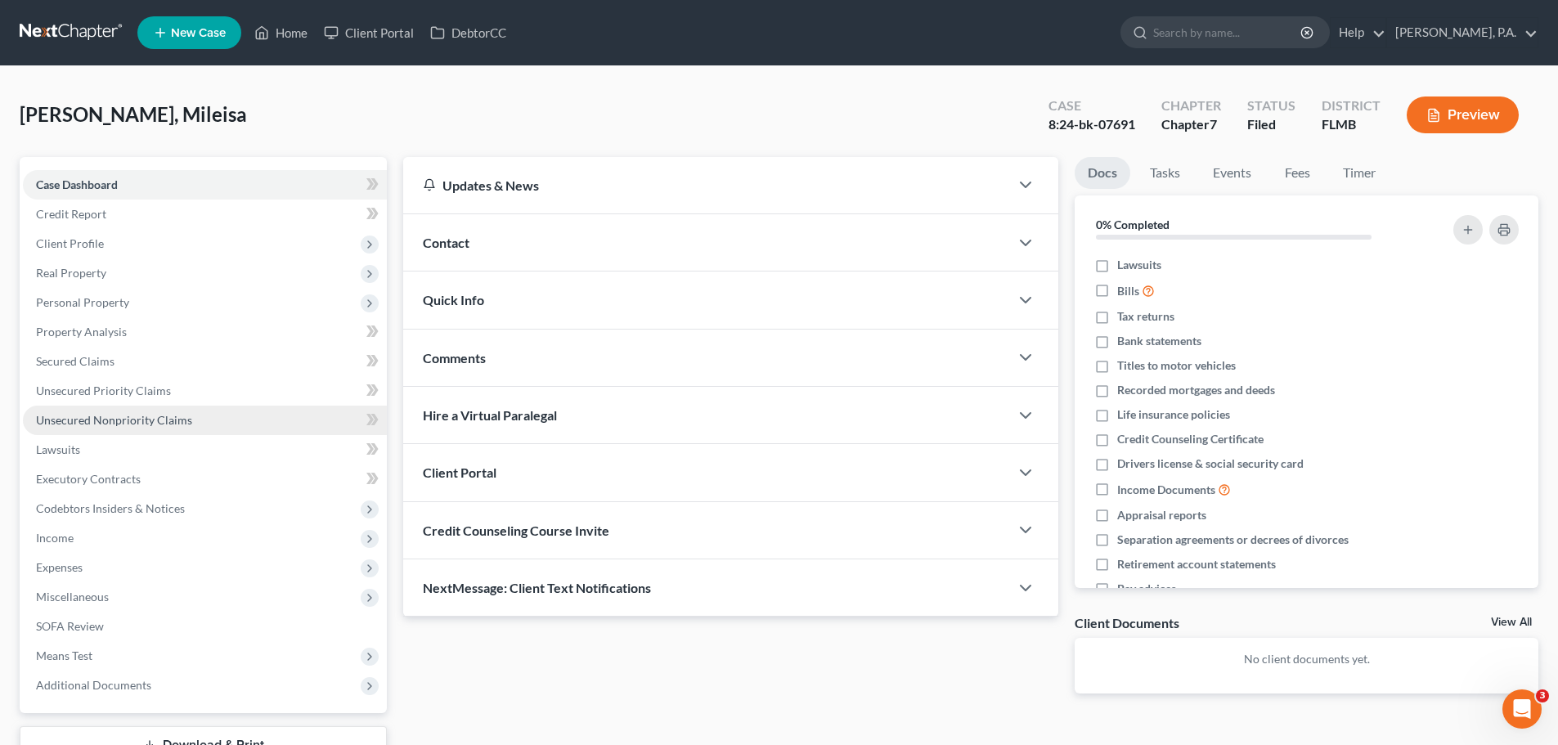
click at [191, 430] on link "Unsecured Nonpriority Claims" at bounding box center [205, 420] width 364 height 29
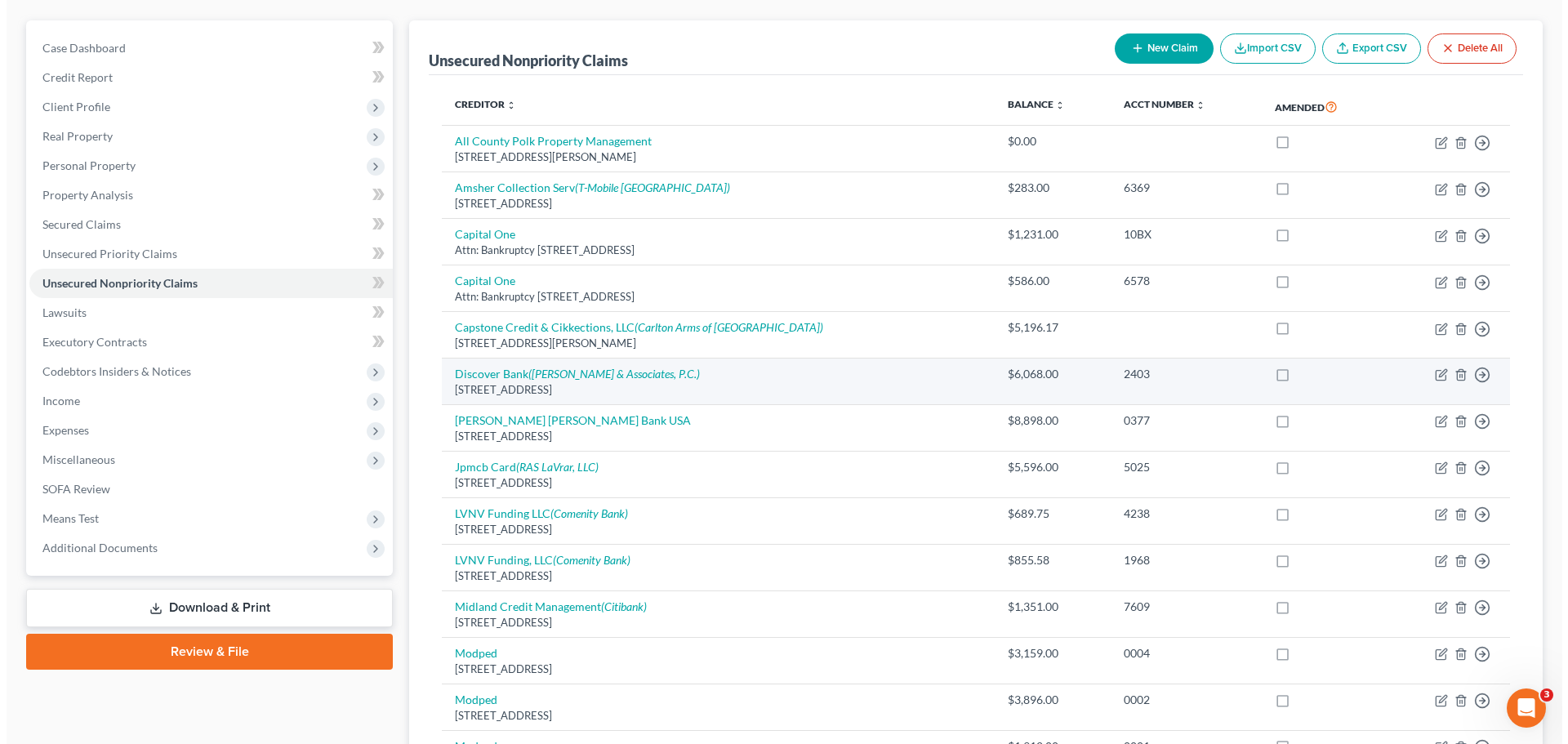
scroll to position [164, 0]
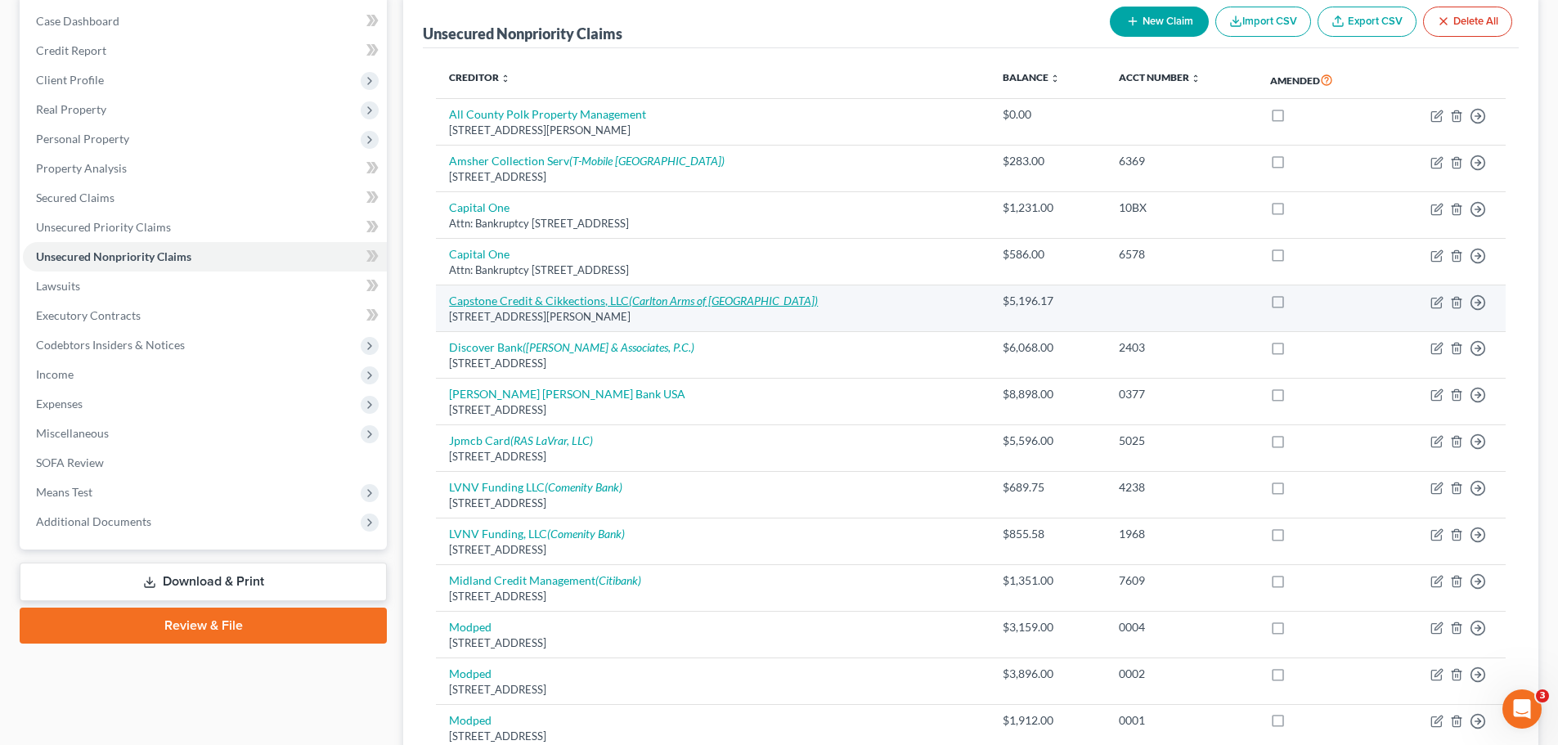
click at [688, 301] on icon "(Carlton Arms of [GEOGRAPHIC_DATA])" at bounding box center [723, 301] width 189 height 14
select select "9"
select select "14"
select select "3"
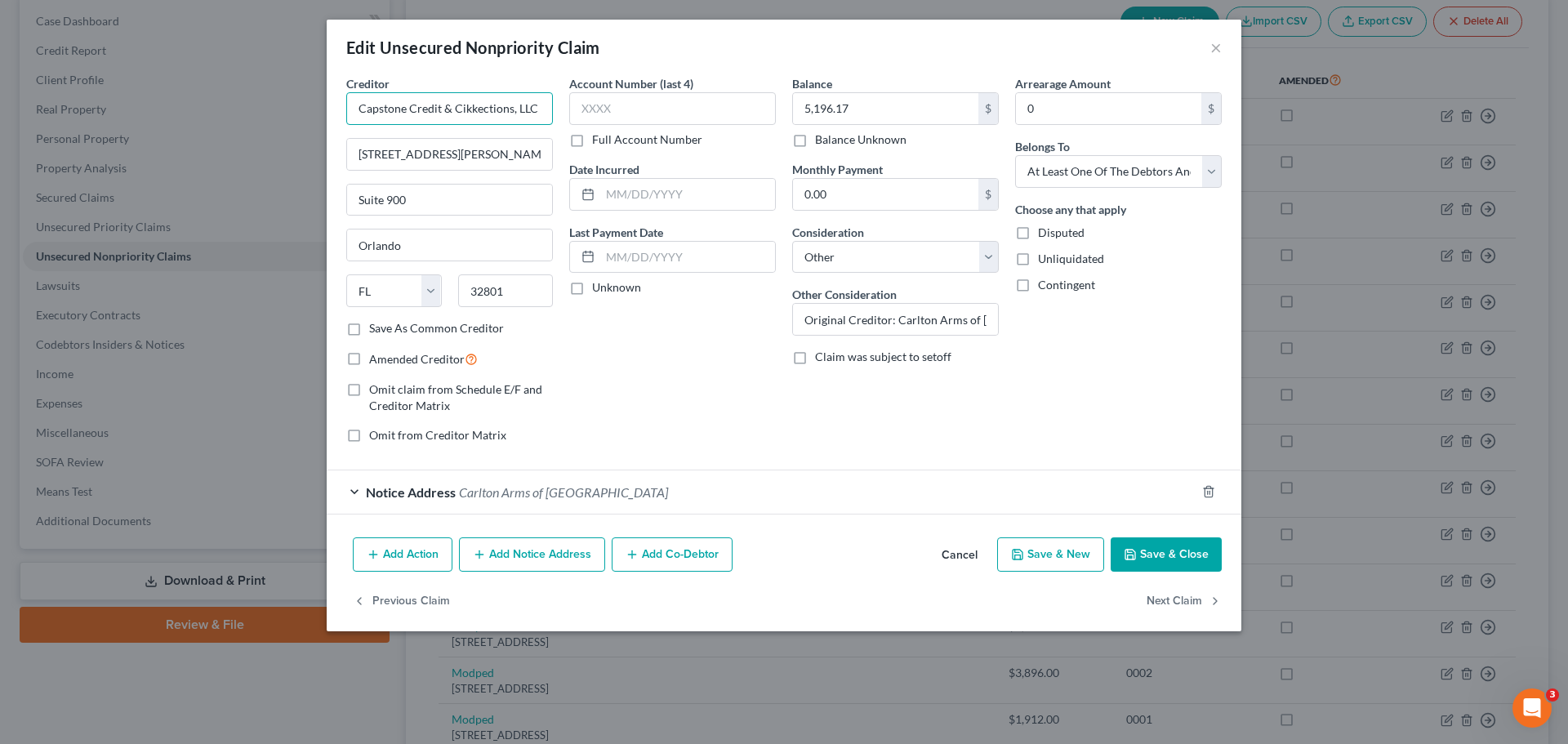
click at [476, 106] on input "Capstone Credit & Cikkections, LLC" at bounding box center [449, 108] width 207 height 33
type input "Capstone Credit & Collections, LLC"
click at [697, 491] on div "Notice Address [GEOGRAPHIC_DATA]" at bounding box center [761, 491] width 869 height 43
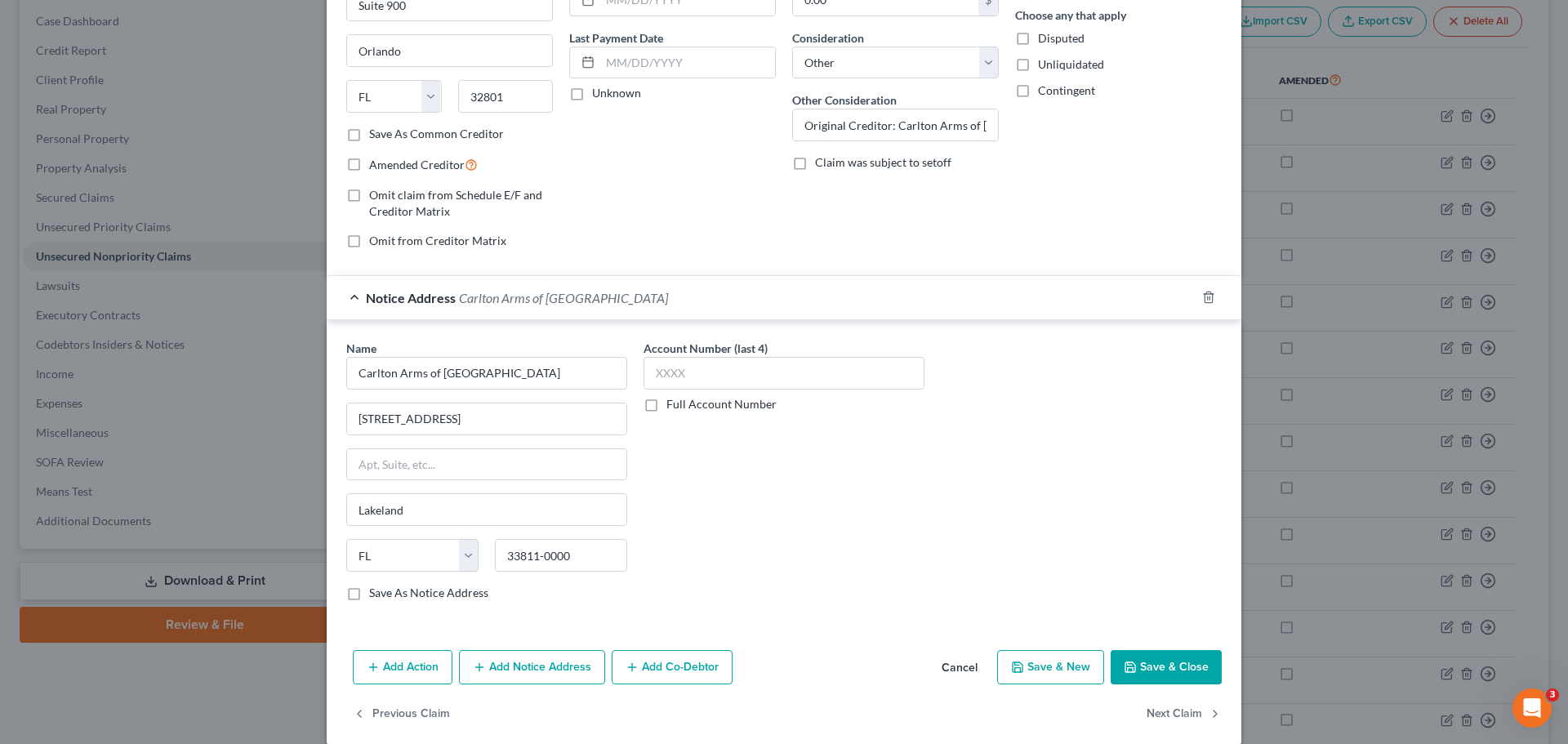
scroll to position [214, 0]
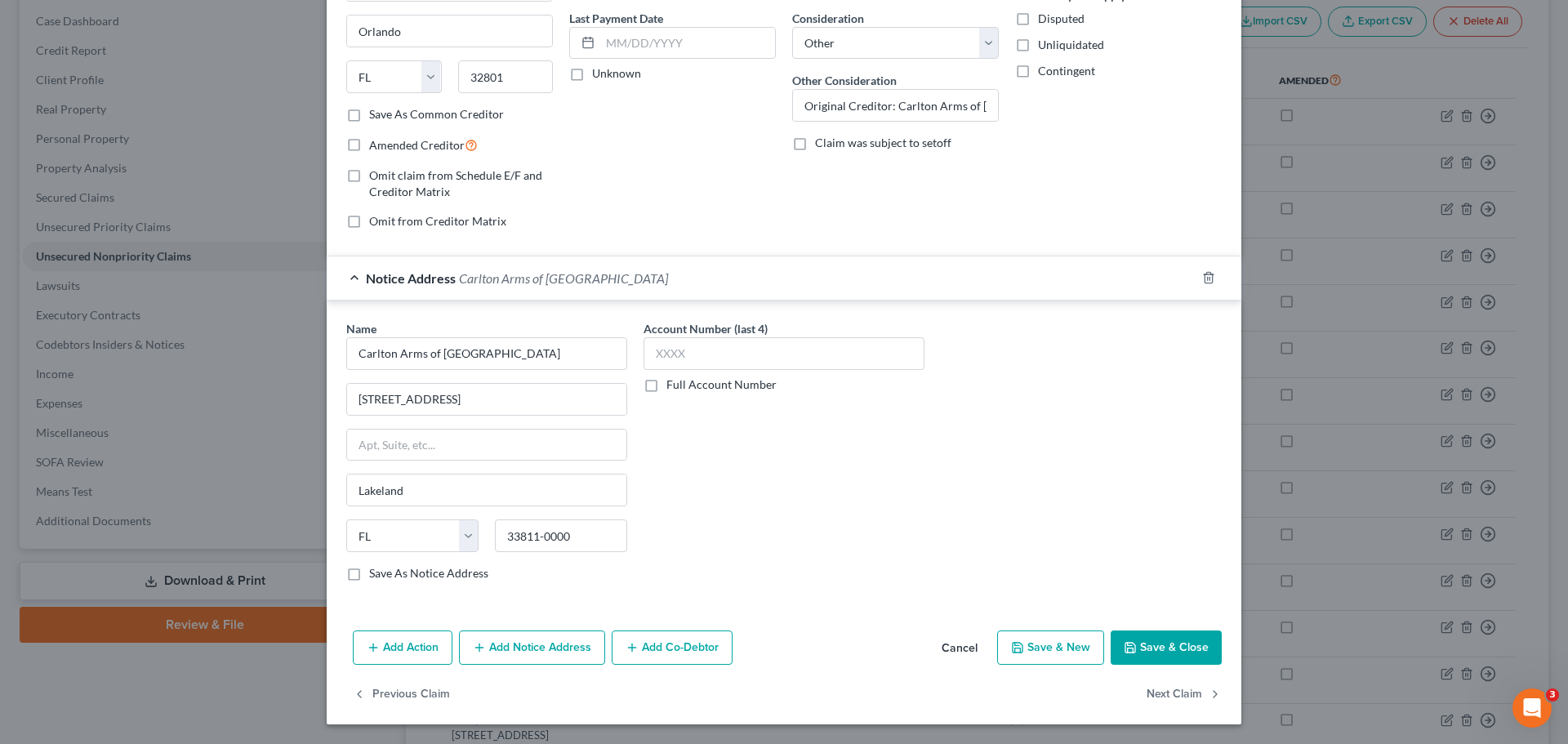
click at [1168, 647] on button "Save & Close" at bounding box center [1166, 647] width 111 height 34
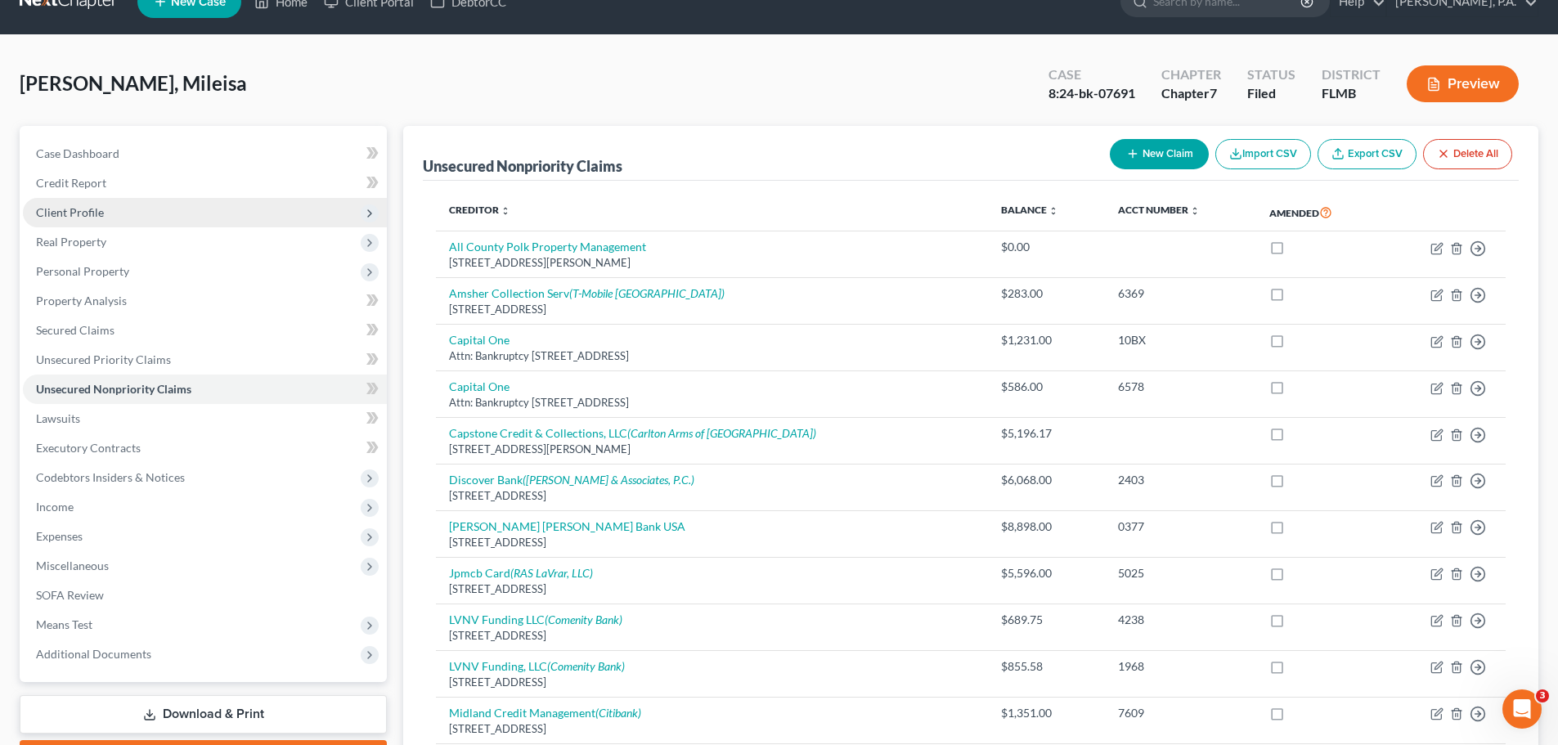
scroll to position [0, 0]
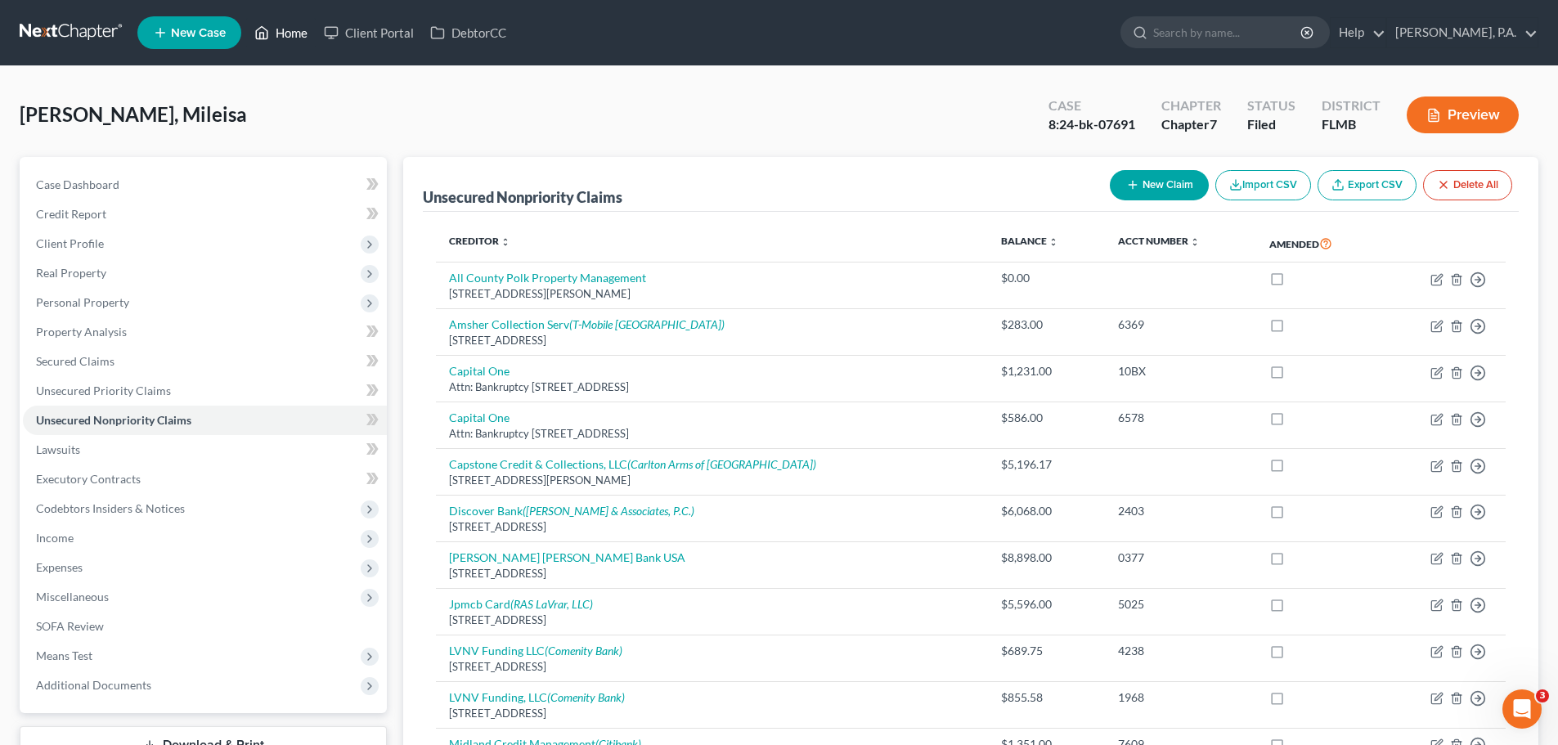
click at [261, 30] on icon at bounding box center [261, 33] width 15 height 20
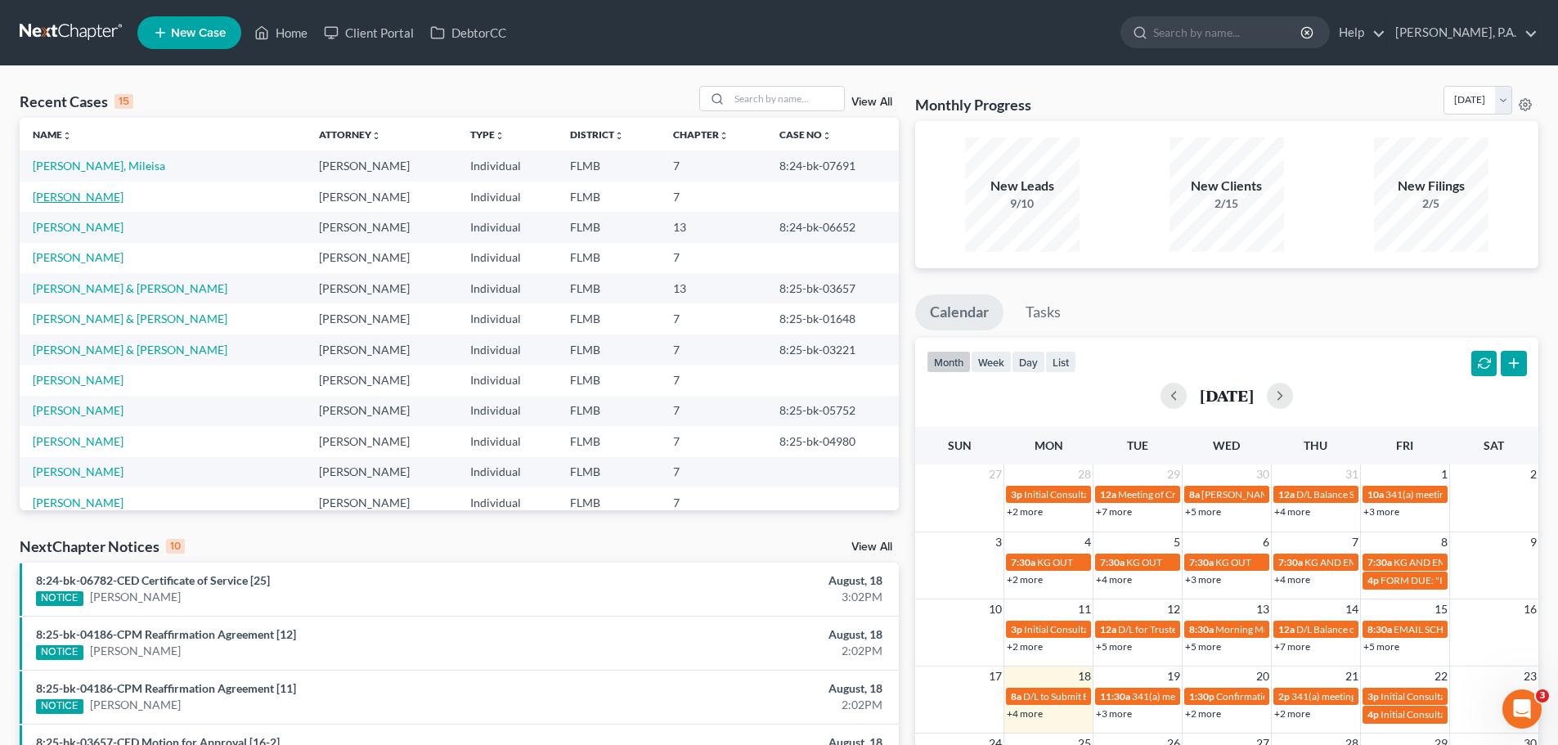
click at [101, 194] on link "[PERSON_NAME]" at bounding box center [78, 197] width 91 height 14
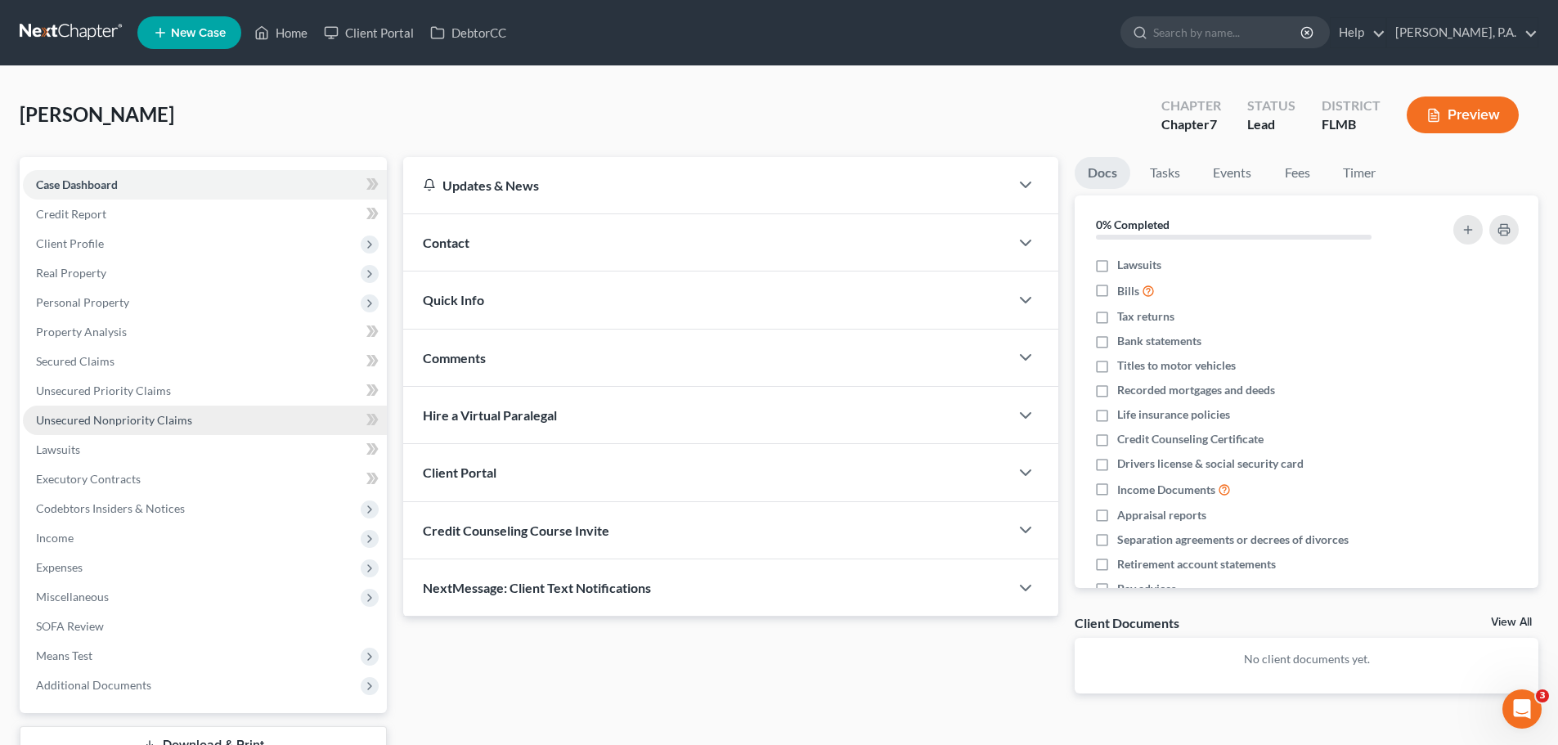
click at [203, 423] on link "Unsecured Nonpriority Claims" at bounding box center [205, 420] width 364 height 29
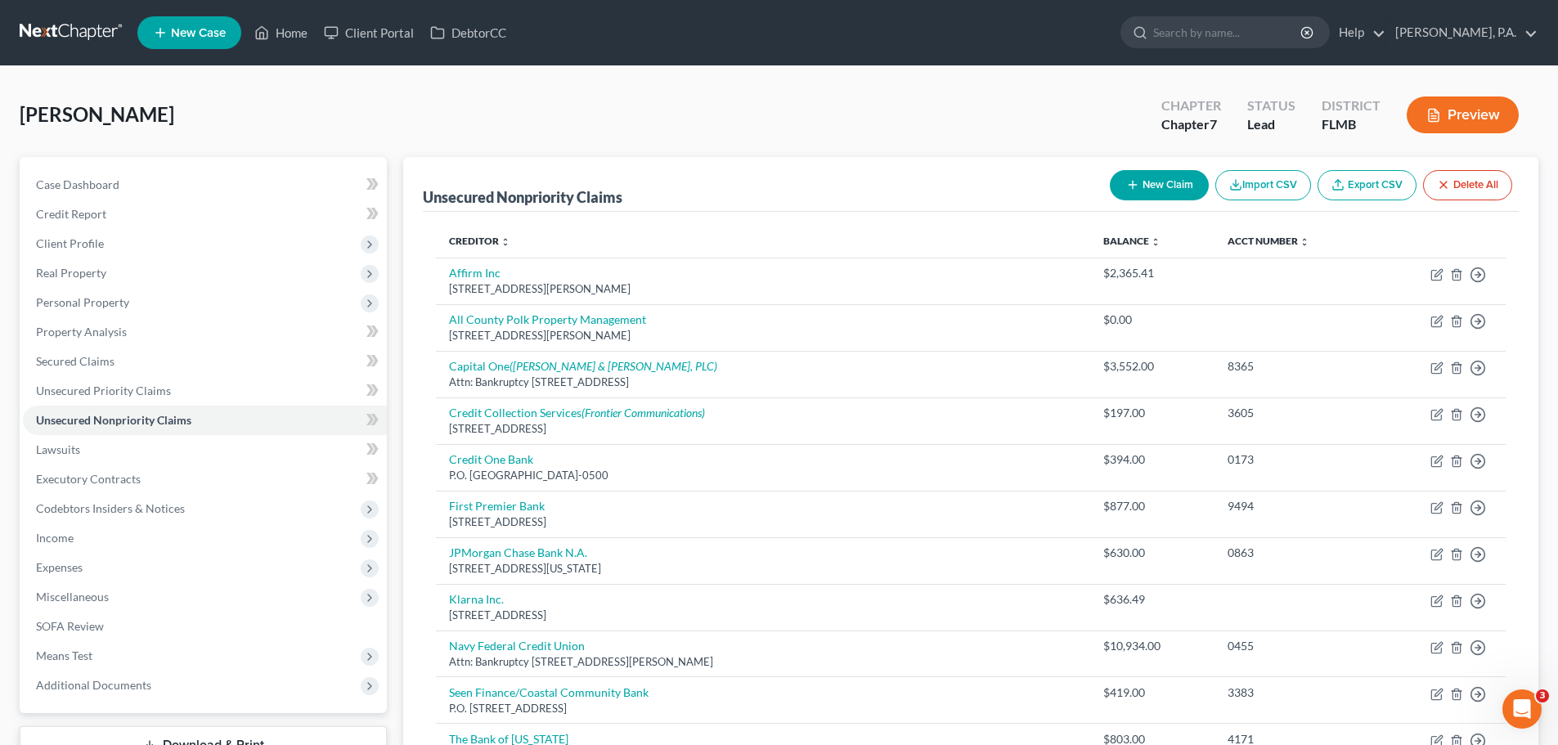
click at [1473, 110] on button "Preview" at bounding box center [1463, 115] width 112 height 37
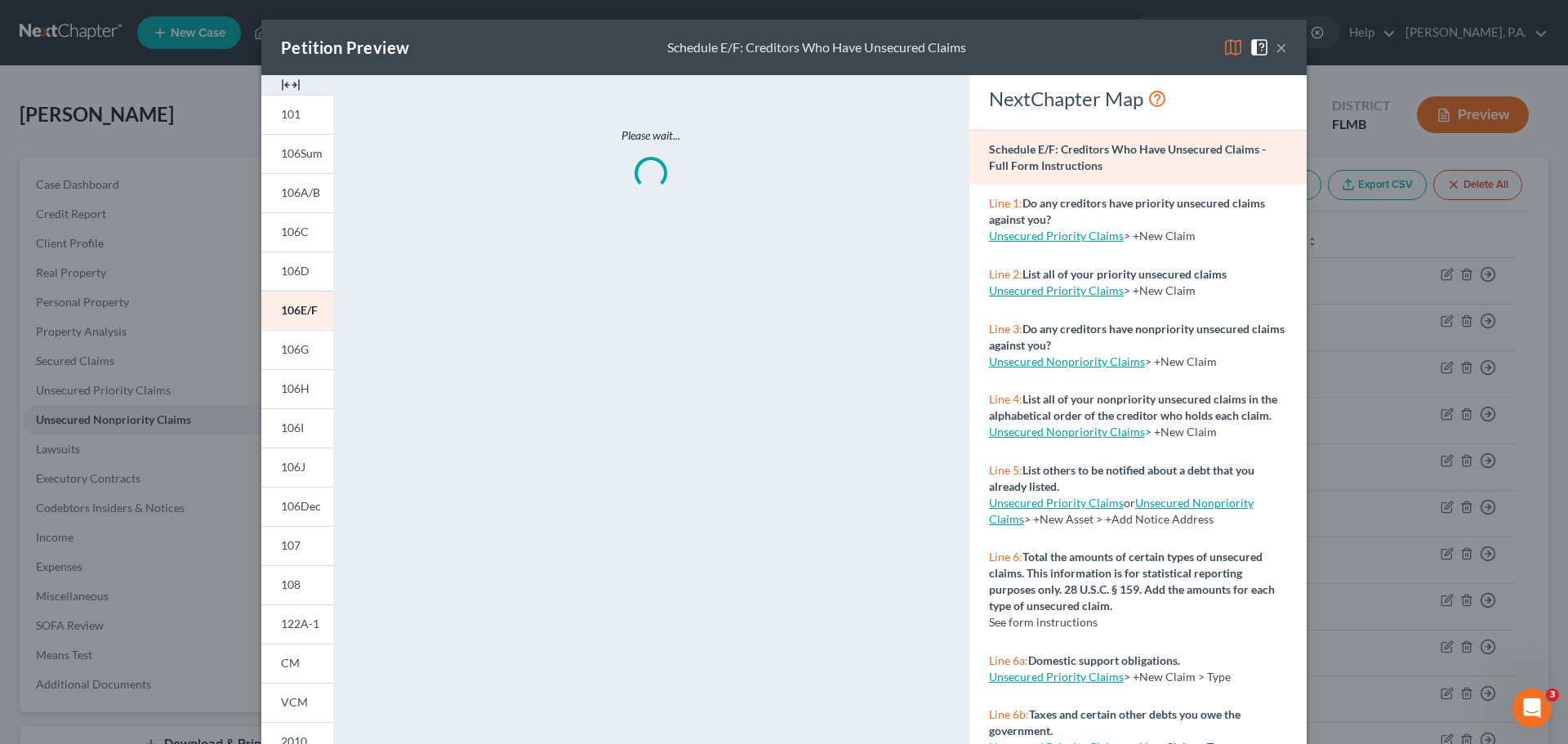
click at [292, 84] on img at bounding box center [291, 85] width 20 height 20
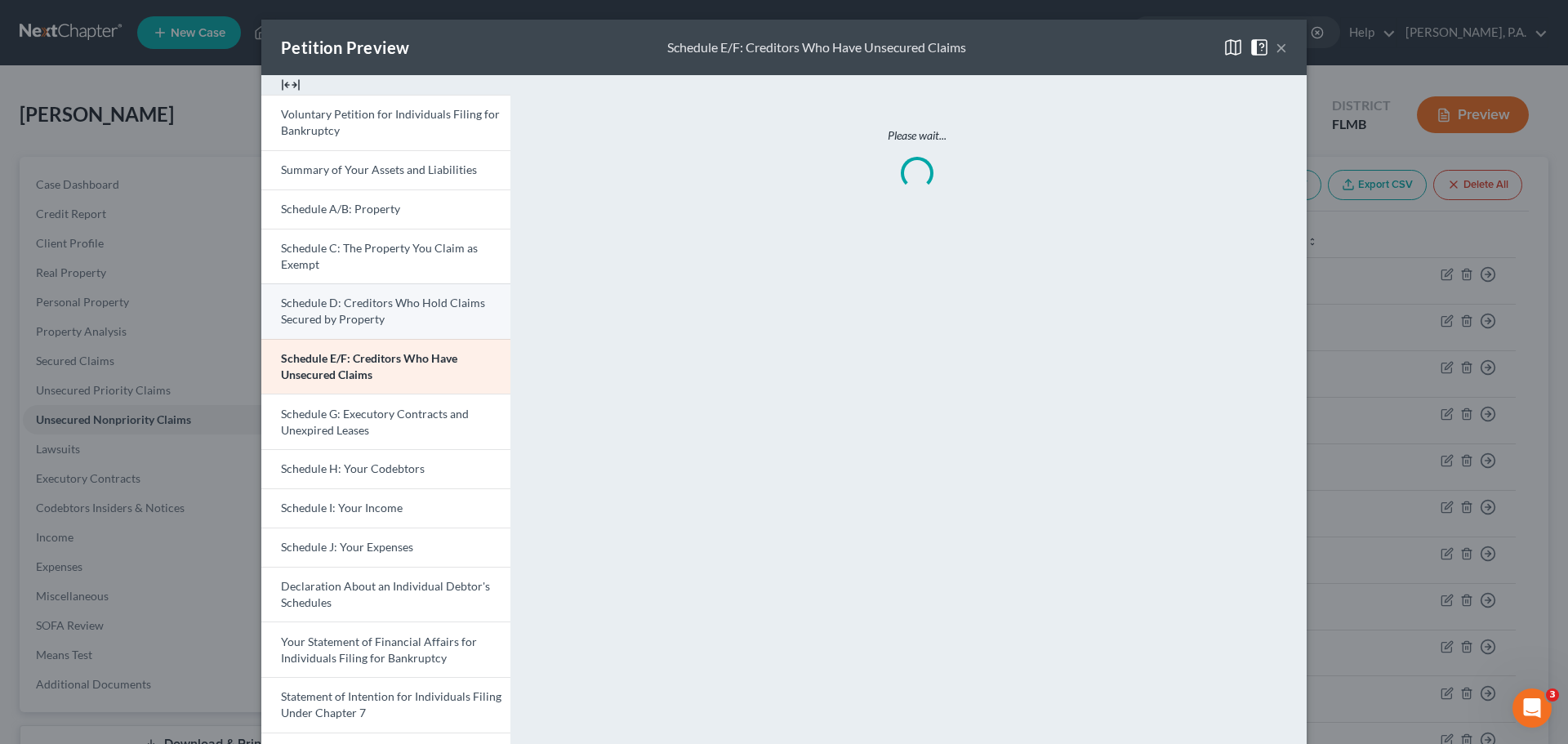
click at [401, 312] on link "Schedule D: Creditors Who Hold Claims Secured by Property" at bounding box center [386, 312] width 249 height 56
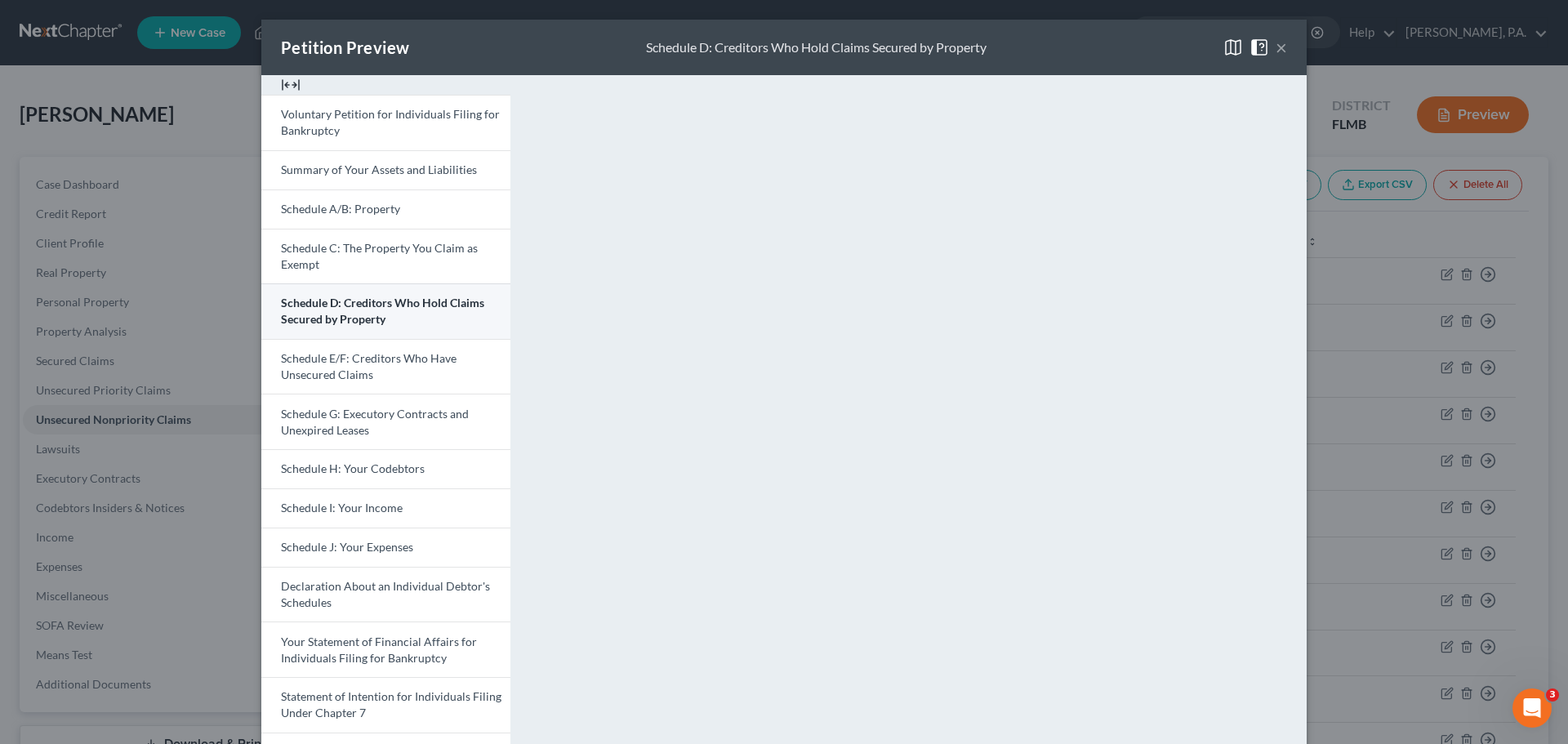
click at [385, 321] on link "Schedule D: Creditors Who Hold Claims Secured by Property" at bounding box center [386, 312] width 249 height 56
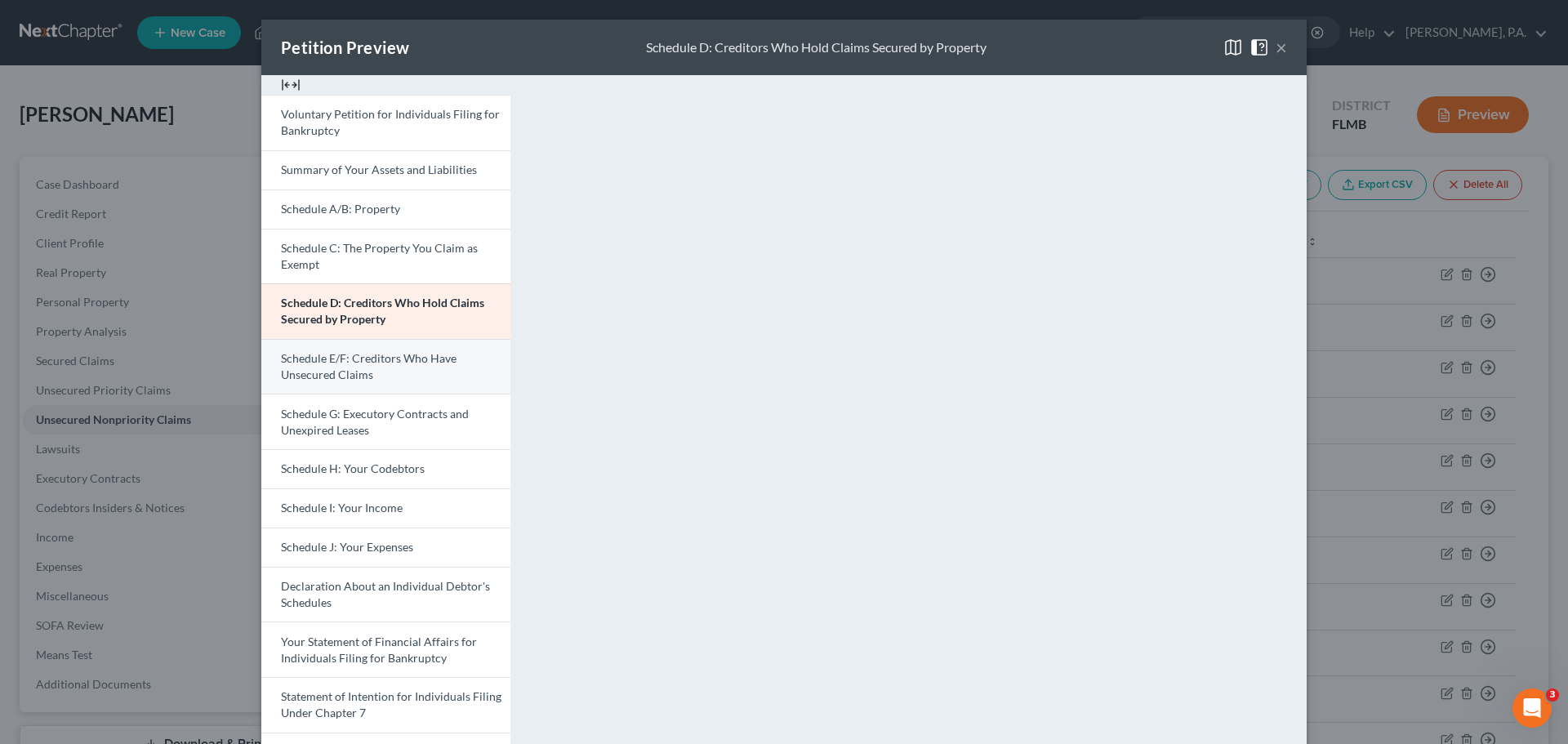
click at [387, 367] on link "Schedule E/F: Creditors Who Have Unsecured Claims" at bounding box center [386, 367] width 249 height 56
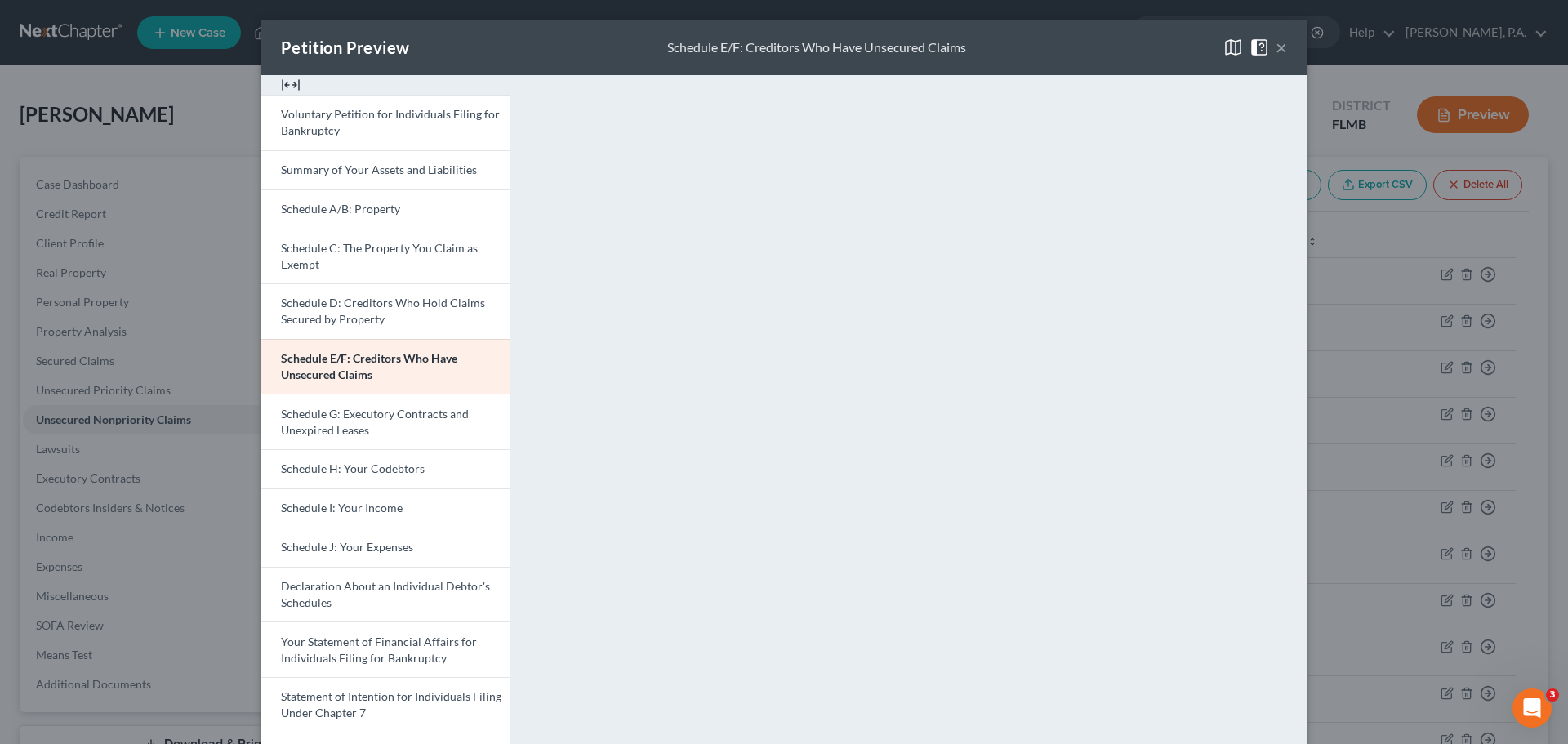
click at [1140, 40] on div "Petition Preview Schedule E/F: Creditors Who Have Unsecured Claims ×" at bounding box center [784, 48] width 1046 height 56
click at [1280, 47] on button "×" at bounding box center [1281, 48] width 11 height 20
